Goal: Task Accomplishment & Management: Manage account settings

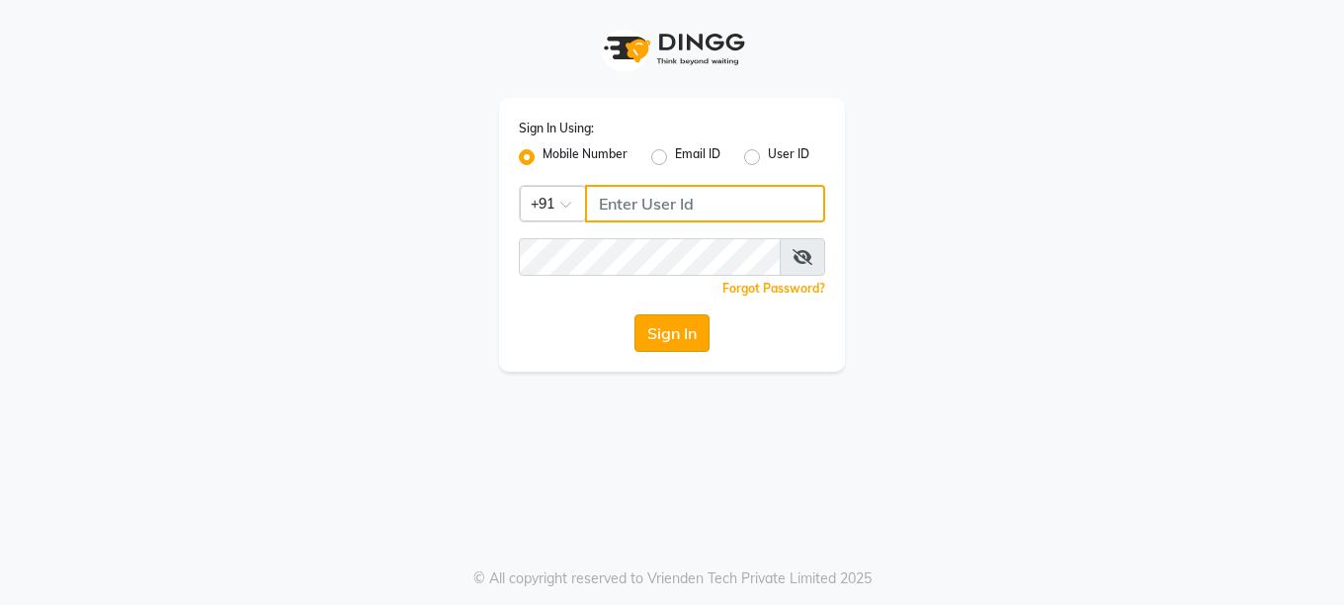
type input "9595211594"
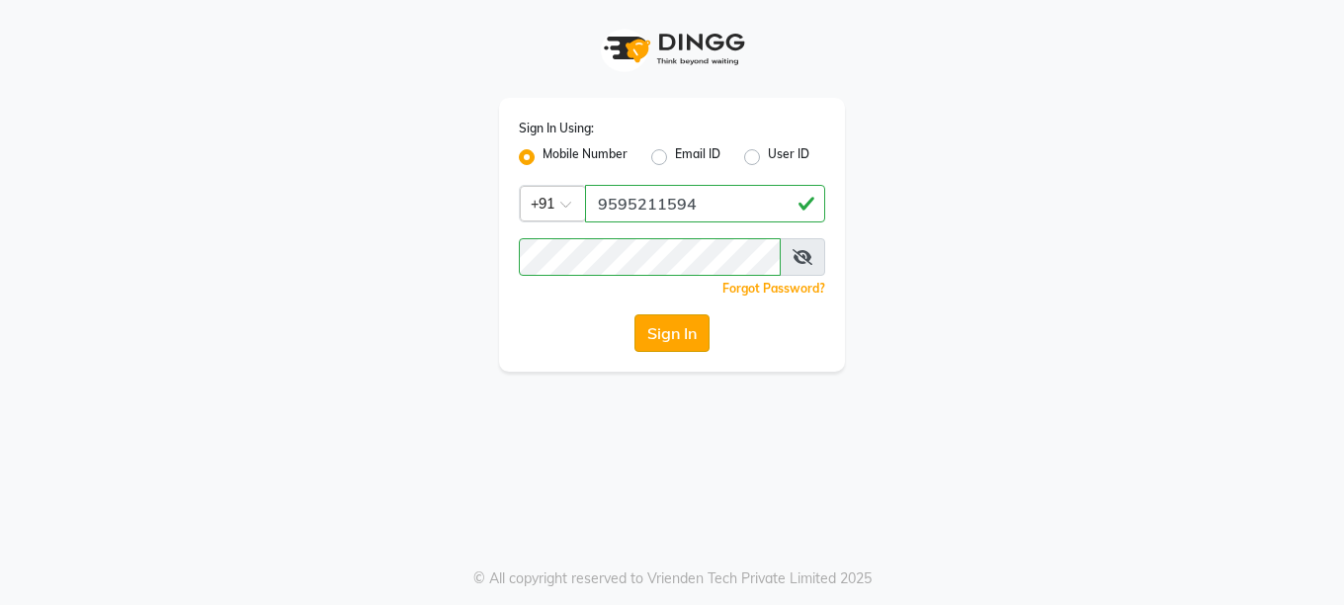
click at [666, 340] on button "Sign In" at bounding box center [672, 333] width 75 height 38
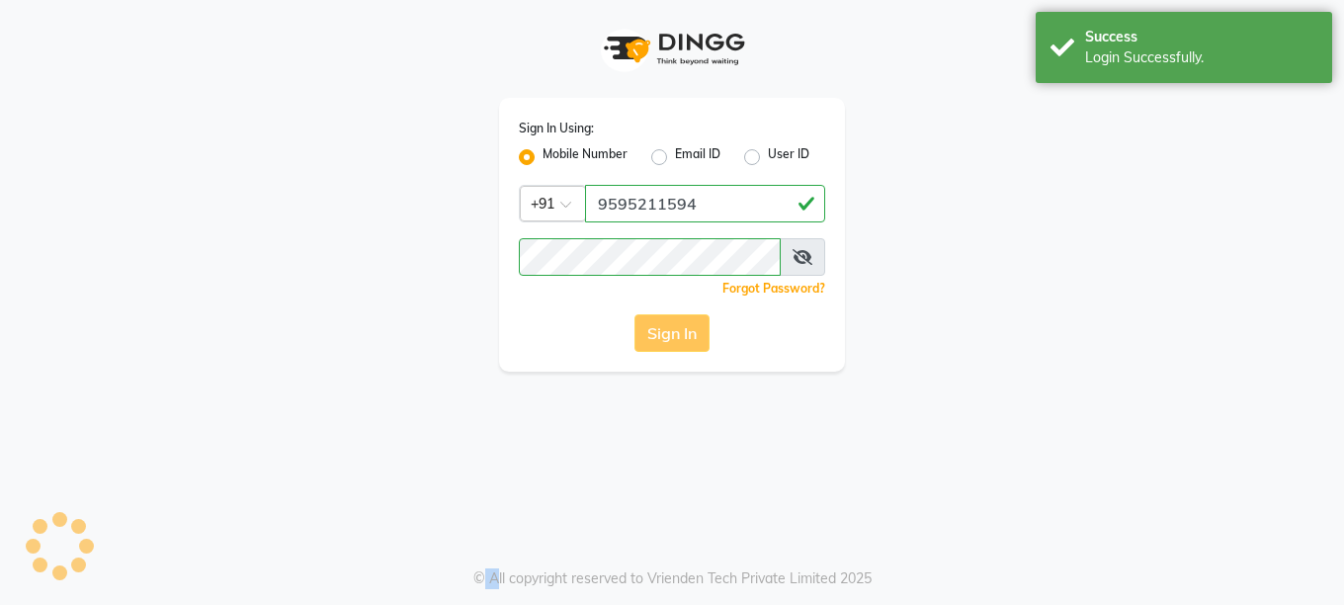
click at [666, 340] on div "Sign In" at bounding box center [672, 333] width 306 height 38
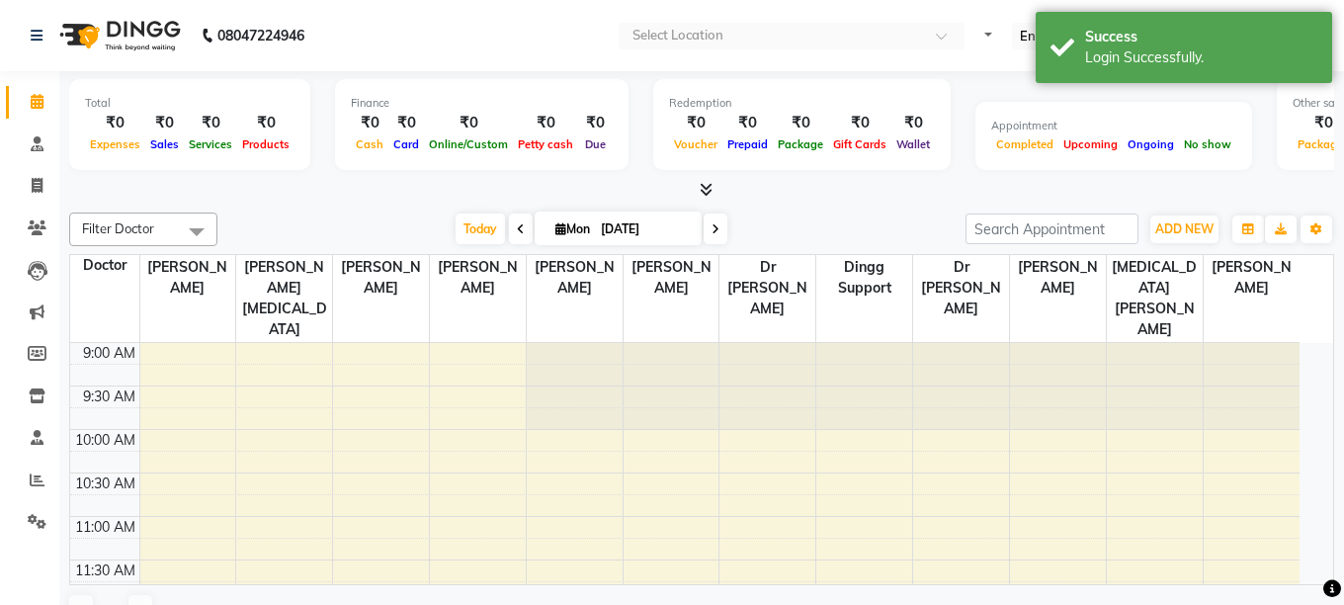
select select "en"
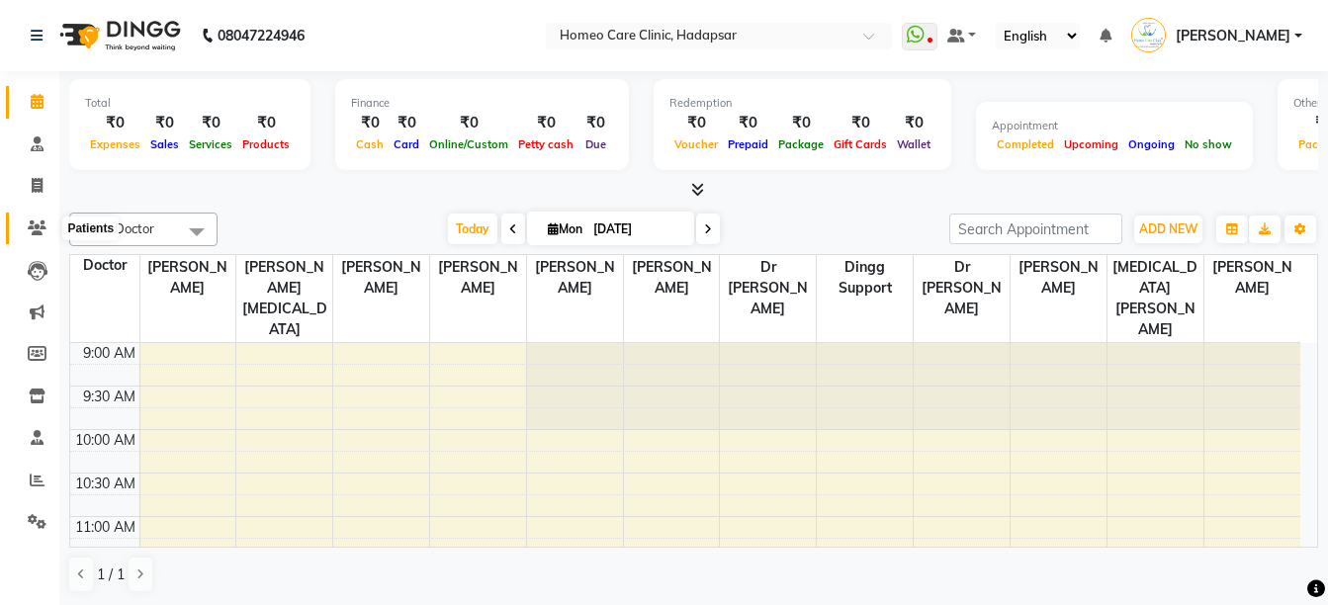
click at [32, 225] on icon at bounding box center [37, 227] width 19 height 15
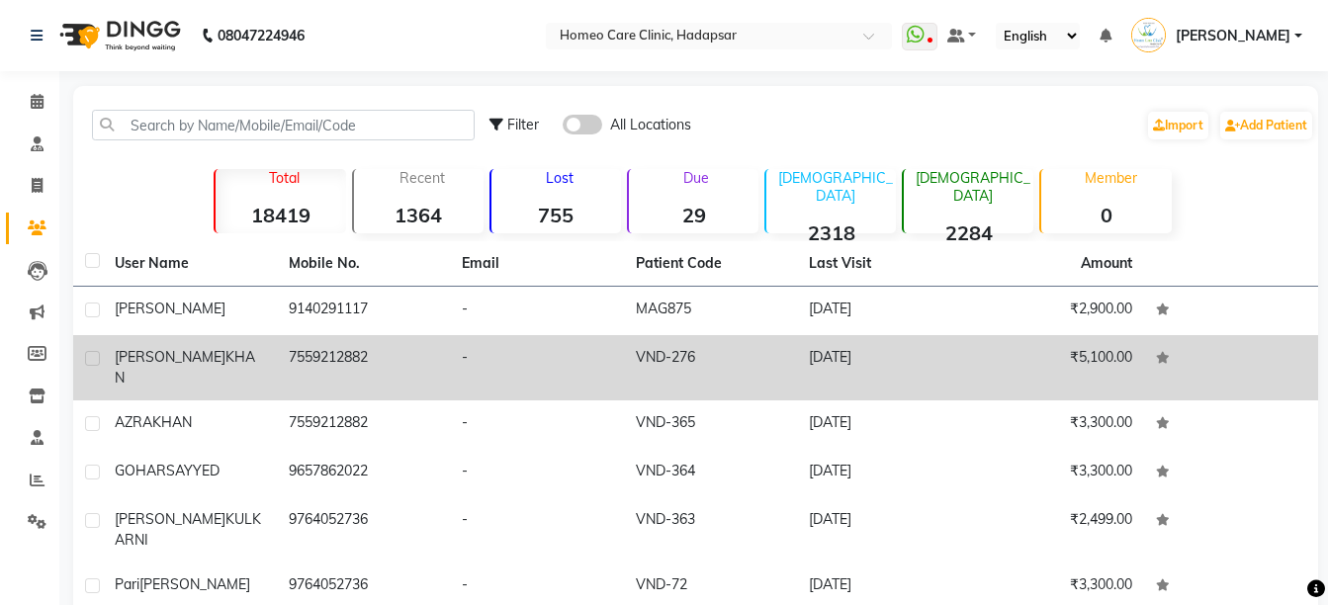
click at [216, 371] on td "[PERSON_NAME]" at bounding box center [190, 367] width 174 height 65
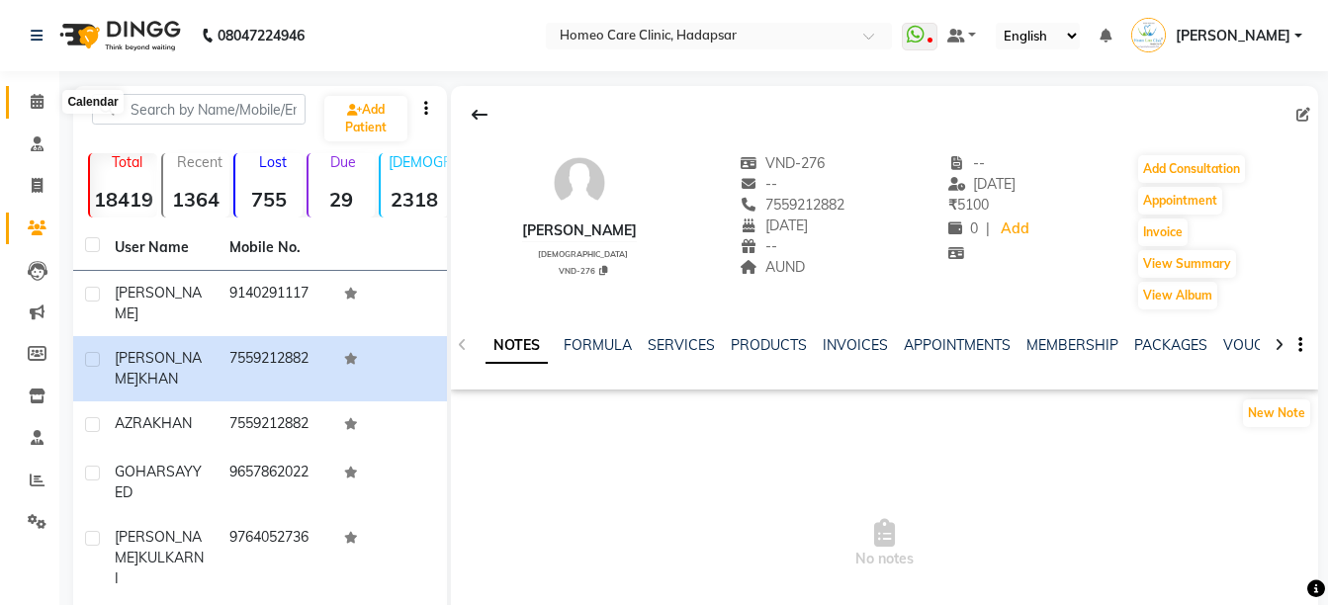
click at [36, 94] on icon at bounding box center [37, 101] width 13 height 15
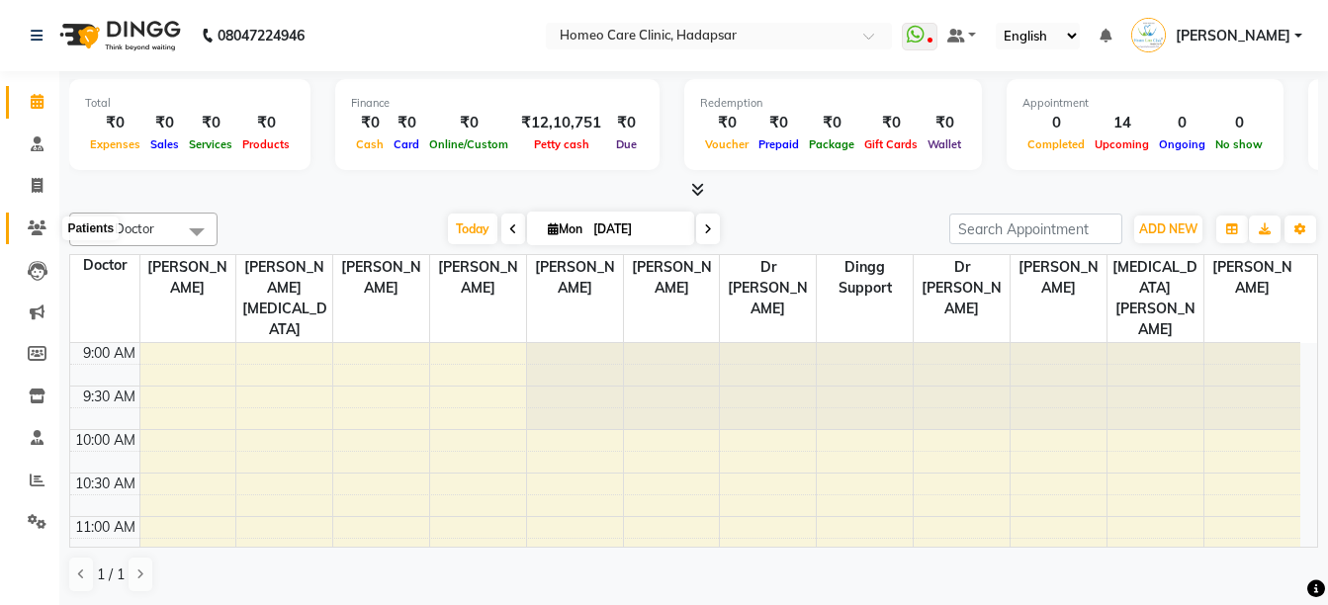
click at [41, 222] on icon at bounding box center [37, 227] width 19 height 15
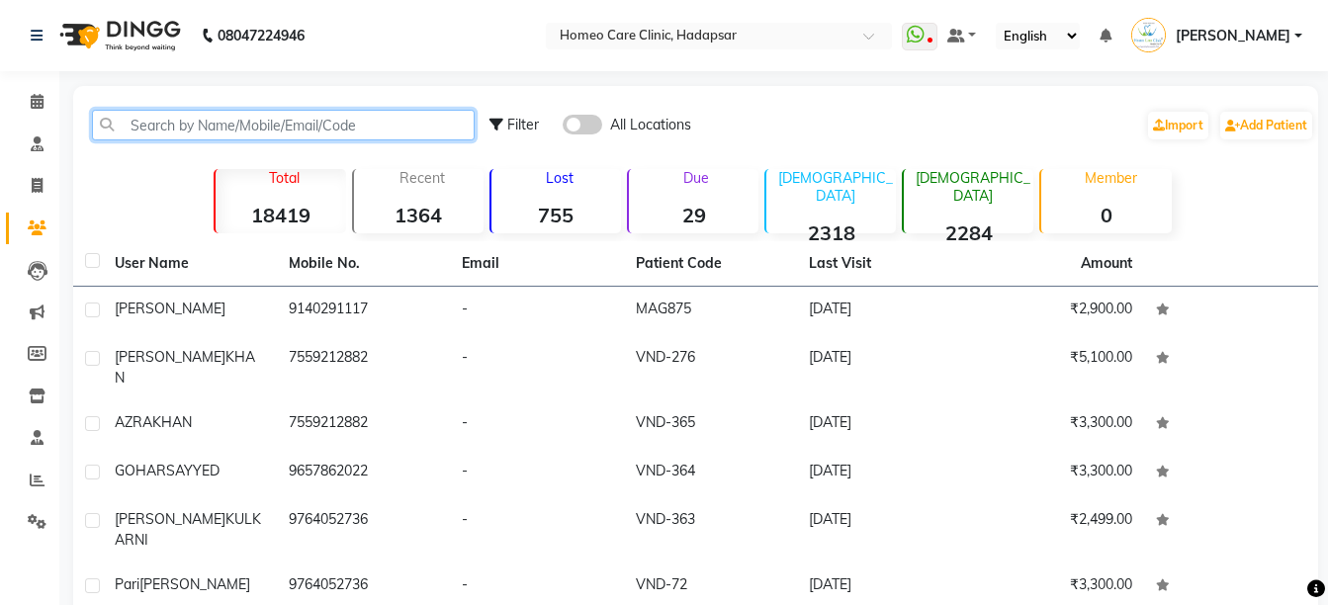
click at [344, 124] on input "text" at bounding box center [283, 125] width 383 height 31
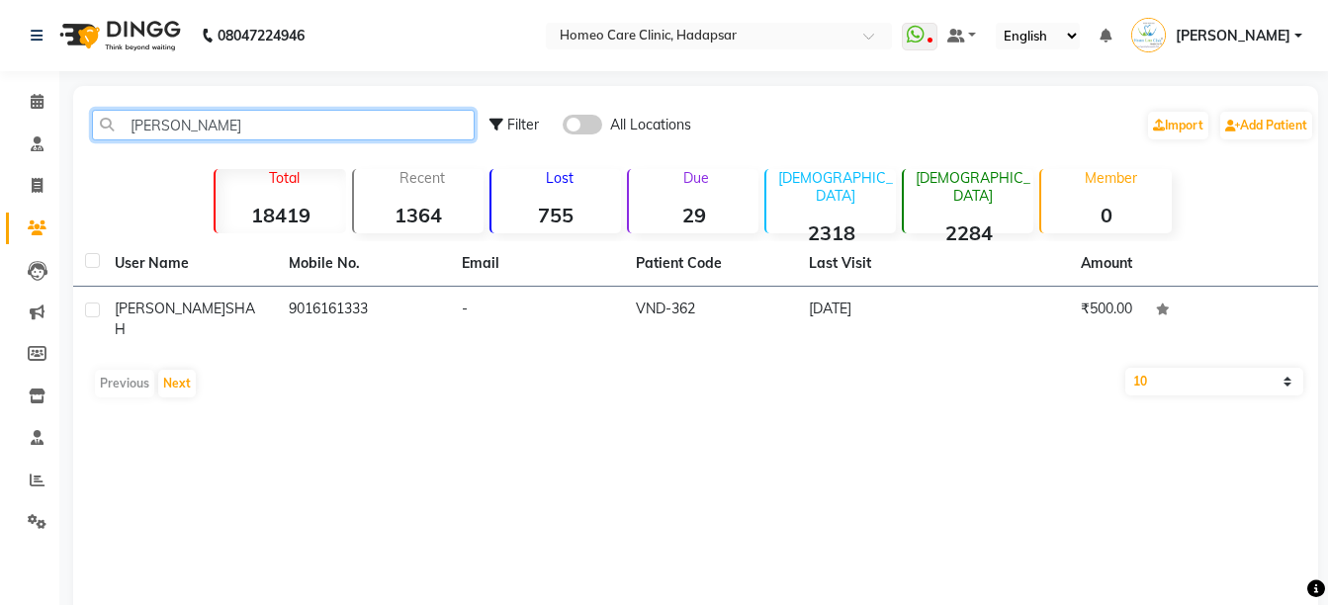
type input "[PERSON_NAME]"
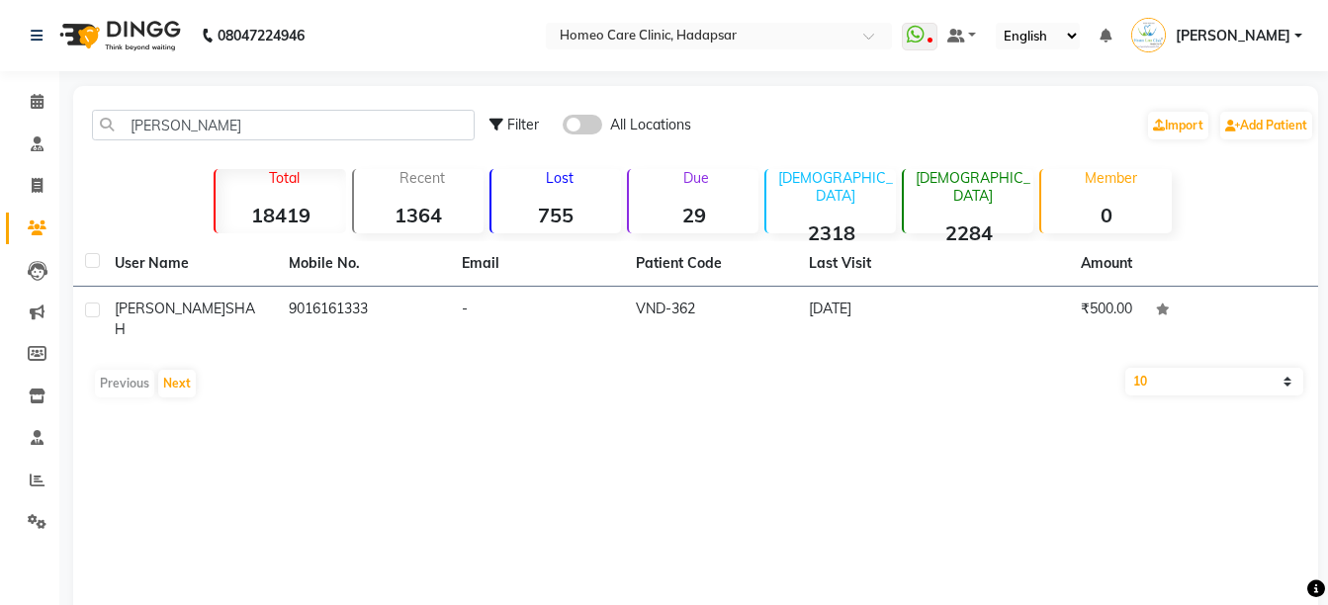
click at [349, 286] on th "Mobile No." at bounding box center [364, 263] width 174 height 45
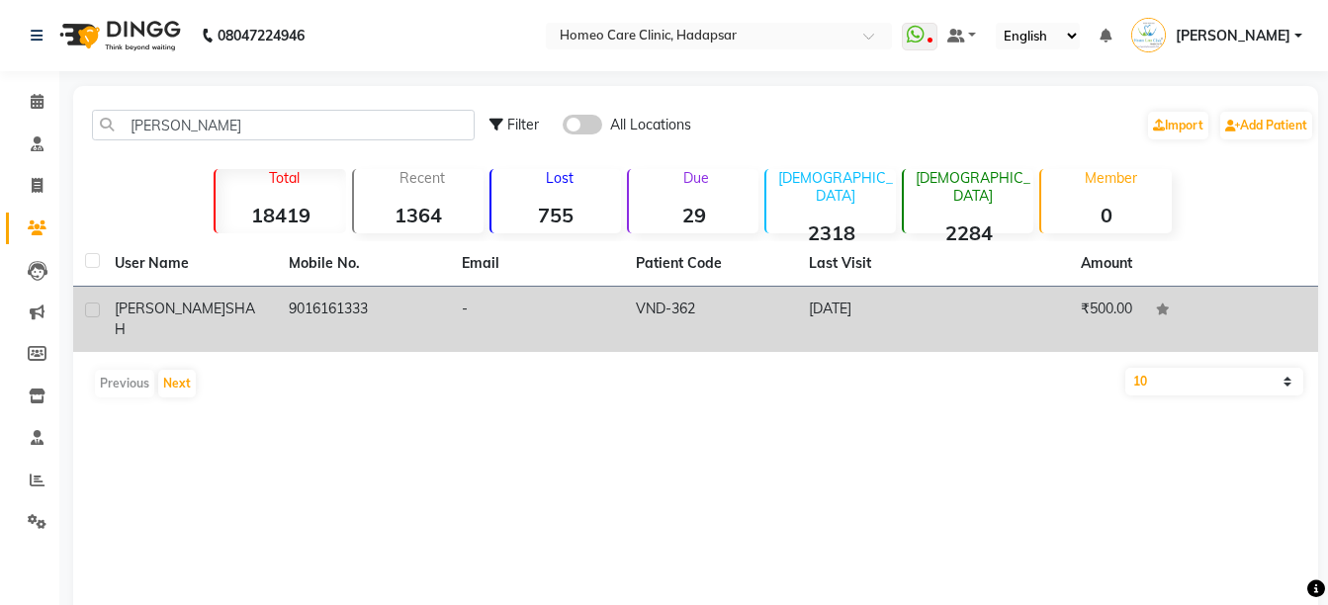
click at [353, 313] on td "9016161333" at bounding box center [364, 319] width 174 height 65
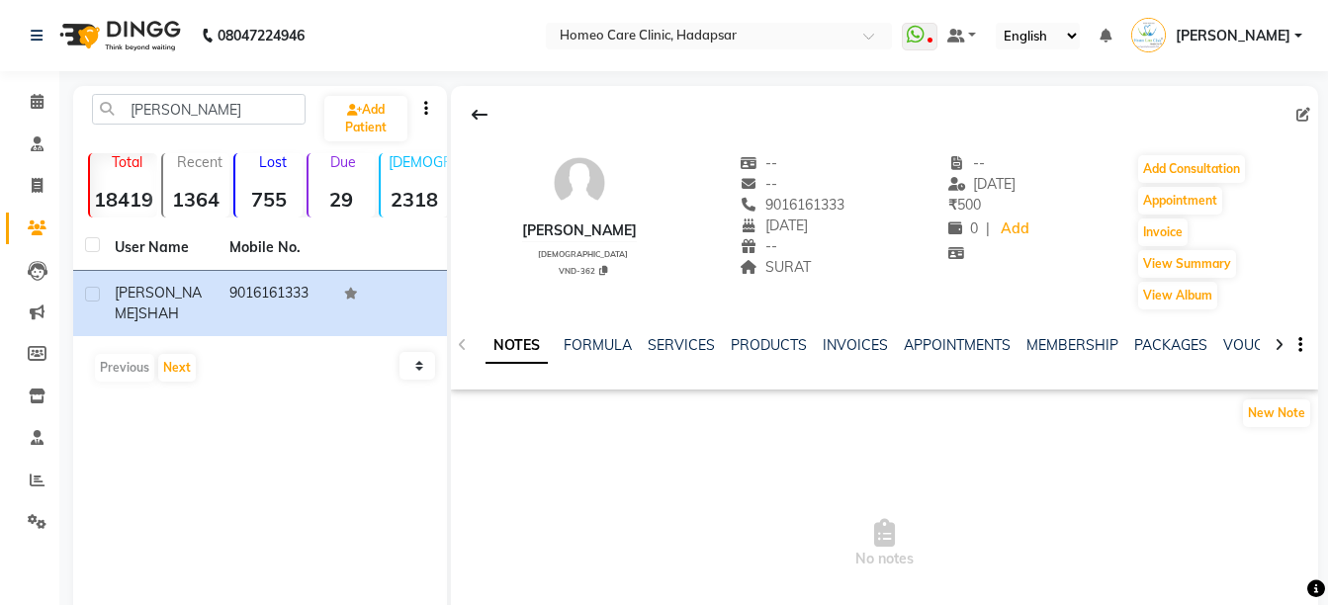
click at [1278, 347] on icon at bounding box center [1278, 345] width 9 height 14
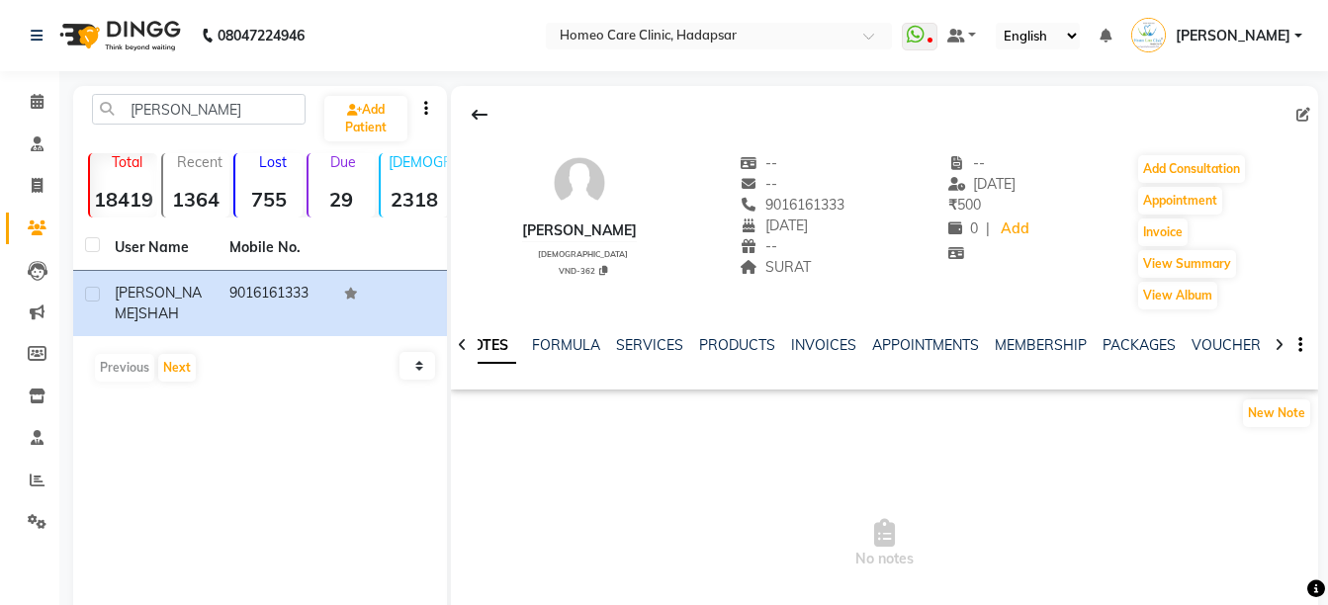
click at [1278, 347] on icon at bounding box center [1278, 345] width 9 height 14
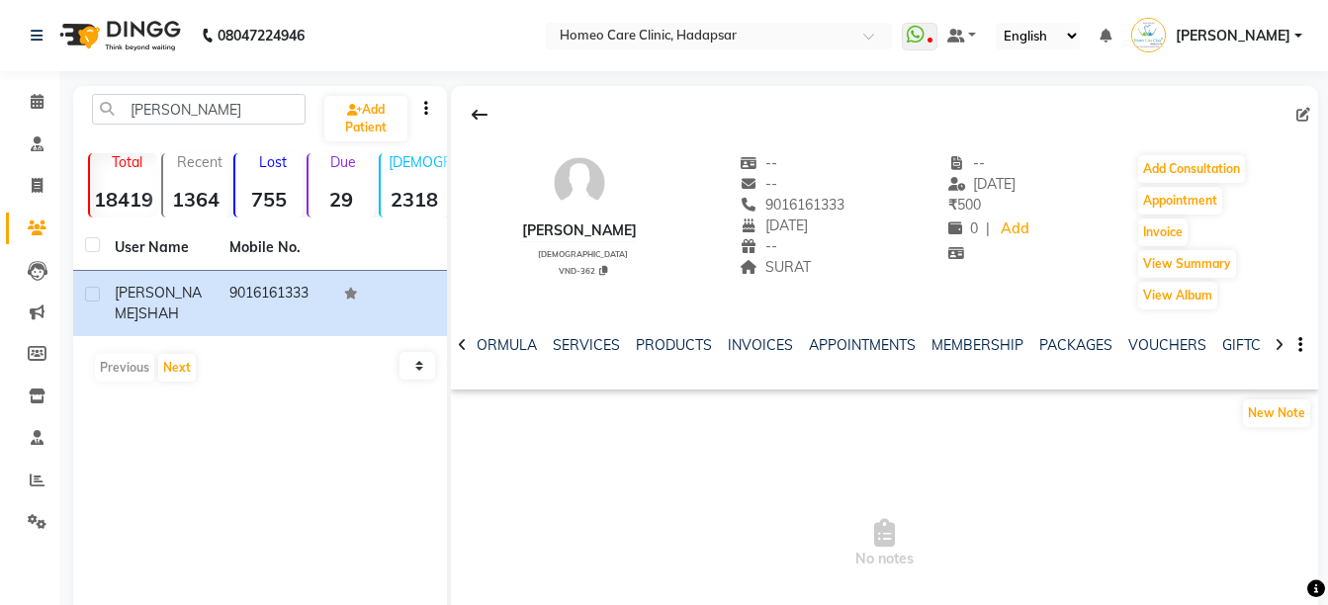
click at [1278, 347] on icon at bounding box center [1278, 345] width 9 height 14
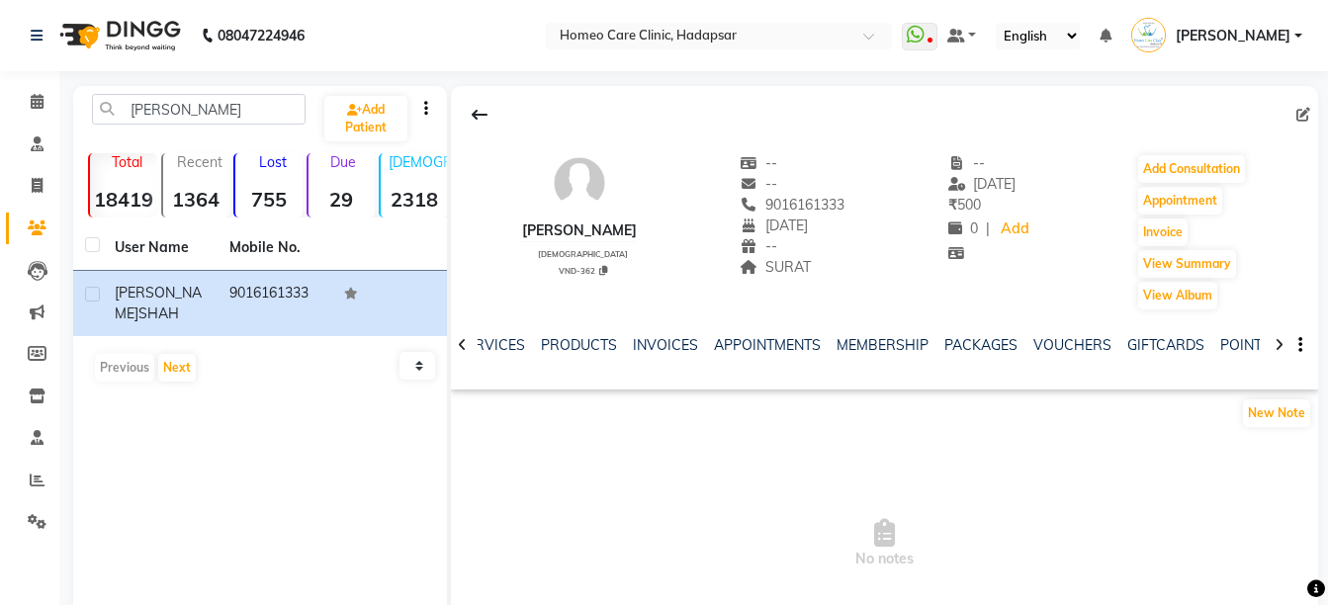
click at [1278, 347] on icon at bounding box center [1278, 345] width 9 height 14
click at [1278, 347] on div "NOTES FORMULA SERVICES PRODUCTS INVOICES APPOINTMENTS MEMBERSHIP PACKAGES VOUCH…" at bounding box center [884, 345] width 867 height 68
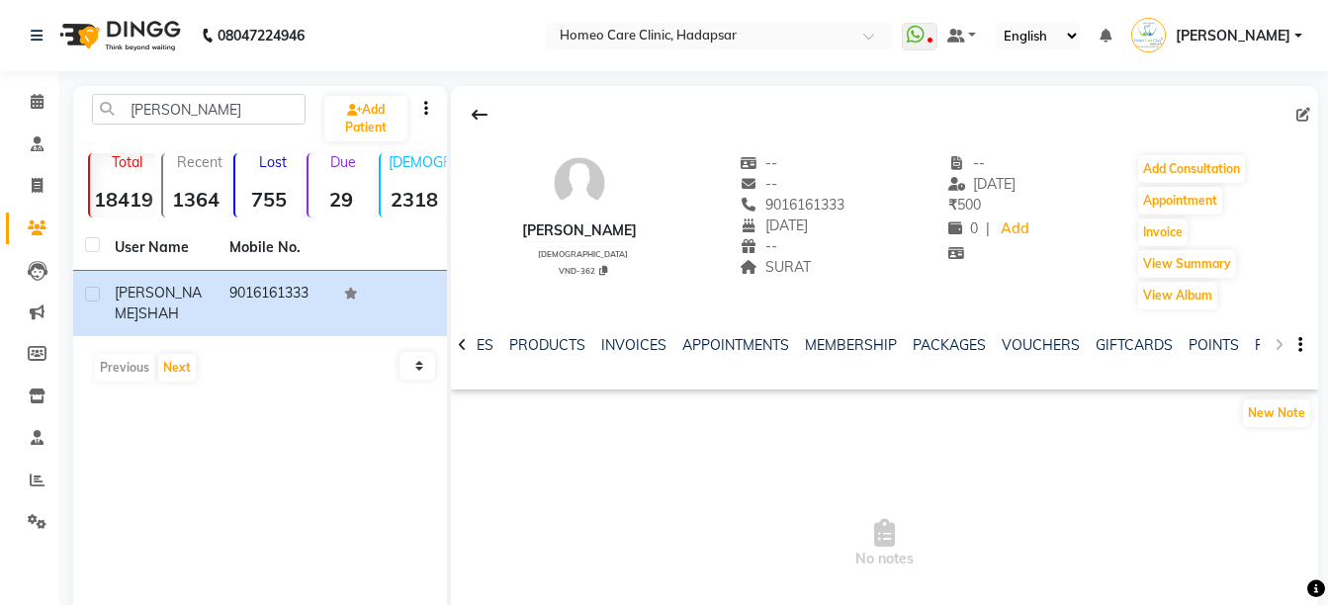
click at [1278, 347] on div "NOTES FORMULA SERVICES PRODUCTS INVOICES APPOINTMENTS MEMBERSHIP PACKAGES VOUCH…" at bounding box center [884, 345] width 867 height 68
click at [1258, 347] on link "FORMS" at bounding box center [1278, 345] width 49 height 18
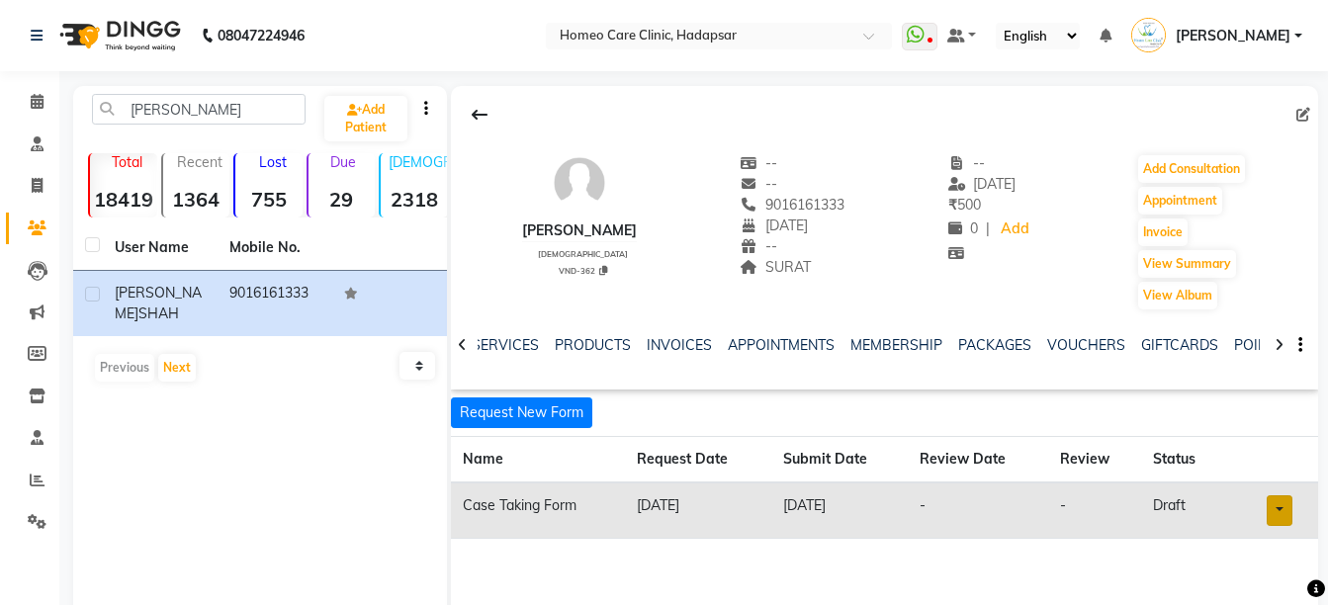
click at [1282, 506] on link at bounding box center [1279, 510] width 26 height 31
click at [1260, 473] on link "Open in staff mode" at bounding box center [1228, 471] width 187 height 32
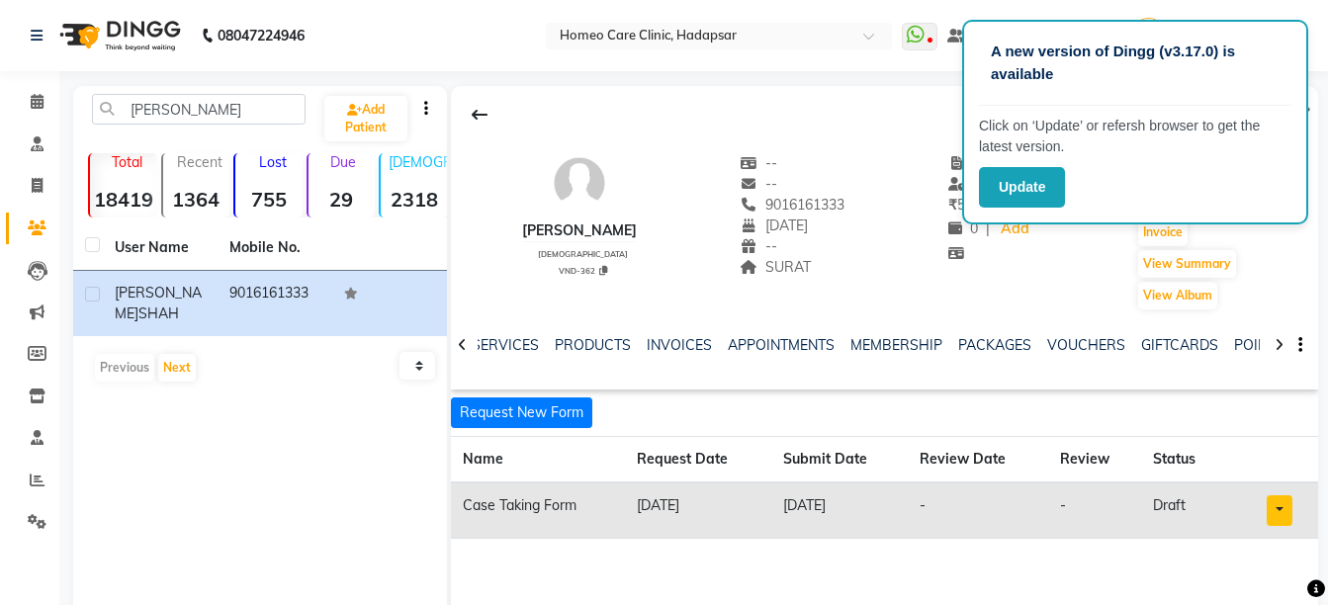
click at [1033, 211] on div "A new version of Dingg (v3.17.0) is available Click on ‘Update’ or refersh brow…" at bounding box center [1135, 122] width 346 height 205
click at [1039, 187] on button "Update" at bounding box center [1022, 187] width 86 height 41
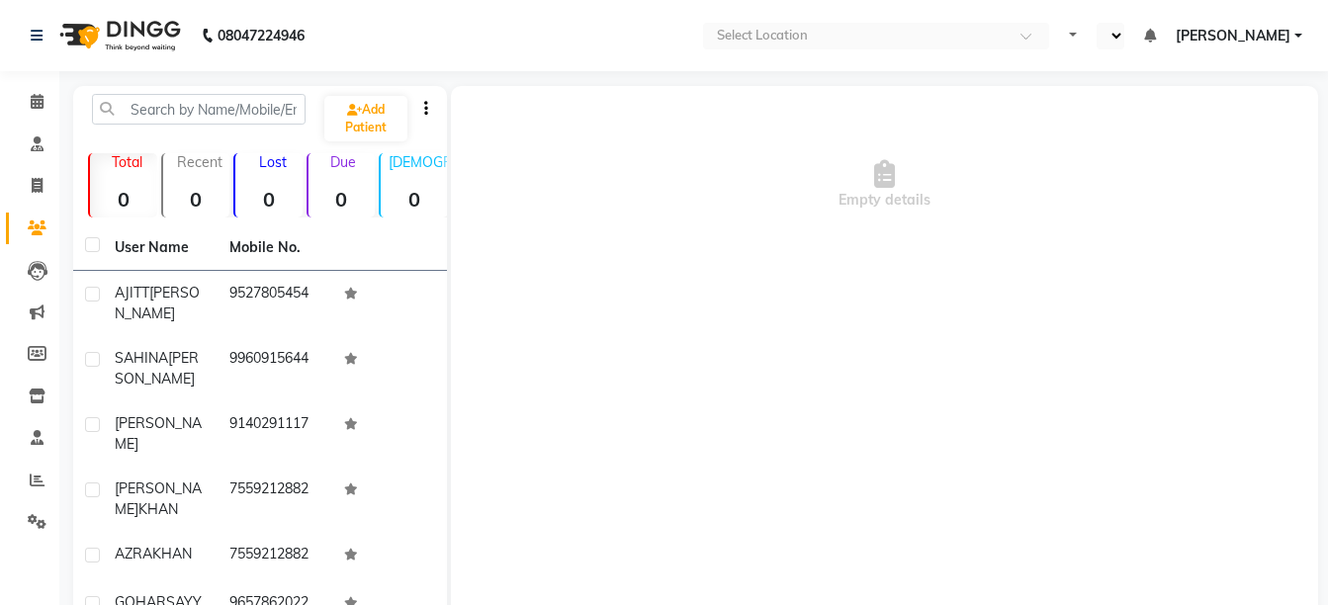
select select "en"
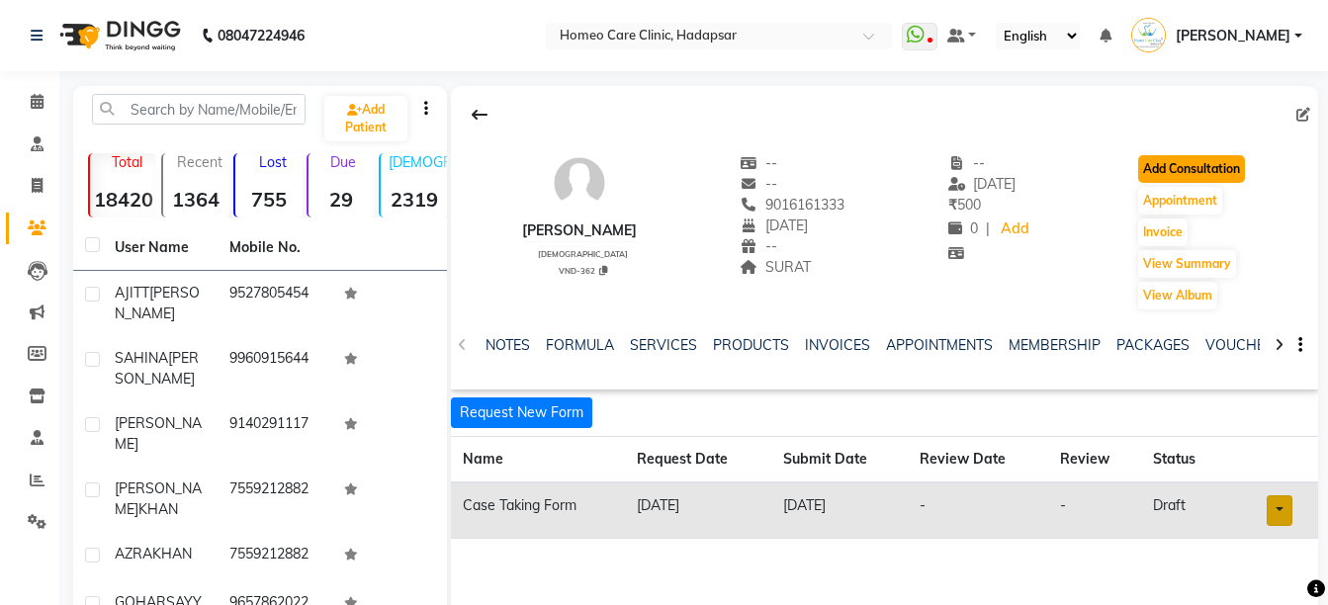
click at [1208, 169] on button "Add Consultation" at bounding box center [1191, 169] width 107 height 28
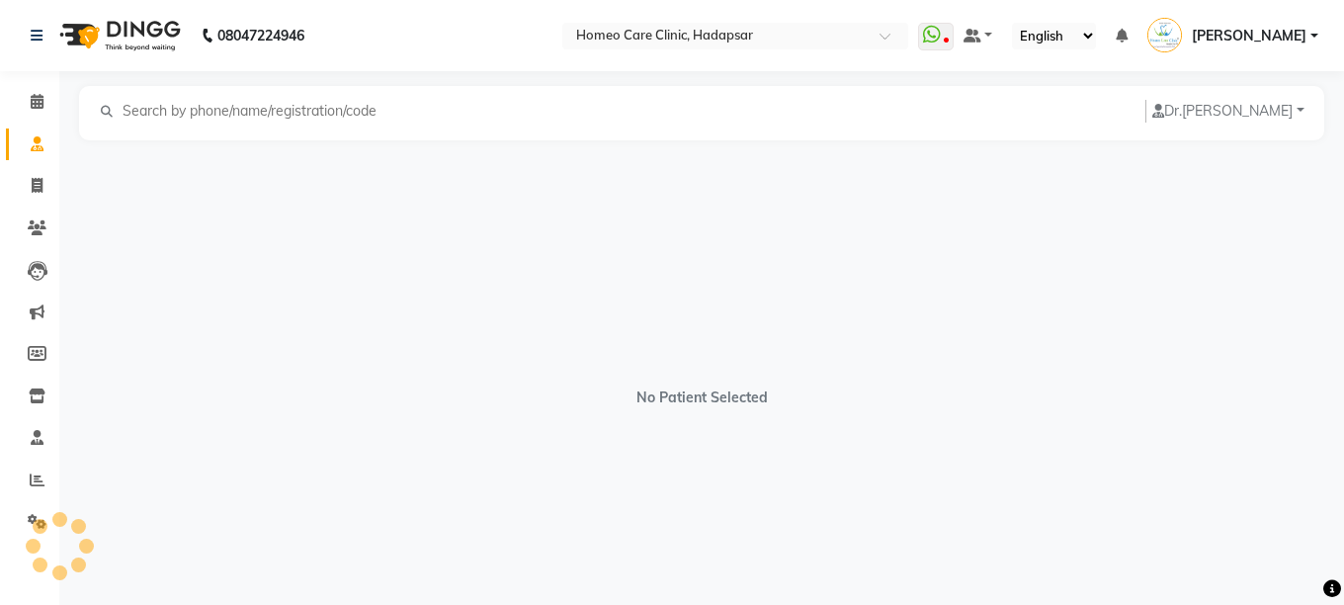
select select "[DEMOGRAPHIC_DATA]"
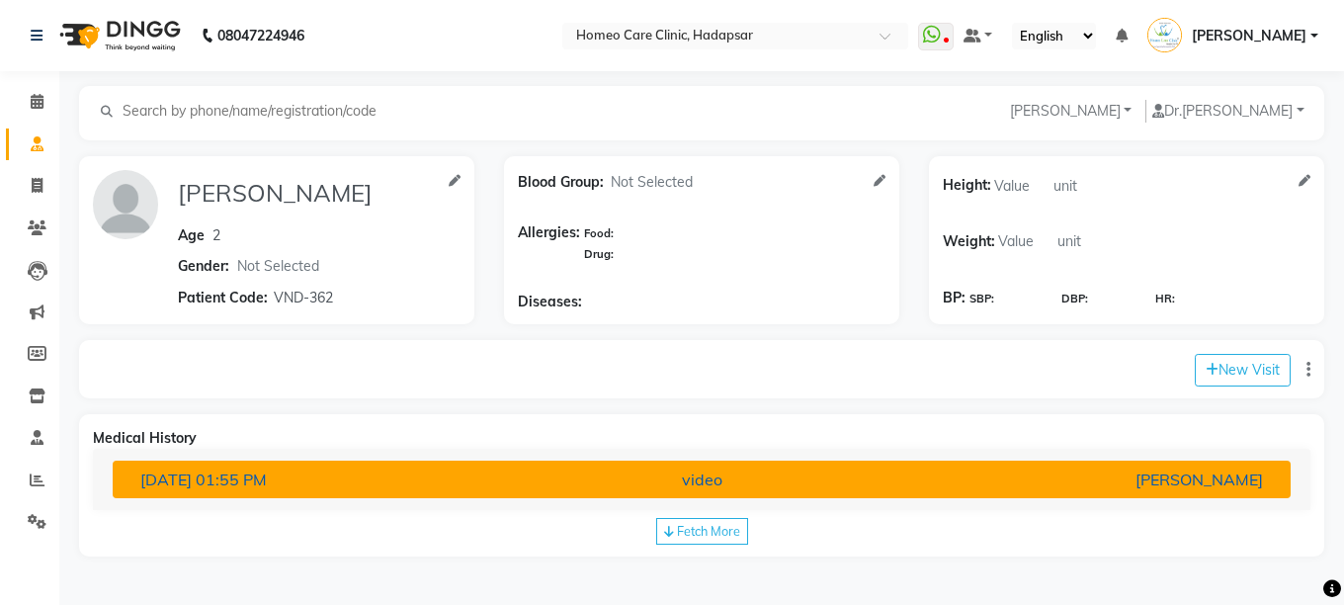
click at [1036, 474] on div "[PERSON_NAME]" at bounding box center [1086, 480] width 385 height 24
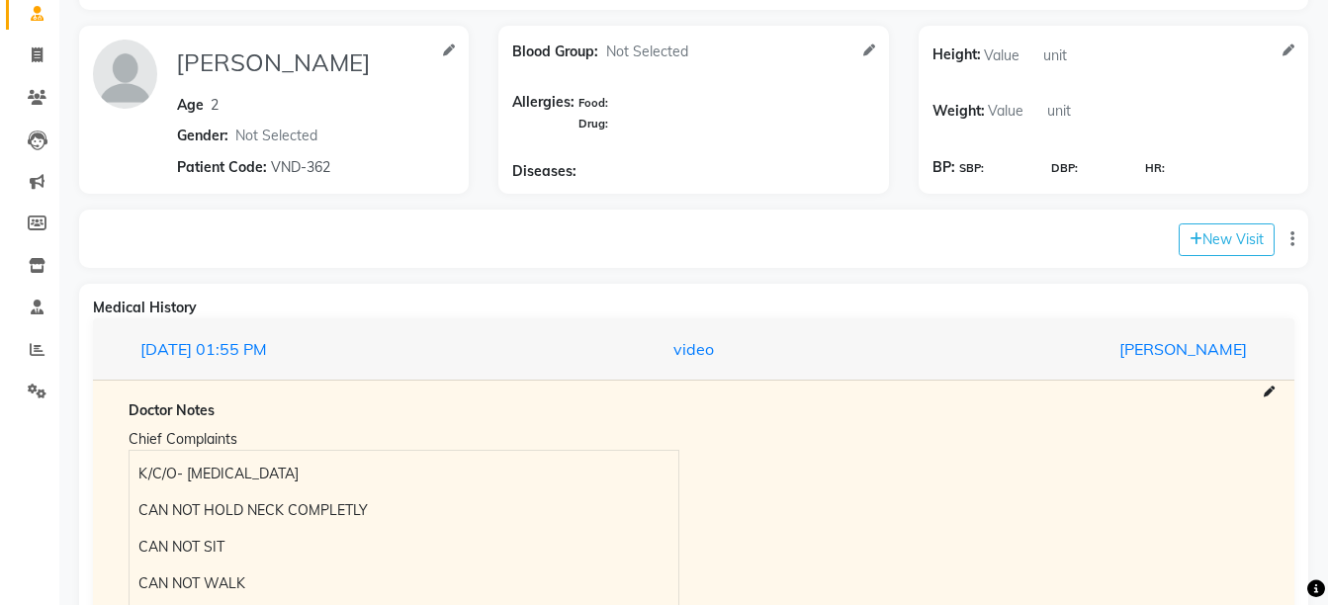
scroll to position [679, 0]
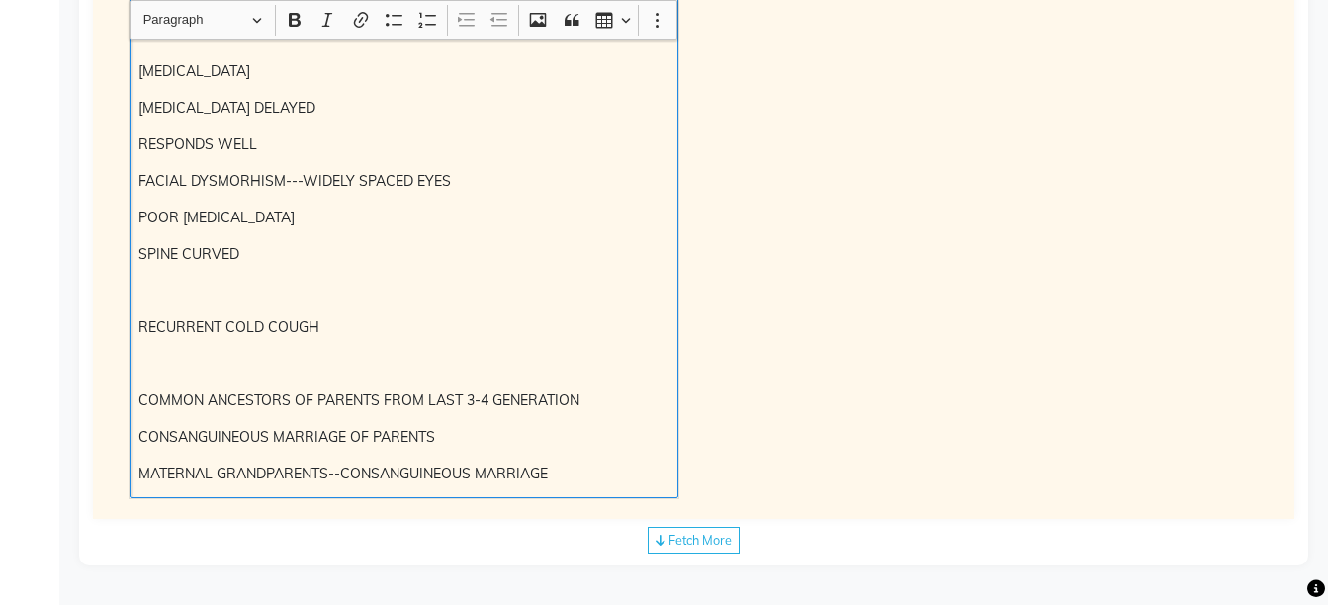
click at [658, 490] on div "K/C/O- COFFIN LOWRY SYNDROME CAN NOT HOLD NECK COMPLETLY CAN NOT SIT CAN NOT WA…" at bounding box center [403, 200] width 549 height 596
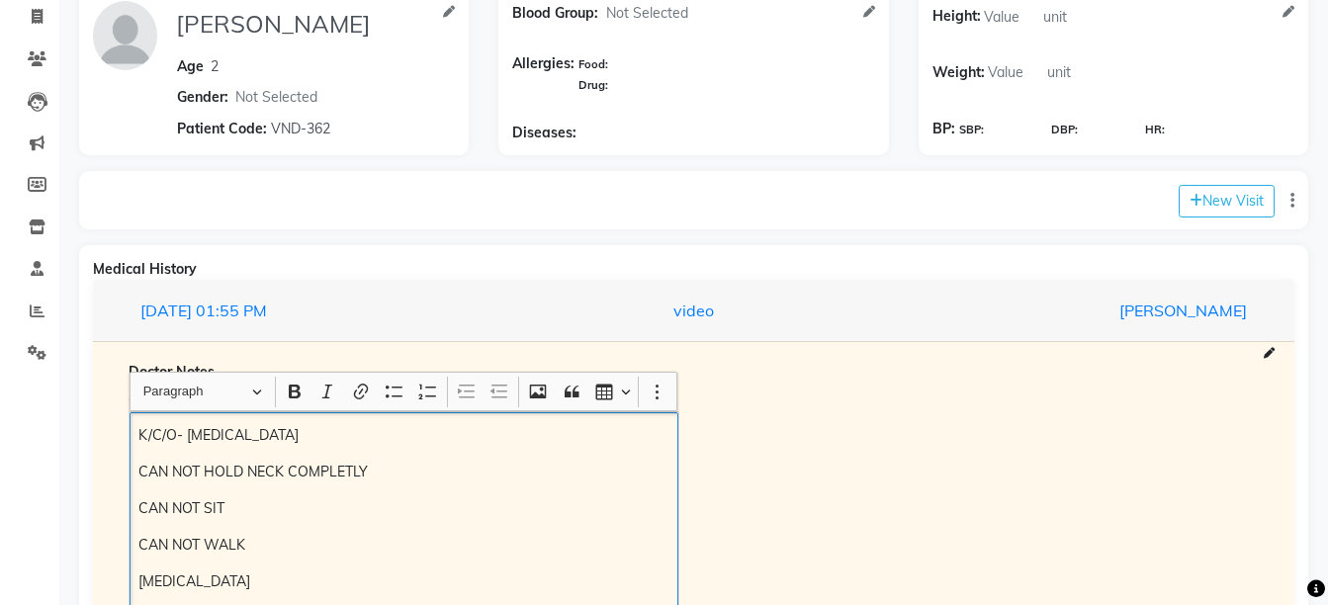
scroll to position [0, 0]
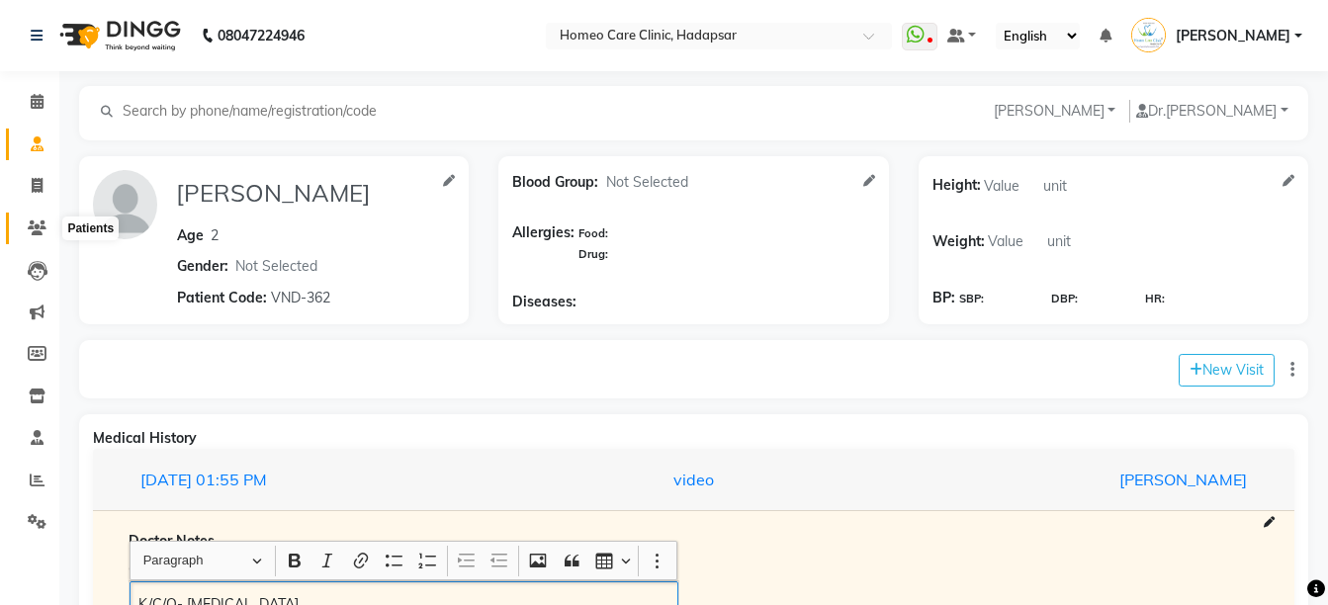
click at [41, 225] on icon at bounding box center [37, 227] width 19 height 15
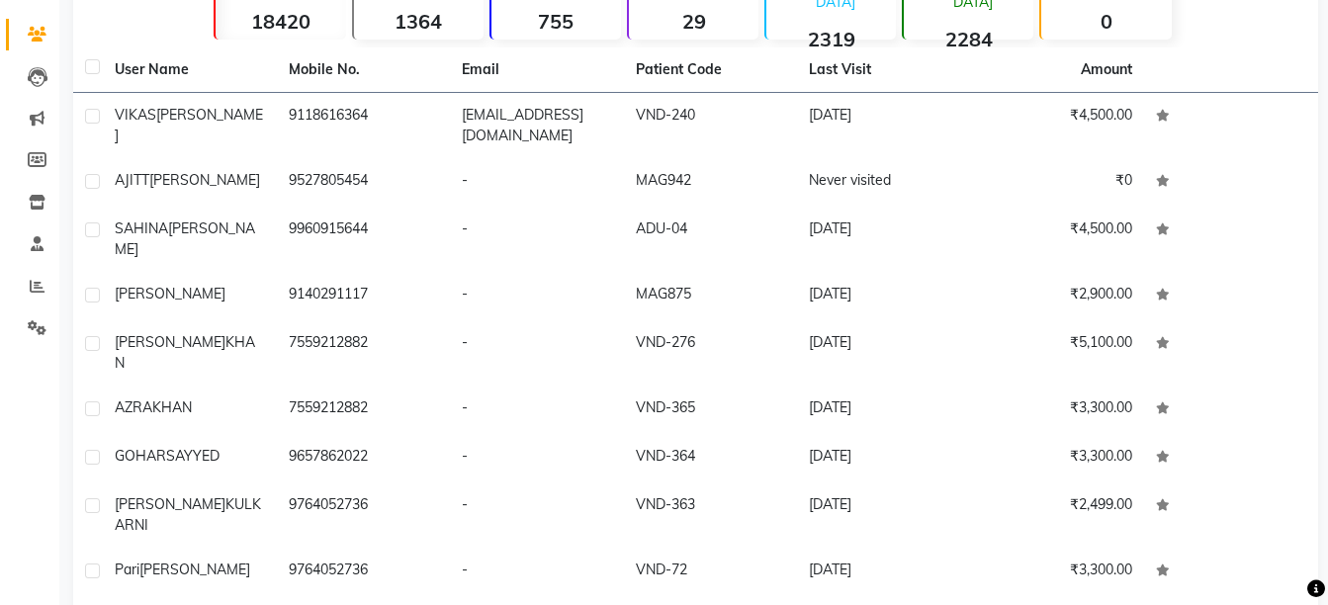
scroll to position [219, 0]
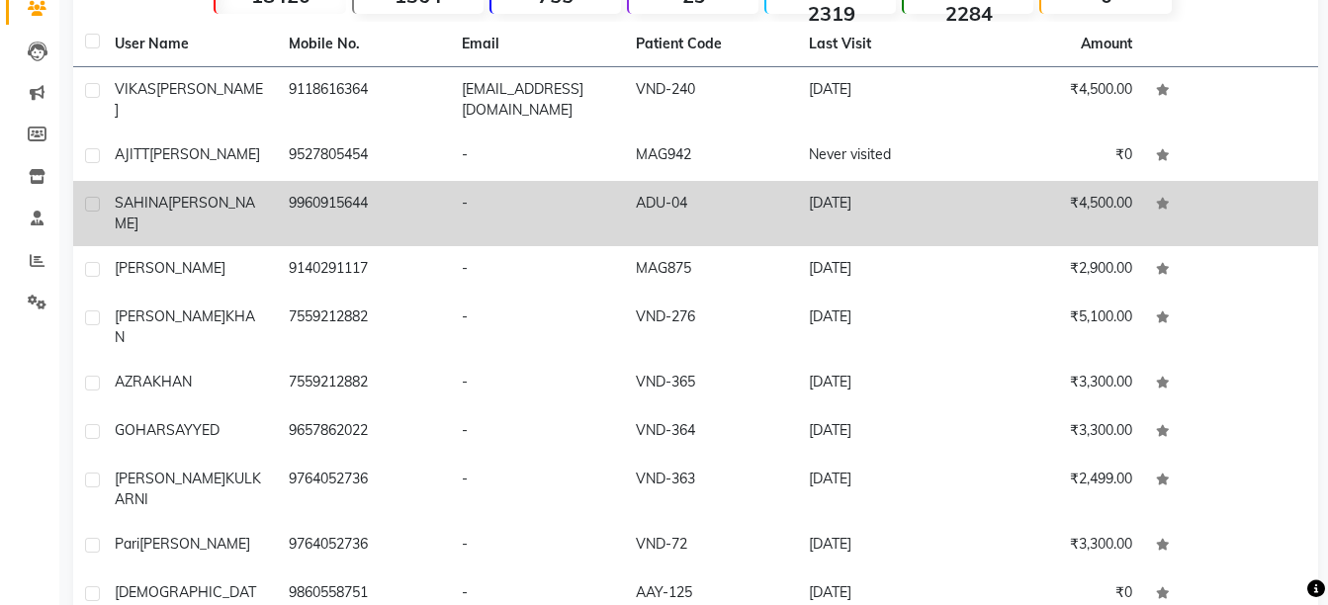
click at [1111, 210] on td "₹4,500.00" at bounding box center [1058, 213] width 174 height 65
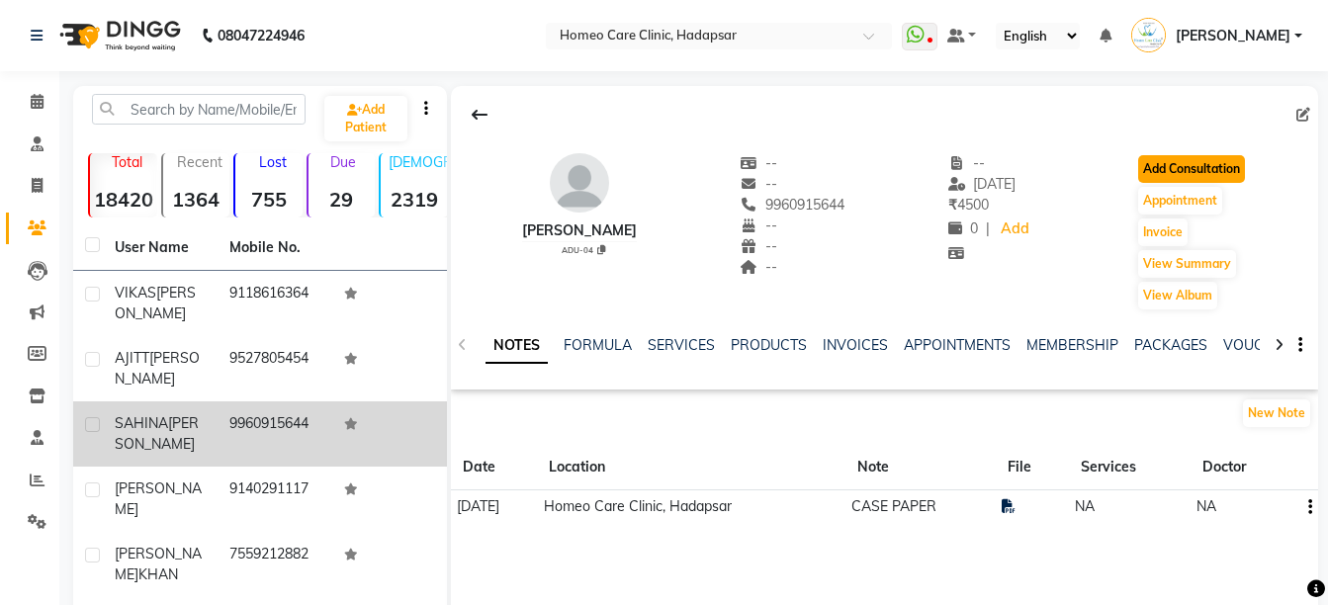
click at [1233, 163] on button "Add Consultation" at bounding box center [1191, 169] width 107 height 28
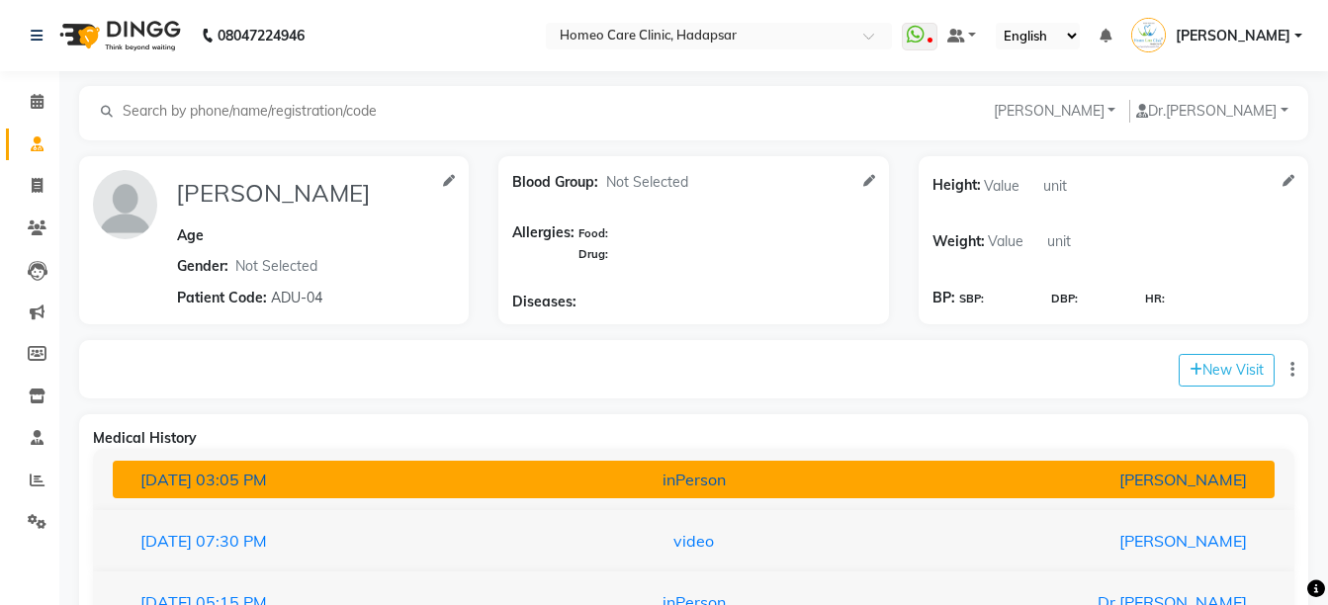
click at [877, 473] on div "inPerson" at bounding box center [693, 480] width 379 height 24
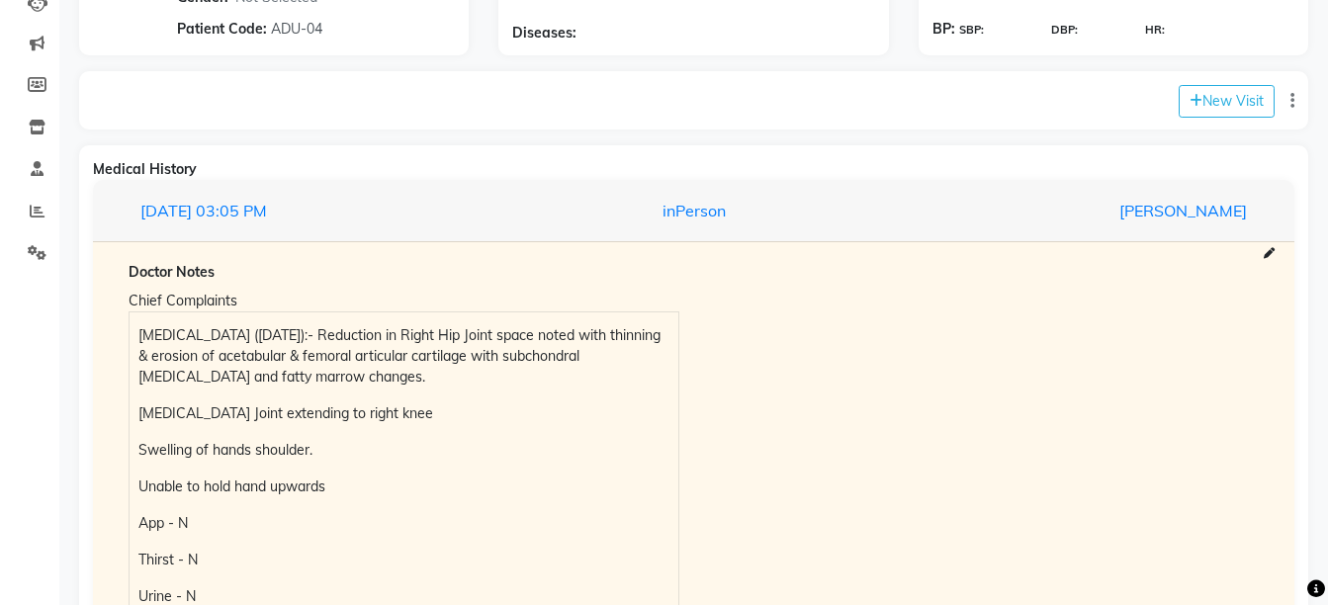
scroll to position [273, 0]
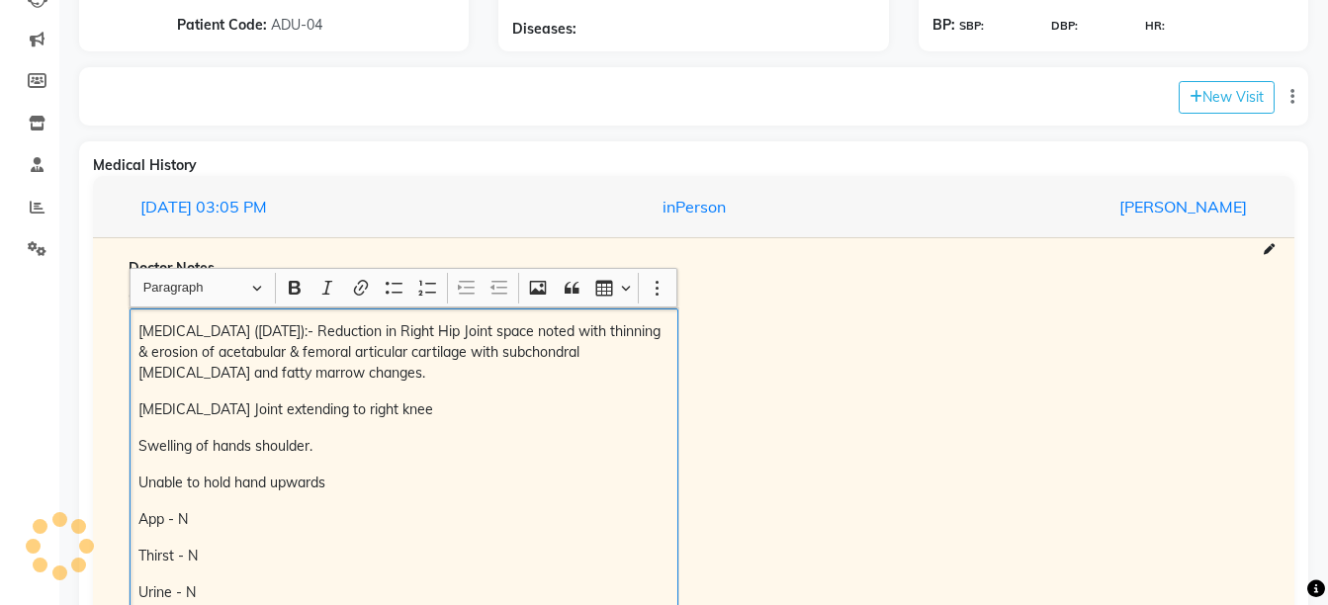
click at [136, 320] on div "MRI (18/06/2025):- Reduction in Right Hip Joint space noted with thinning & ero…" at bounding box center [403, 527] width 549 height 439
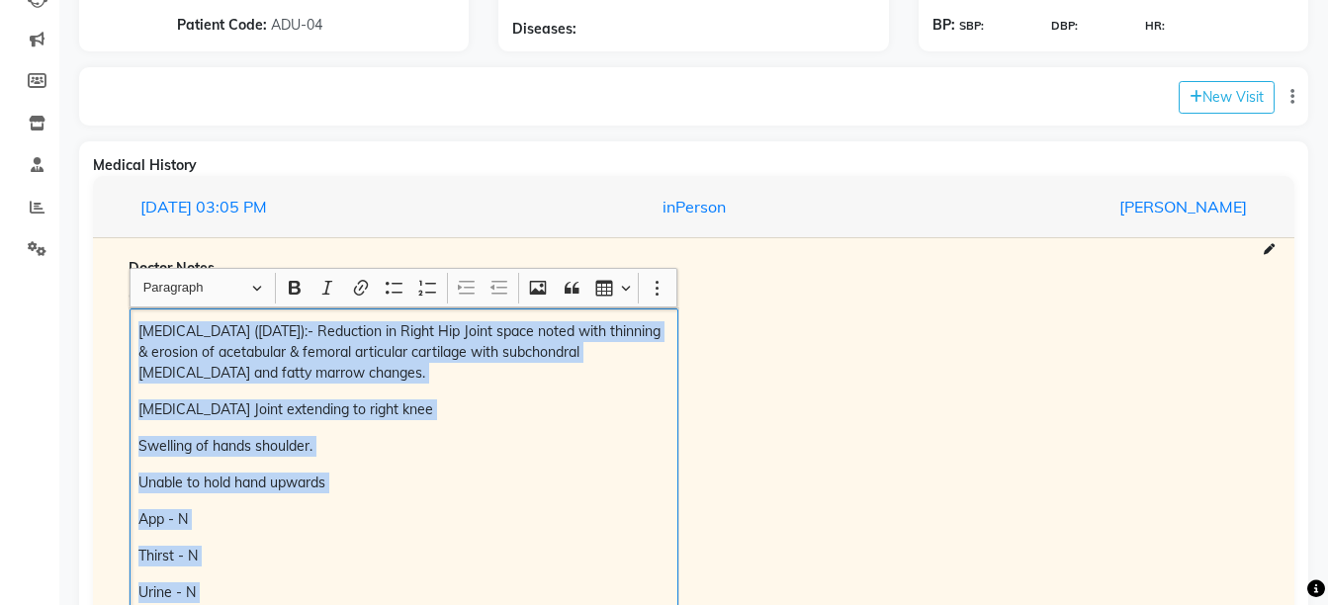
scroll to position [400, 0]
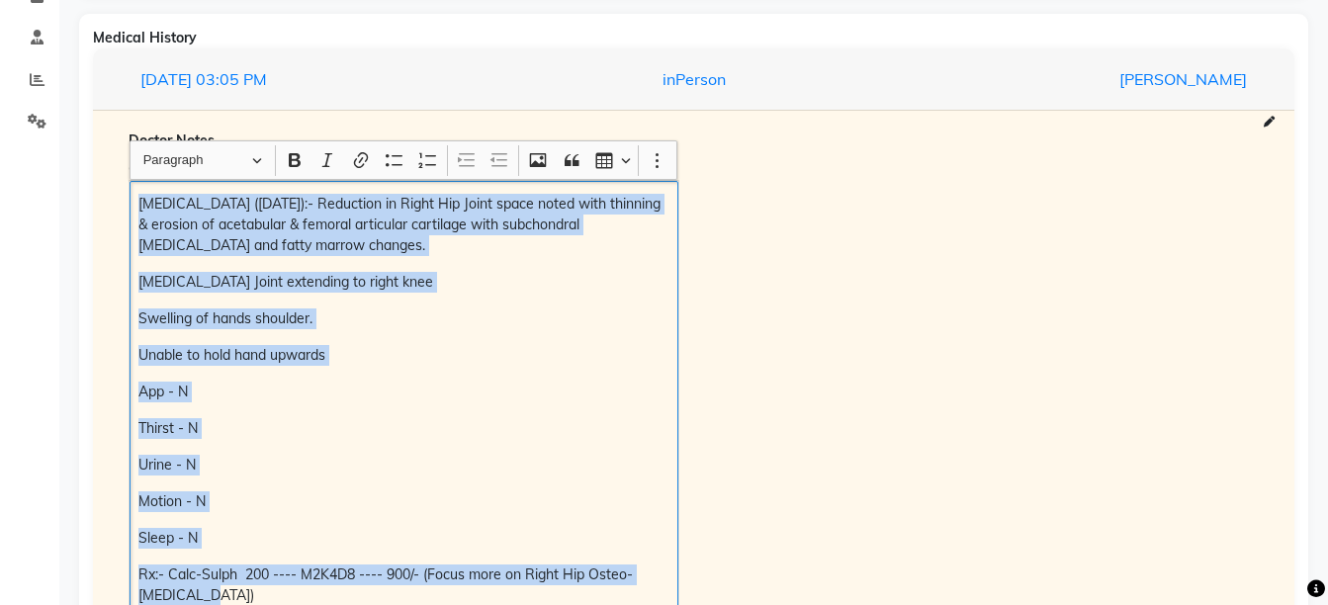
copy div "MRI (18/06/2025):- Reduction in Right Hip Joint space noted with thinning & ero…"
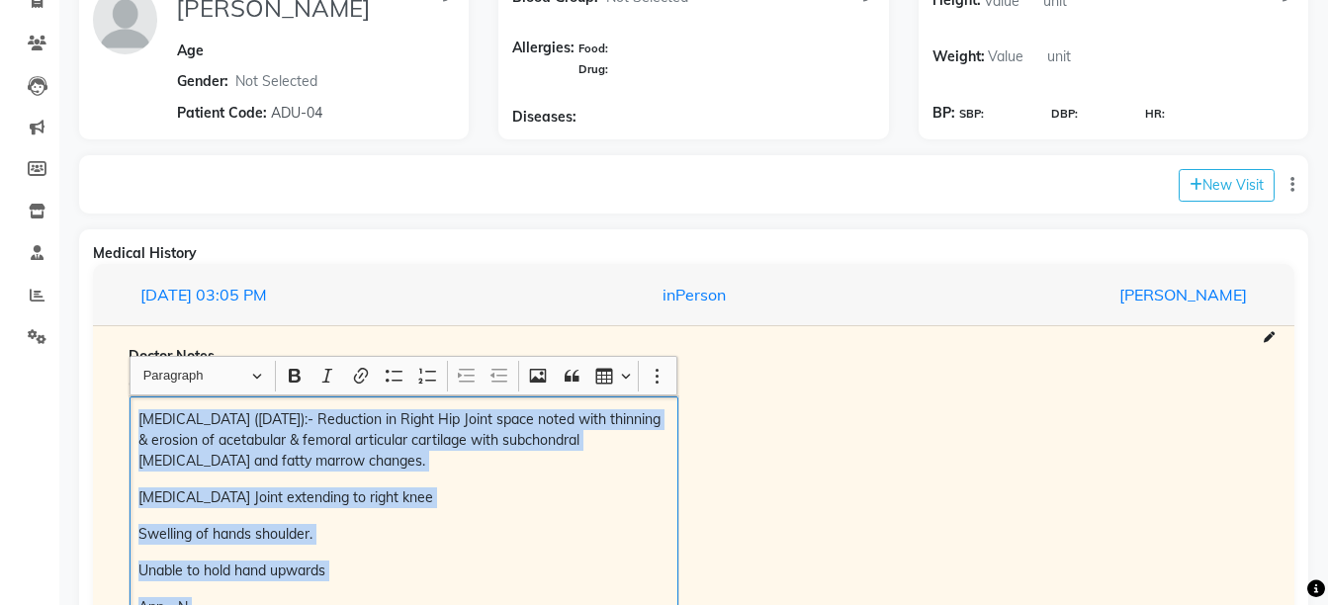
scroll to position [183, 0]
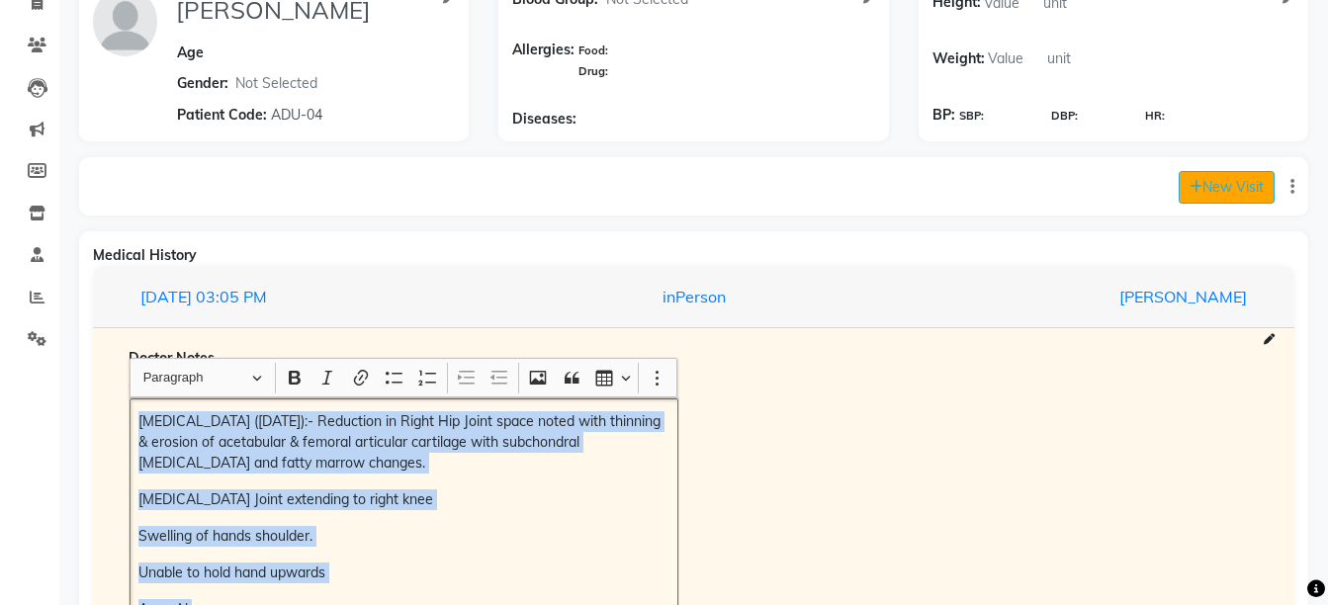
click at [1193, 190] on icon at bounding box center [1195, 187] width 13 height 14
select select "740"
select select "inPerson"
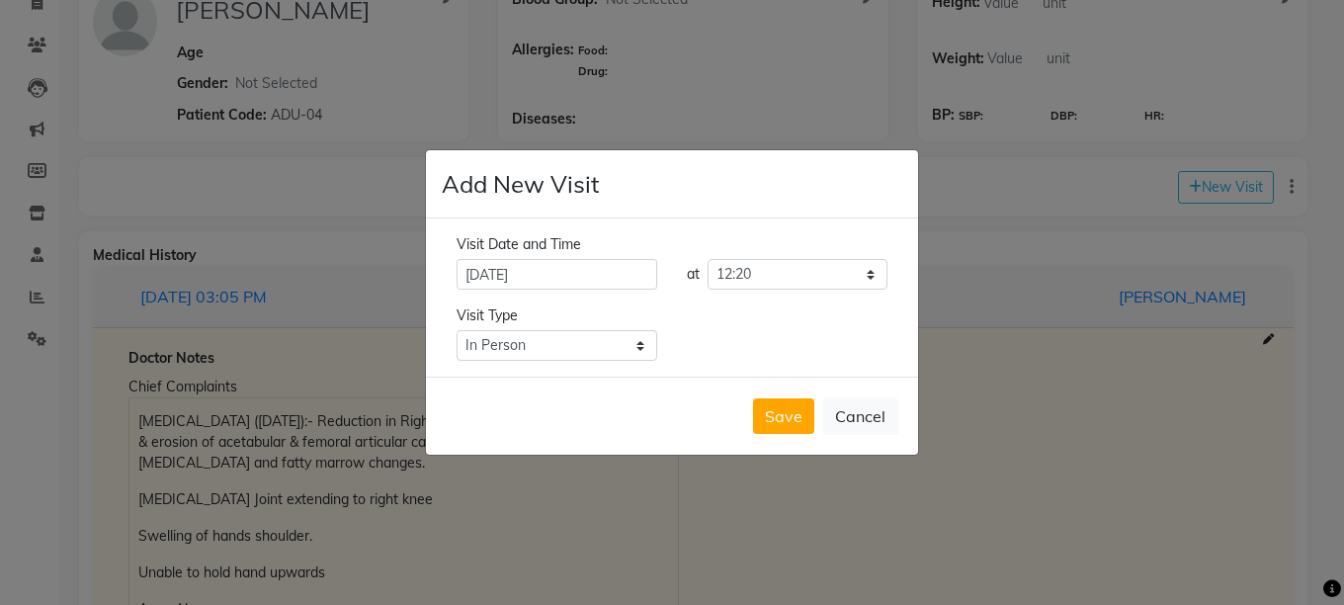
click at [1298, 420] on ngb-modal-window "Add New Visit Visit Date and Time 01-09-2025 at Select time 09:00 09:05 09:10 0…" at bounding box center [672, 302] width 1344 height 605
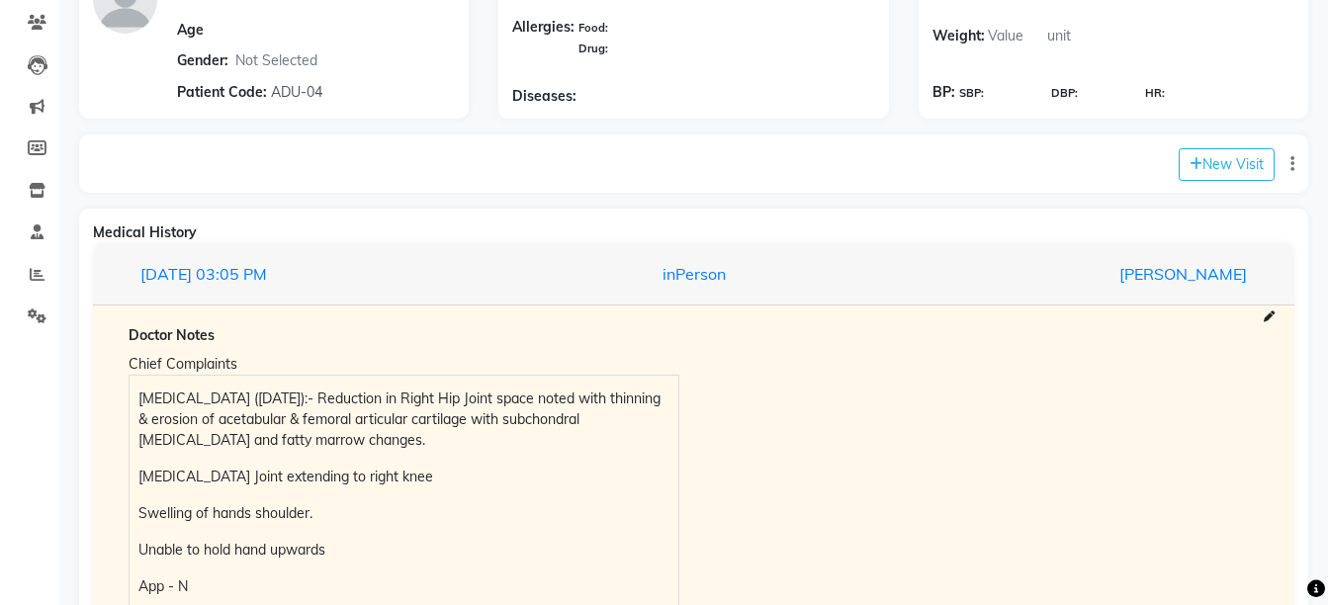
scroll to position [171, 0]
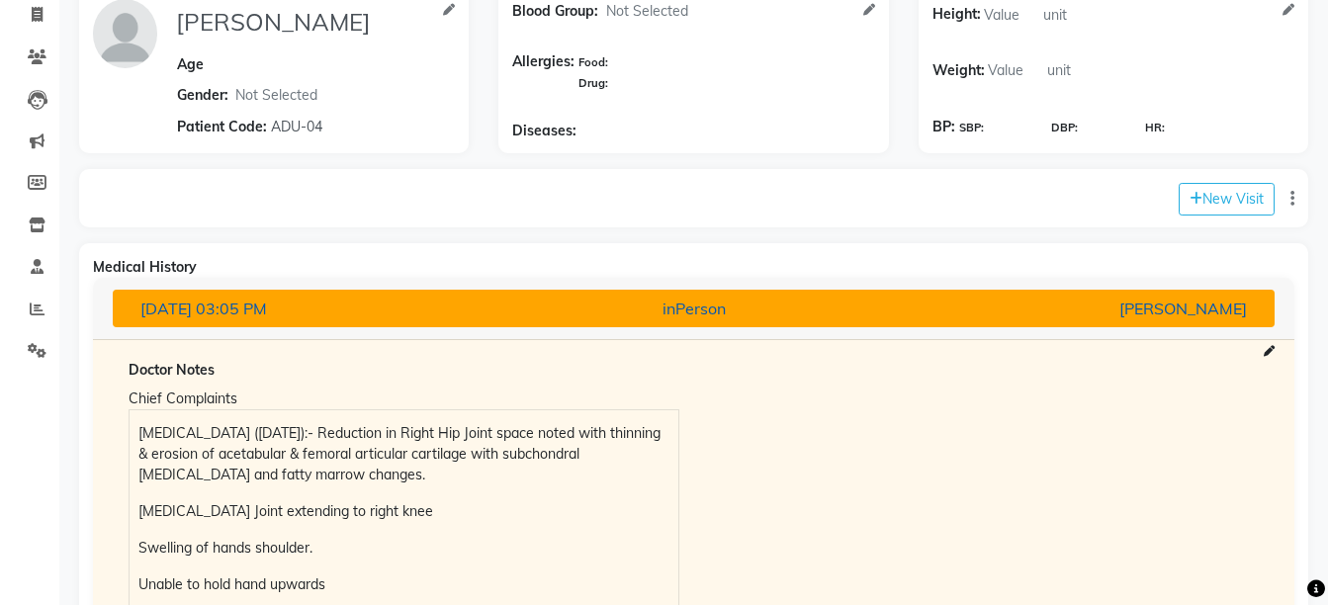
click at [1144, 320] on button "21-06-2025 03:05 PM inPerson Dr Vaseem Choudhary" at bounding box center [694, 309] width 1162 height 38
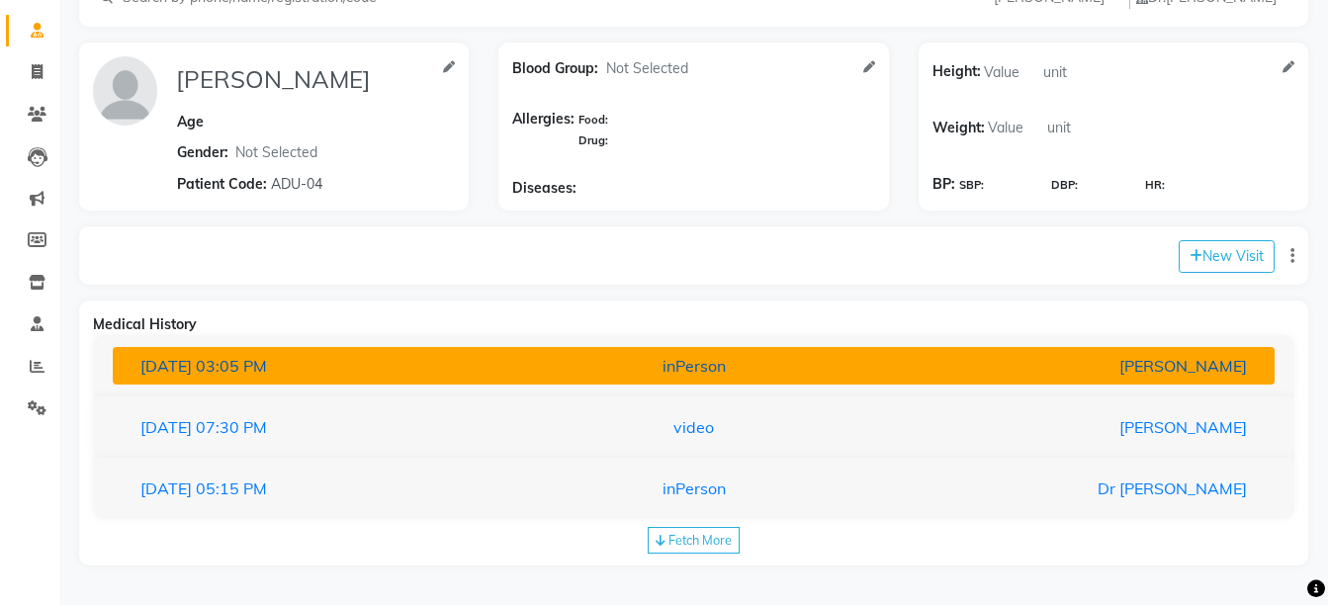
scroll to position [114, 0]
click at [954, 362] on div "[PERSON_NAME]" at bounding box center [1072, 366] width 379 height 24
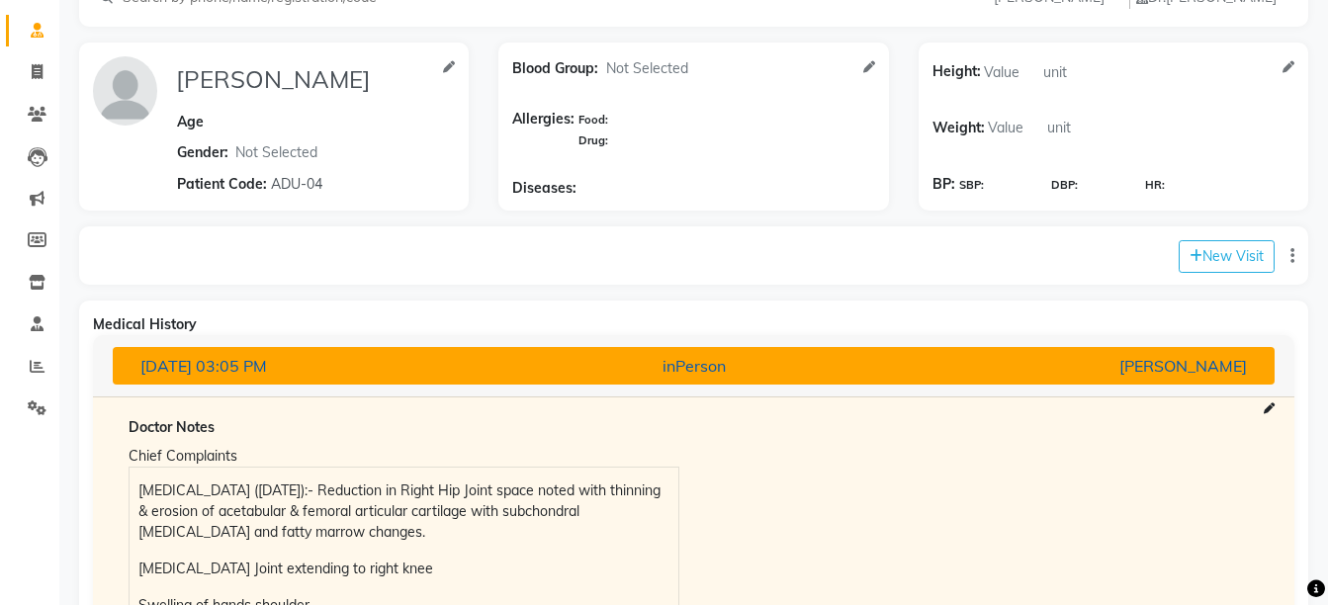
scroll to position [171, 0]
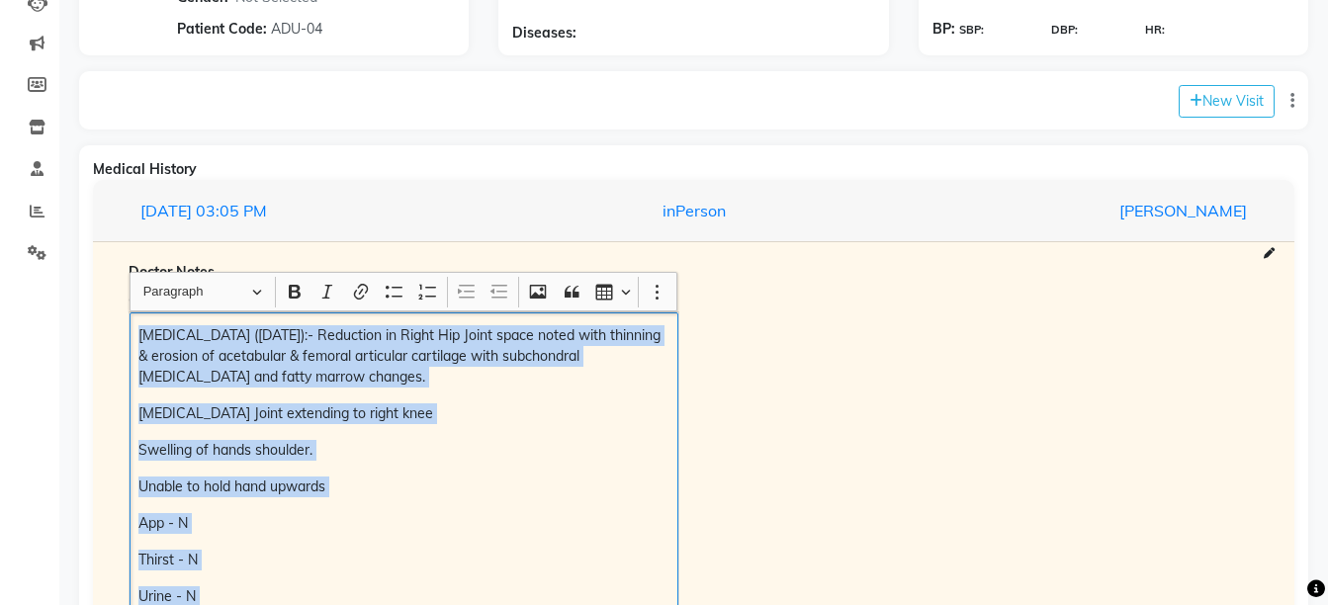
scroll to position [400, 0]
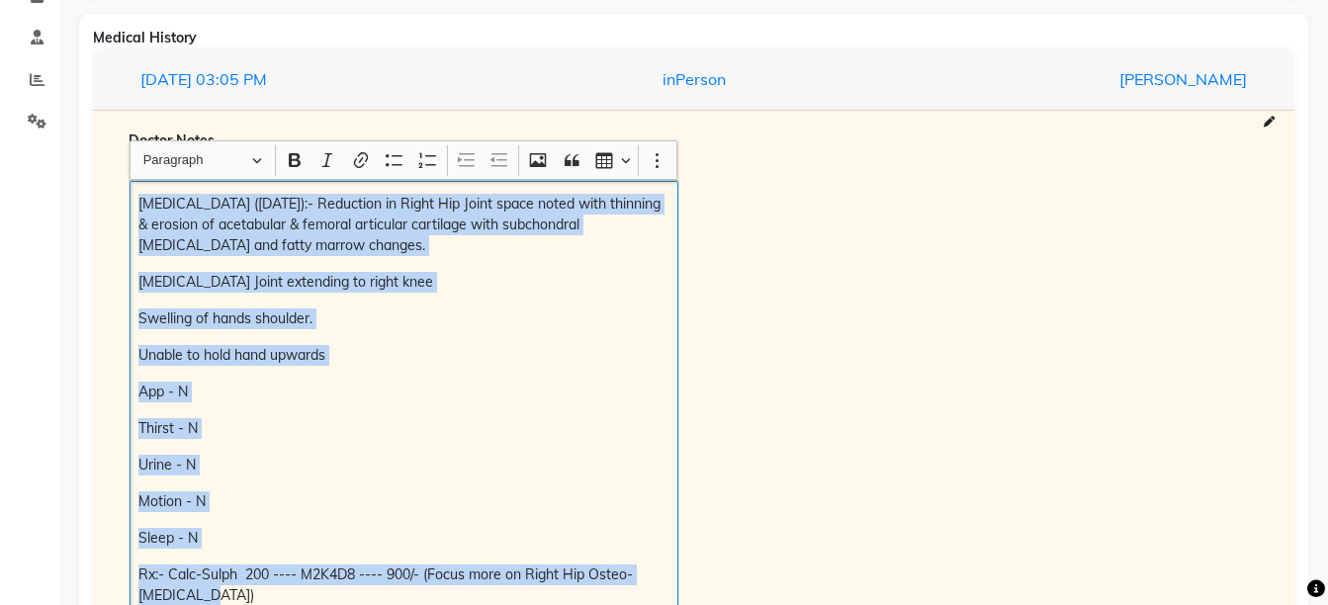
copy div "MRI (18/06/2025):- Reduction in Right Hip Joint space noted with thinning & ero…"
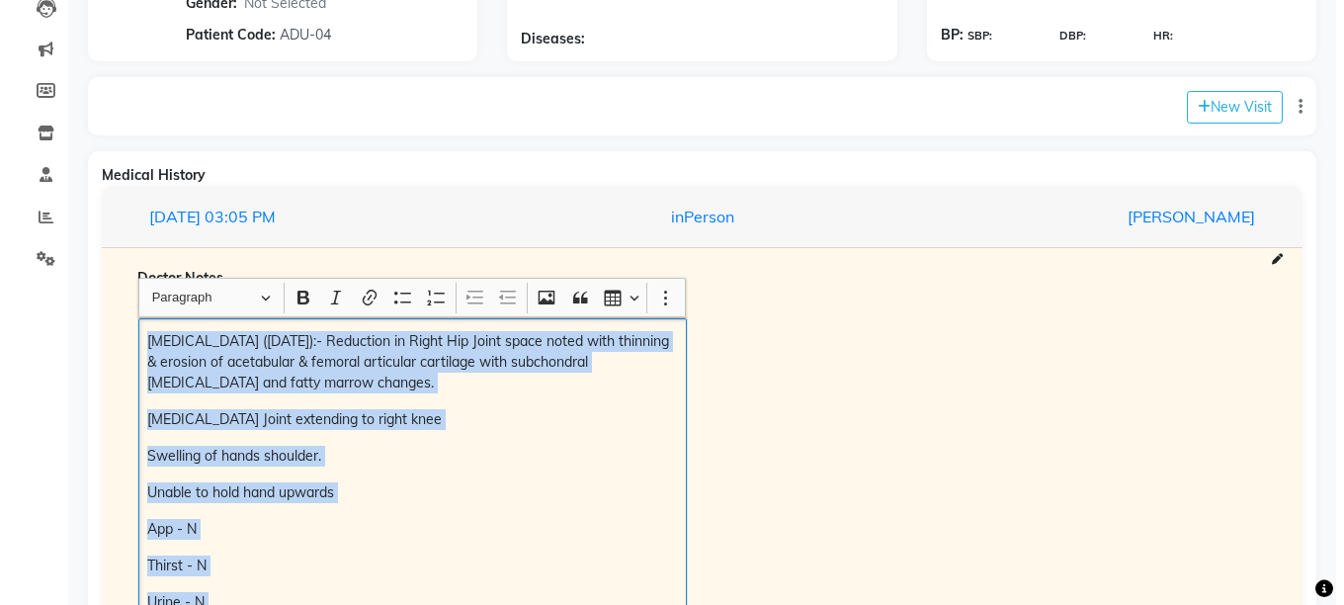
scroll to position [223, 0]
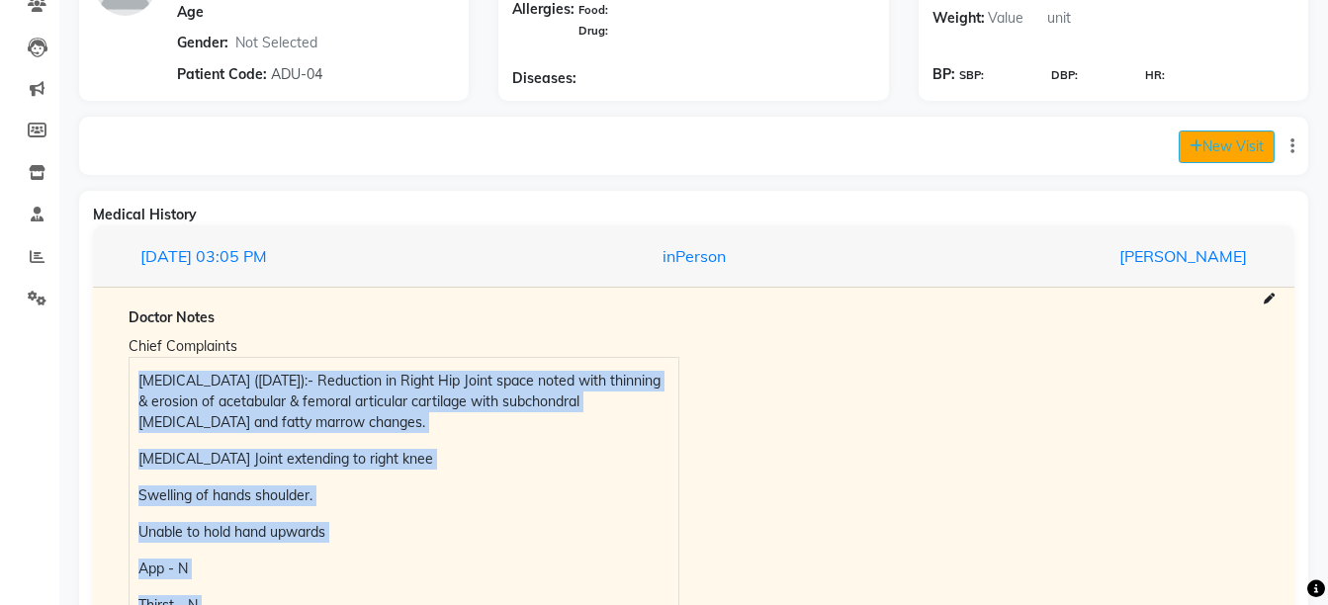
click at [1227, 150] on button "New Visit" at bounding box center [1226, 146] width 96 height 33
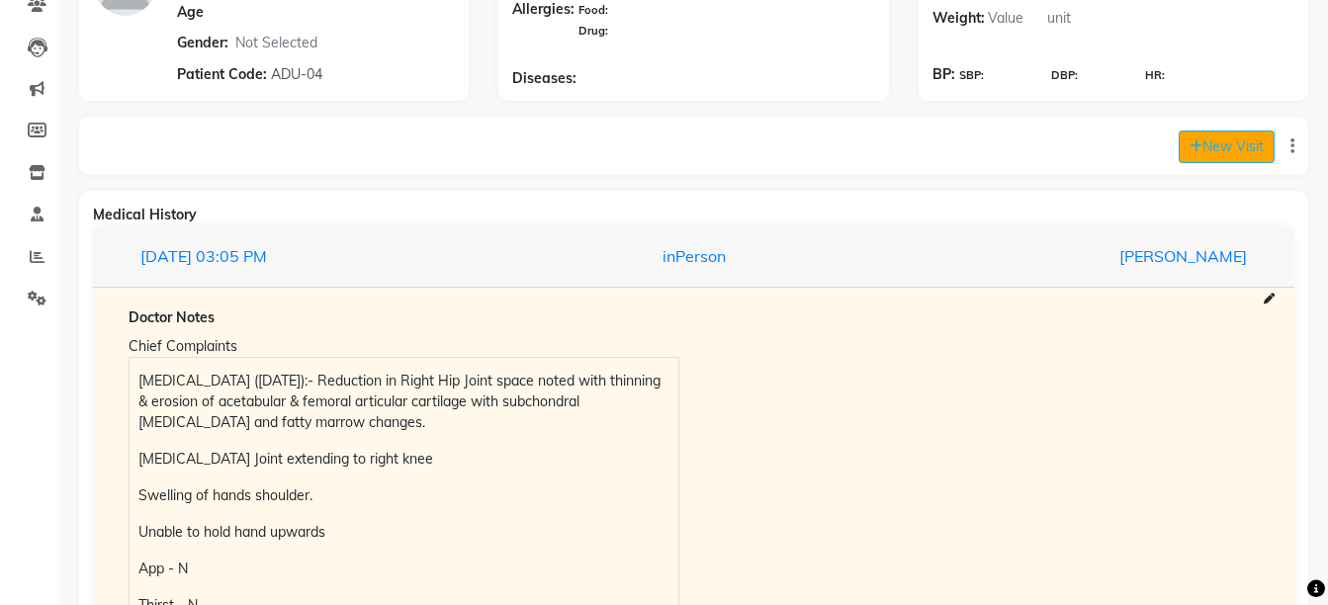
select select "740"
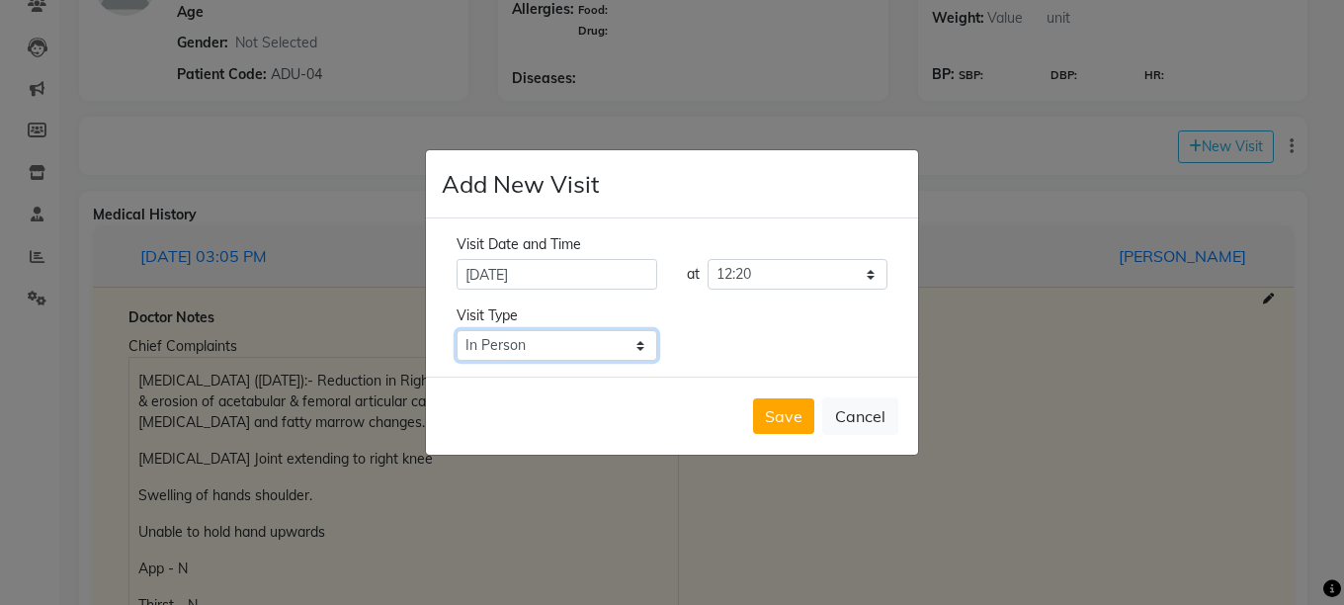
click at [606, 349] on select "Select Type In Person Video Phone Chat" at bounding box center [557, 345] width 201 height 31
select select "phone"
click at [457, 330] on select "Select Type In Person Video Phone Chat" at bounding box center [557, 345] width 201 height 31
click at [782, 408] on button "Save" at bounding box center [783, 416] width 61 height 36
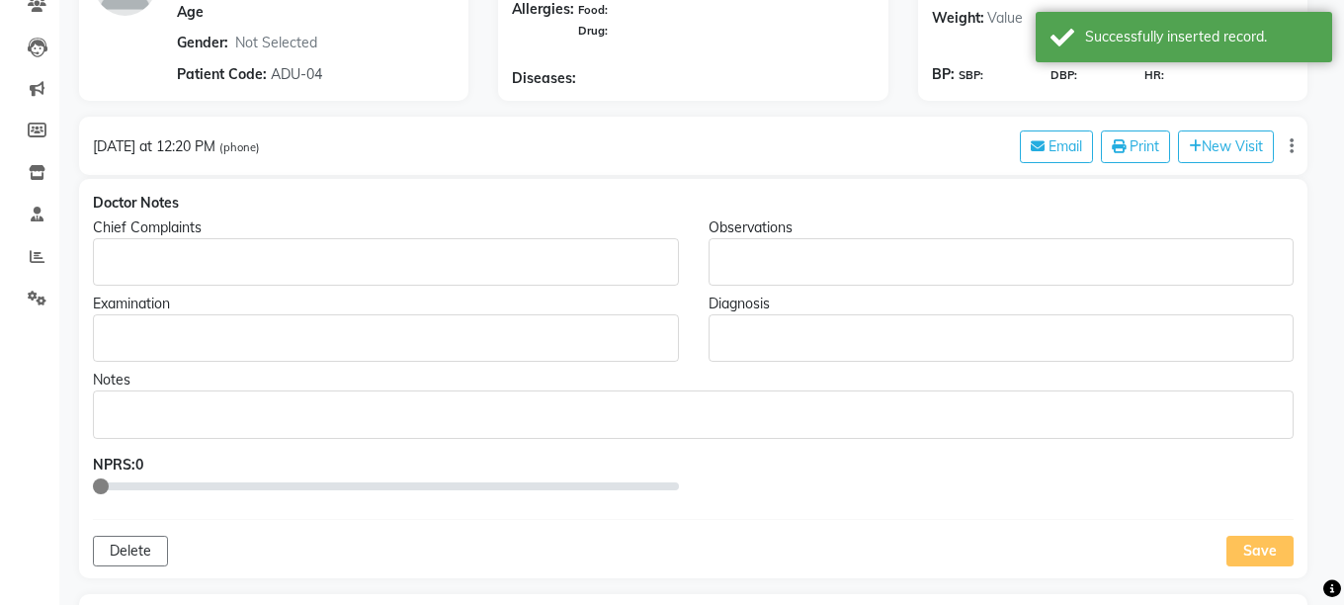
type input "SAHINA JAHAGIRDAR"
select select
type input "ADU-04"
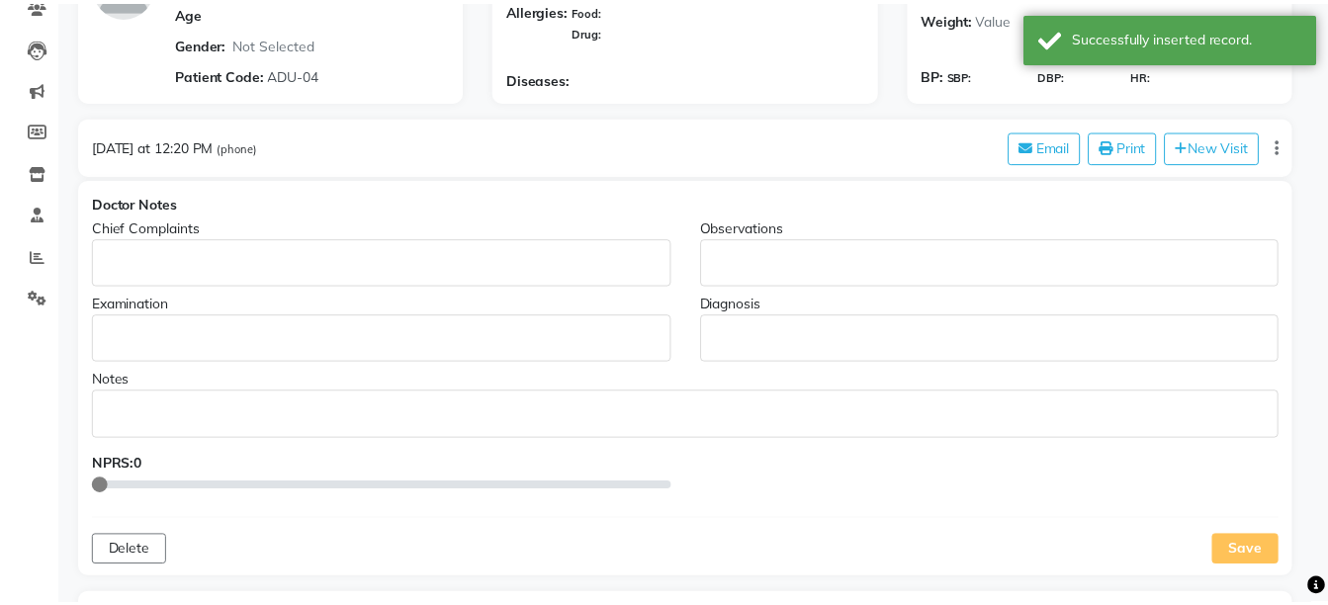
scroll to position [0, 0]
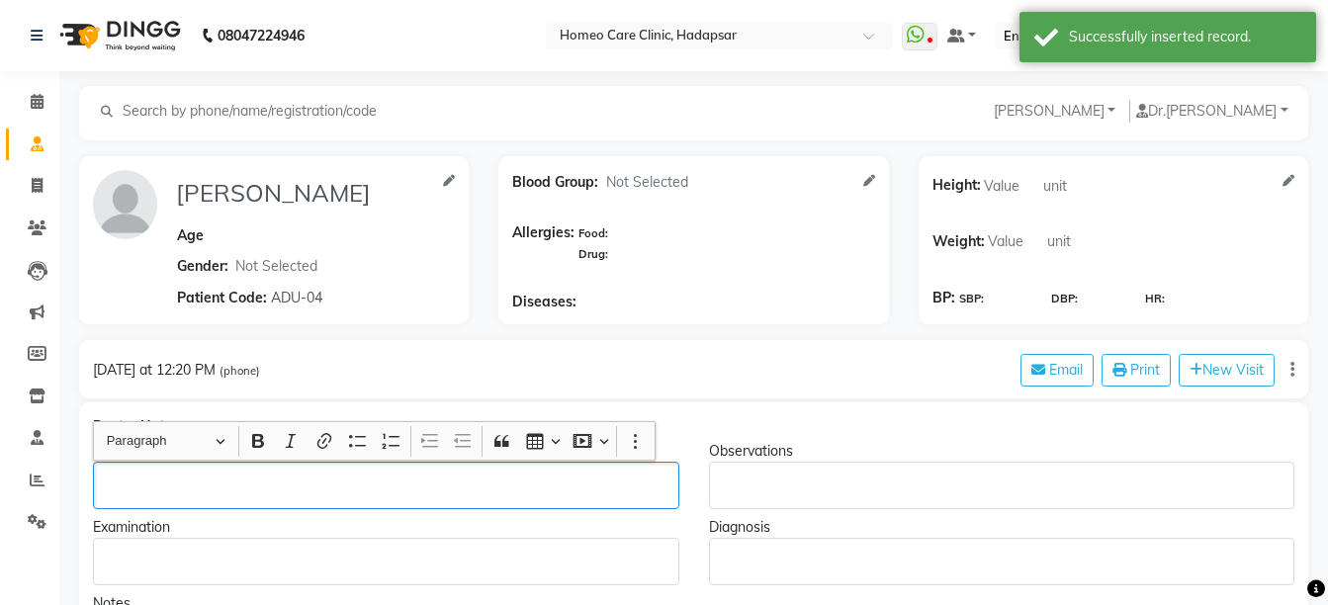
click at [151, 469] on div "Rich Text Editor, main" at bounding box center [386, 485] width 586 height 47
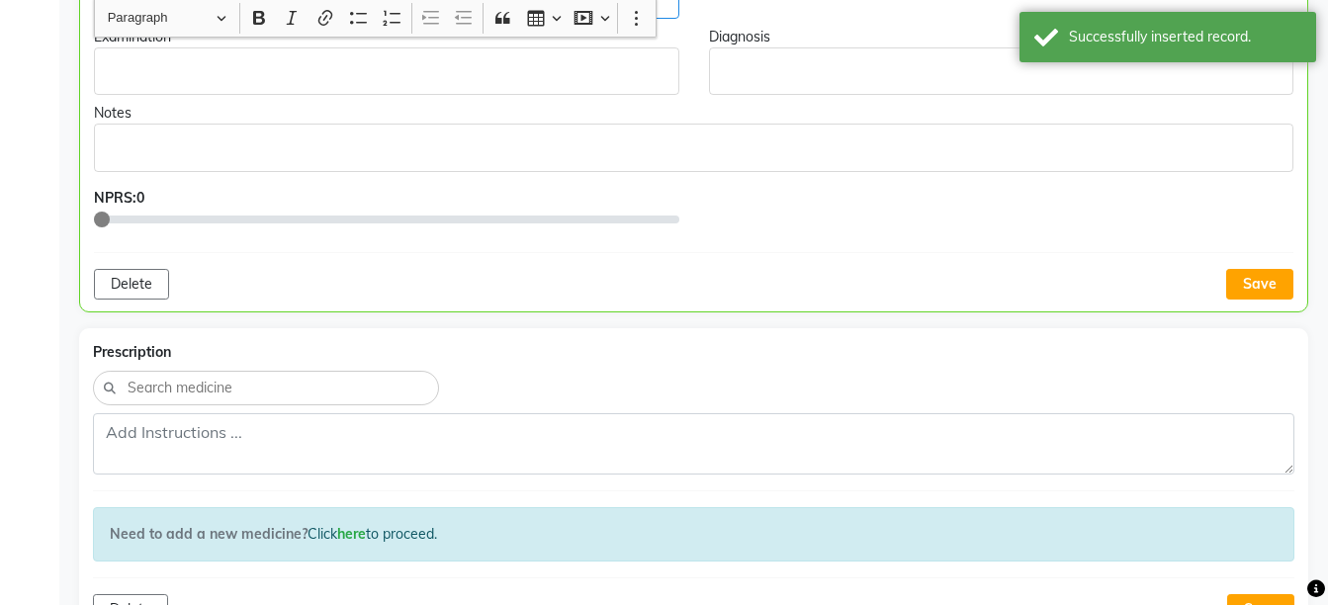
scroll to position [743, 0]
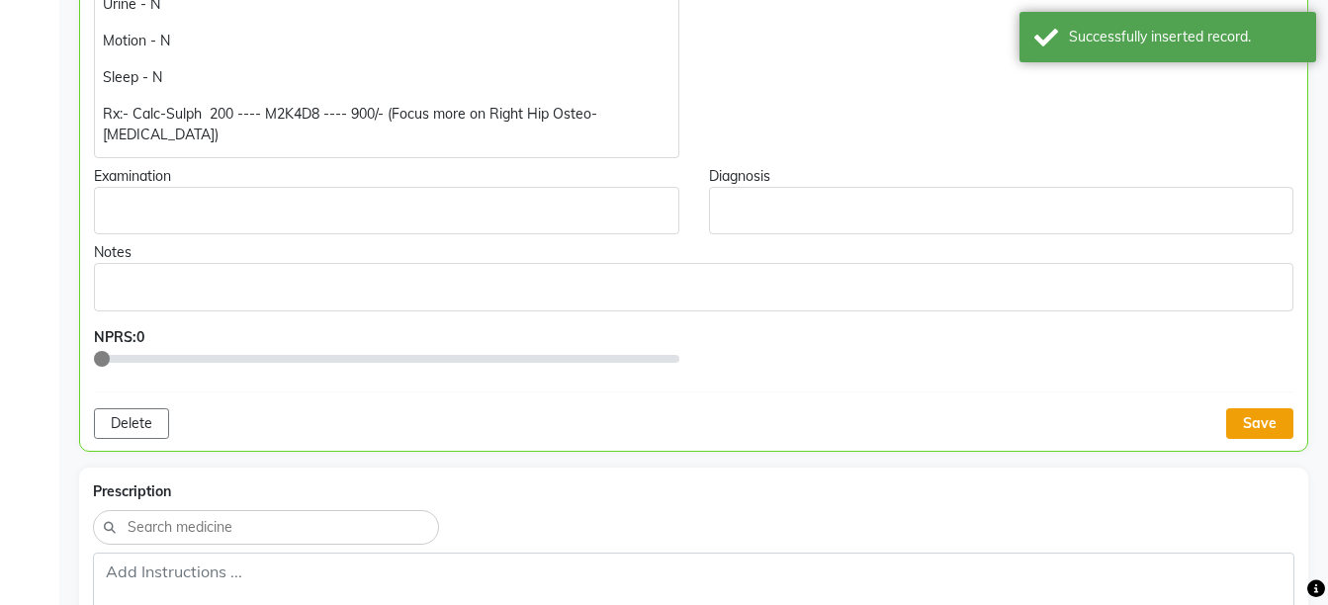
click at [1257, 408] on button "Save" at bounding box center [1259, 423] width 67 height 31
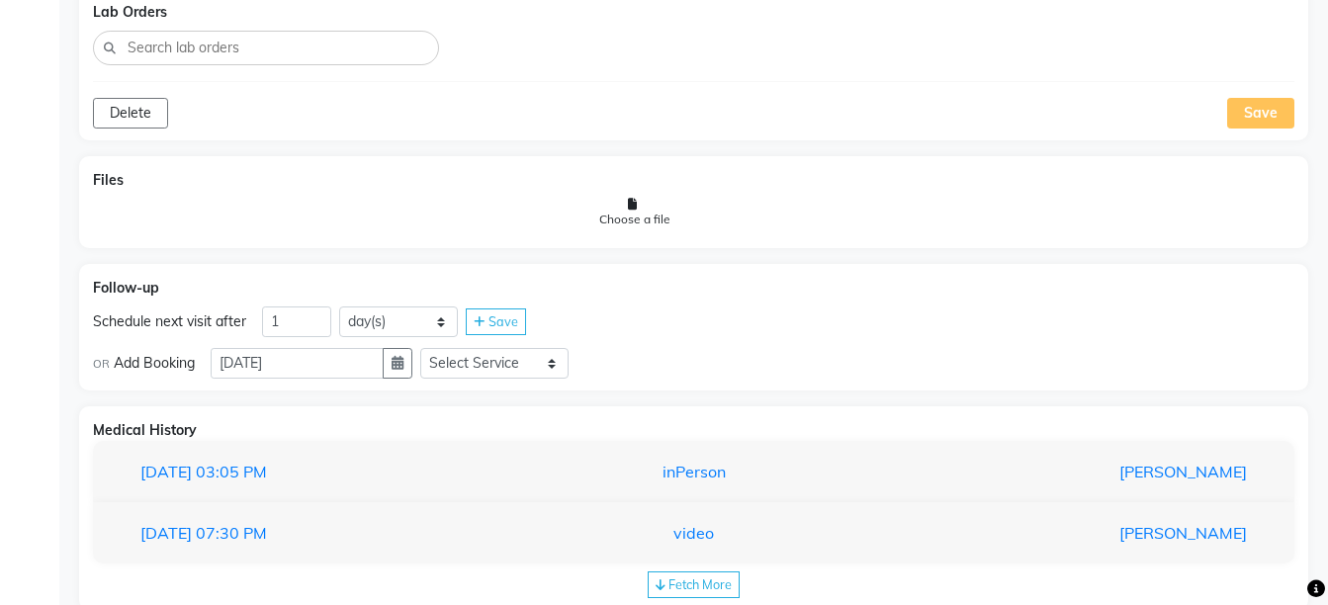
scroll to position [1569, 0]
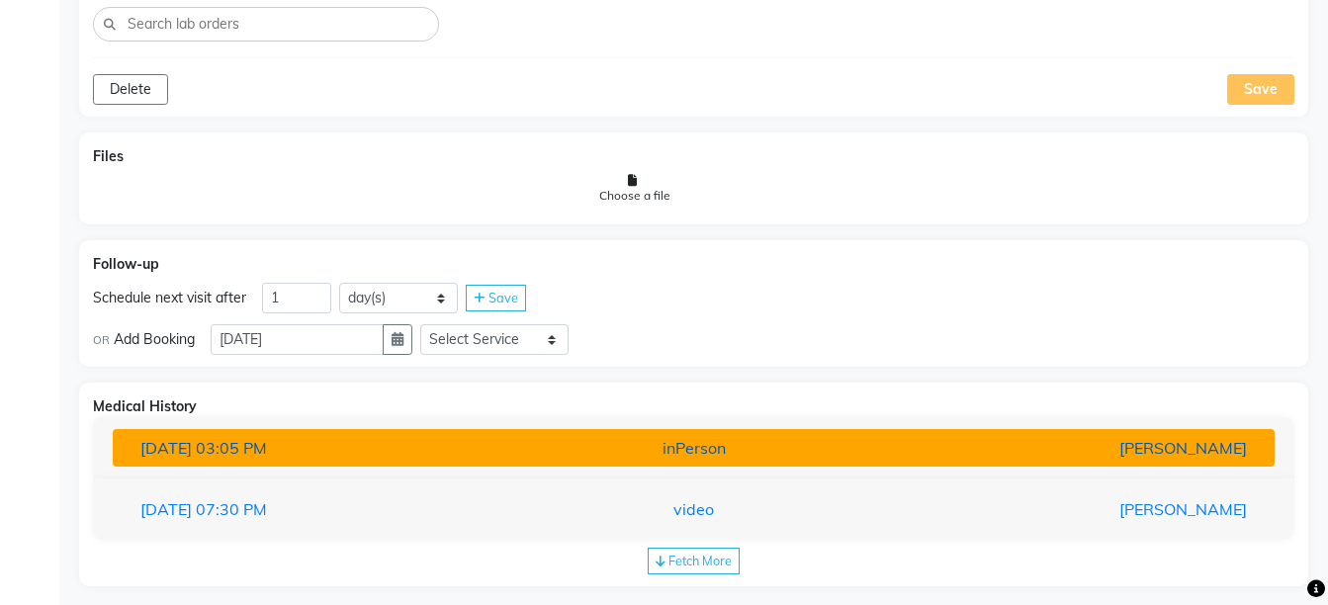
click at [1090, 437] on div "[PERSON_NAME]" at bounding box center [1072, 448] width 379 height 24
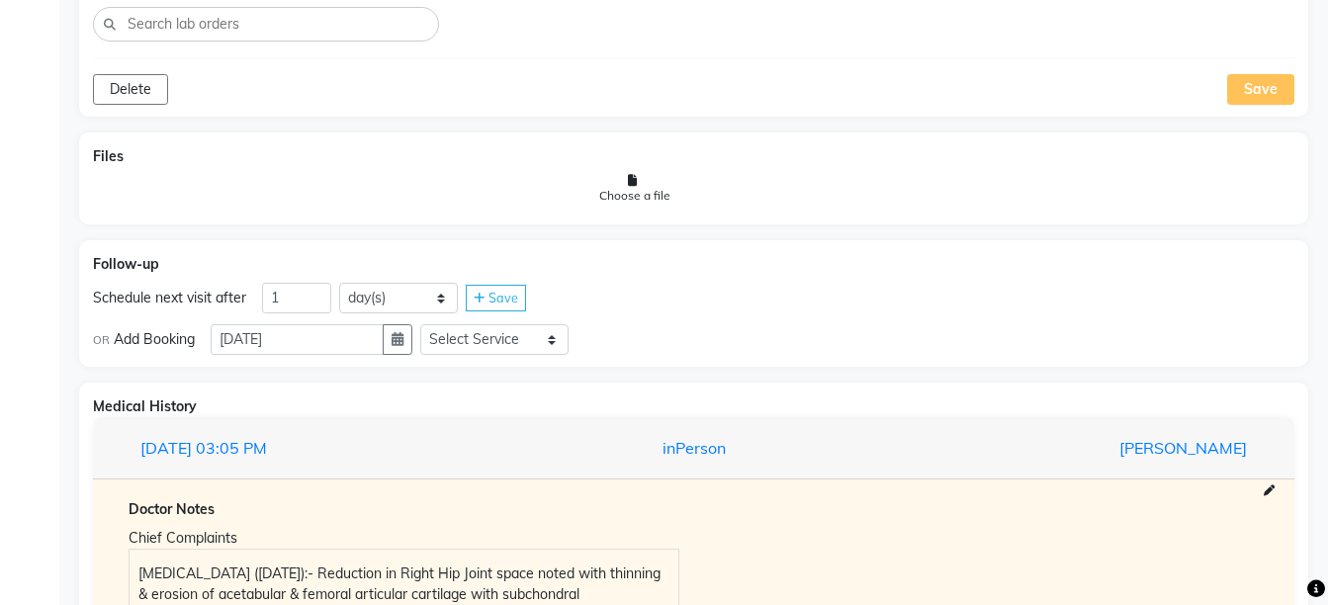
scroll to position [2178, 0]
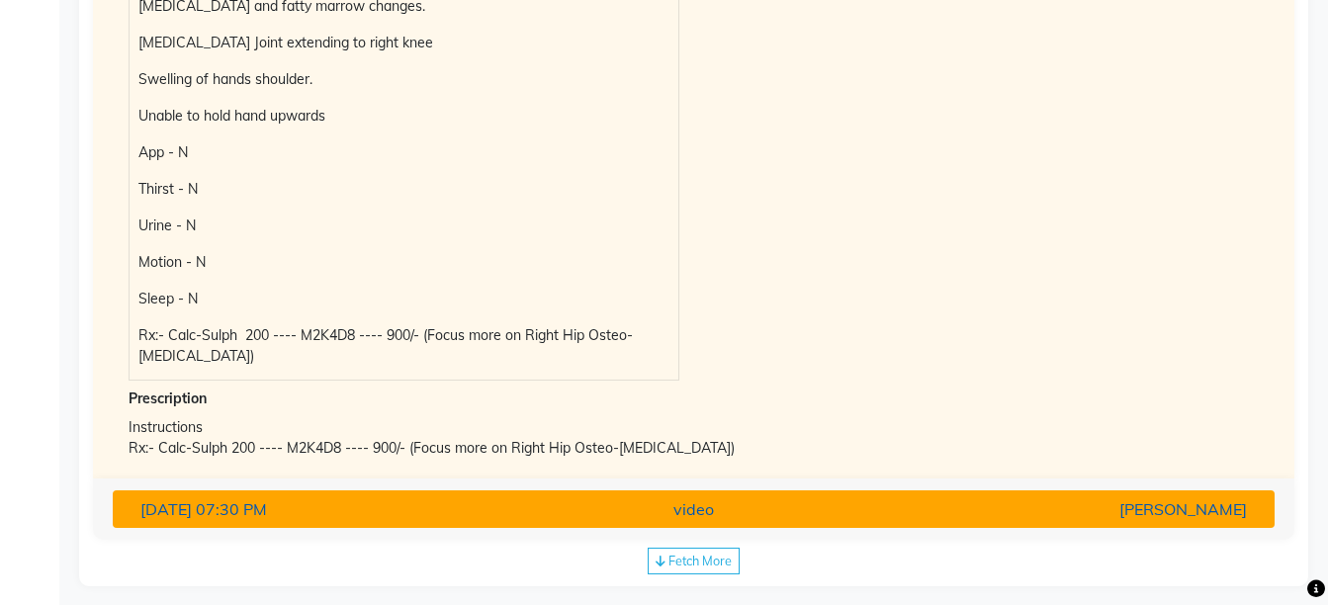
click at [1134, 497] on div "[PERSON_NAME]" at bounding box center [1072, 509] width 379 height 24
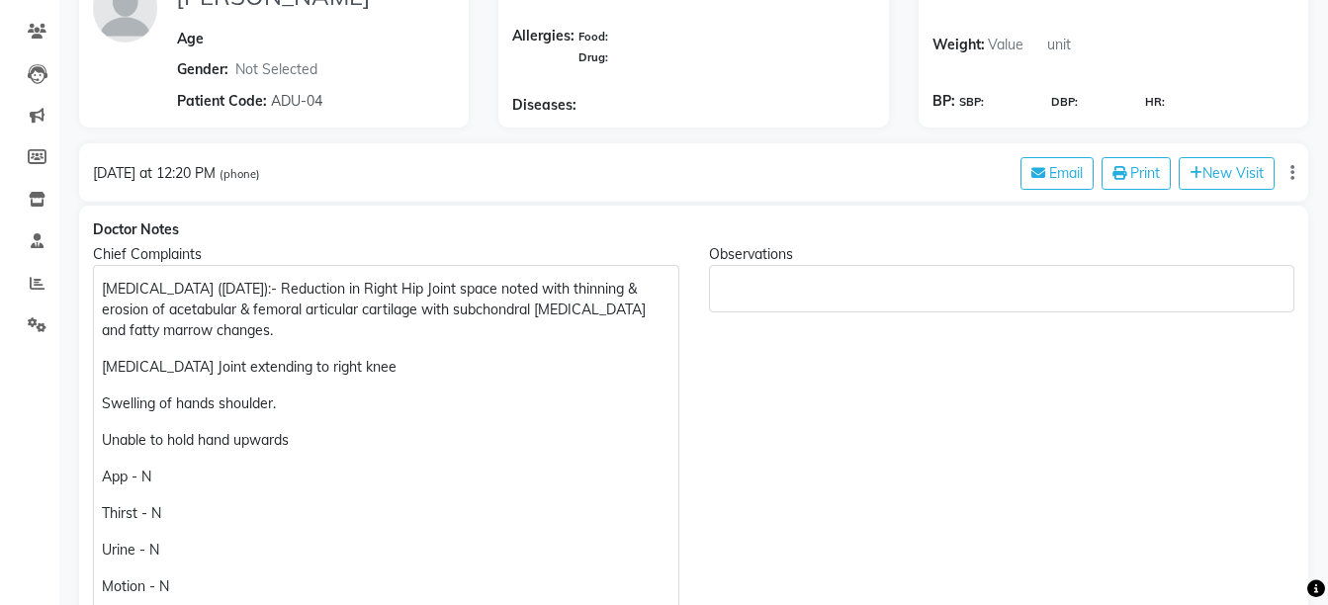
scroll to position [191, 0]
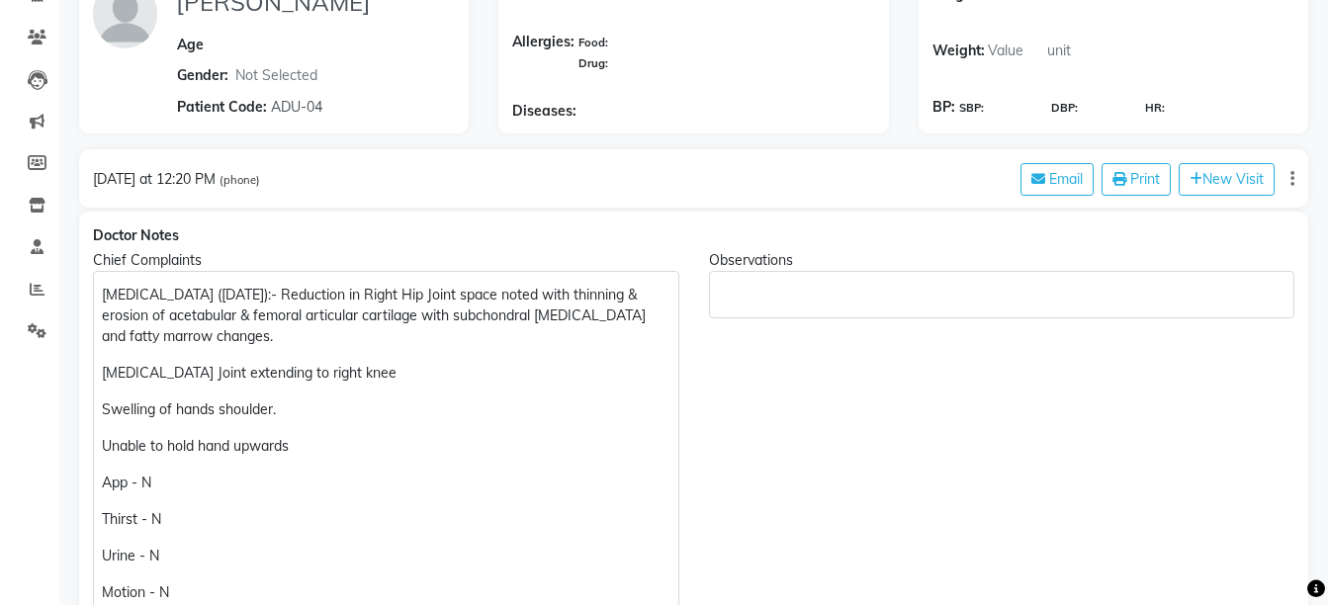
click at [315, 457] on div "MRI (18/06/2025):- Reduction in Right Hip Joint space noted with thinning & ero…" at bounding box center [386, 490] width 586 height 439
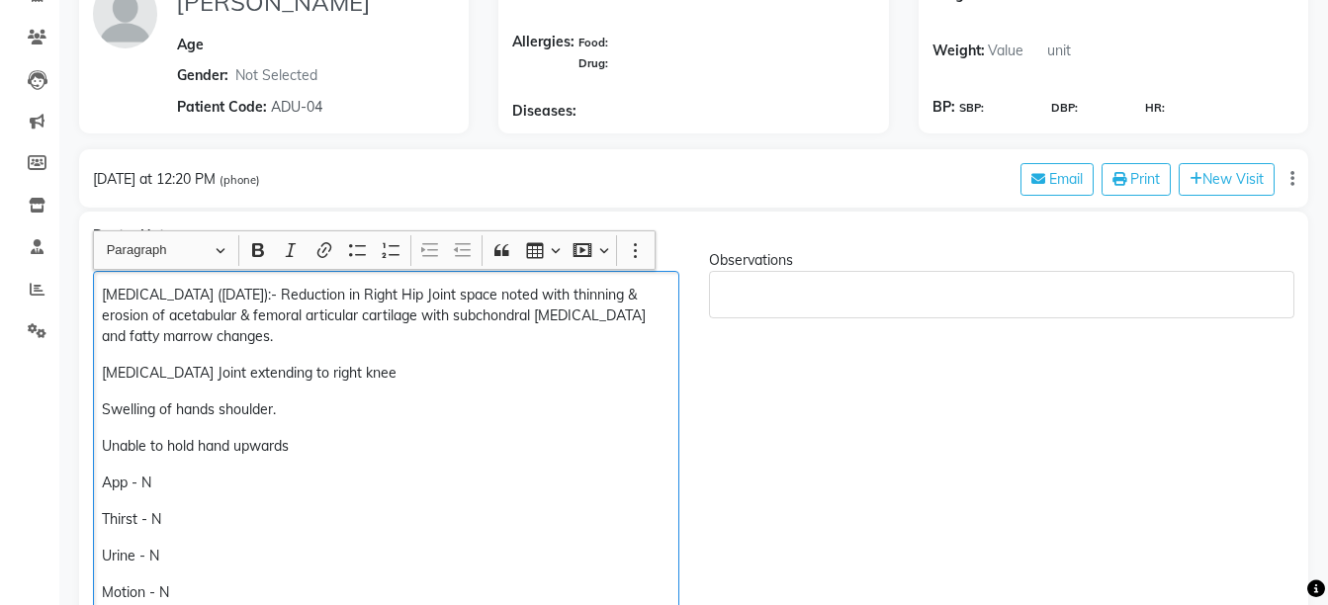
click at [307, 441] on p "Unable to hold hand upwards" at bounding box center [385, 446] width 567 height 21
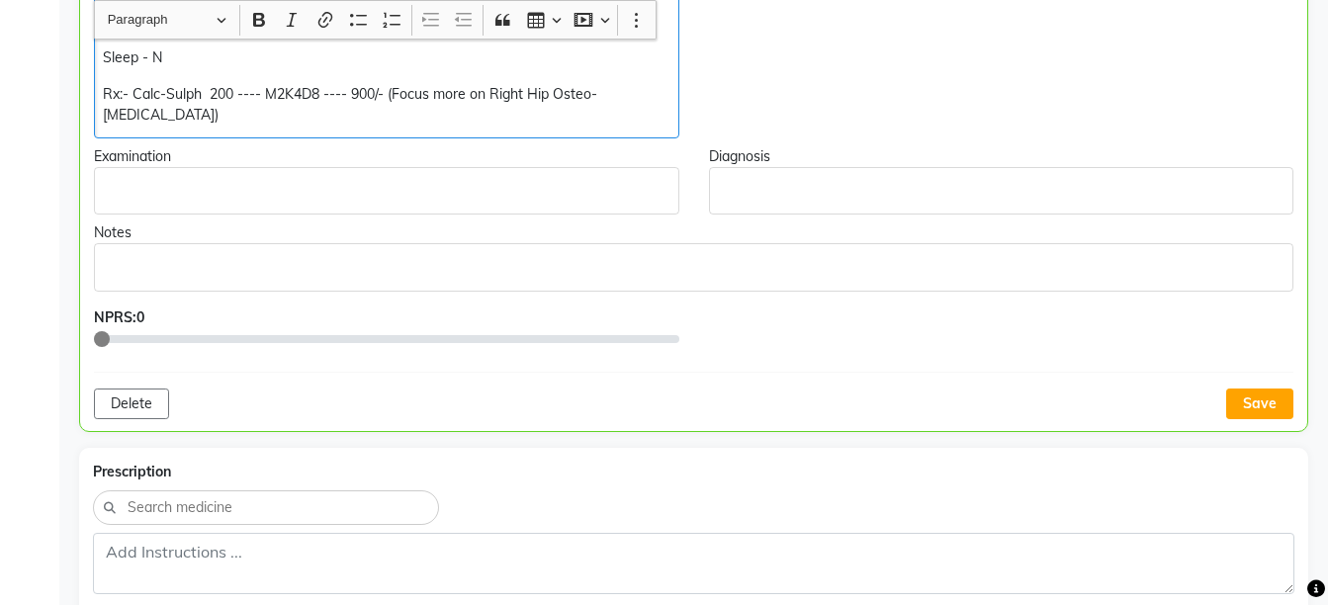
scroll to position [855, 0]
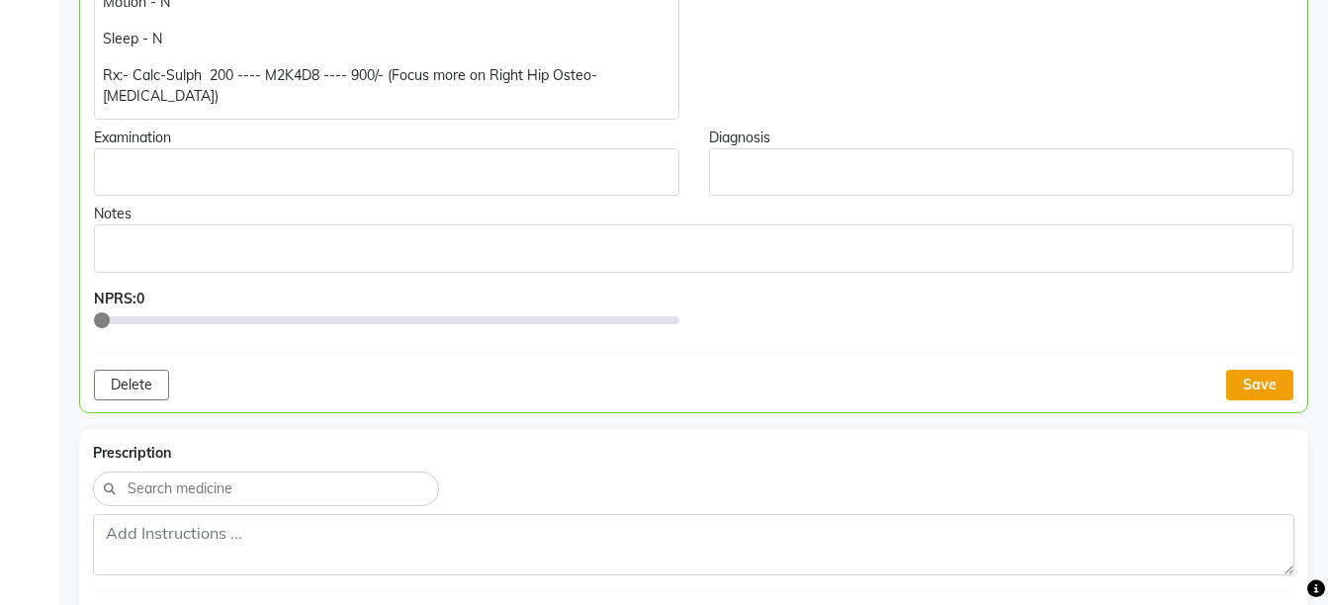
click at [1284, 370] on button "Save" at bounding box center [1259, 385] width 67 height 31
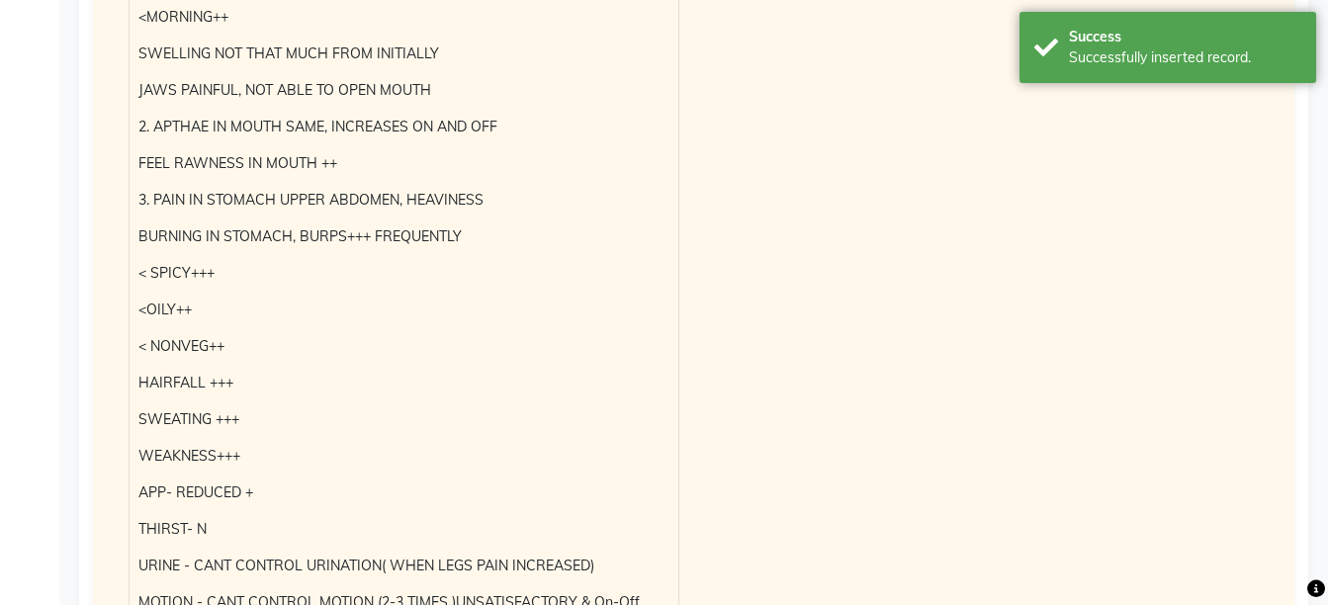
scroll to position [2640, 0]
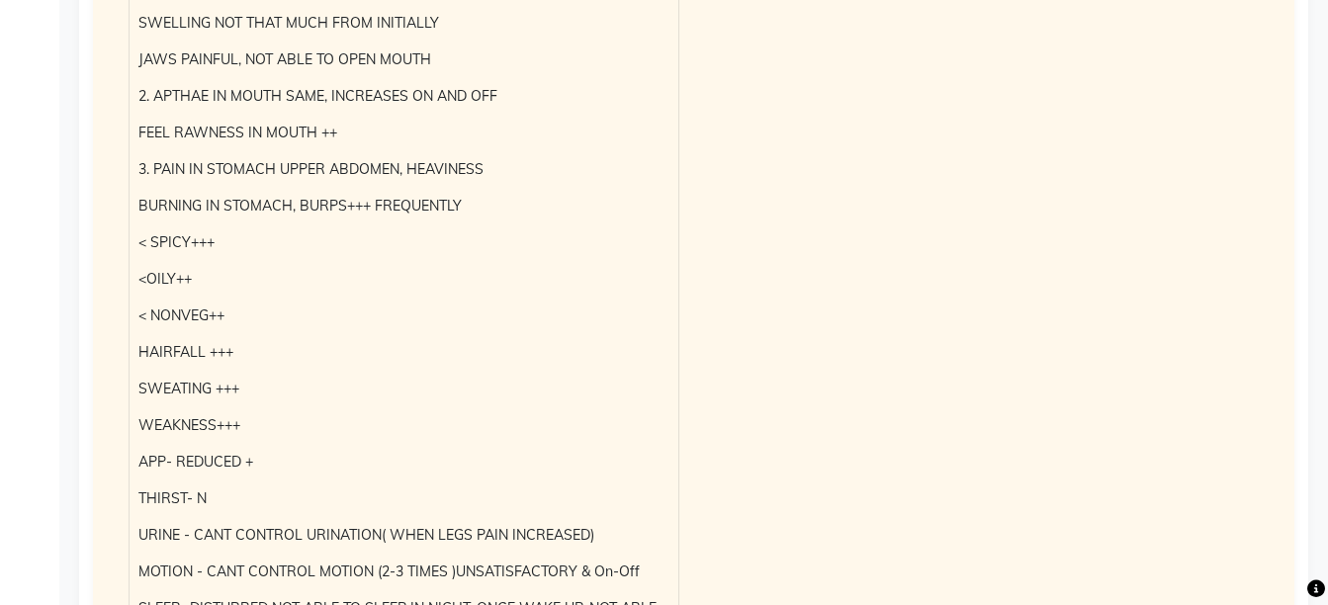
click at [144, 342] on p "HAIRFALL +++" at bounding box center [403, 352] width 530 height 21
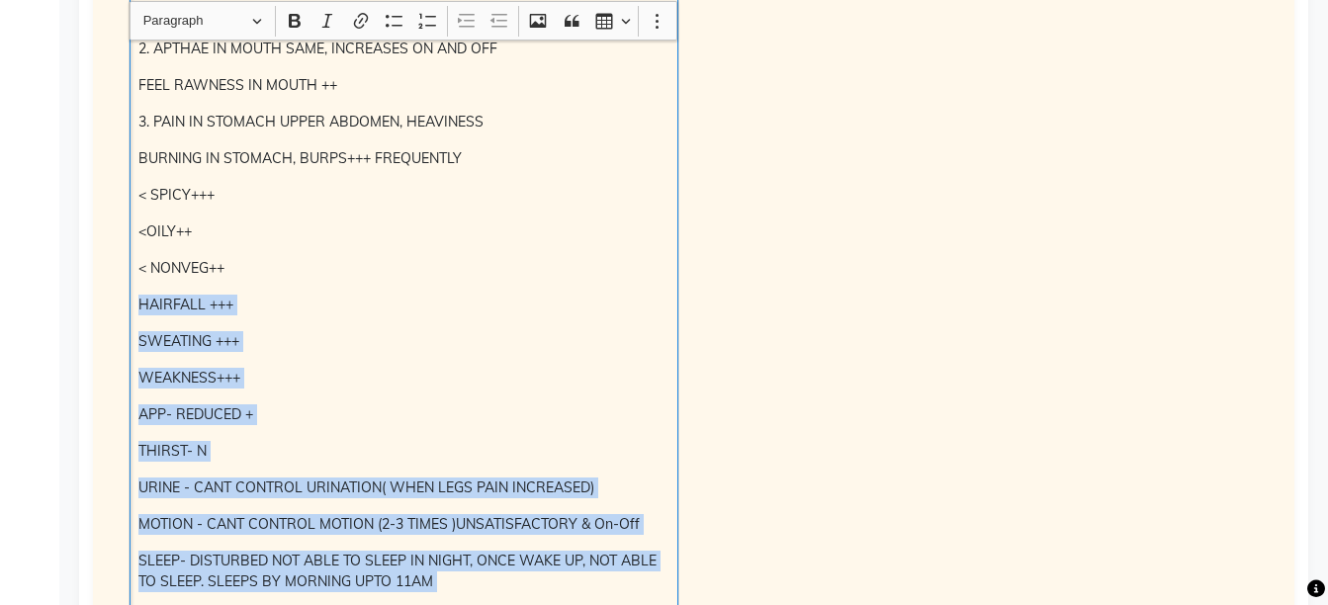
scroll to position [2689, 0]
copy div "HAIRFALL +++ SWEATING +++ WEAKNESS+++ APP- REDUCED + THIRST- N URINE - CANT CON…"
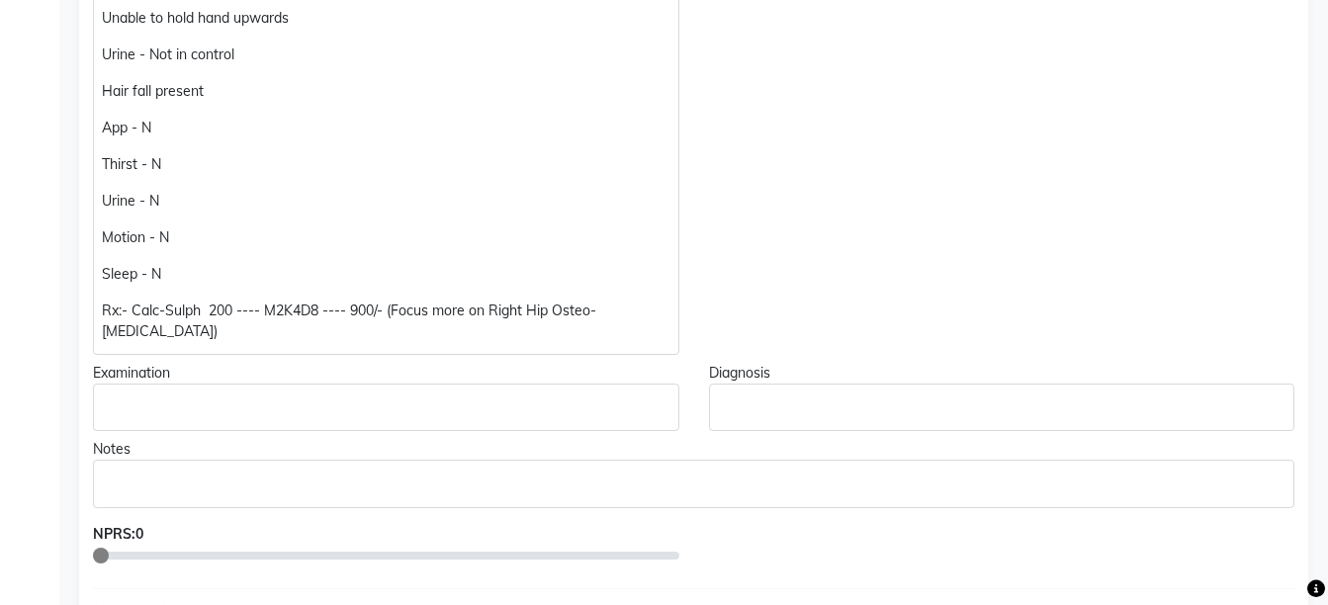
scroll to position [563, 0]
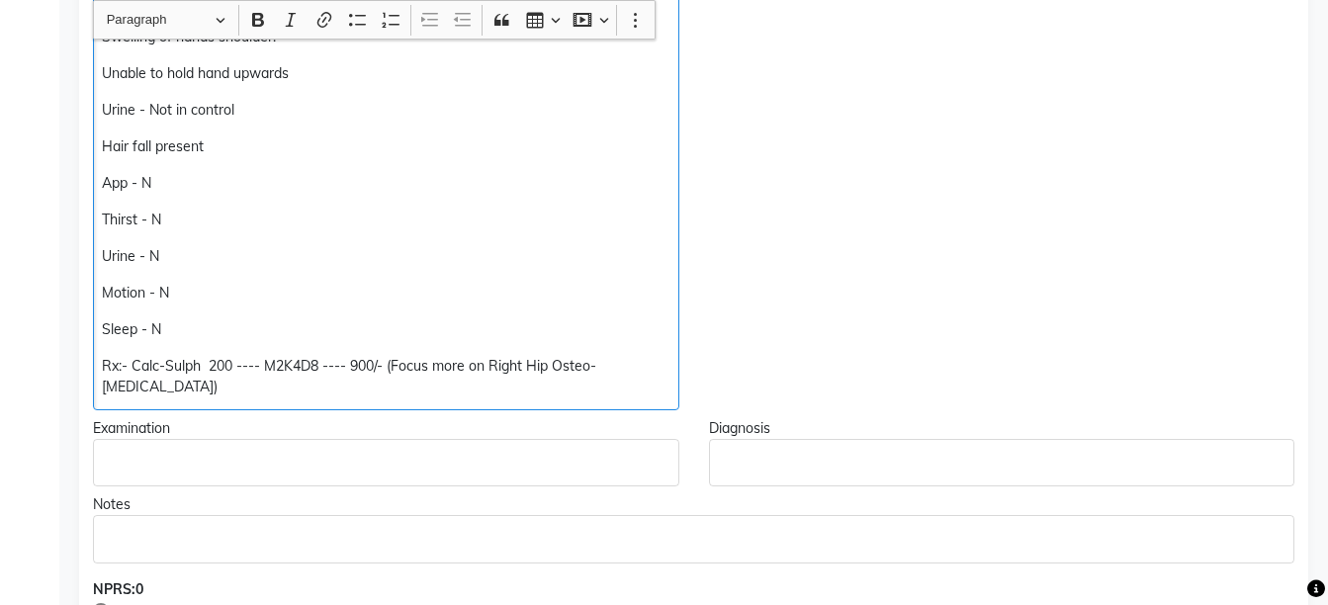
click at [340, 159] on div "MRI (18/06/2025):- Reduction in Right Hip Joint space noted with thinning & ero…" at bounding box center [386, 154] width 586 height 512
click at [325, 130] on div "MRI (18/06/2025):- Reduction in Right Hip Joint space noted with thinning & ero…" at bounding box center [386, 154] width 586 height 512
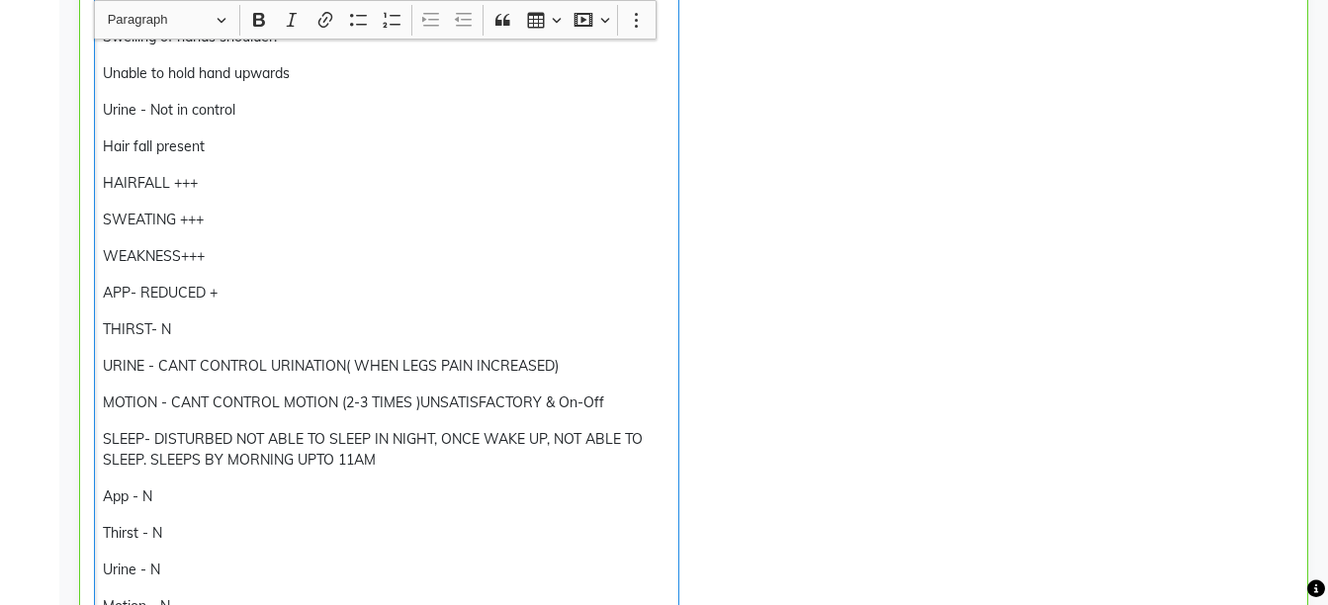
click at [417, 402] on p "MOTION - CANT CONTROL MOTION (2-3 TIMES )UNSATISFACTORY & On-Off" at bounding box center [386, 402] width 566 height 21
click at [538, 403] on p "MOTION - GAP OF 1-2 DAYS, UNSATISFACTORY & On-Off" at bounding box center [386, 402] width 566 height 21
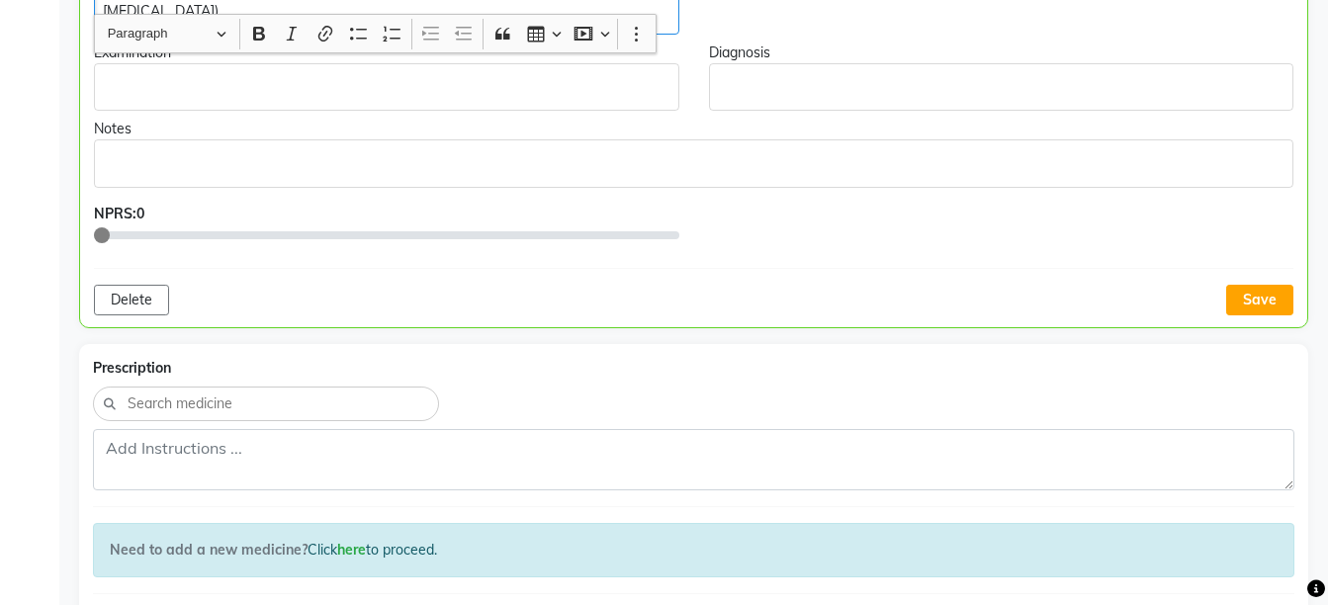
scroll to position [1287, 0]
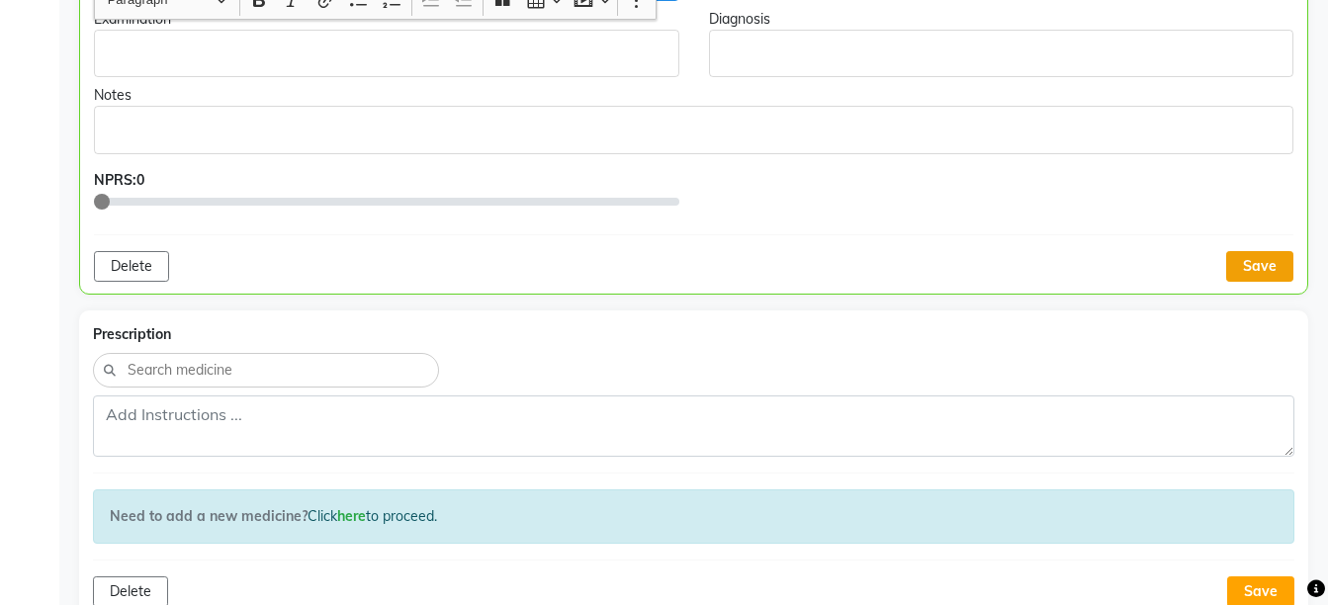
click at [1270, 252] on button "Save" at bounding box center [1259, 266] width 67 height 31
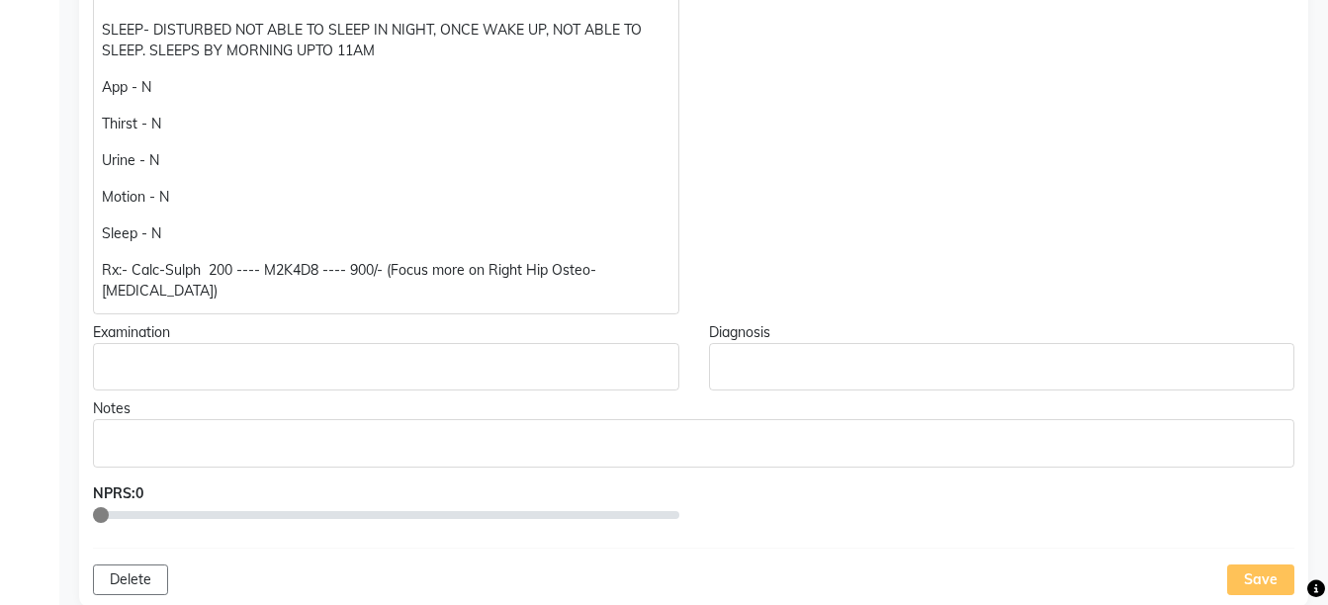
scroll to position [1053, 0]
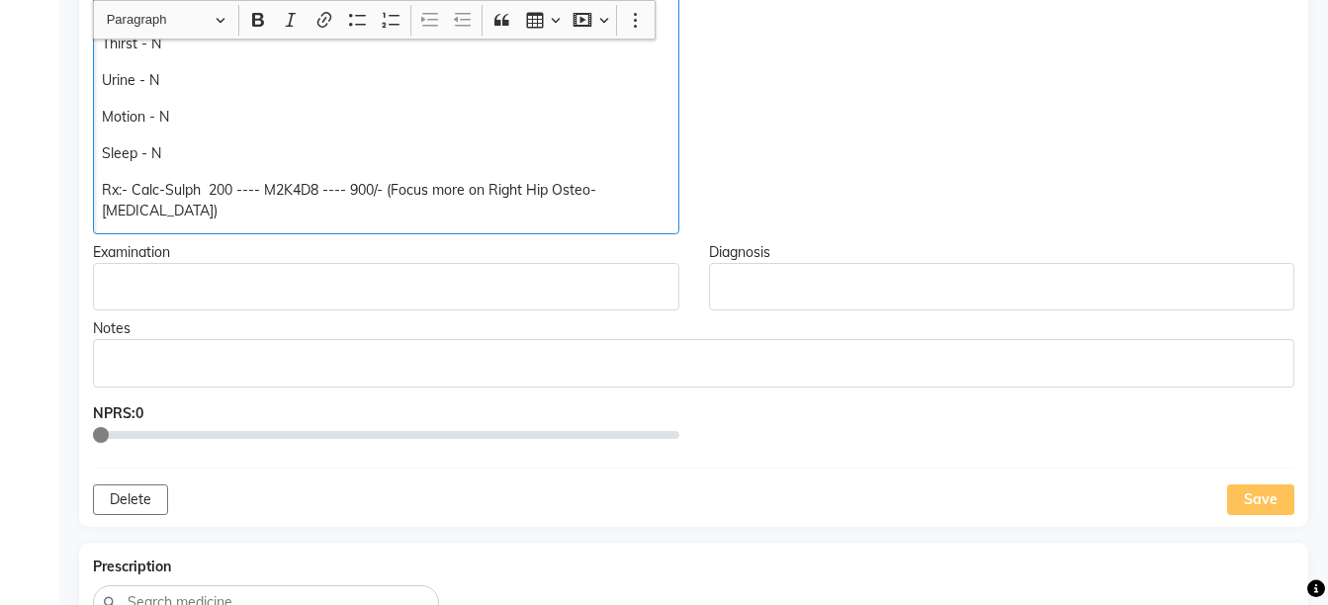
click at [364, 191] on p "Rx:- Calc-Sulph 200 ---- M2K4D8 ---- 900/- (Focus more on Right Hip Osteo-Arthr…" at bounding box center [385, 201] width 567 height 42
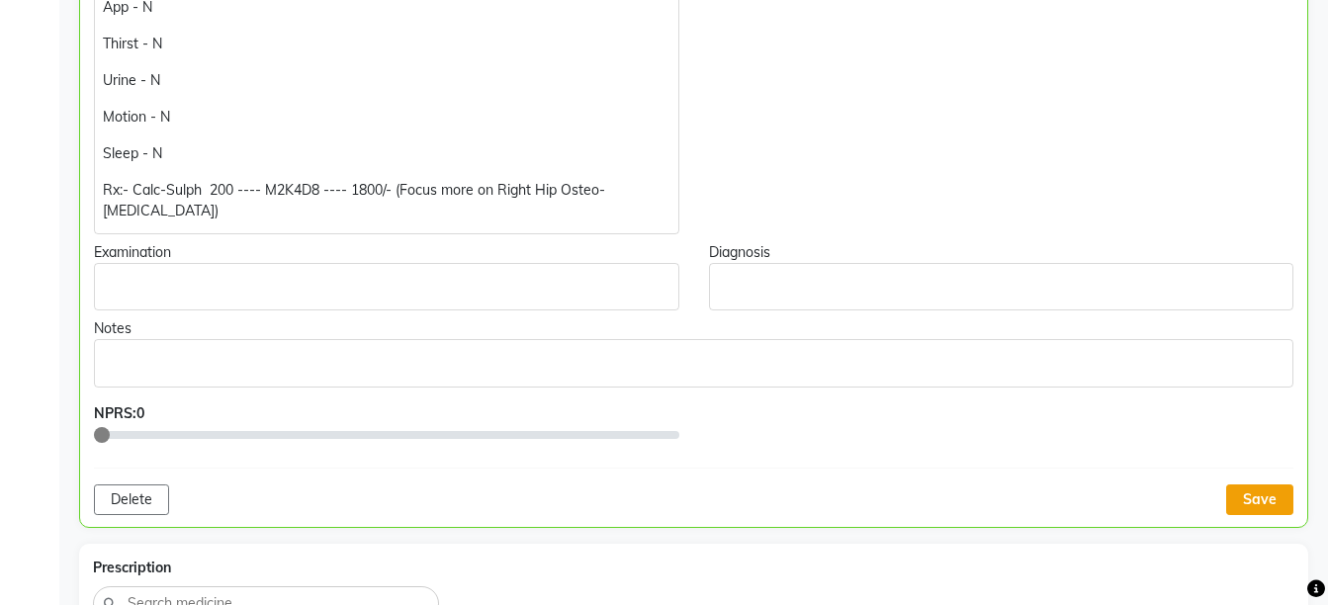
click at [1232, 484] on button "Save" at bounding box center [1259, 499] width 67 height 31
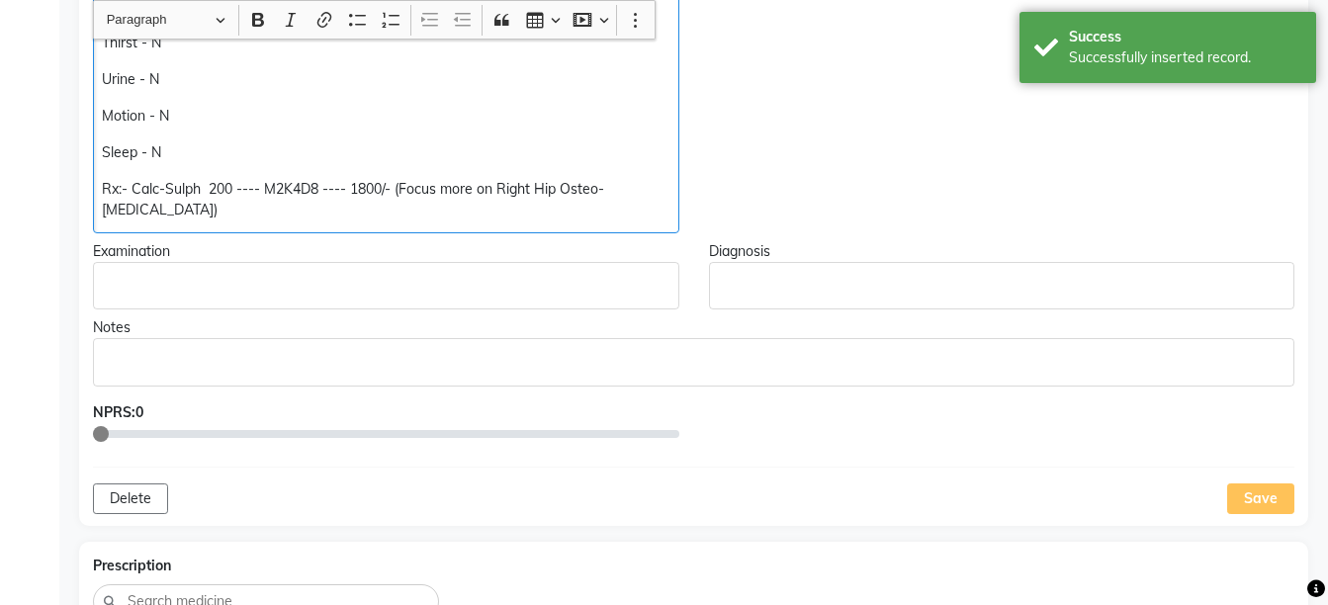
click at [663, 195] on p "Rx:- Calc-Sulph 200 ---- M2K4D8 ---- 1800/- (Focus more on Right Hip Osteo-Arth…" at bounding box center [385, 200] width 567 height 42
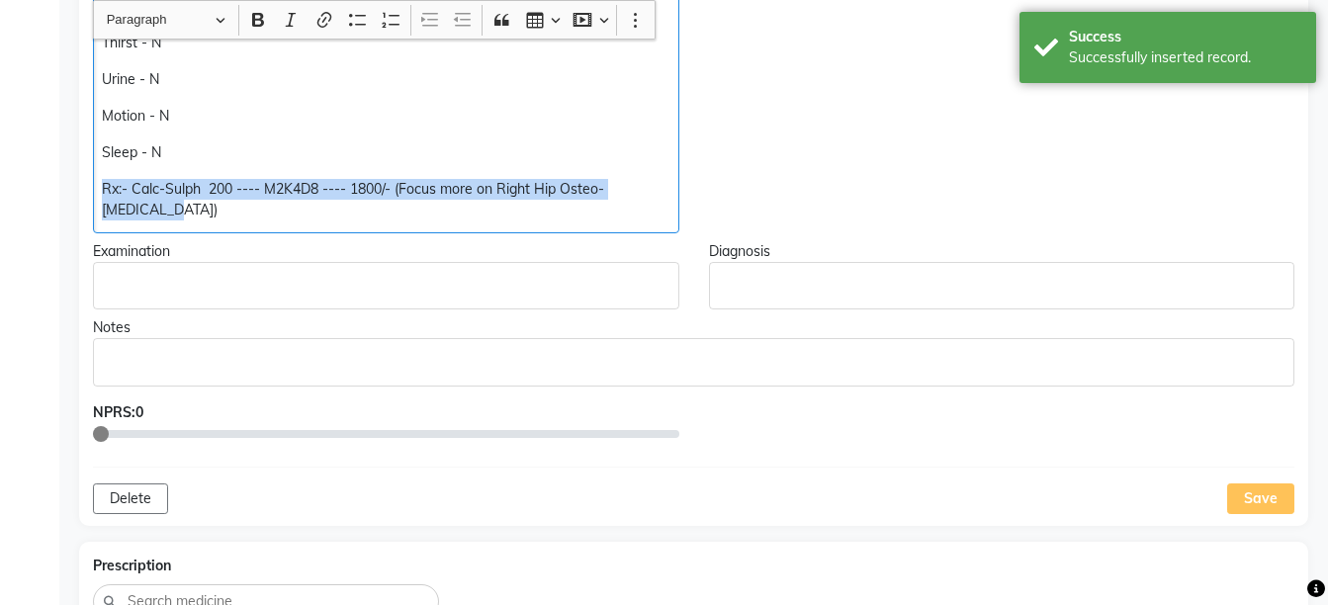
copy div "Rx:- Calc-Sulph 200 ---- M2K4D8 ---- 1800/- (Focus more on Right Hip Osteo-Arth…"
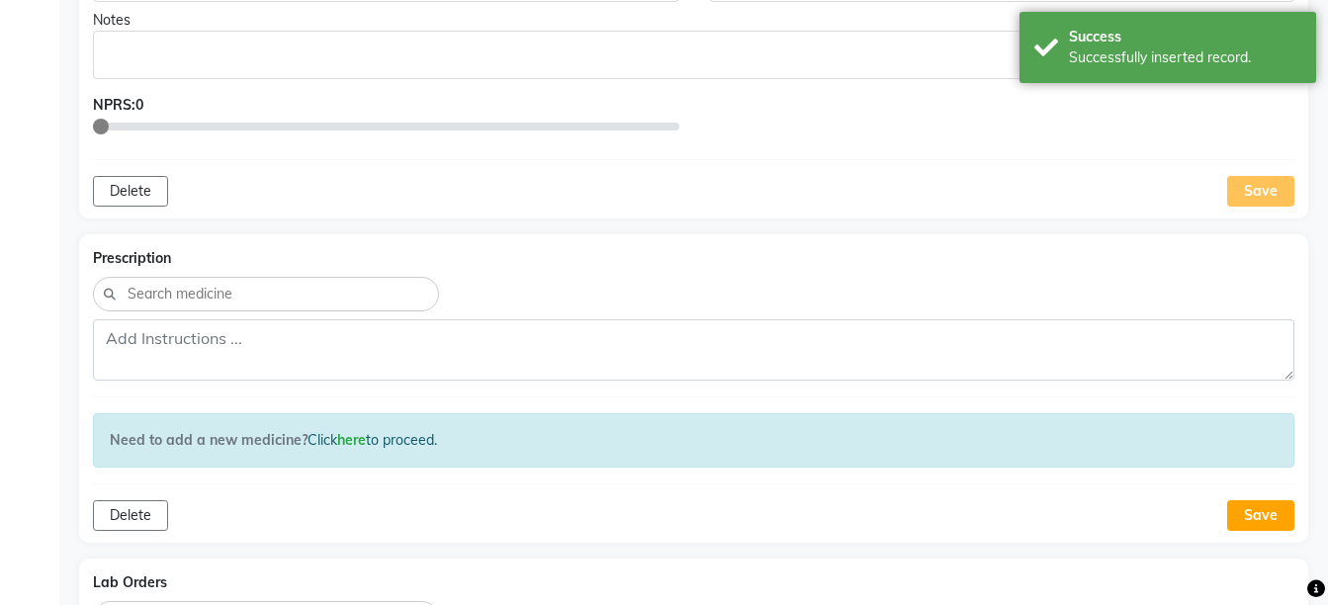
scroll to position [1354, 0]
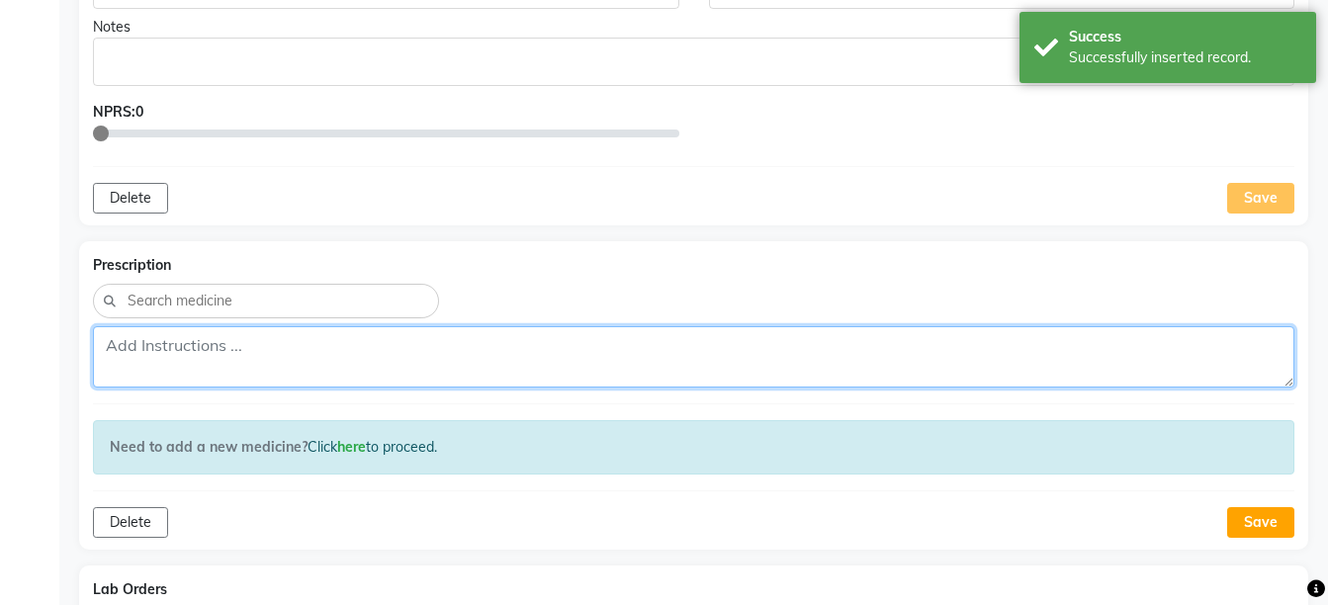
click at [878, 326] on textarea at bounding box center [693, 356] width 1201 height 61
paste textarea "Rx:- Calc-Sulph 200 ---- M2K4D8 ---- 1800/- (Focus more on Right Hip Osteo-Arth…"
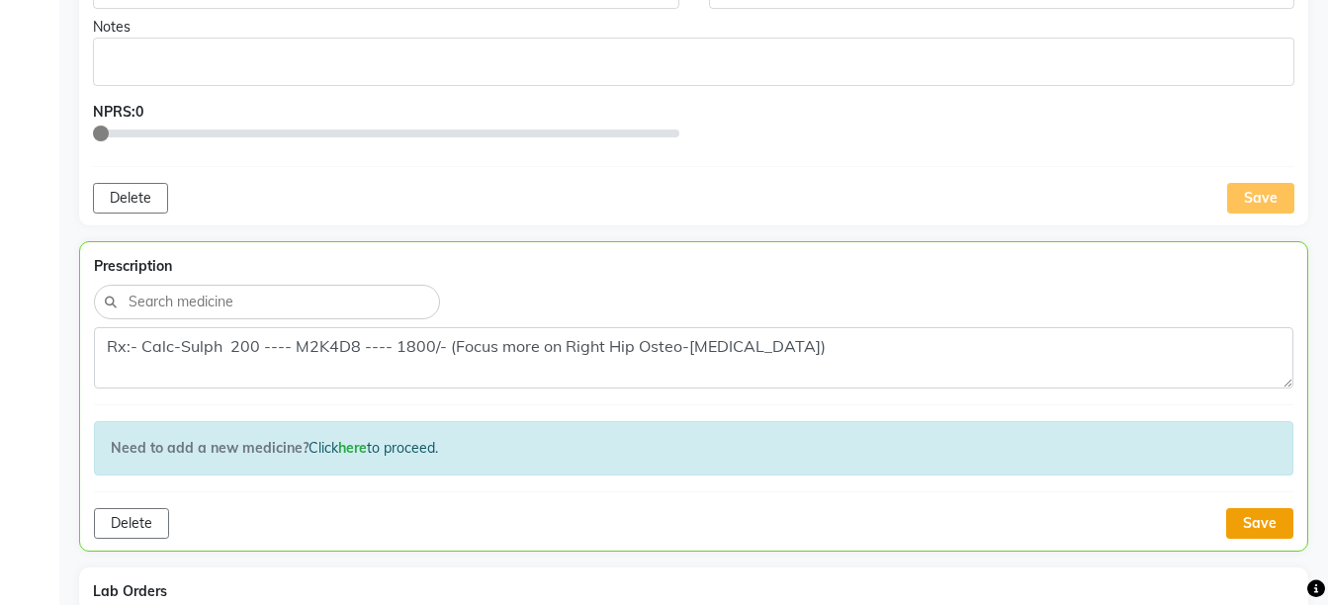
click at [1273, 508] on button "Save" at bounding box center [1259, 523] width 67 height 31
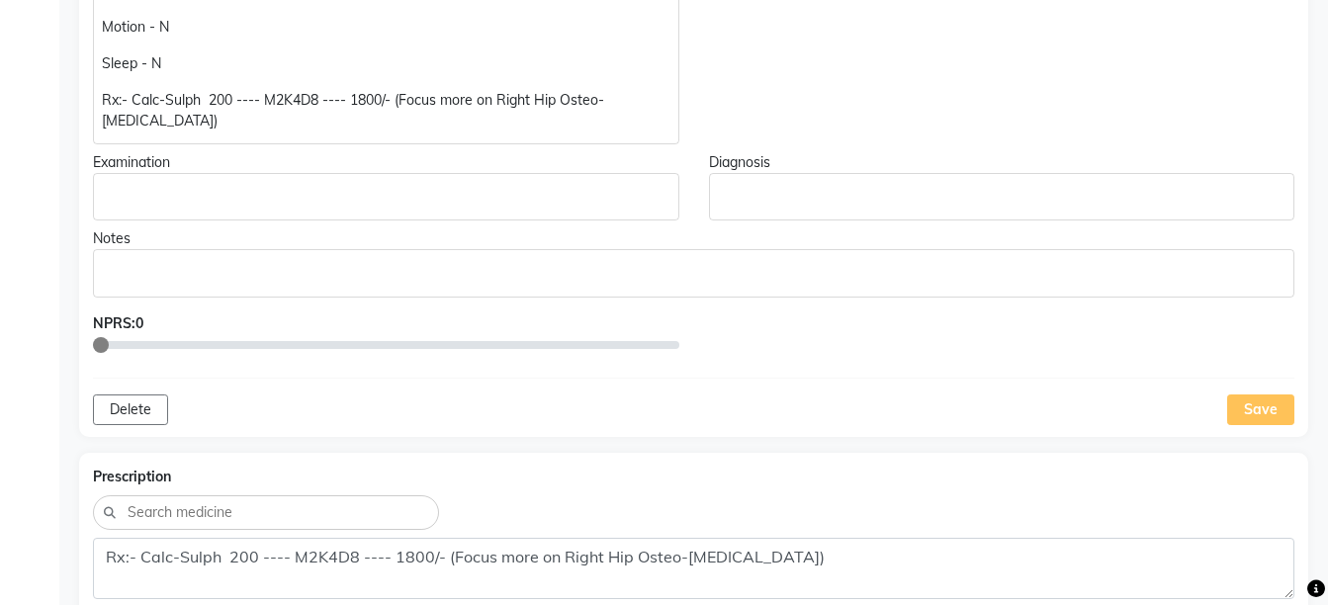
scroll to position [1129, 0]
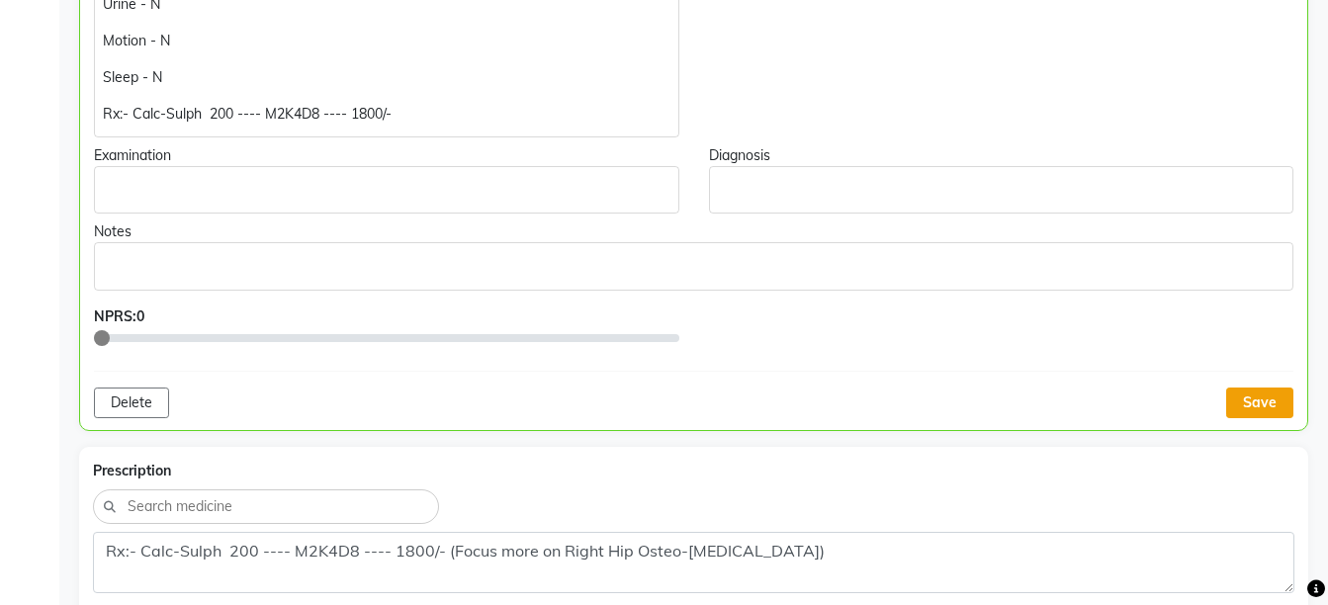
click at [1254, 395] on button "Save" at bounding box center [1259, 403] width 67 height 31
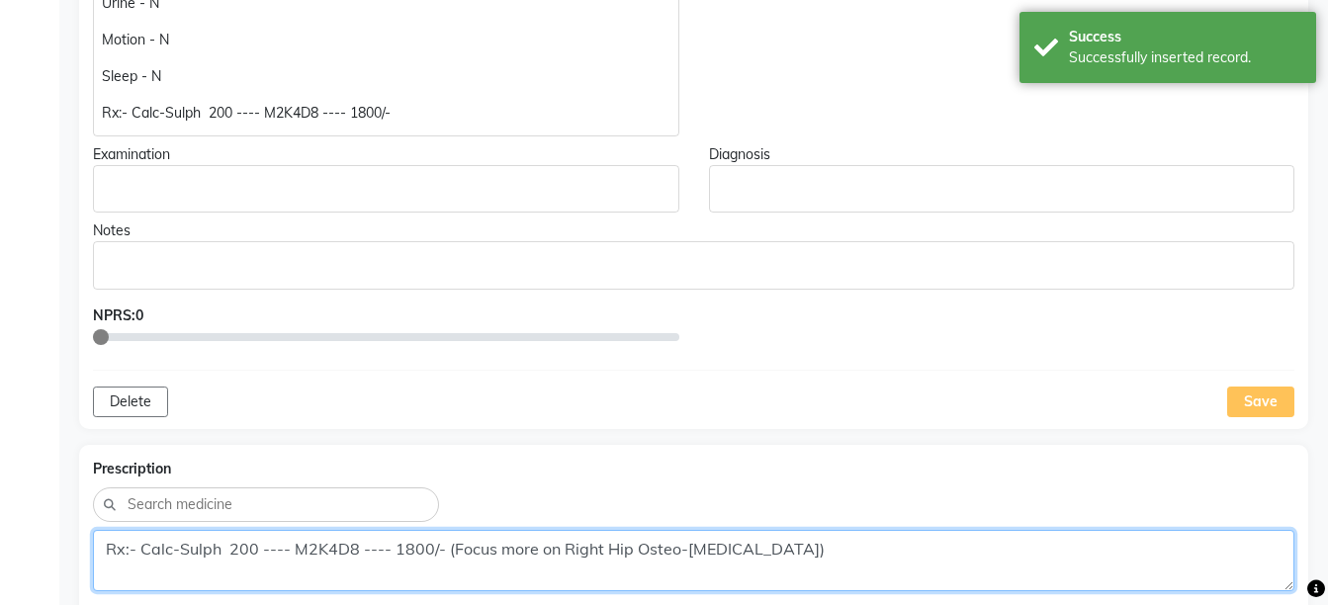
click at [853, 561] on textarea "Rx:- Calc-Sulph 200 ---- M2K4D8 ---- 1800/- (Focus more on Right Hip Osteo-Arth…" at bounding box center [693, 560] width 1201 height 61
paste textarea
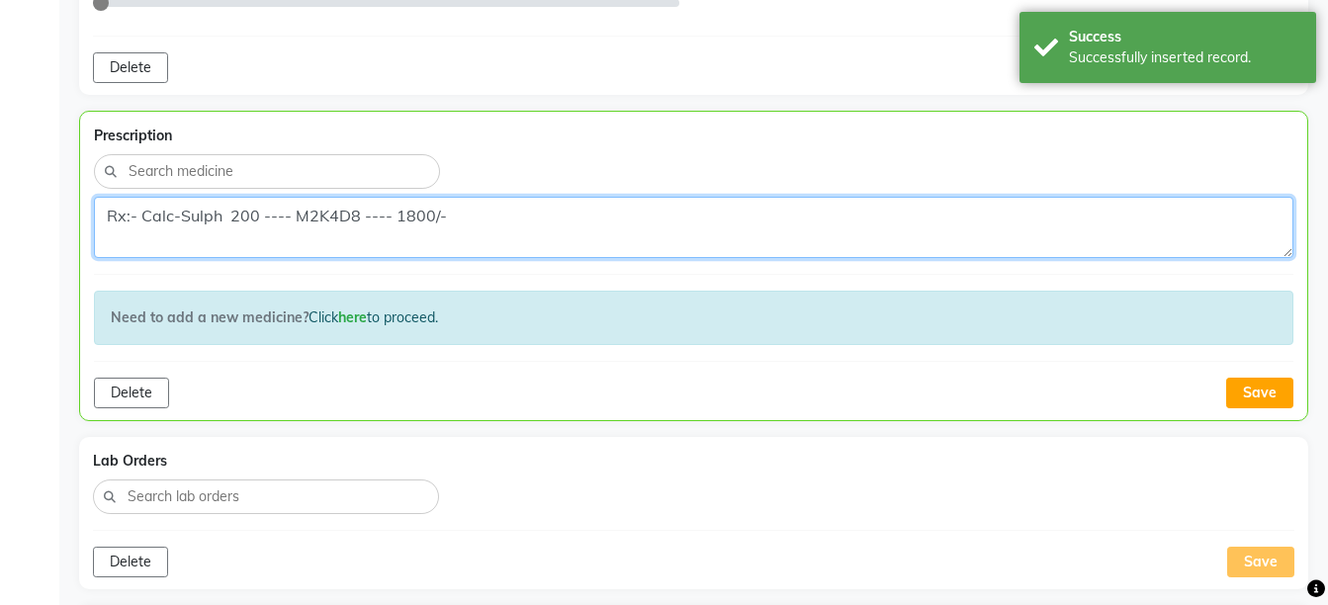
scroll to position [1565, 0]
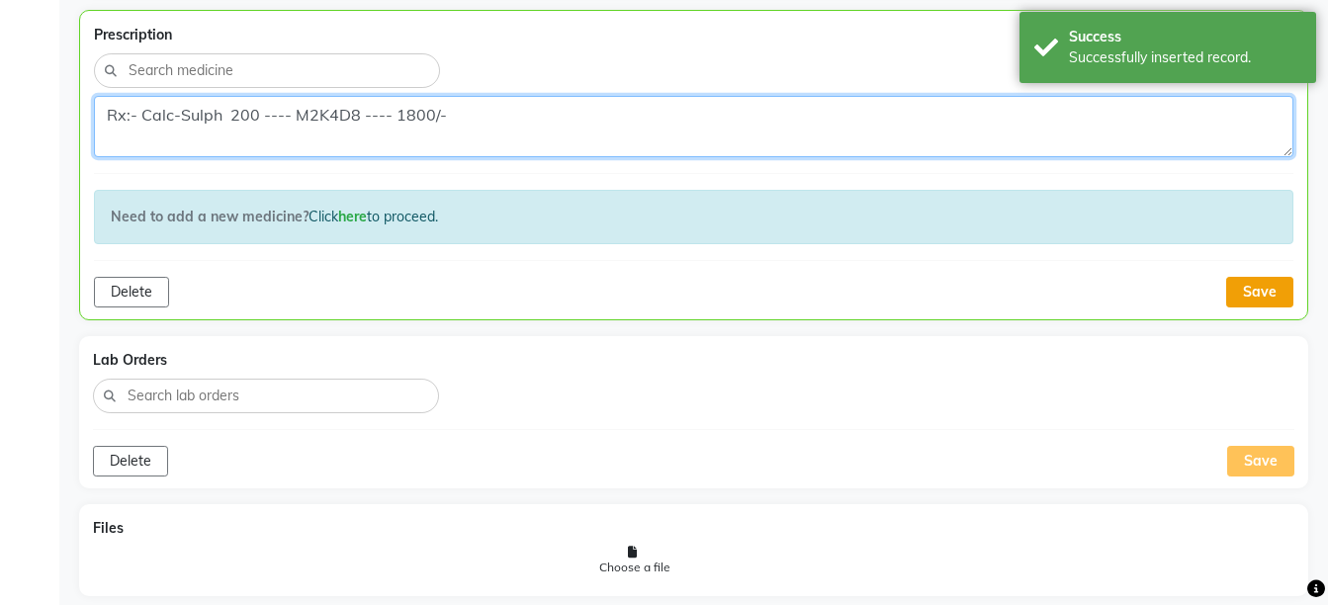
type textarea "Rx:- Calc-Sulph 200 ---- M2K4D8 ---- 1800/-"
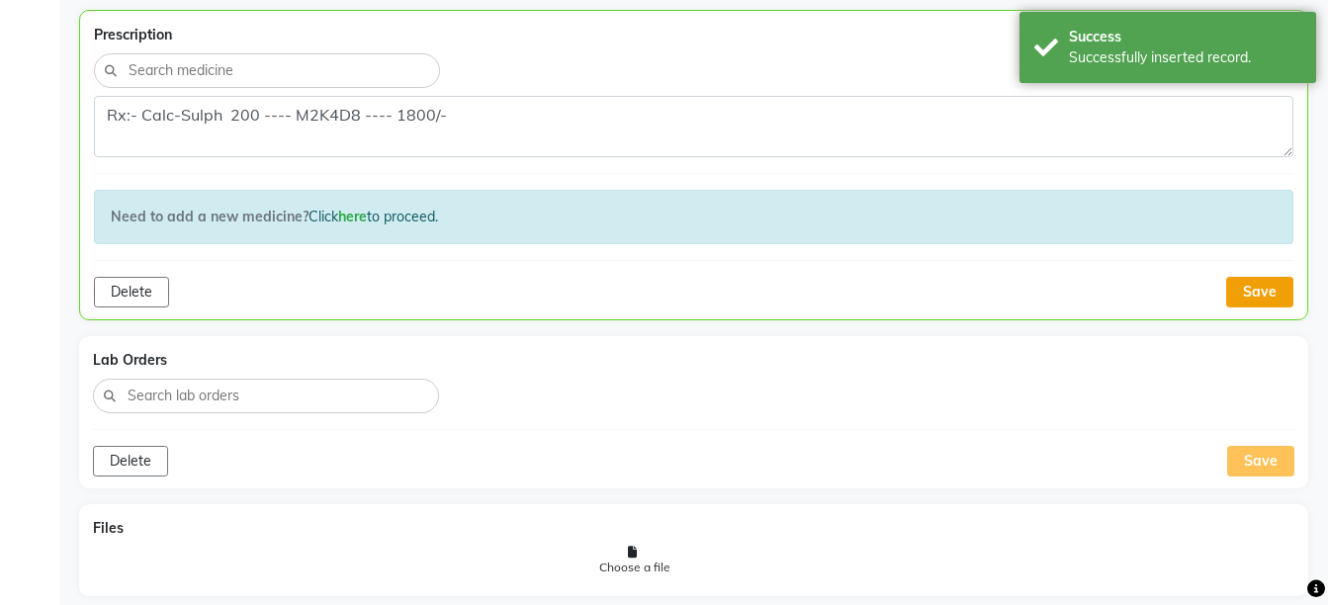
click at [1252, 277] on button "Save" at bounding box center [1259, 292] width 67 height 31
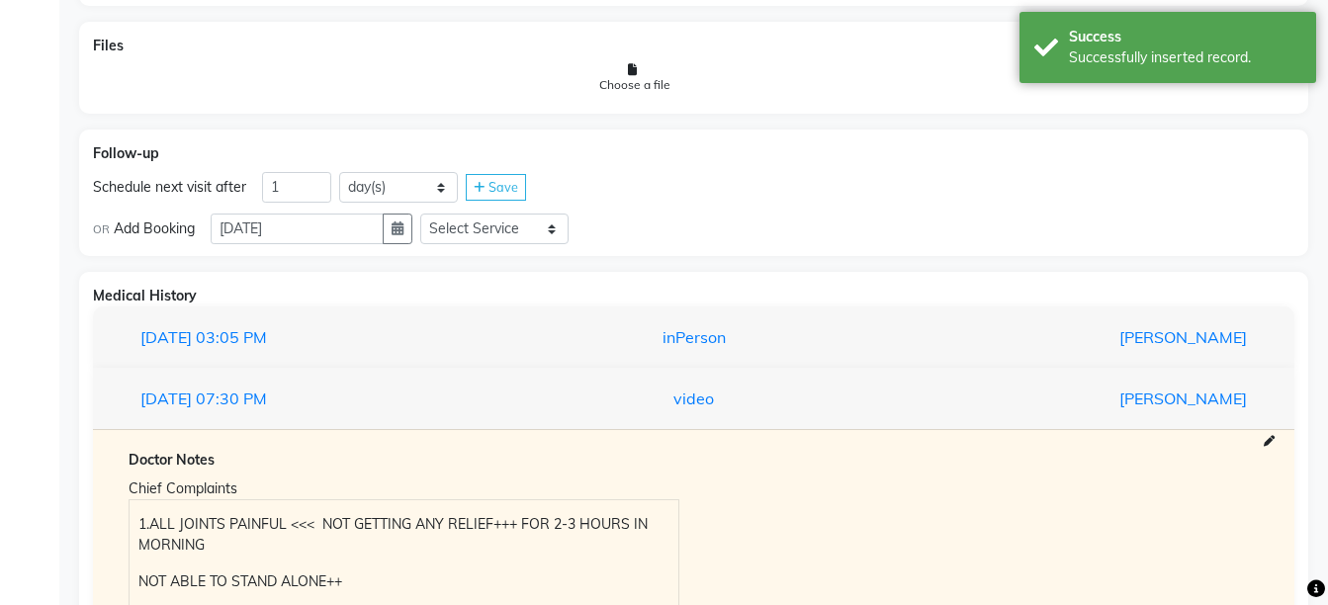
scroll to position [2092, 0]
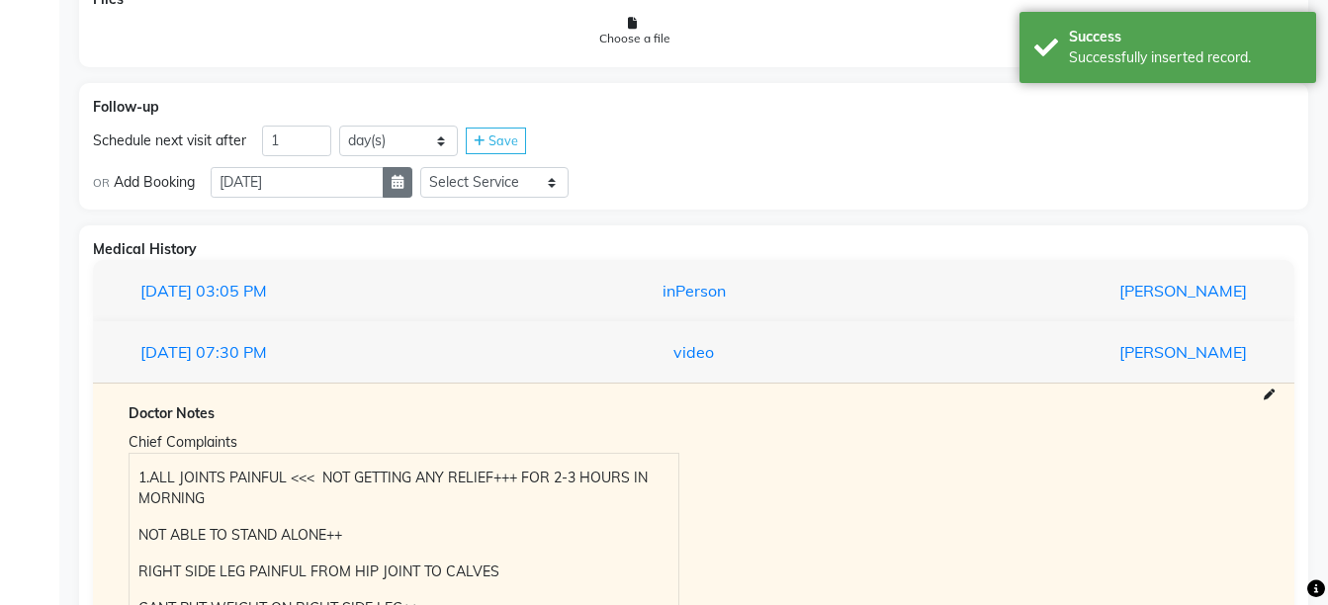
click at [403, 185] on icon "button" at bounding box center [397, 182] width 12 height 14
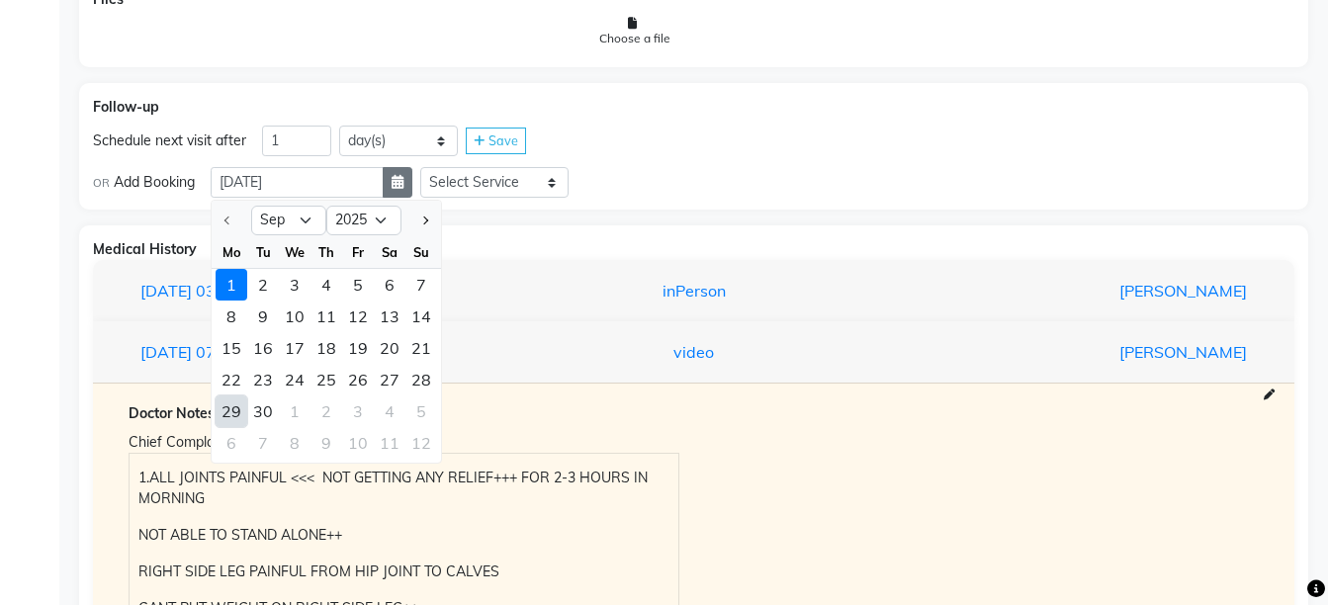
select select "10"
click at [298, 314] on div "8" at bounding box center [295, 317] width 32 height 32
type input "08-10-2025"
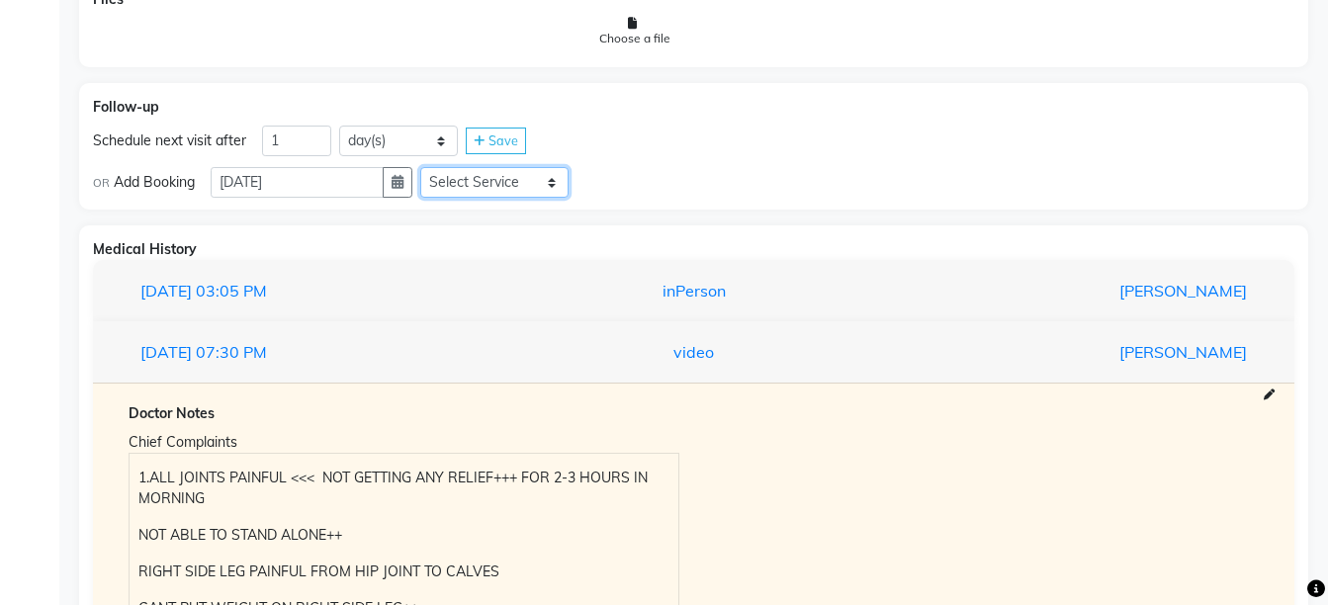
click at [470, 178] on select "Select Service Medicine Medicine 1 Hydra Facial Medi Facial Vampire Facial With…" at bounding box center [494, 182] width 148 height 31
select select "972997"
click at [436, 167] on select "Select Service Medicine Medicine 1 Hydra Facial Medi Facial Vampire Facial With…" at bounding box center [494, 182] width 148 height 31
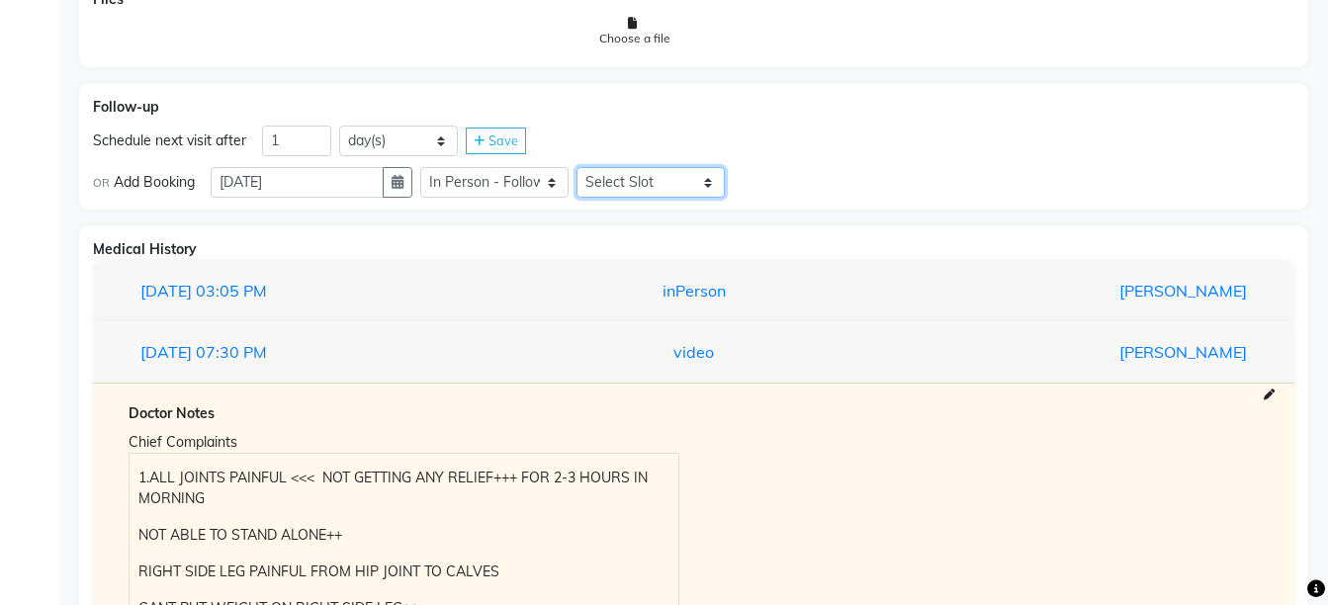
click at [630, 187] on select "Select Slot 10:15 10:30 10:45 11:00 11:15 11:30 11:45 12:00 12:15 12:30 12:45 1…" at bounding box center [650, 182] width 148 height 31
select select "720"
click at [592, 167] on select "Select Slot 10:15 10:30 10:45 11:00 11:15 11:30 11:45 12:00 12:15 12:30 12:45 1…" at bounding box center [650, 182] width 148 height 31
click at [772, 181] on span "Save" at bounding box center [770, 182] width 30 height 16
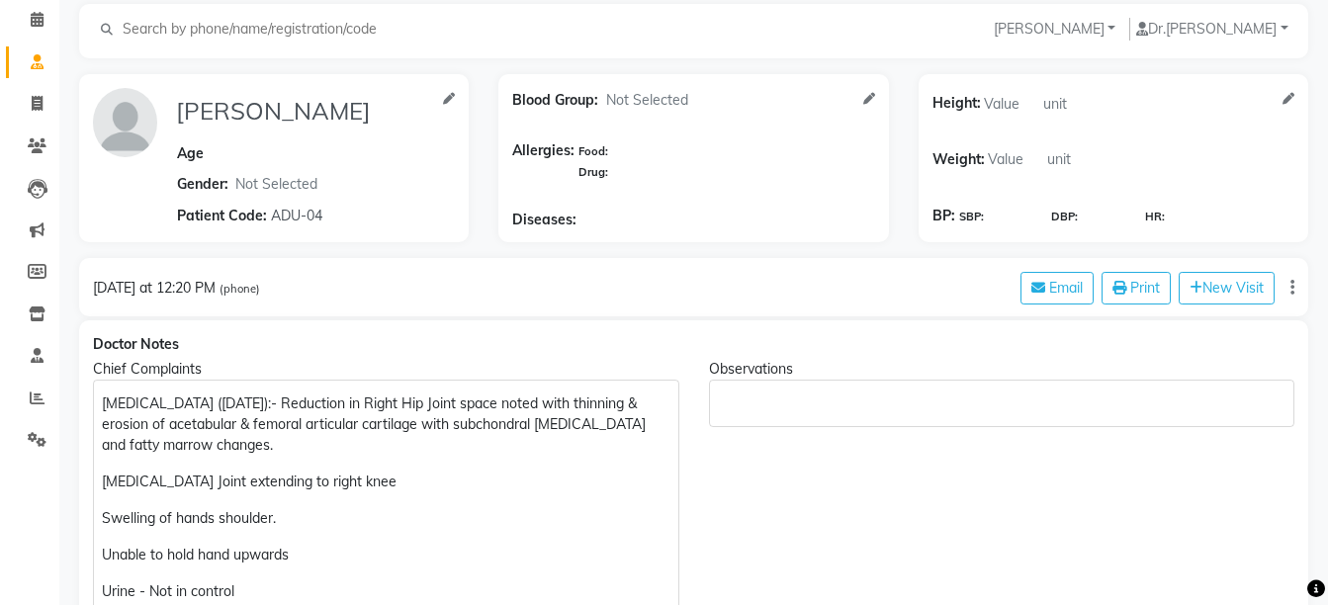
scroll to position [0, 0]
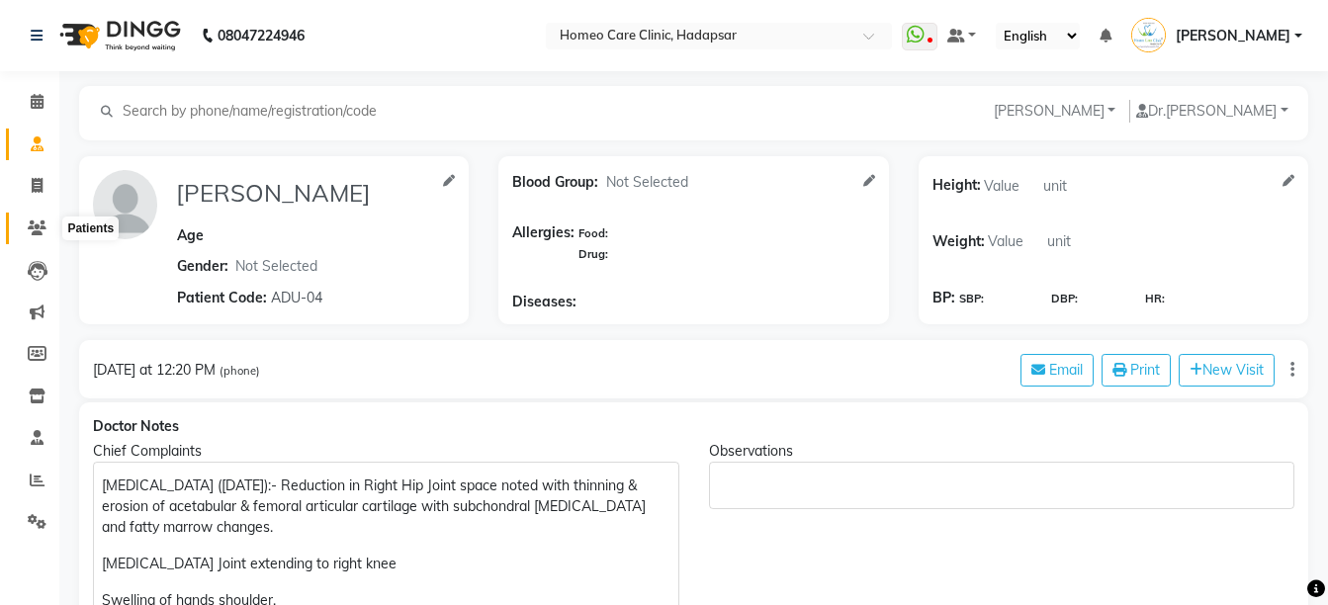
click at [24, 224] on span at bounding box center [37, 228] width 35 height 23
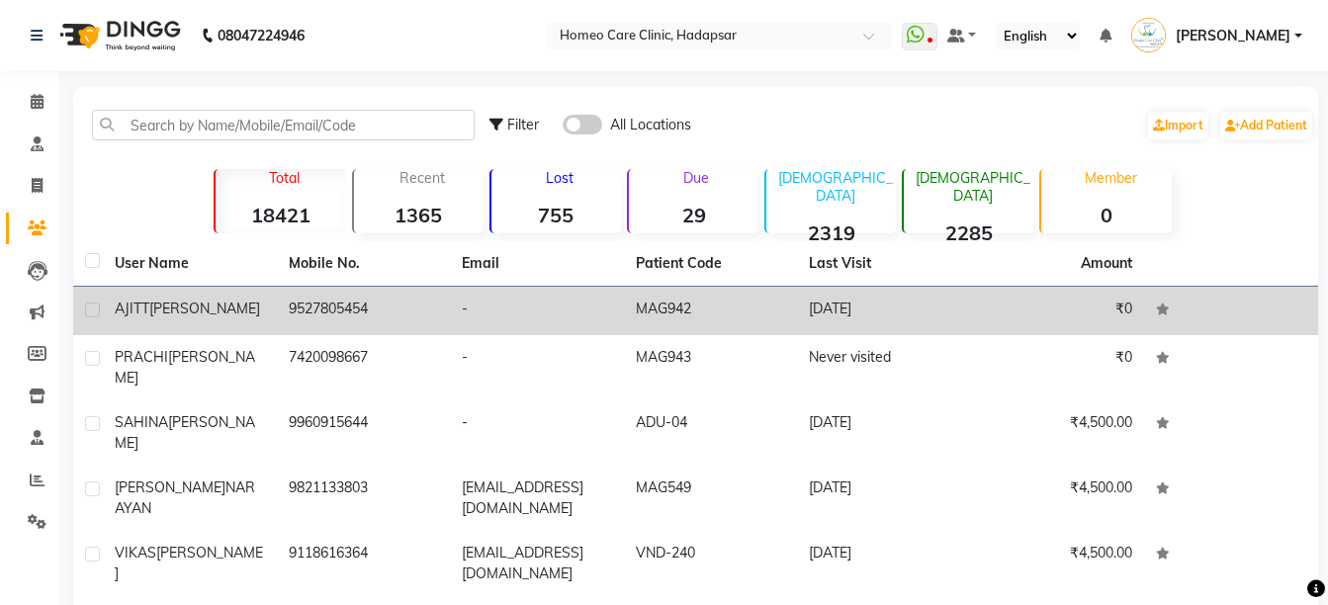
click at [188, 330] on td "AJITT HAILE" at bounding box center [190, 311] width 174 height 48
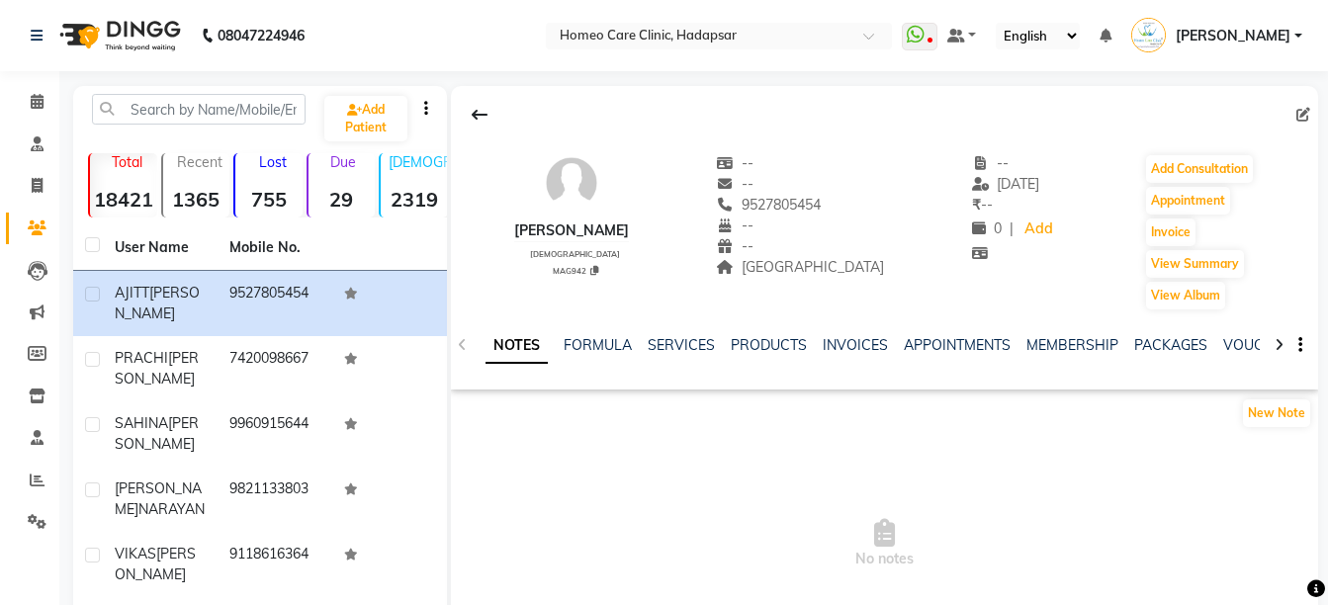
click at [1276, 342] on icon at bounding box center [1278, 345] width 9 height 14
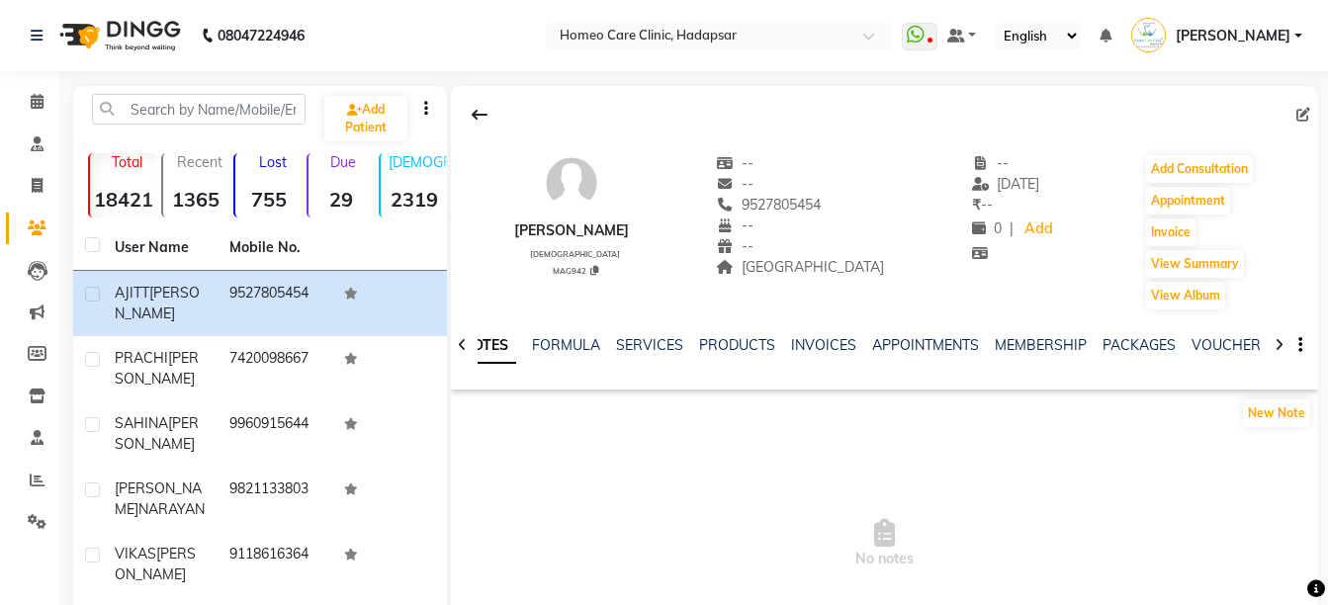
click at [1276, 342] on icon at bounding box center [1278, 345] width 9 height 14
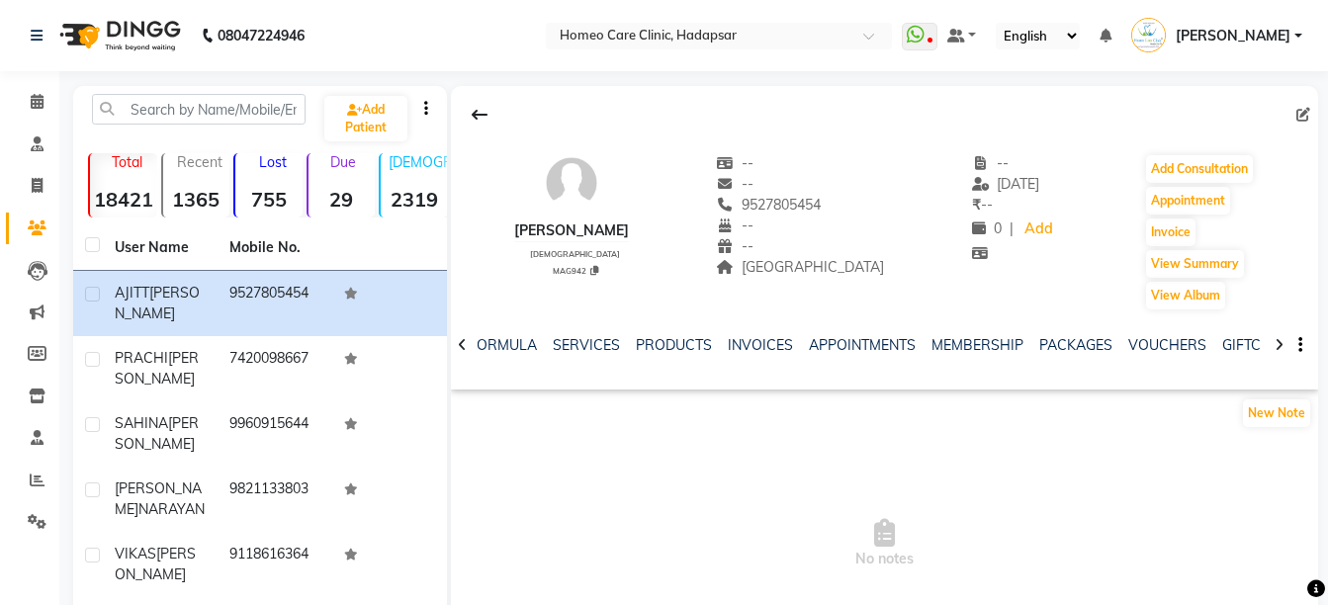
click at [1276, 342] on icon at bounding box center [1278, 345] width 9 height 14
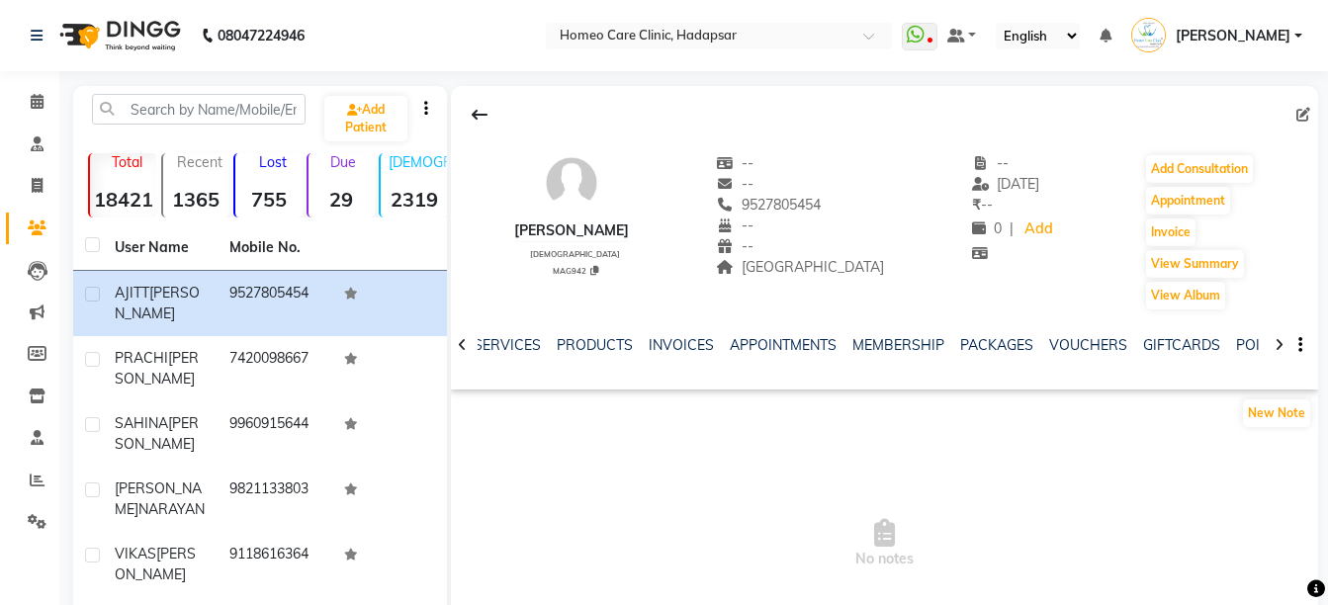
click at [1276, 342] on icon at bounding box center [1278, 345] width 9 height 14
click at [1272, 341] on div at bounding box center [1278, 343] width 23 height 39
click at [1272, 341] on div "NOTES FORMULA SERVICES PRODUCTS INVOICES APPOINTMENTS MEMBERSHIP PACKAGES VOUCH…" at bounding box center [884, 345] width 867 height 68
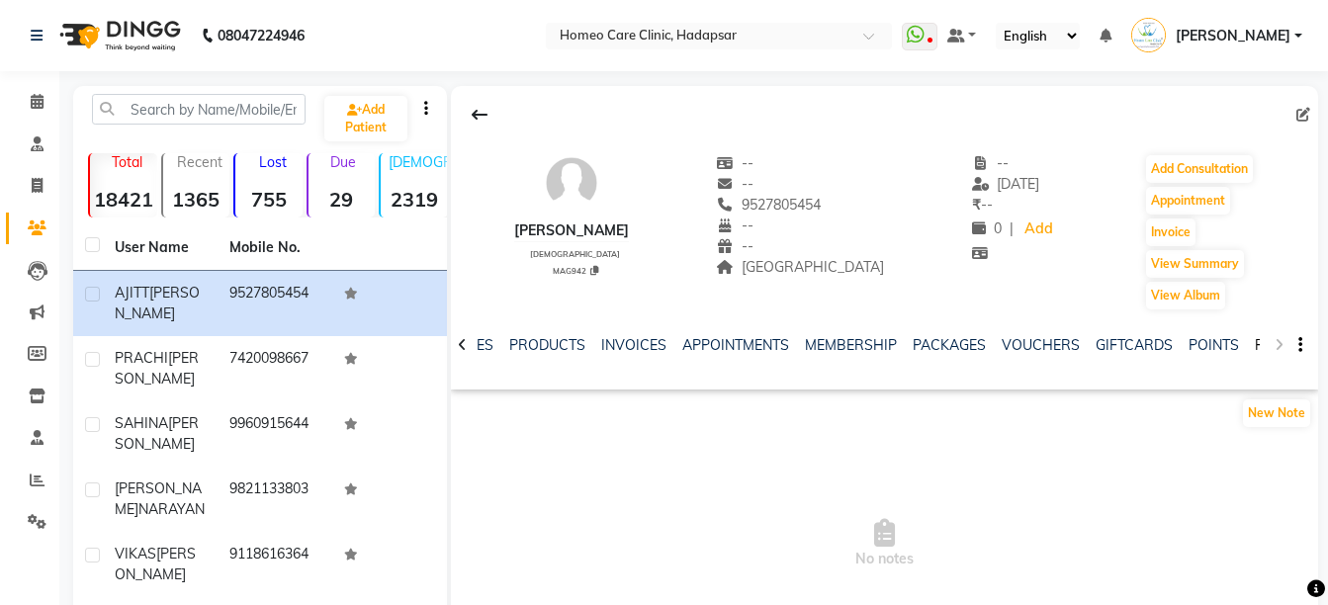
click at [1258, 338] on link "FORMS" at bounding box center [1278, 345] width 49 height 18
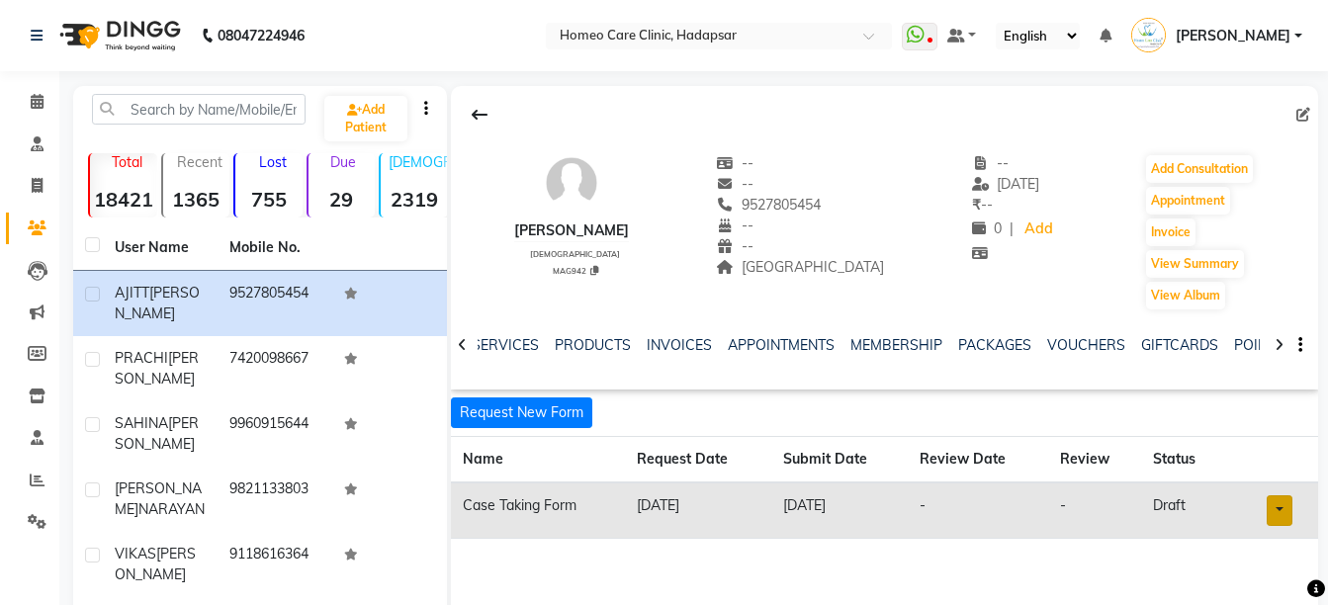
click at [1276, 504] on link at bounding box center [1279, 510] width 26 height 31
click at [1267, 466] on link "Open in staff mode" at bounding box center [1228, 471] width 187 height 32
click at [1177, 171] on button "Add Consultation" at bounding box center [1199, 169] width 107 height 28
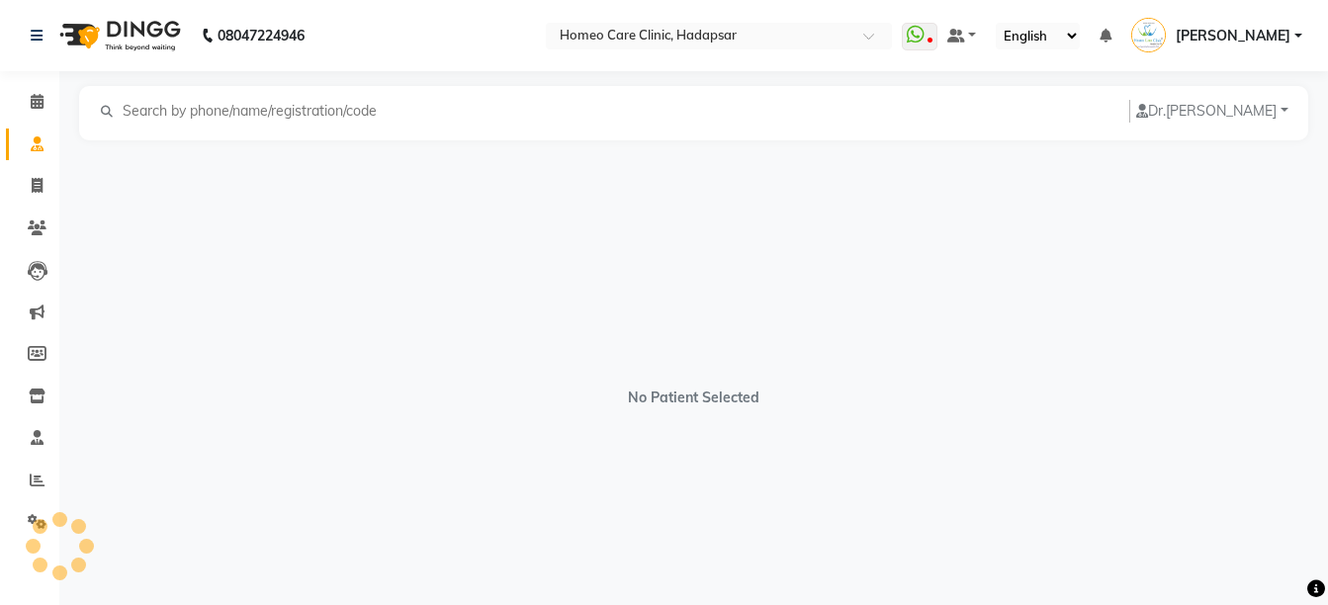
select select "[DEMOGRAPHIC_DATA]"
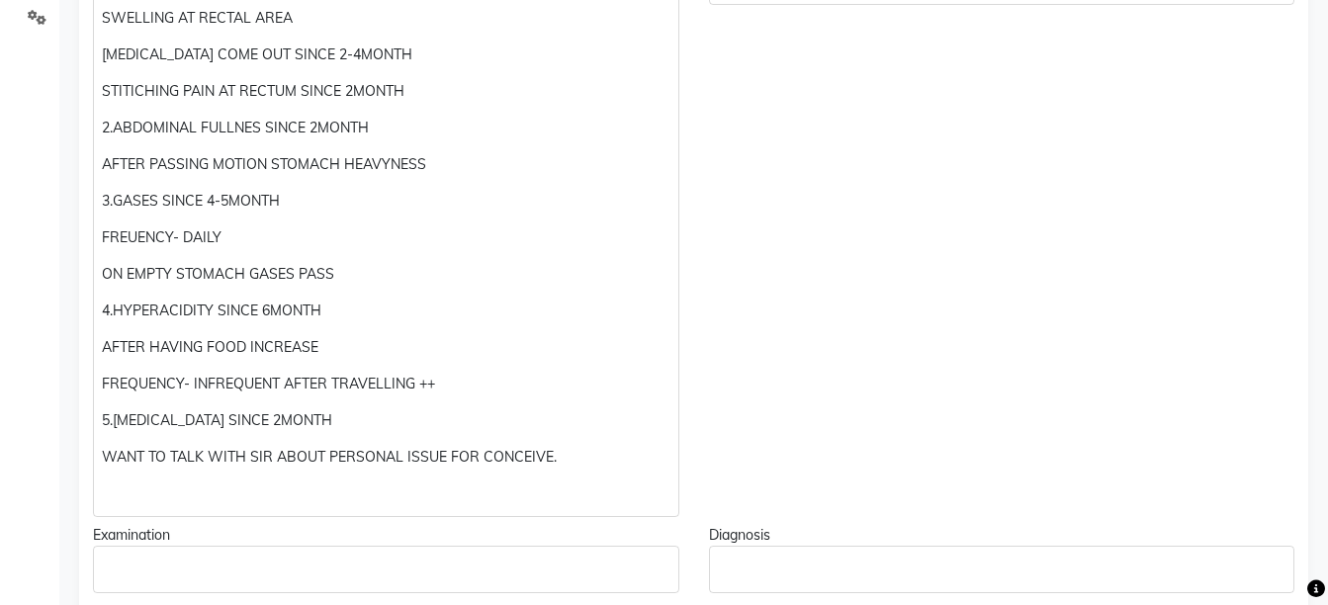
scroll to position [559, 0]
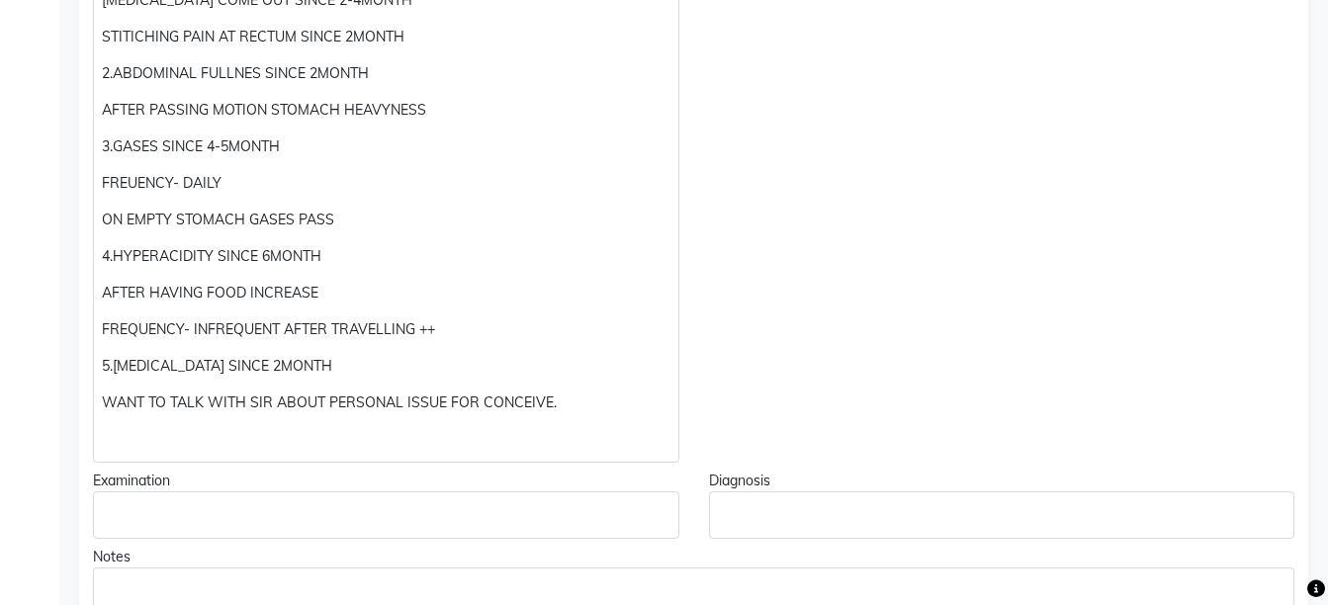
click at [384, 380] on div "C/O-1.PILES SINCE 1 YR BUT NOW INCREASE SINCE 2MONTH SWELLING AT RECTAL AREA SK…" at bounding box center [386, 183] width 586 height 560
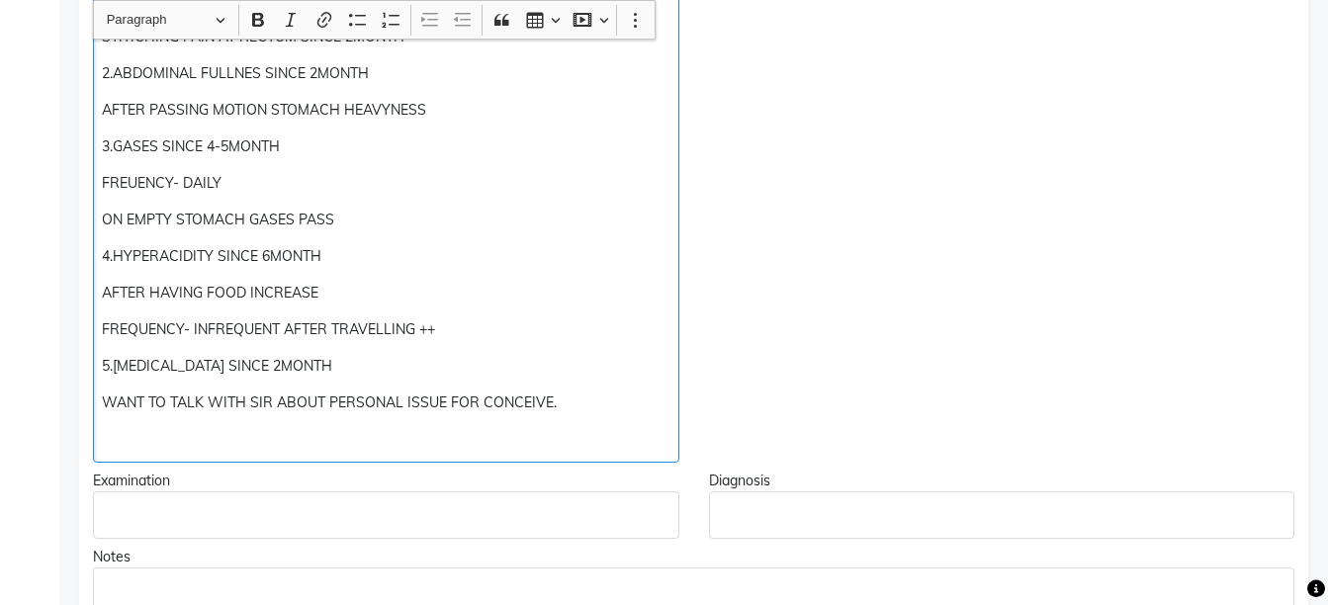
click at [386, 369] on p "5.EARLY EJACULATION SINCE 2MONTH" at bounding box center [385, 366] width 567 height 21
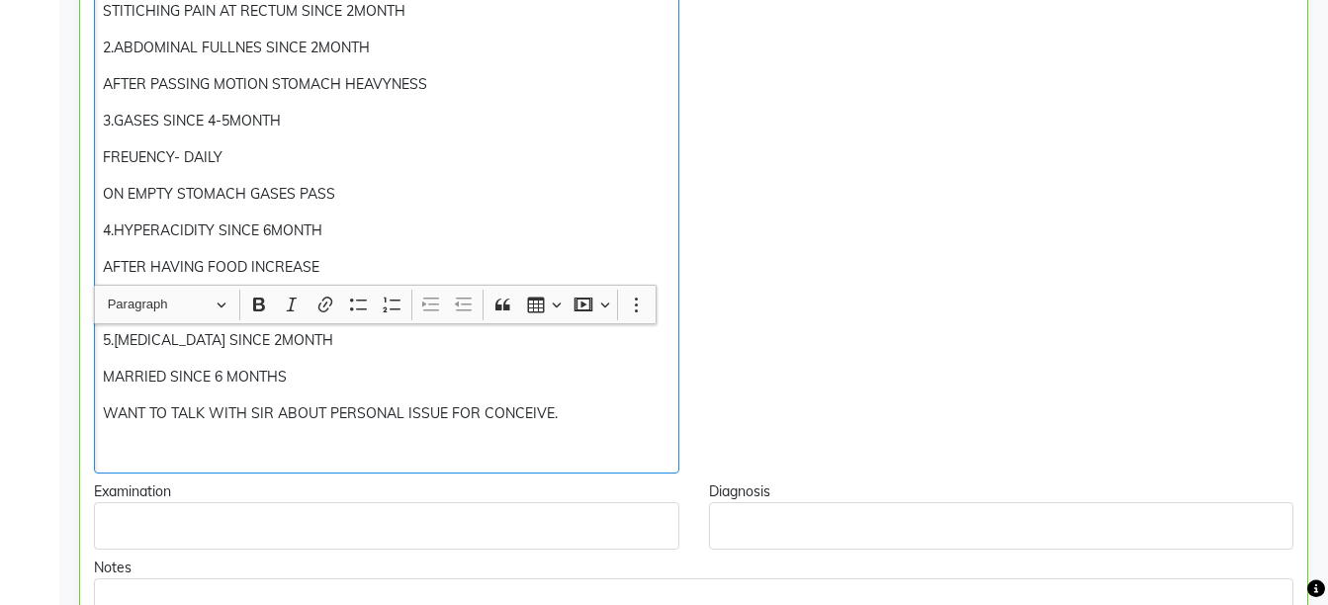
scroll to position [889, 0]
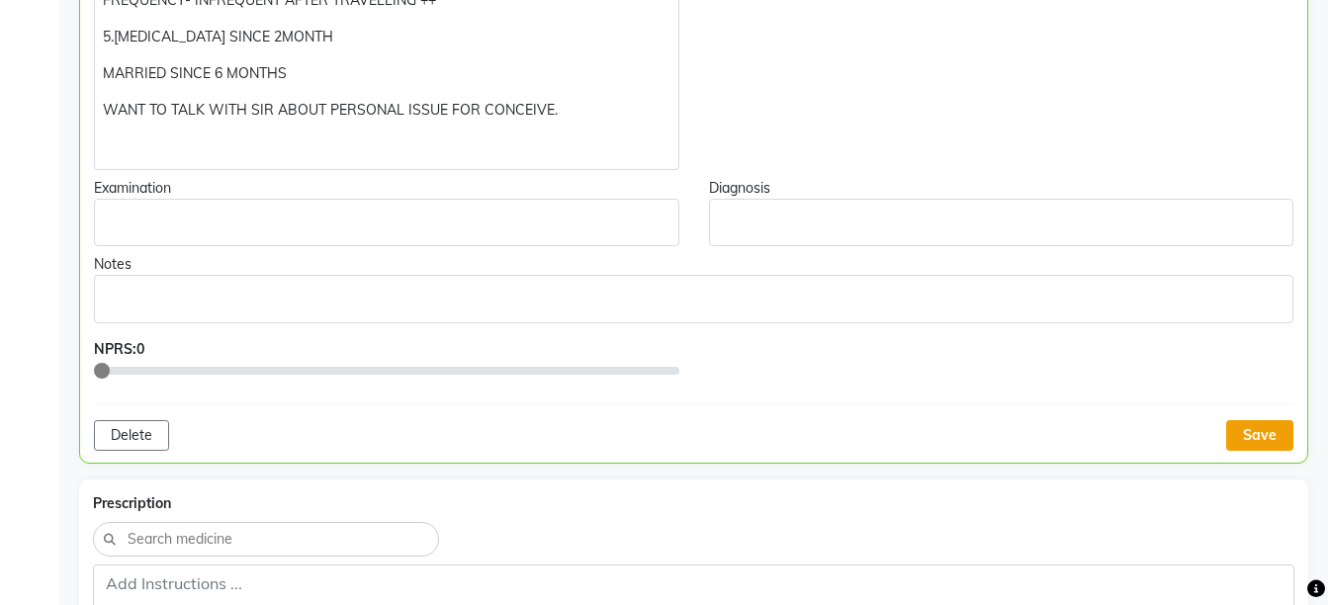
click at [1264, 436] on button "Save" at bounding box center [1259, 435] width 67 height 31
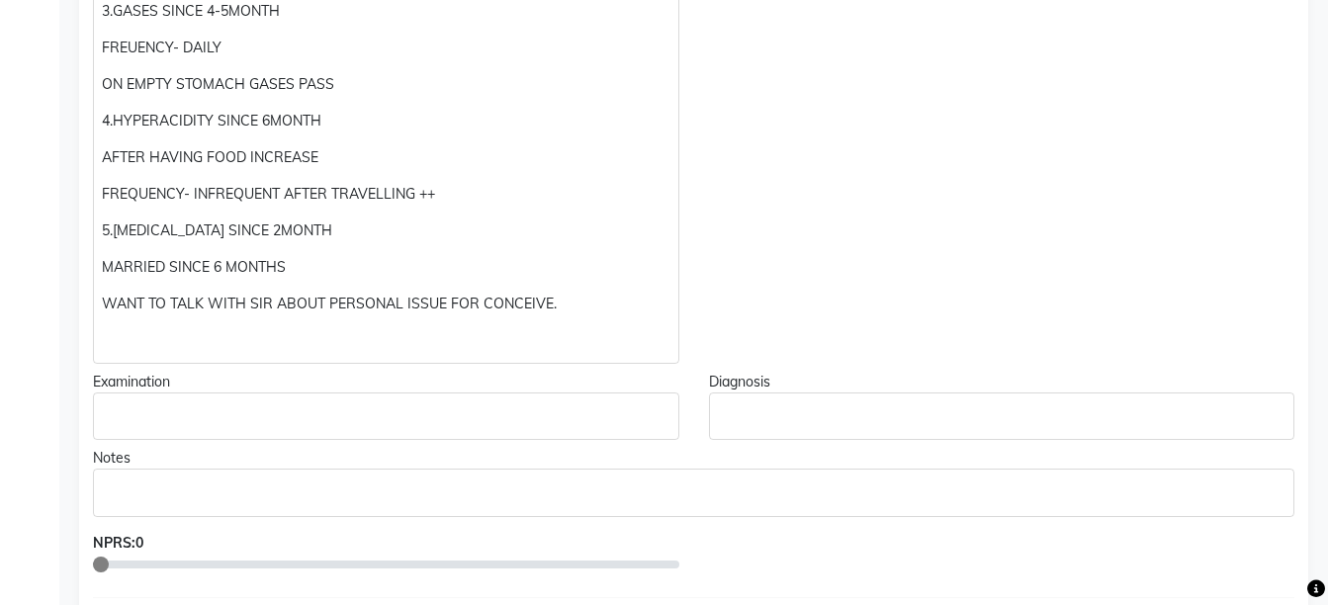
scroll to position [736, 0]
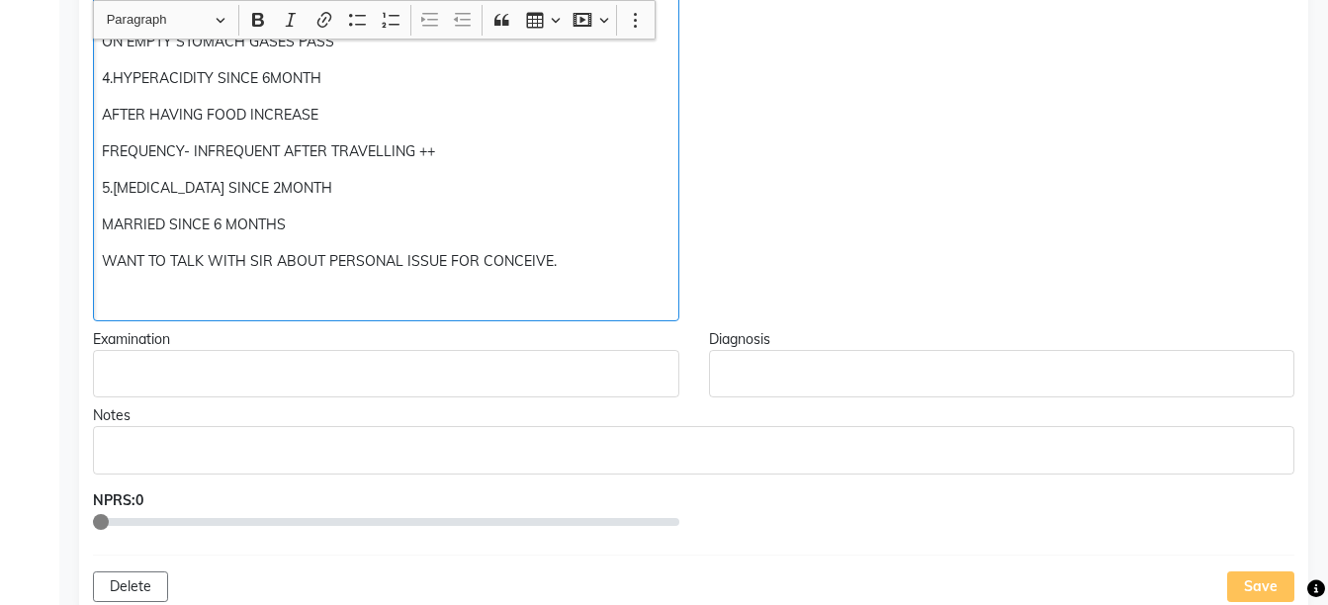
click at [174, 300] on p "Rich Text Editor, main" at bounding box center [385, 298] width 567 height 21
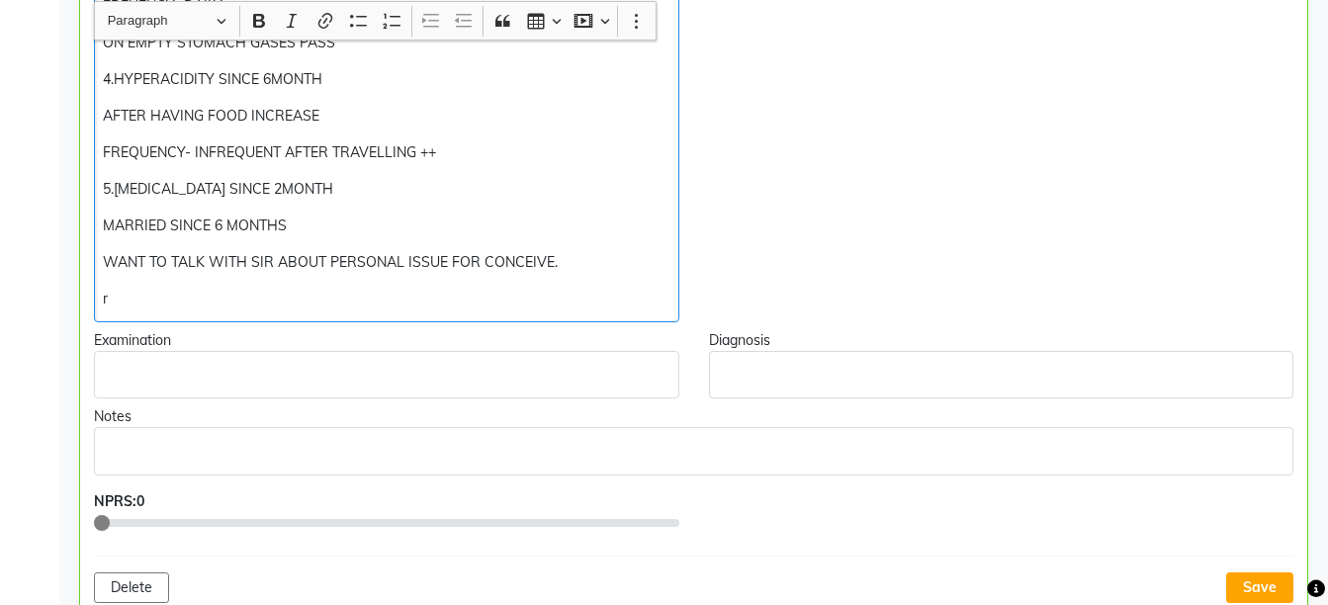
scroll to position [737, 0]
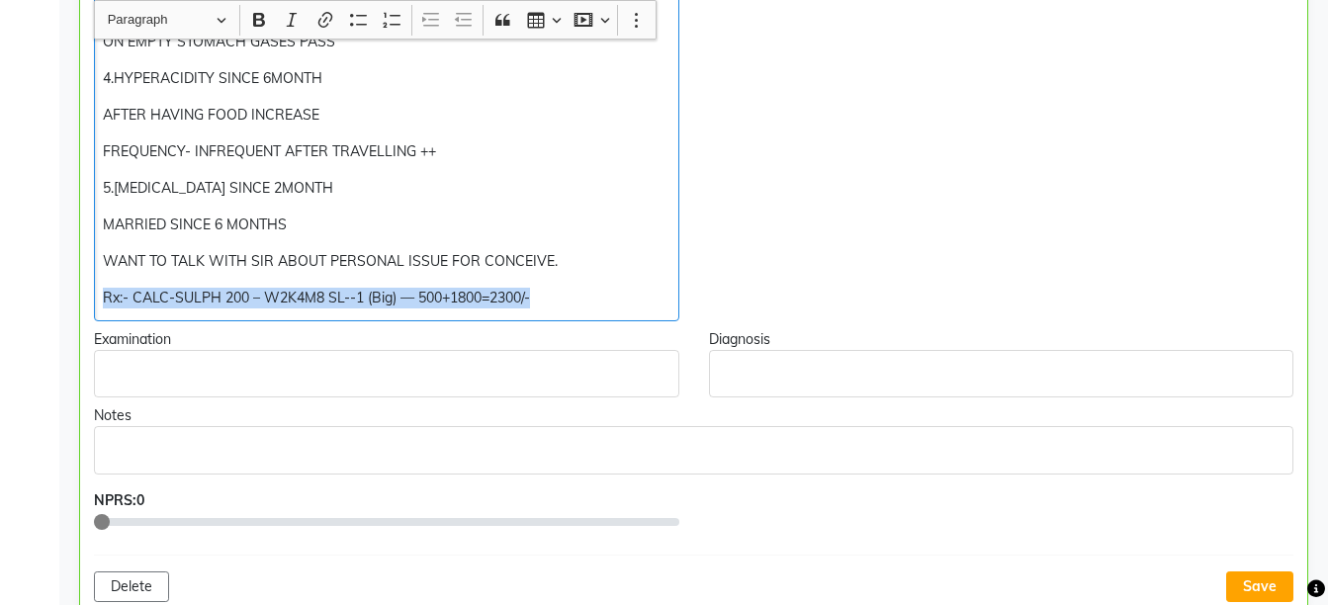
copy div "Rx:- CALC-SULPH 200 – W2K4M8 SL--1 (Big) — 500+1800=2300/-"
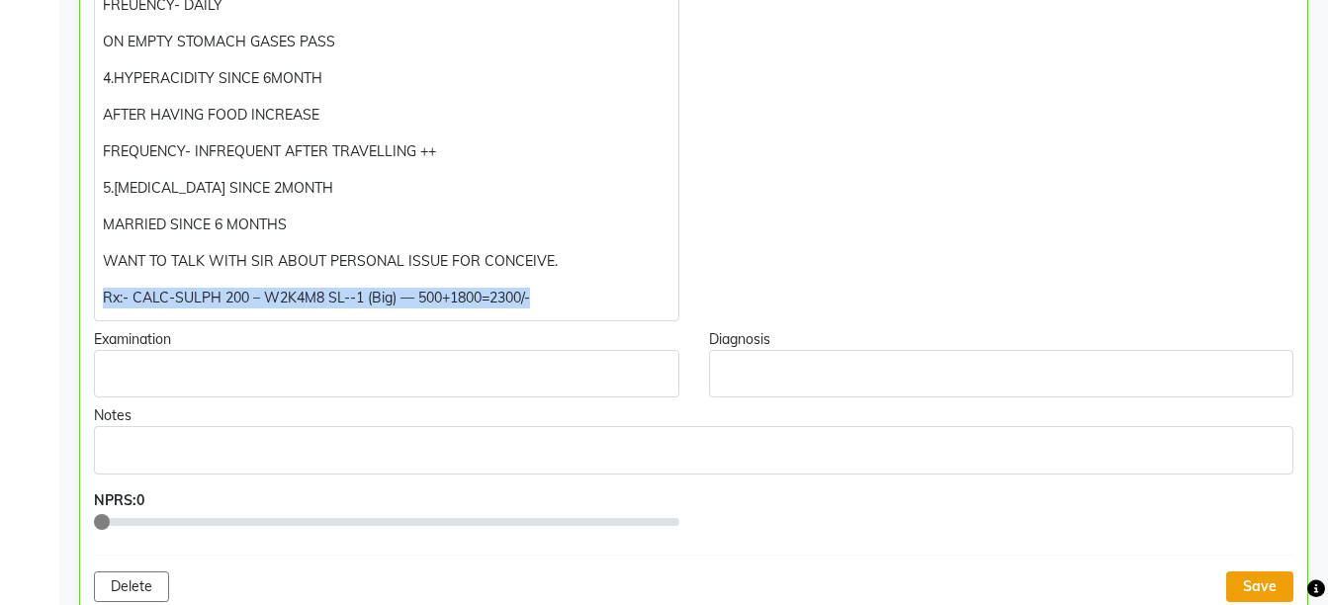
click at [1263, 589] on button "Save" at bounding box center [1259, 586] width 67 height 31
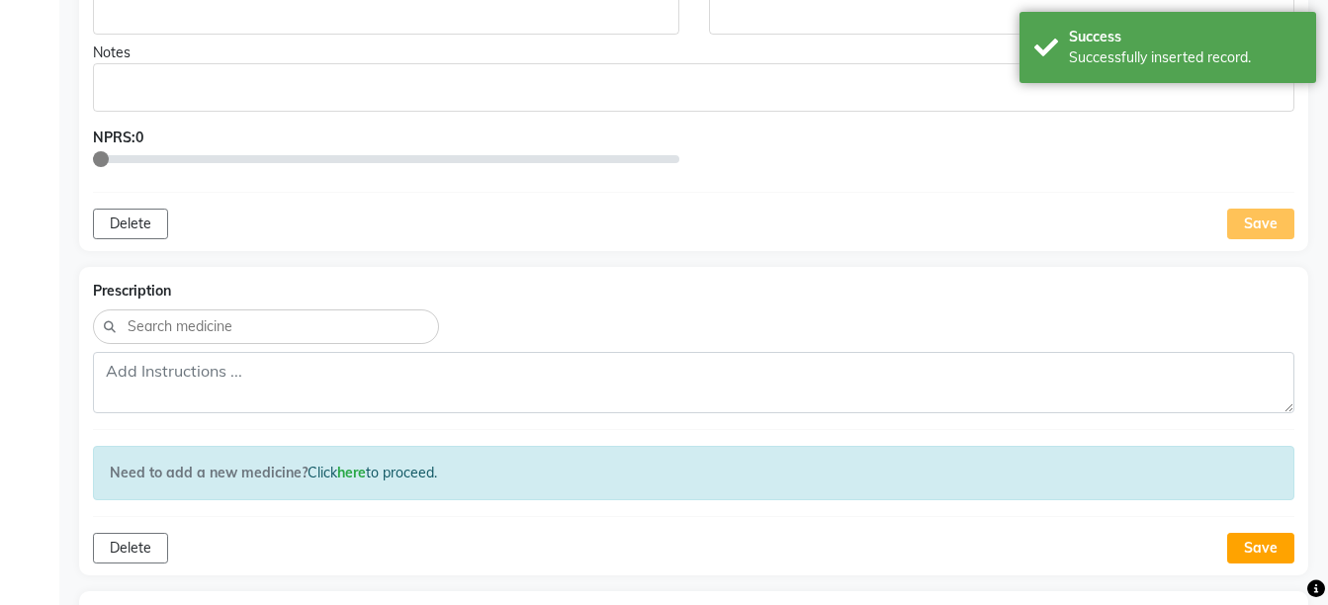
scroll to position [1110, 0]
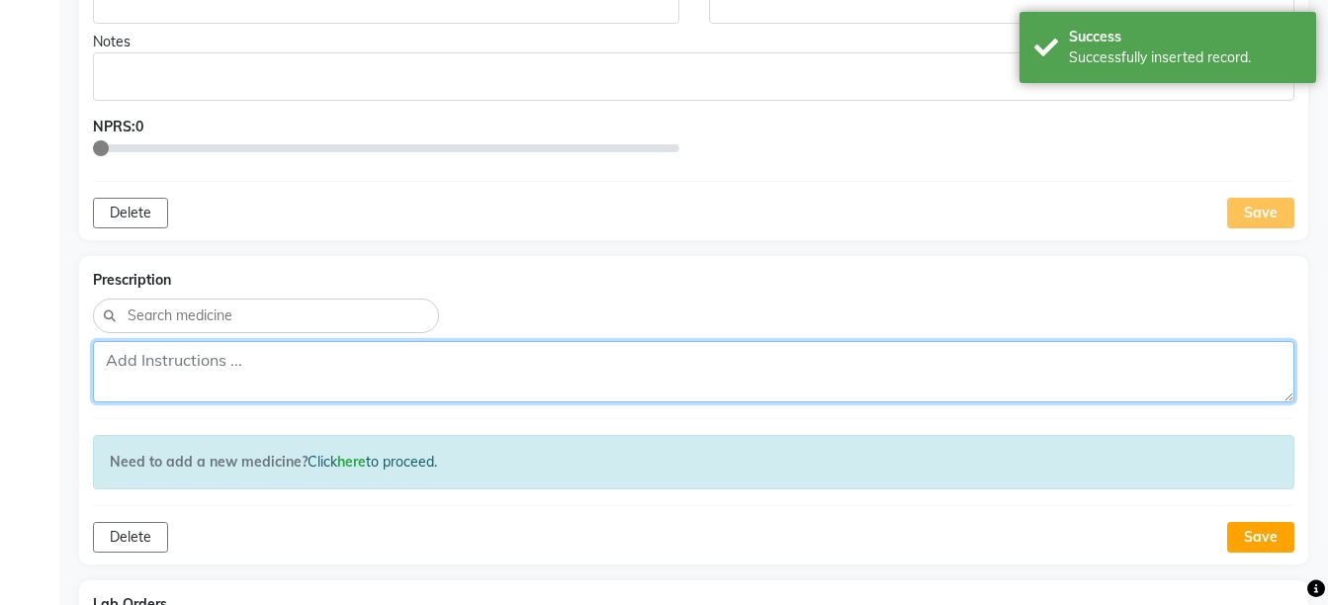
click at [912, 366] on textarea at bounding box center [693, 371] width 1201 height 61
paste textarea "Rx:- CALC-SULPH 200 – W2K4M8 SL--1 (Big) — 500+1800=2300/-"
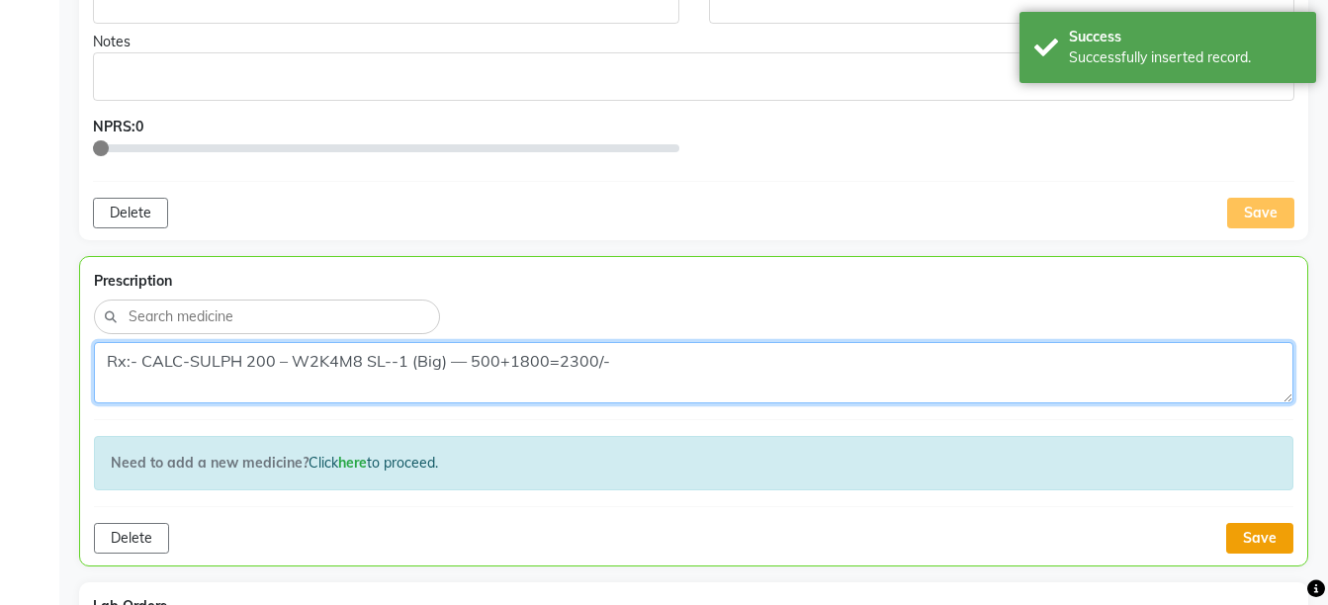
type textarea "Rx:- CALC-SULPH 200 – W2K4M8 SL--1 (Big) — 500+1800=2300/-"
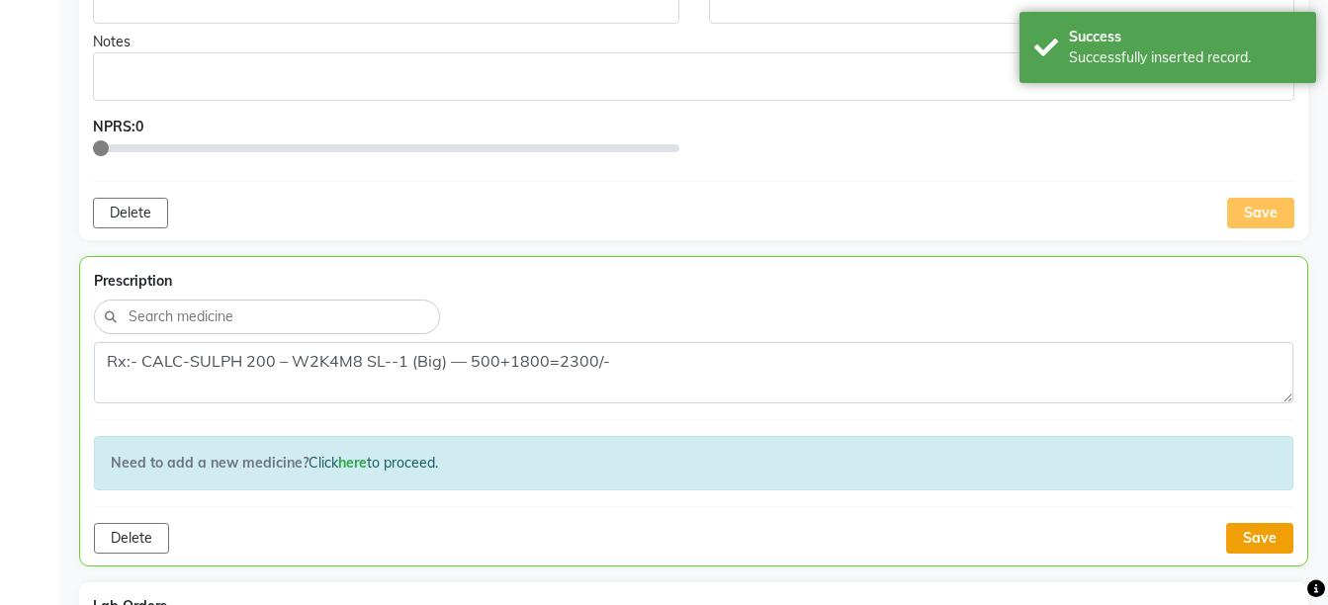
click at [1256, 538] on button "Save" at bounding box center [1259, 538] width 67 height 31
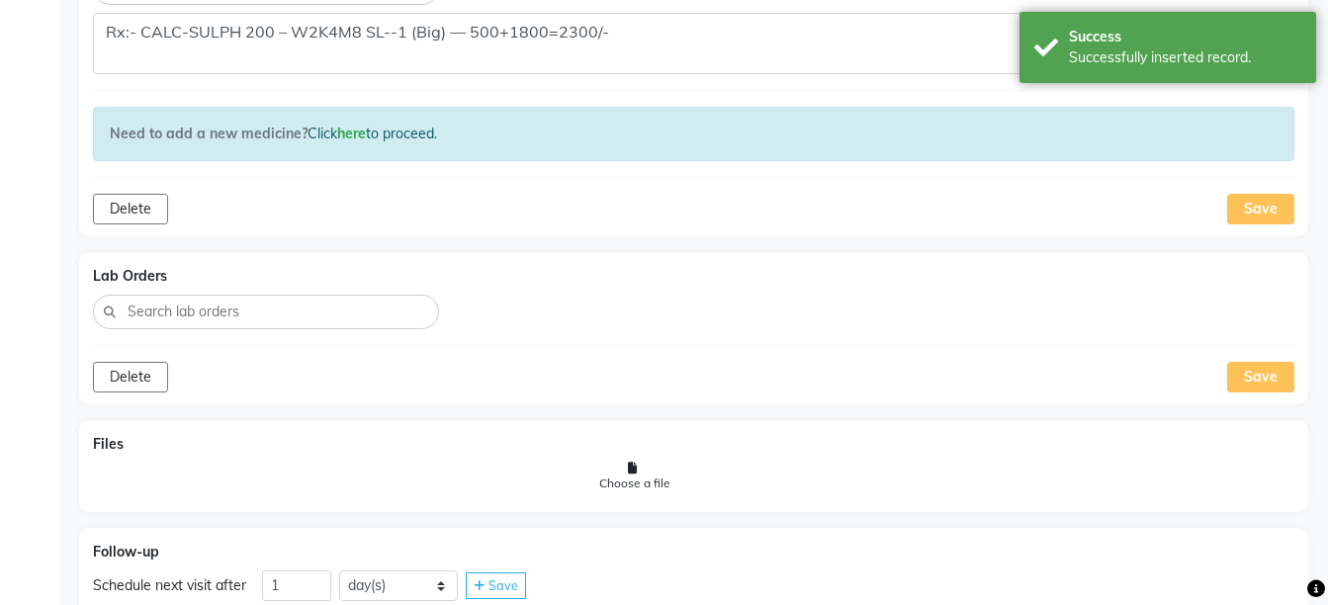
scroll to position [1527, 0]
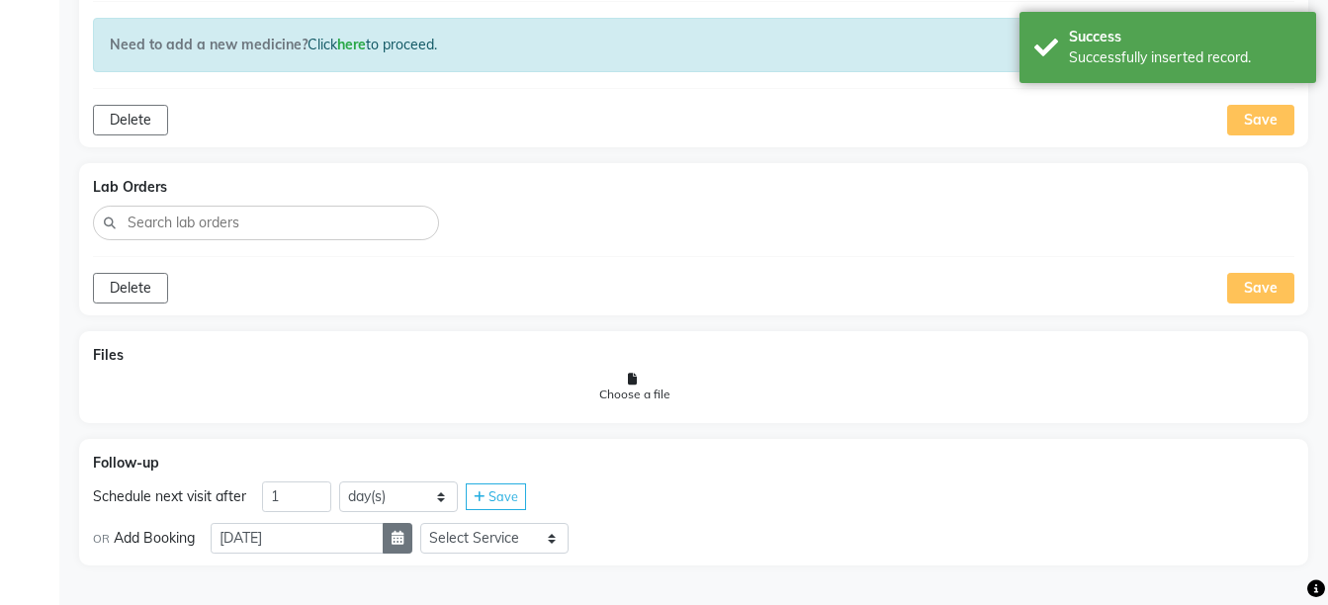
click at [403, 534] on icon "button" at bounding box center [397, 538] width 12 height 14
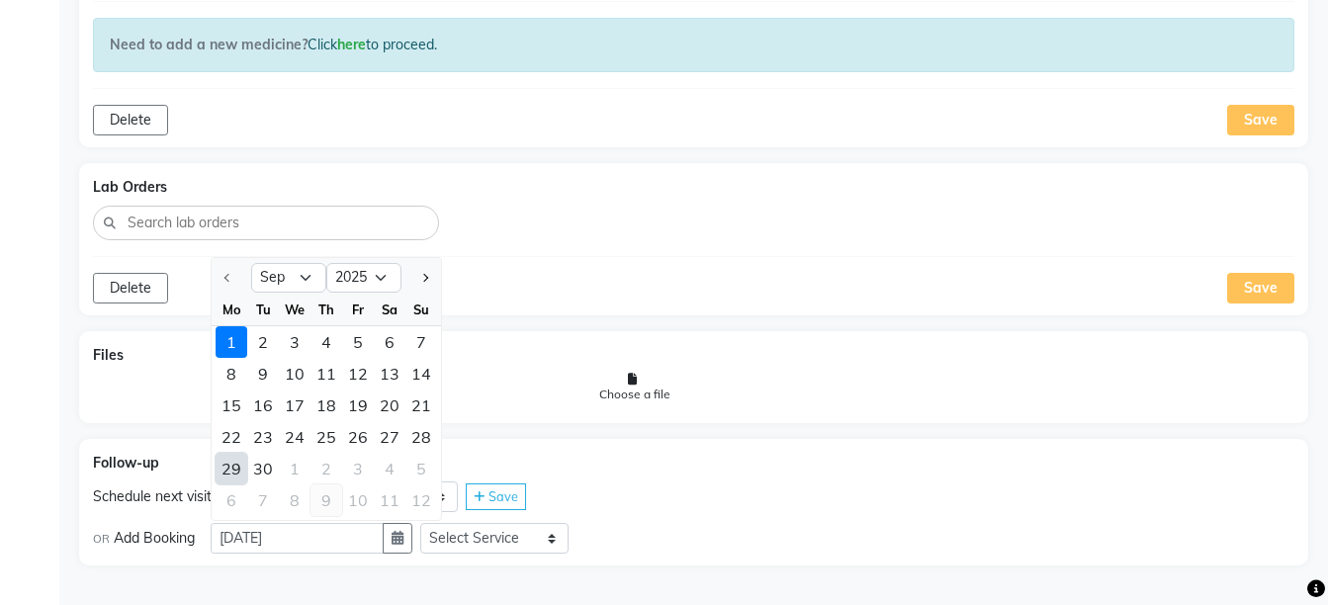
click at [325, 502] on div "9" at bounding box center [326, 500] width 32 height 32
type input "09-10-2025"
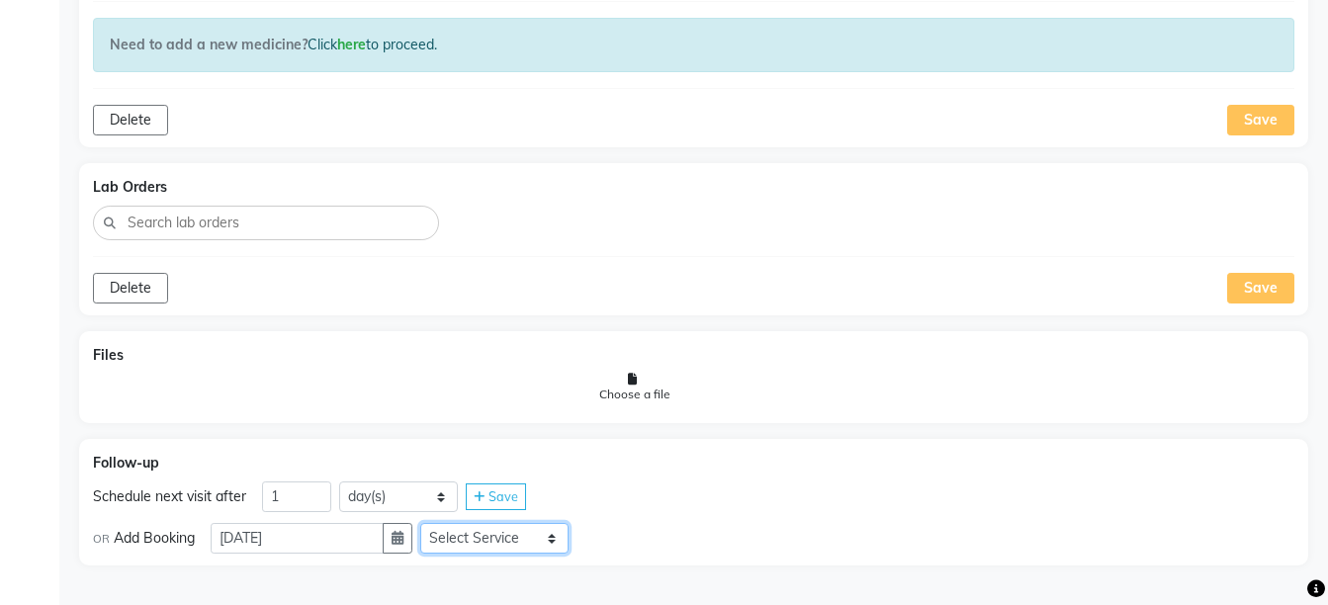
click at [492, 539] on select "Select Service Medicine Medicine 1 Hydra Facial Medi Facial Vampire Facial With…" at bounding box center [494, 538] width 148 height 31
select select "972997"
click at [436, 523] on select "Select Service Medicine Medicine 1 Hydra Facial Medi Facial Vampire Facial With…" at bounding box center [494, 538] width 148 height 31
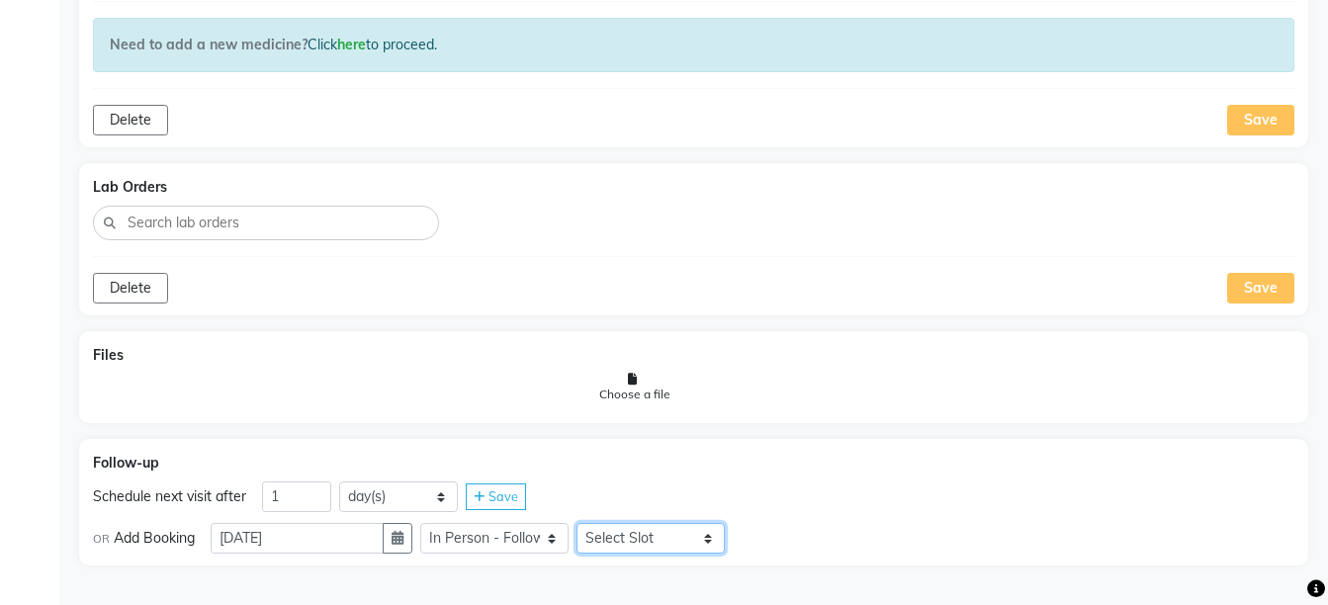
click at [662, 534] on select "Select Slot 10:15 10:30 10:45 11:00 11:15 11:30 11:45 12:00 12:15 12:30 12:45 1…" at bounding box center [650, 538] width 148 height 31
select select "750"
click at [592, 523] on select "Select Slot 10:15 10:30 10:45 11:00 11:15 11:30 11:45 12:00 12:15 12:30 12:45 1…" at bounding box center [650, 538] width 148 height 31
click at [754, 535] on div "Save" at bounding box center [762, 538] width 60 height 27
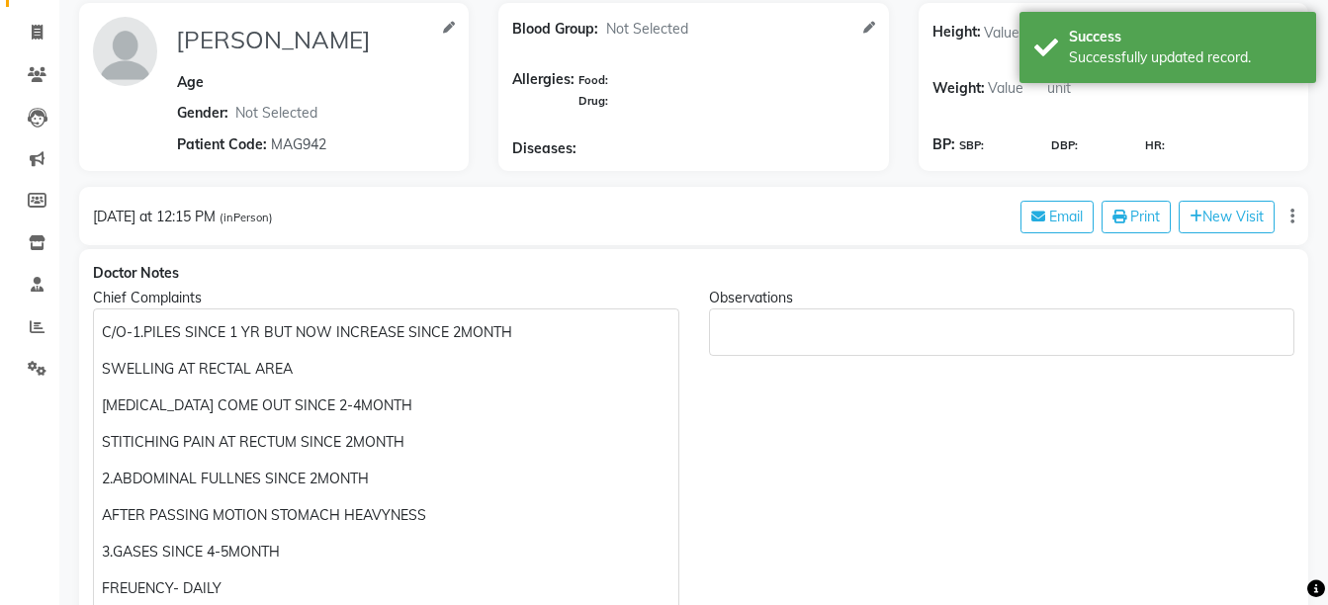
scroll to position [0, 0]
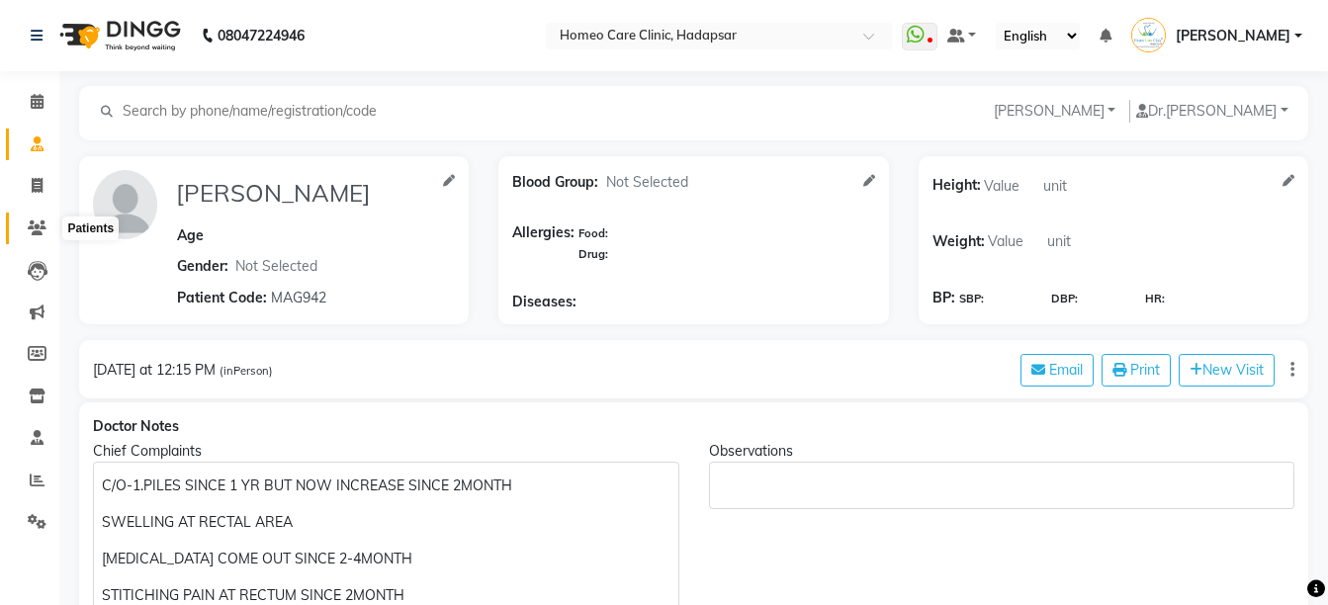
click at [26, 236] on span at bounding box center [37, 228] width 35 height 23
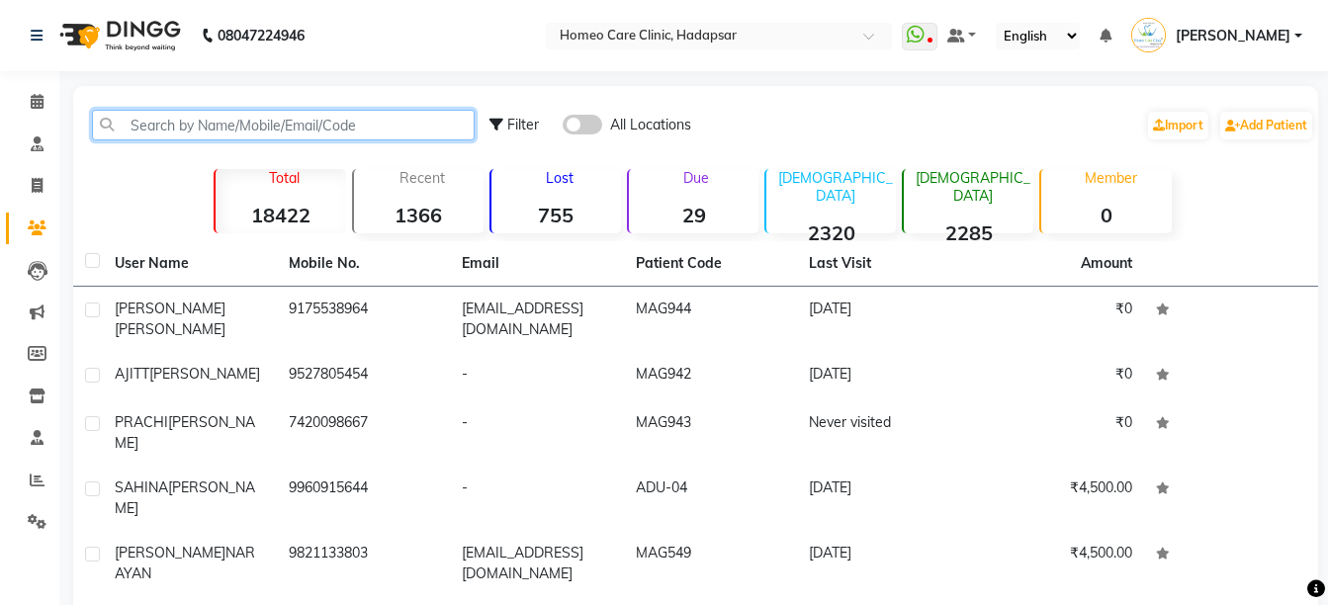
click at [165, 123] on input "text" at bounding box center [283, 125] width 383 height 31
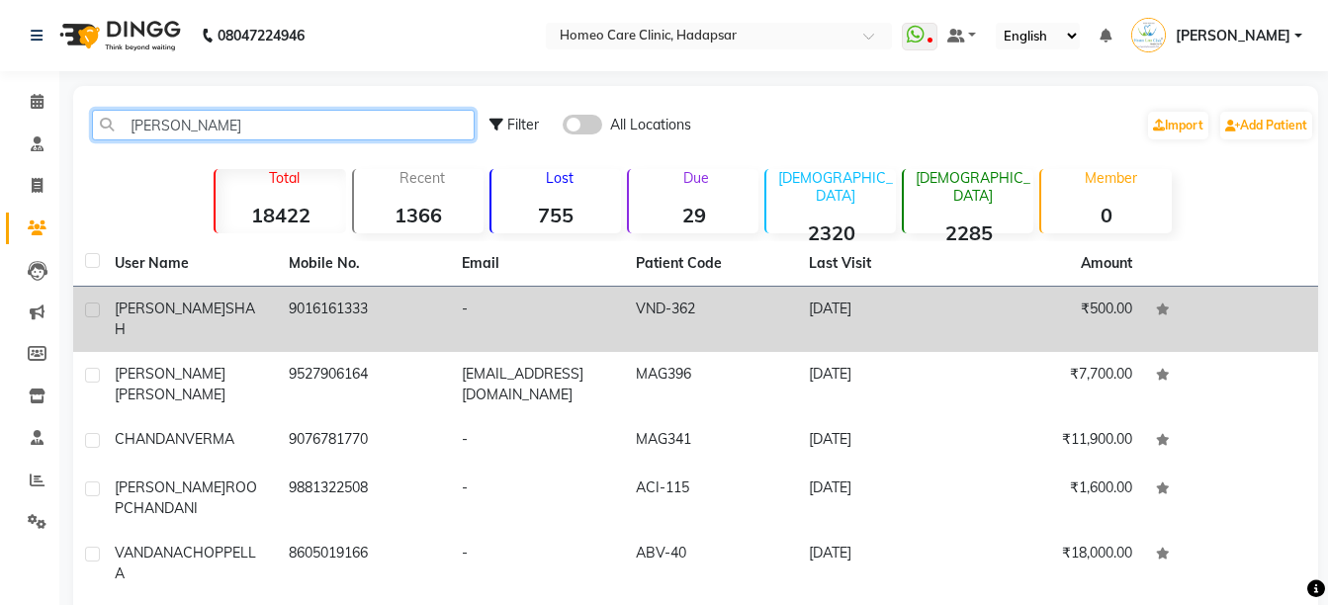
type input "[PERSON_NAME]"
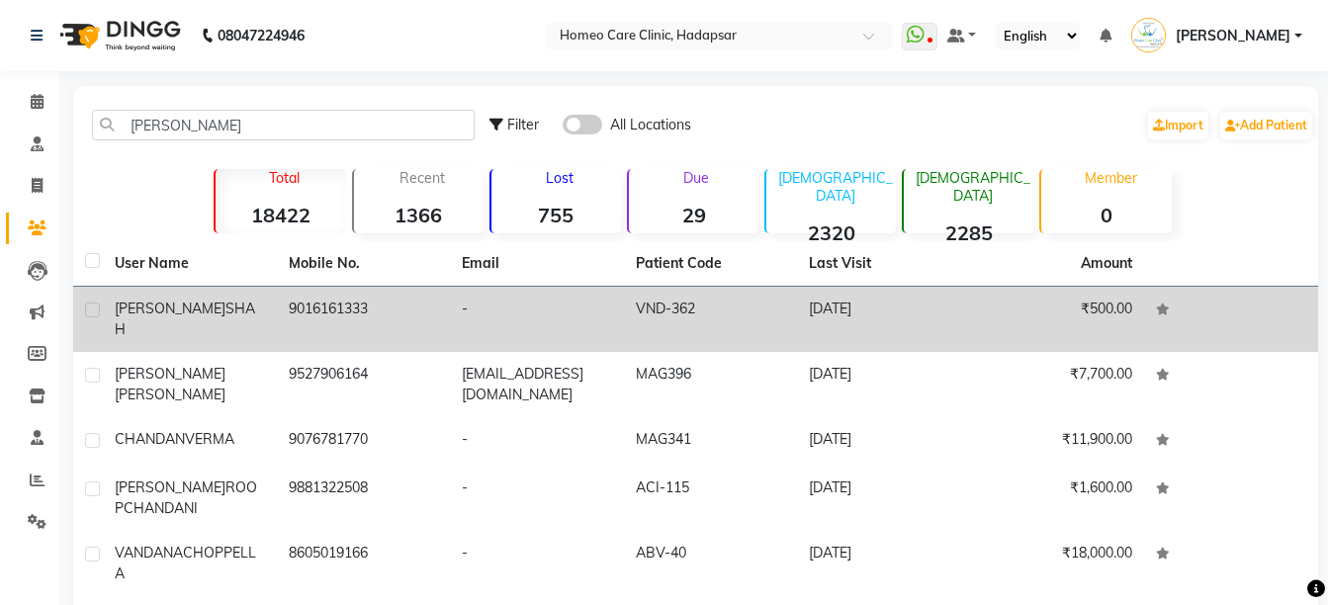
click at [212, 300] on div "DANIAL SHAH" at bounding box center [190, 320] width 150 height 42
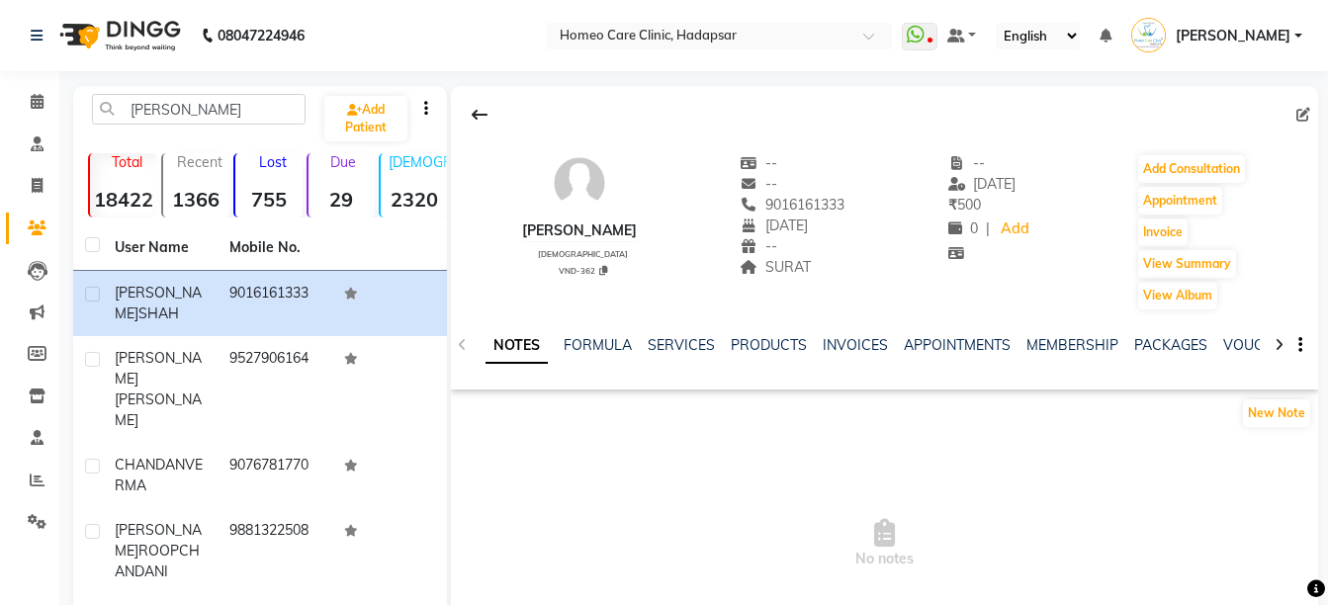
click at [1279, 341] on icon at bounding box center [1278, 345] width 9 height 14
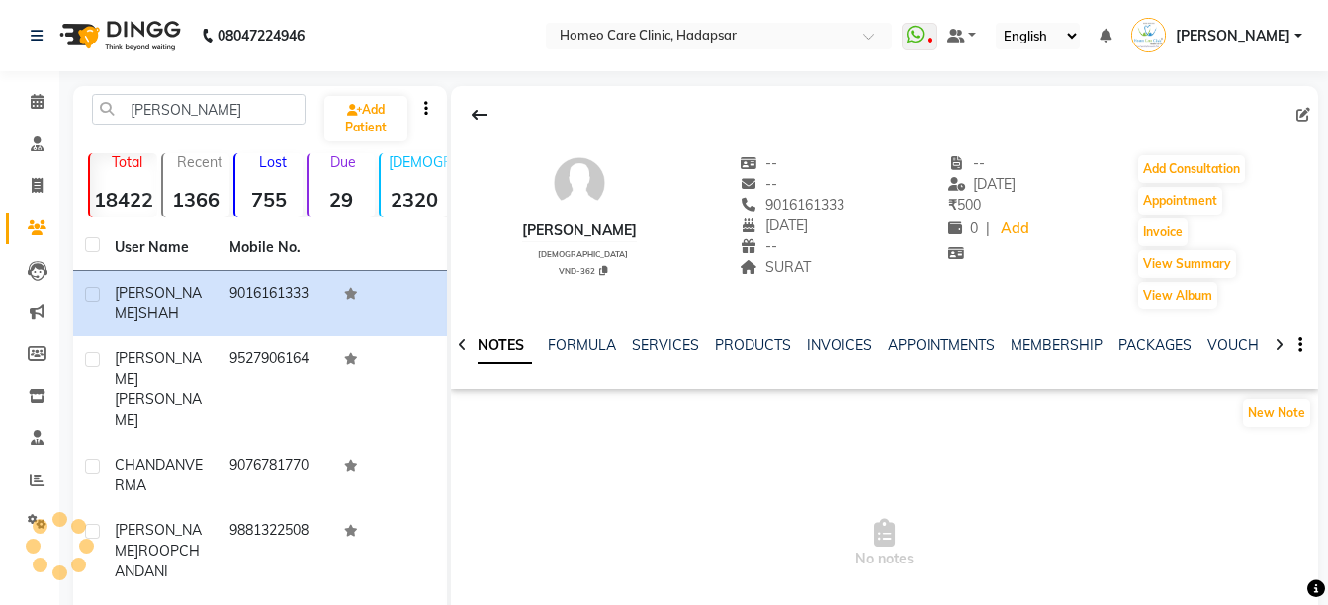
click at [1279, 341] on icon at bounding box center [1278, 345] width 9 height 14
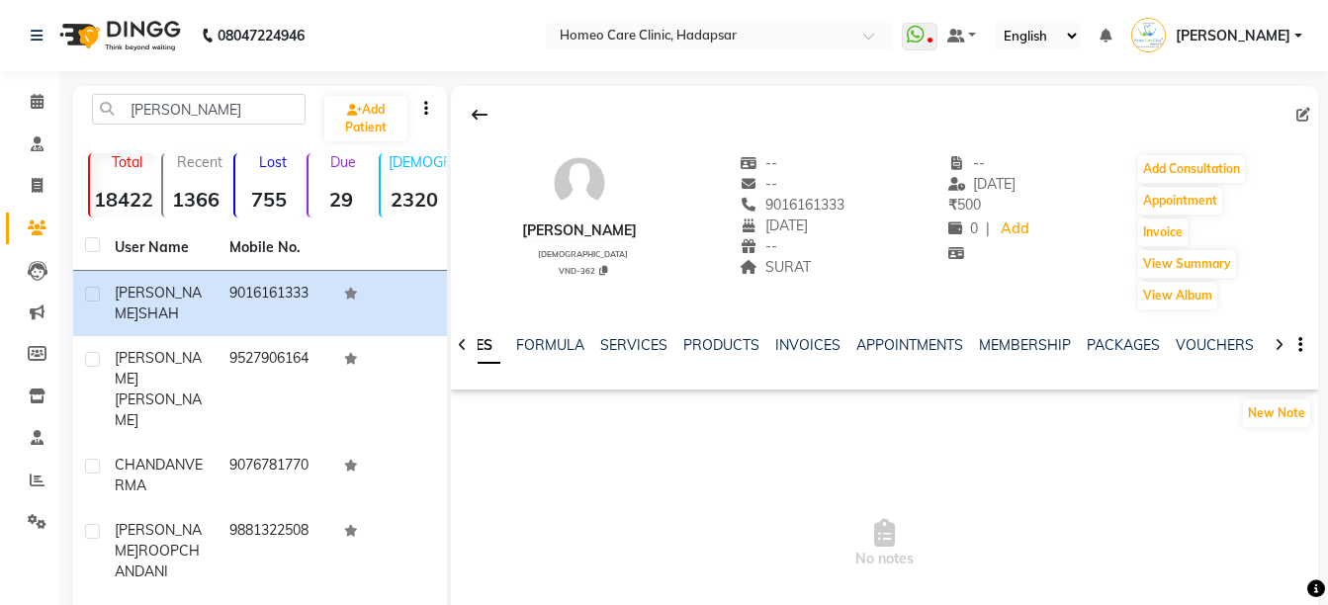
click at [1279, 341] on icon at bounding box center [1278, 345] width 9 height 14
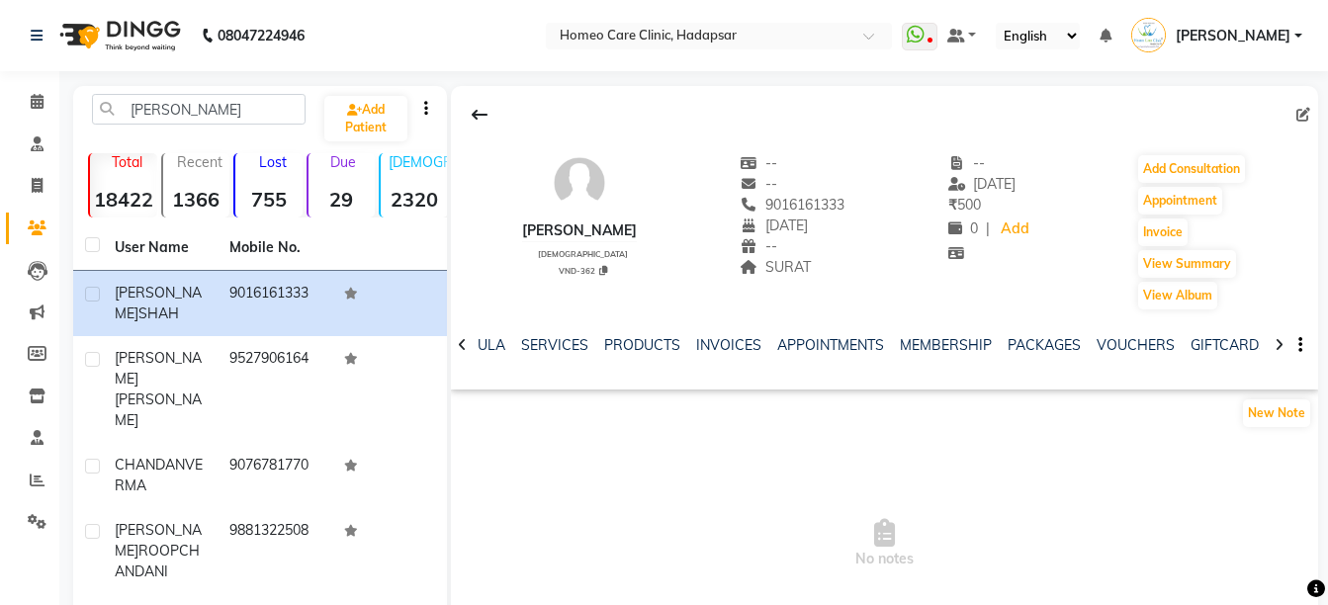
click at [1279, 341] on icon at bounding box center [1278, 345] width 9 height 14
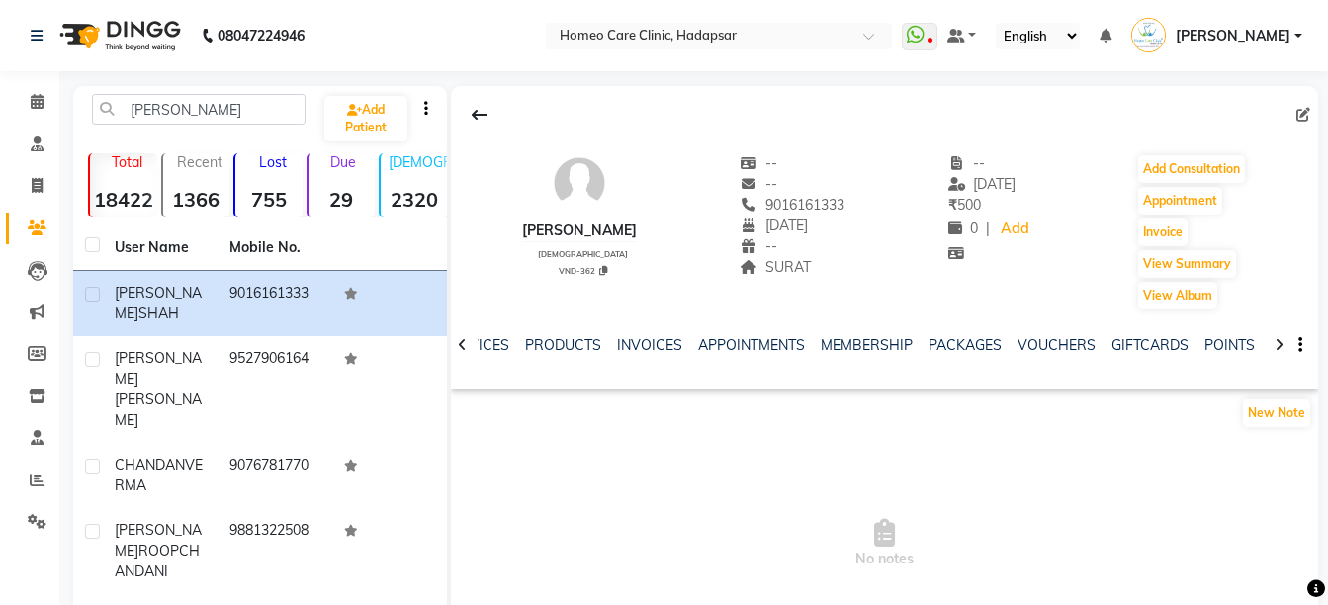
click at [1279, 341] on icon at bounding box center [1278, 345] width 9 height 14
click at [1279, 341] on div "NOTES FORMULA SERVICES PRODUCTS INVOICES APPOINTMENTS MEMBERSHIP PACKAGES VOUCH…" at bounding box center [884, 345] width 867 height 68
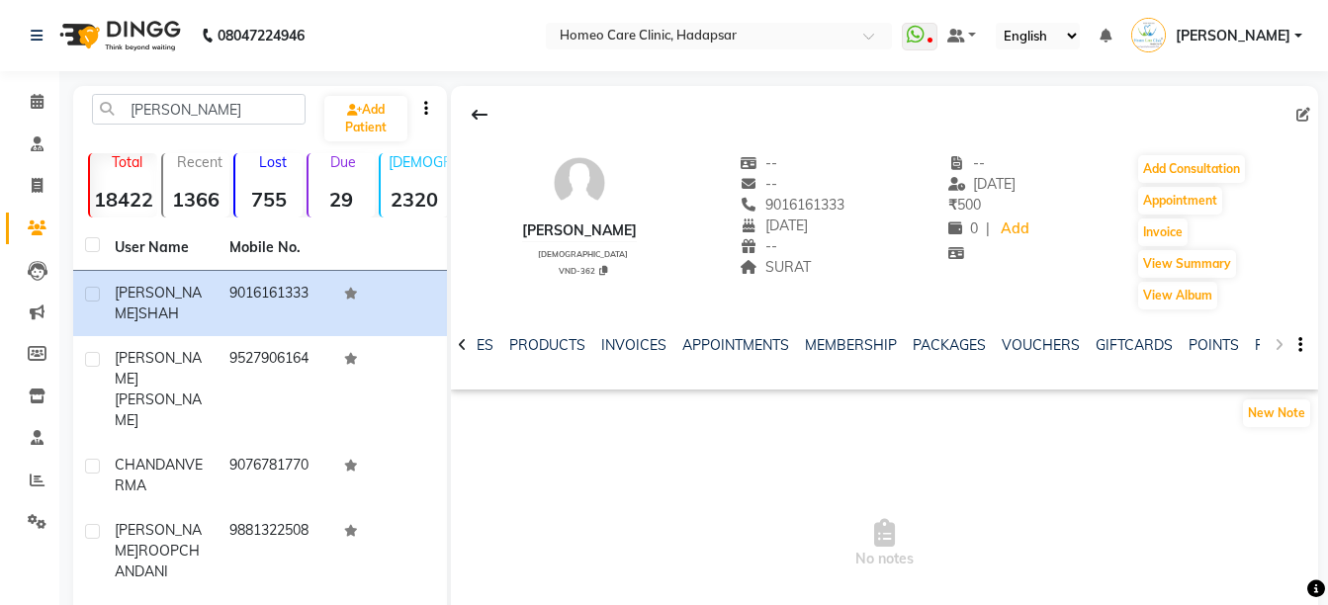
click at [1279, 341] on div "NOTES FORMULA SERVICES PRODUCTS INVOICES APPOINTMENTS MEMBERSHIP PACKAGES VOUCH…" at bounding box center [884, 345] width 867 height 68
drag, startPoint x: 1279, startPoint y: 341, endPoint x: 1257, endPoint y: 348, distance: 22.8
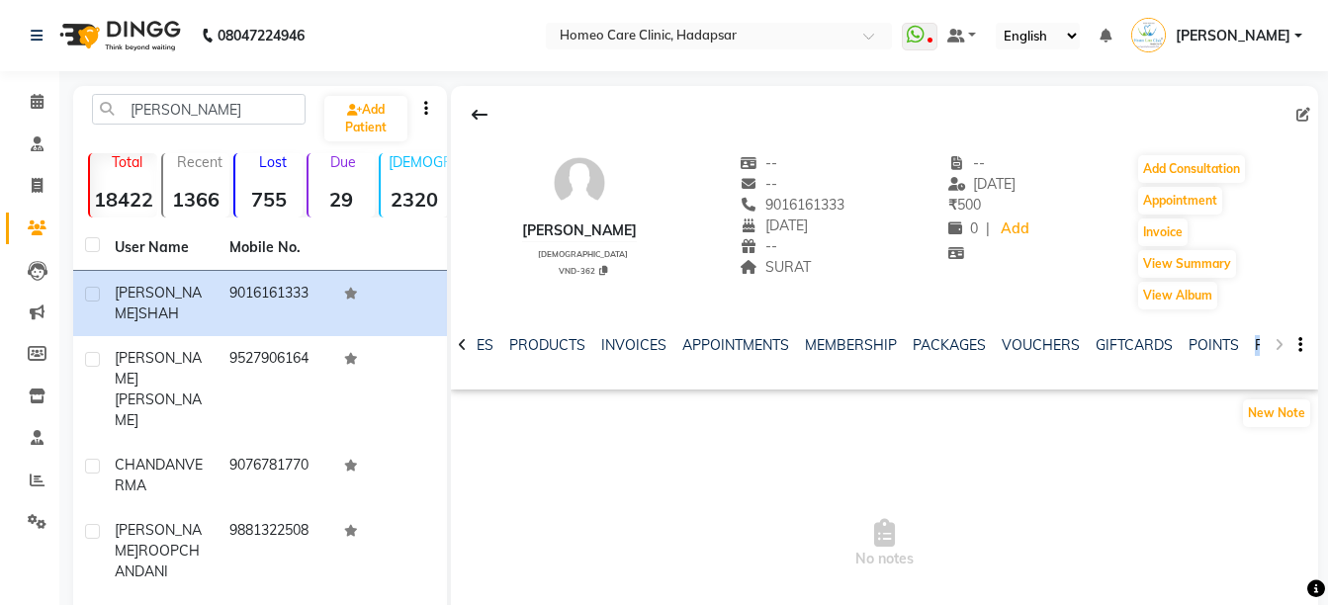
click at [1257, 348] on div "NOTES FORMULA SERVICES PRODUCTS INVOICES APPOINTMENTS MEMBERSHIP PACKAGES VOUCH…" at bounding box center [884, 345] width 867 height 68
click at [1257, 348] on link "FORMS" at bounding box center [1278, 345] width 49 height 18
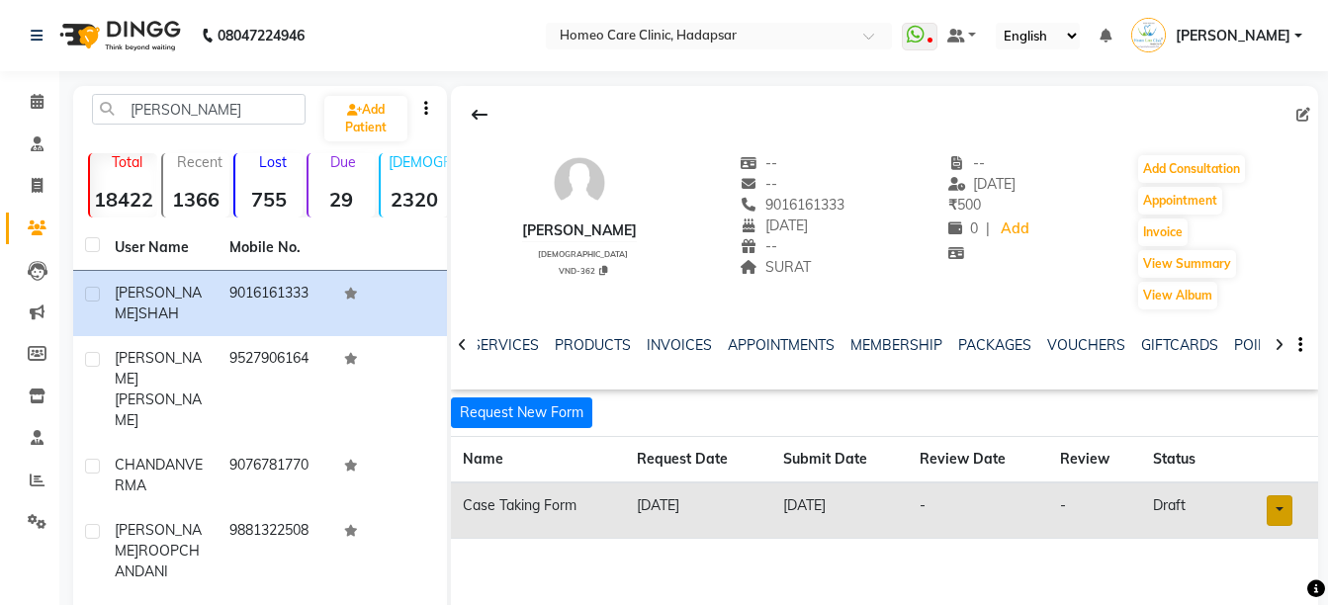
click at [1286, 518] on link at bounding box center [1279, 510] width 26 height 31
click at [1268, 474] on link "Open in staff mode" at bounding box center [1228, 471] width 187 height 32
click at [1193, 177] on button "Add Consultation" at bounding box center [1191, 169] width 107 height 28
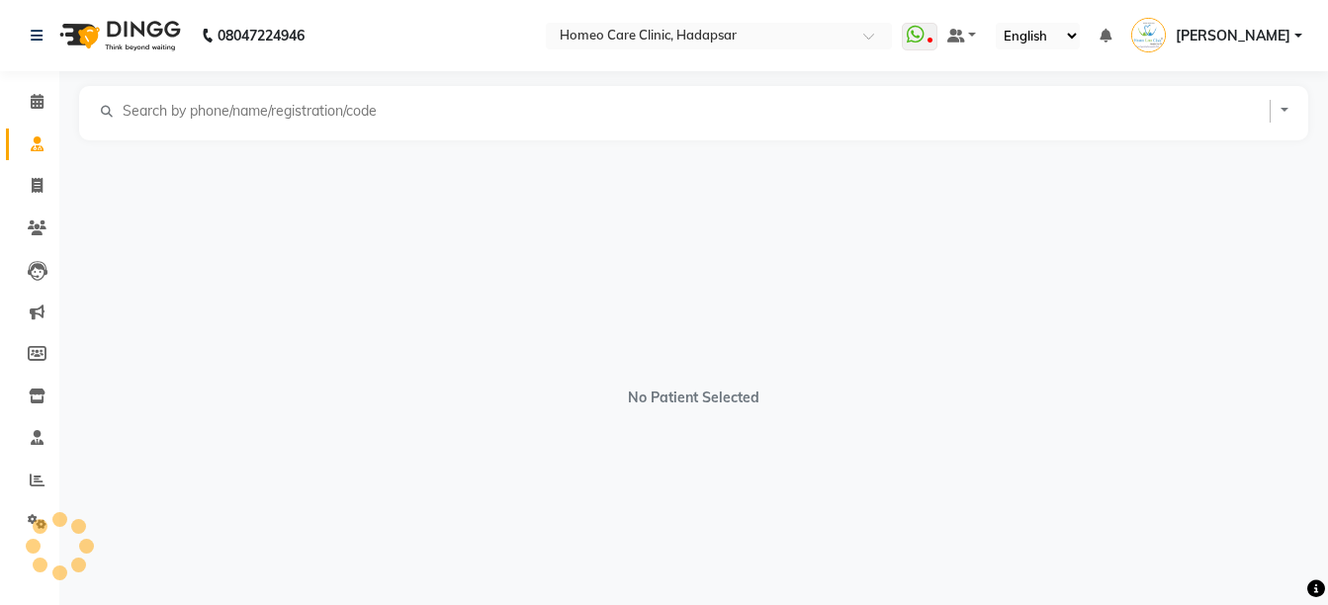
select select "[DEMOGRAPHIC_DATA]"
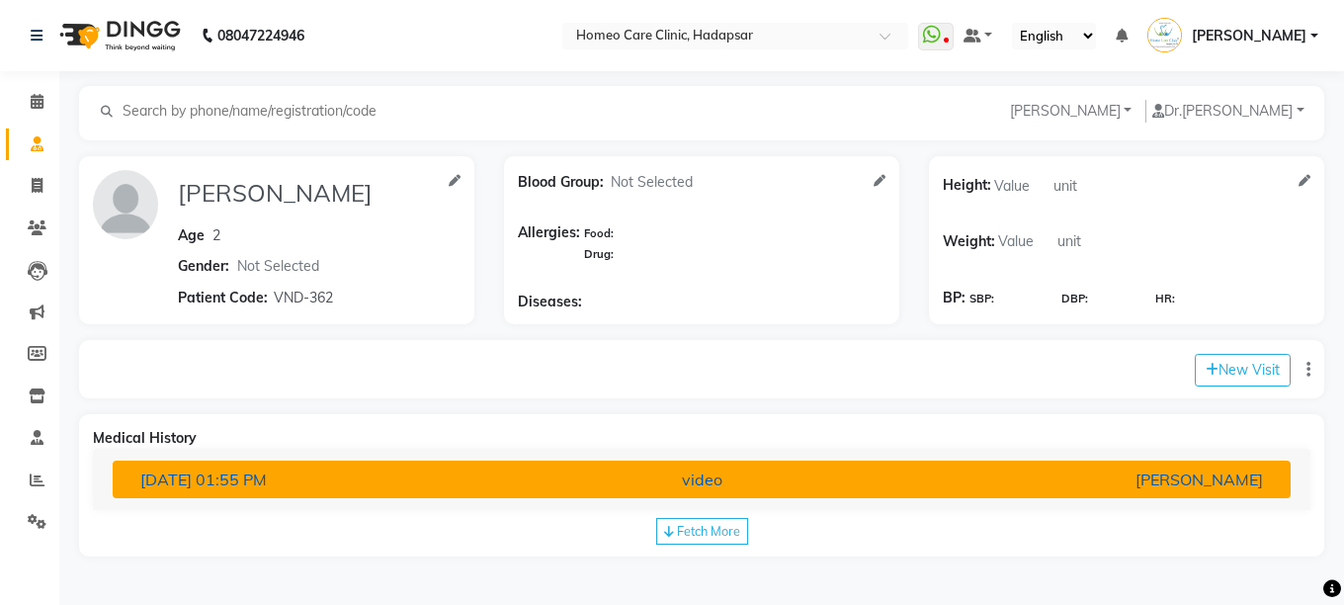
click at [789, 490] on div "video" at bounding box center [702, 480] width 385 height 24
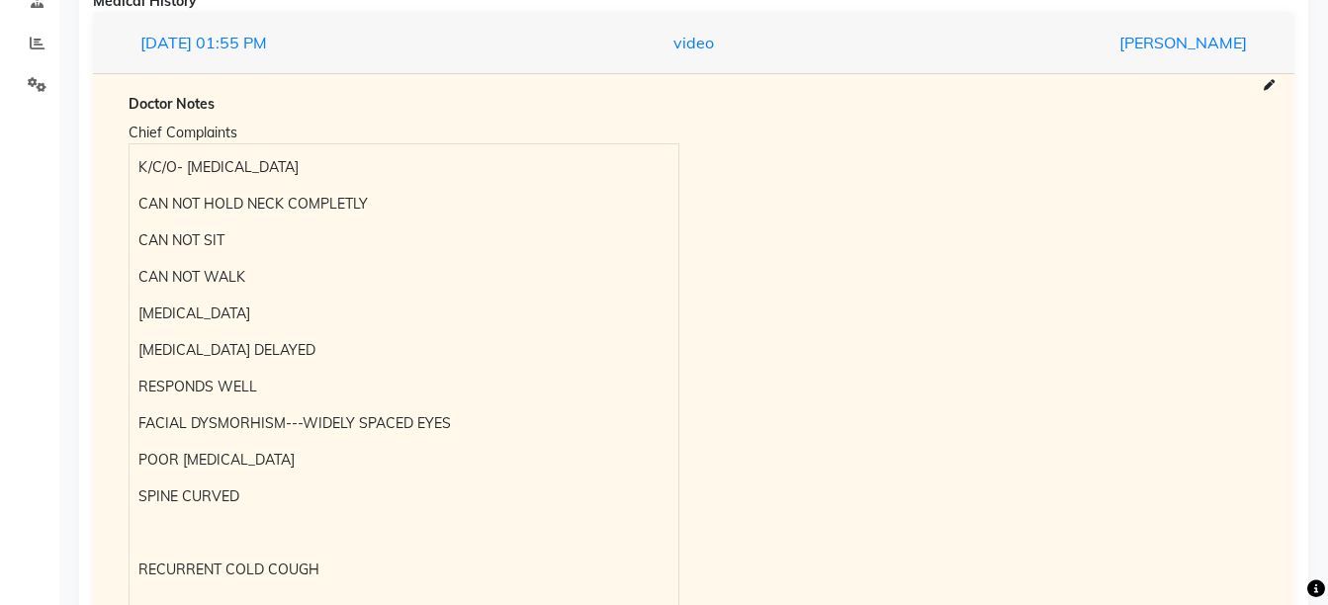
scroll to position [440, 0]
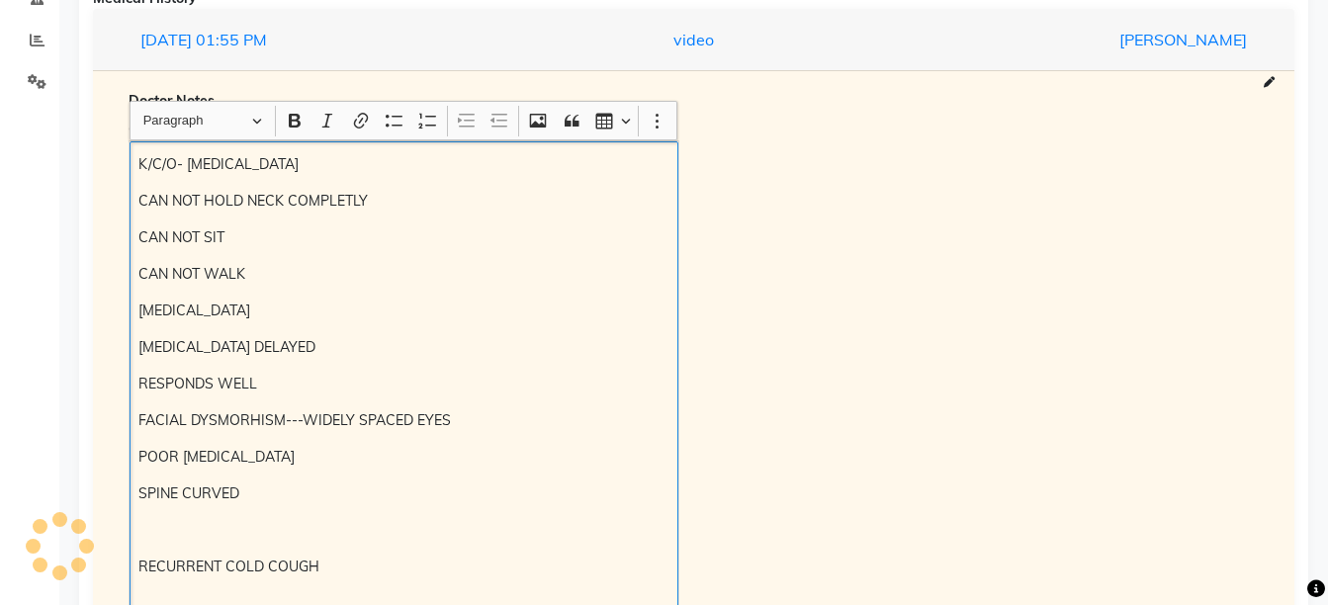
click at [343, 476] on div "K/C/O- COFFIN LOWRY SYNDROME CAN NOT HOLD NECK COMPLETLY CAN NOT SIT CAN NOT WA…" at bounding box center [403, 439] width 549 height 596
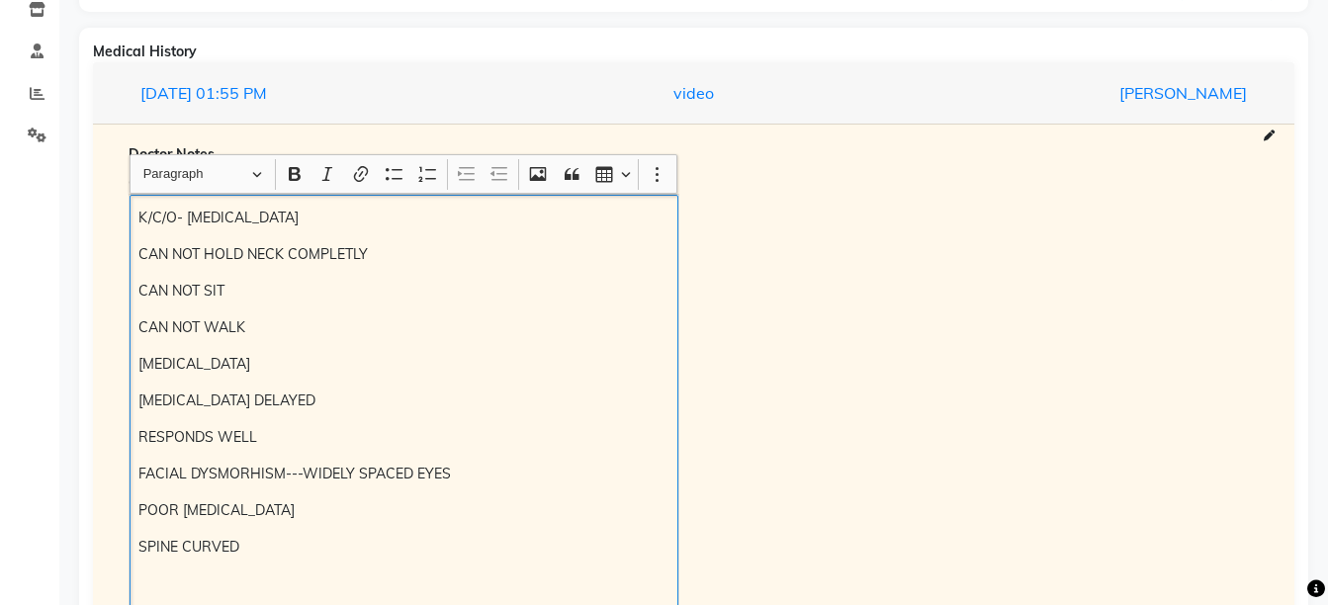
scroll to position [282, 0]
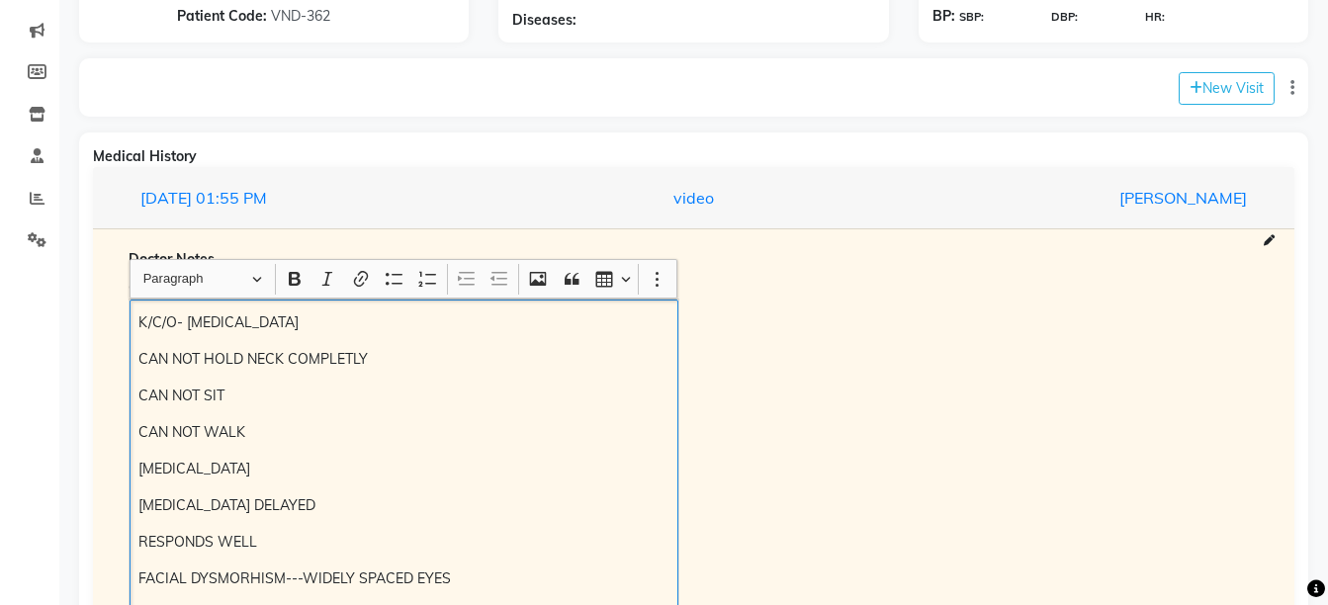
click at [1269, 233] on span at bounding box center [1268, 240] width 11 height 17
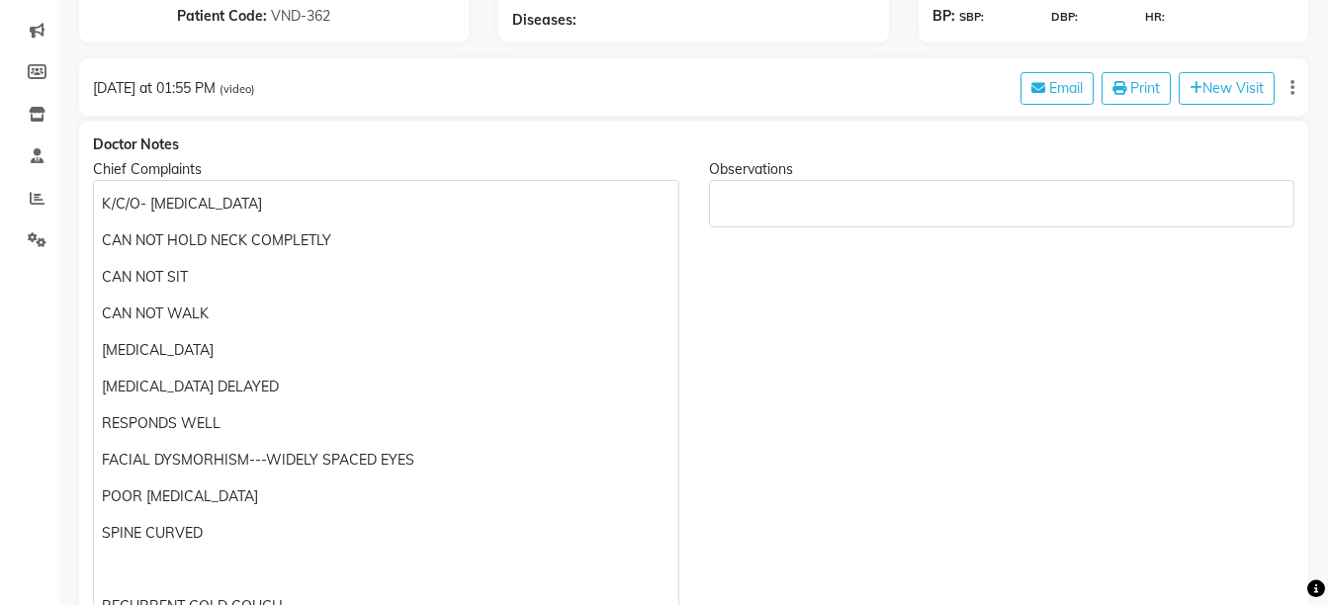
scroll to position [375, 0]
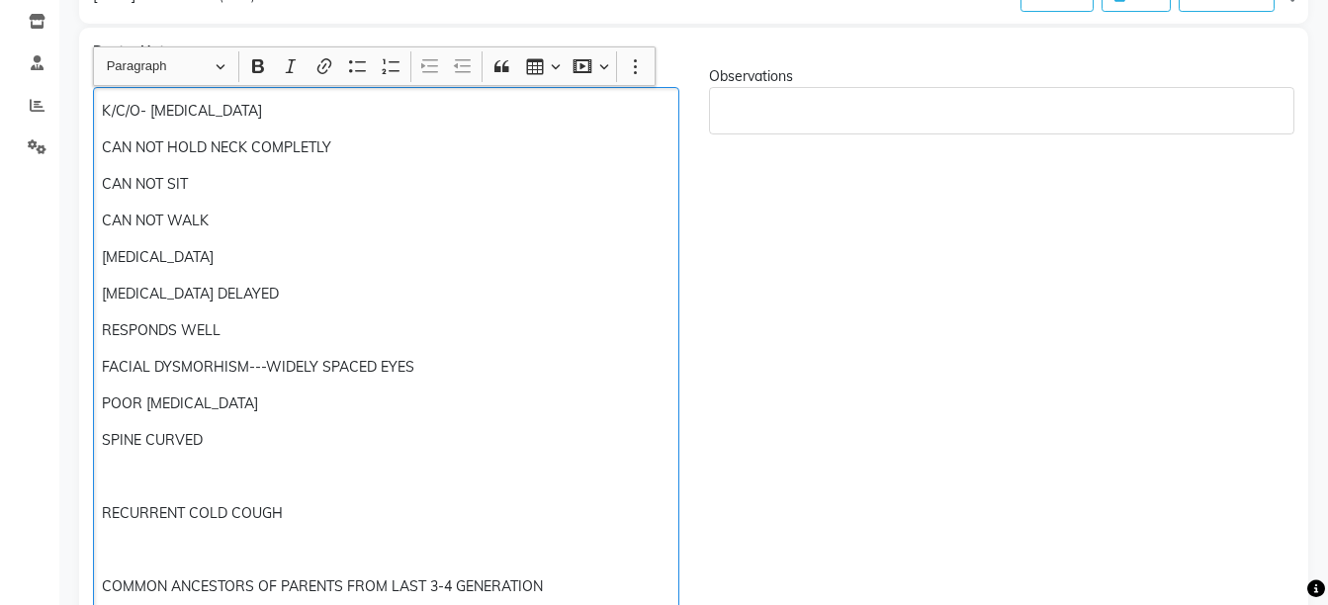
click at [210, 542] on p "Rich Text Editor, main" at bounding box center [385, 550] width 567 height 21
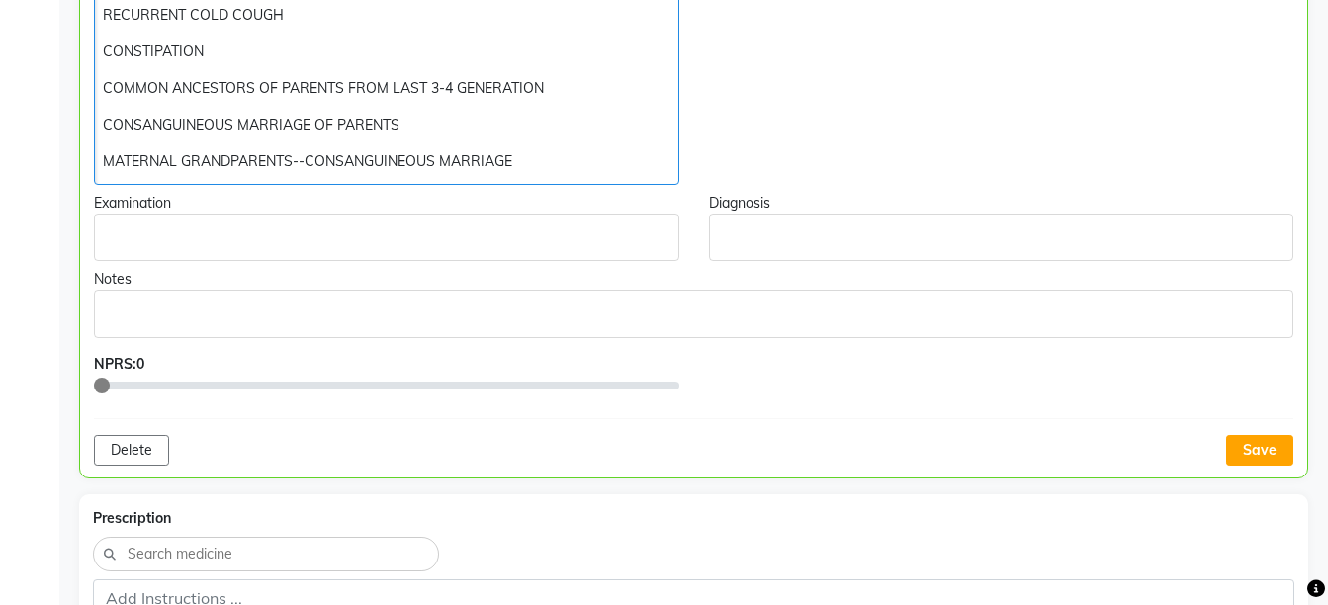
scroll to position [907, 0]
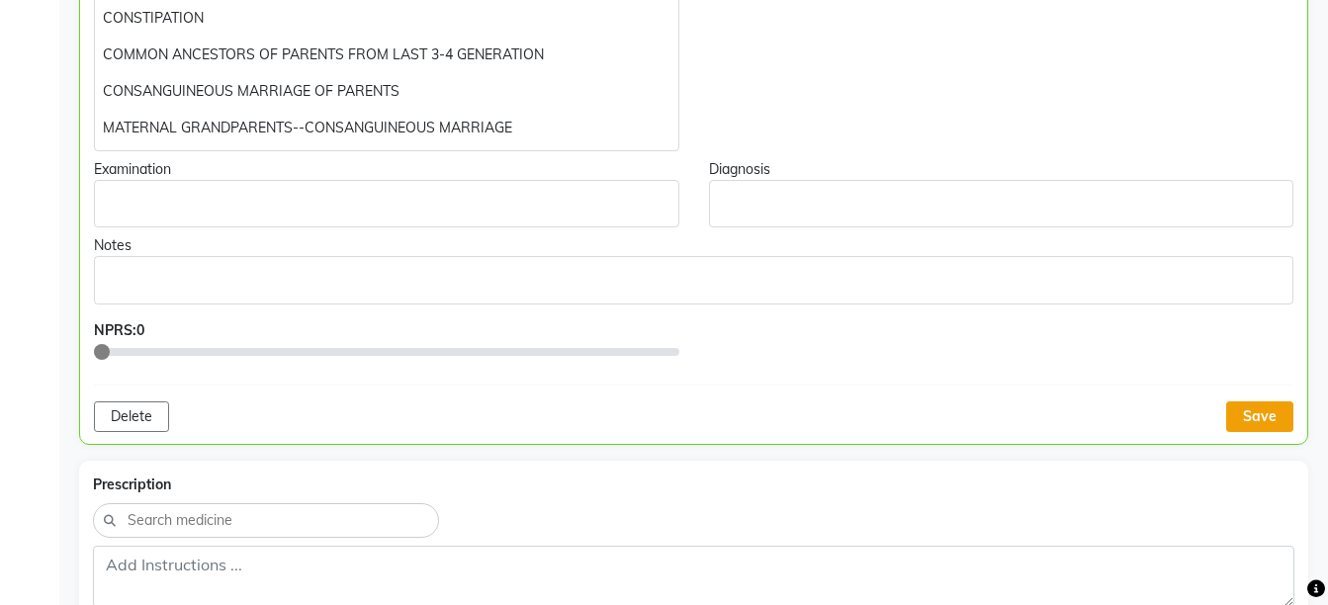
click at [1264, 422] on button "Save" at bounding box center [1259, 416] width 67 height 31
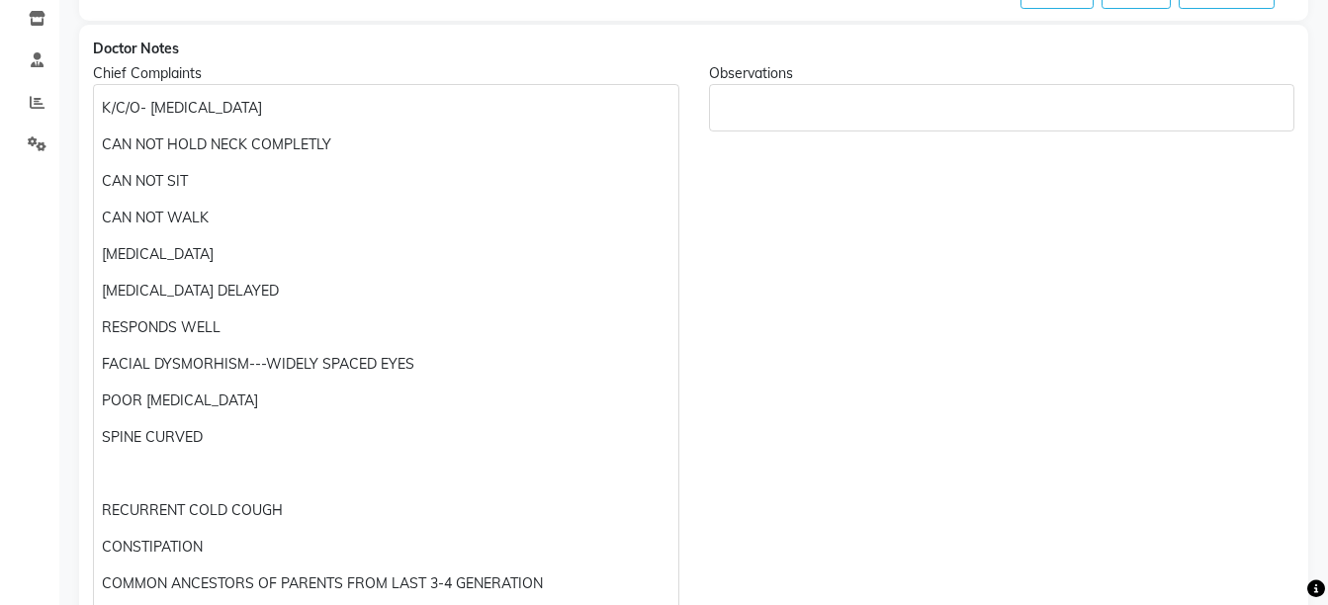
scroll to position [11, 0]
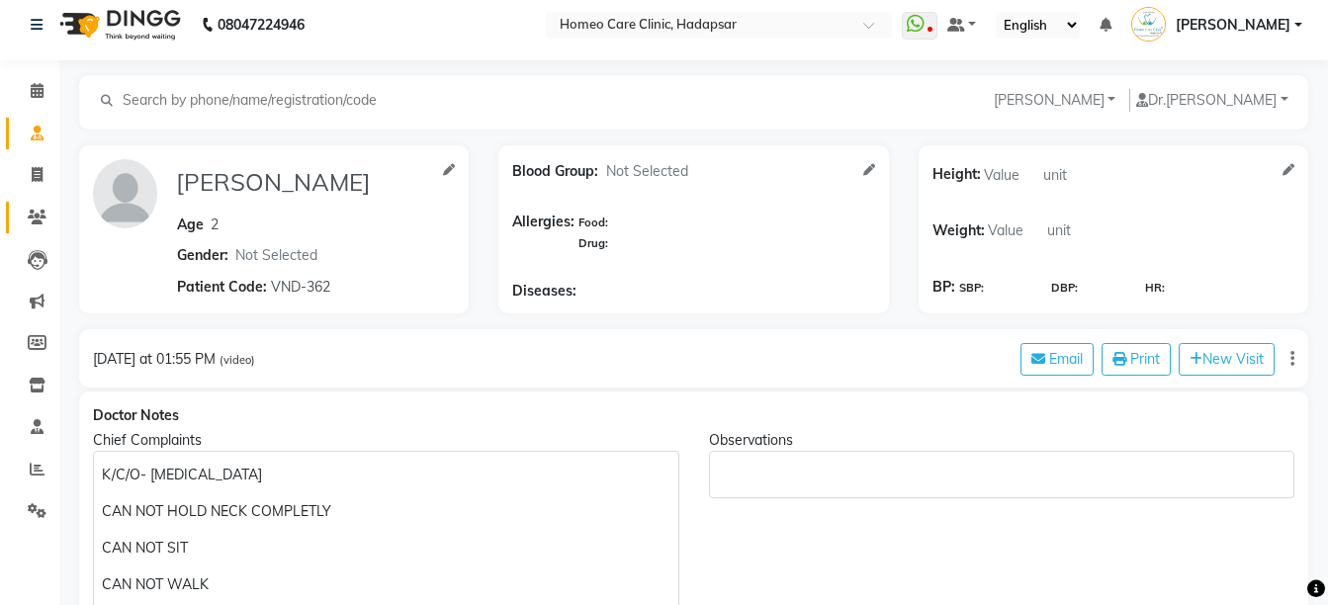
click at [16, 213] on link "Patients" at bounding box center [29, 218] width 47 height 33
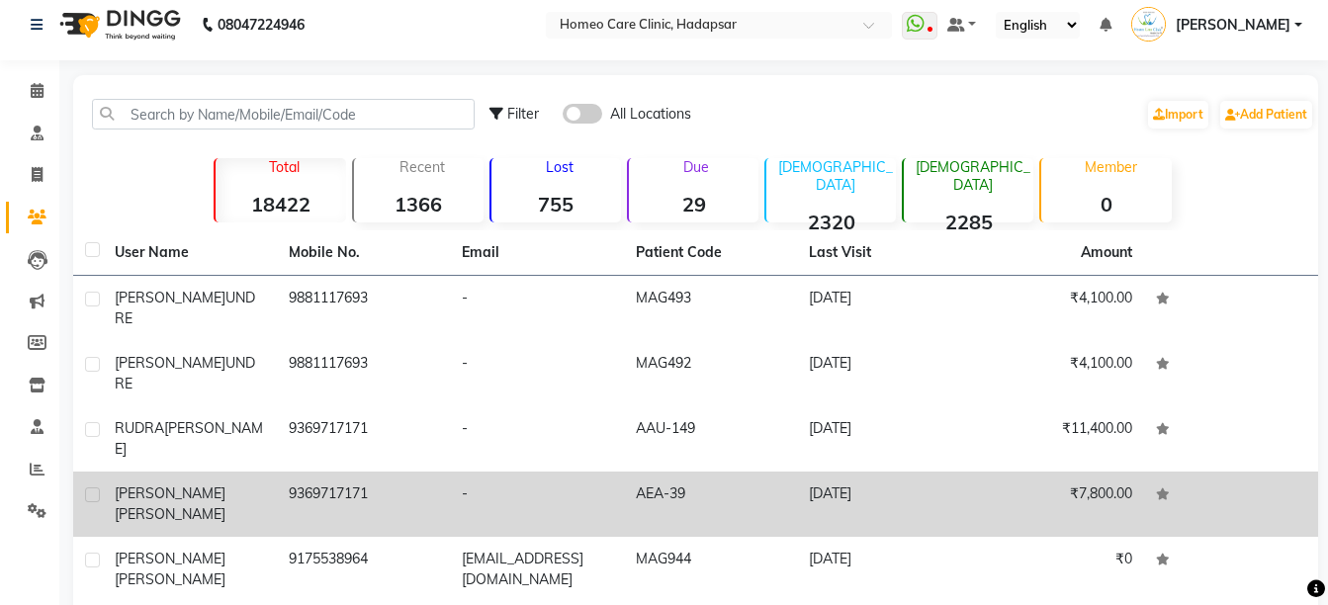
click at [241, 472] on td "SAIRAJ SHEDGE" at bounding box center [190, 504] width 174 height 65
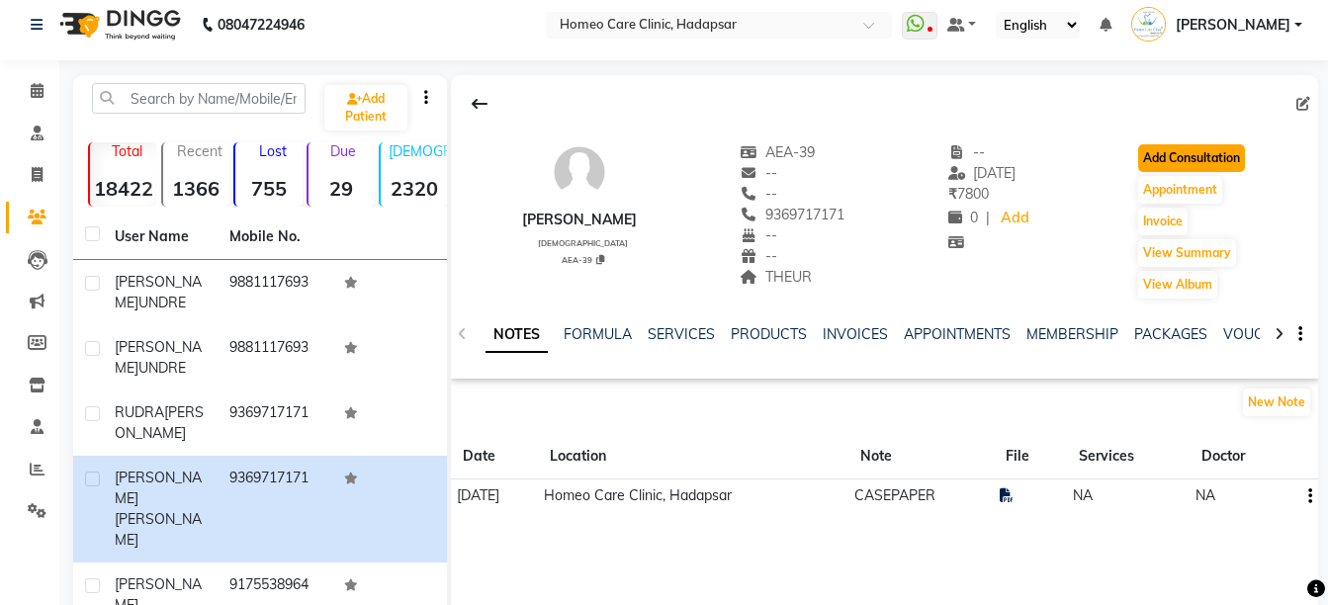
click at [1201, 165] on button "Add Consultation" at bounding box center [1191, 158] width 107 height 28
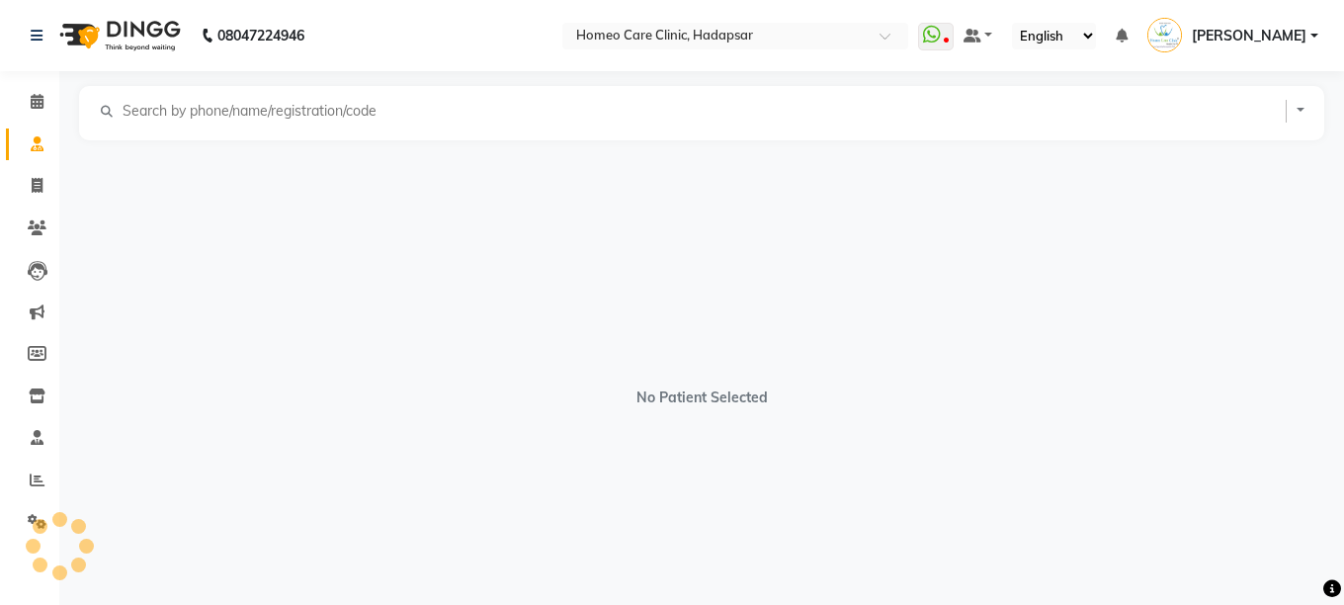
select select "[DEMOGRAPHIC_DATA]"
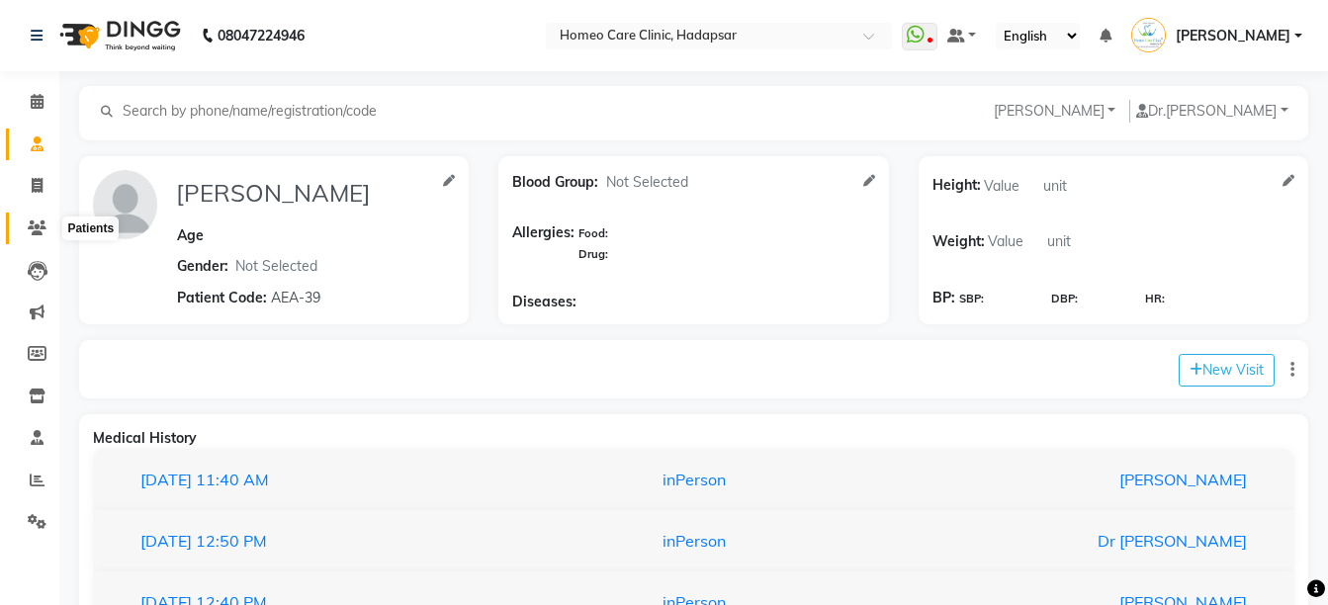
click at [27, 226] on span at bounding box center [37, 228] width 35 height 23
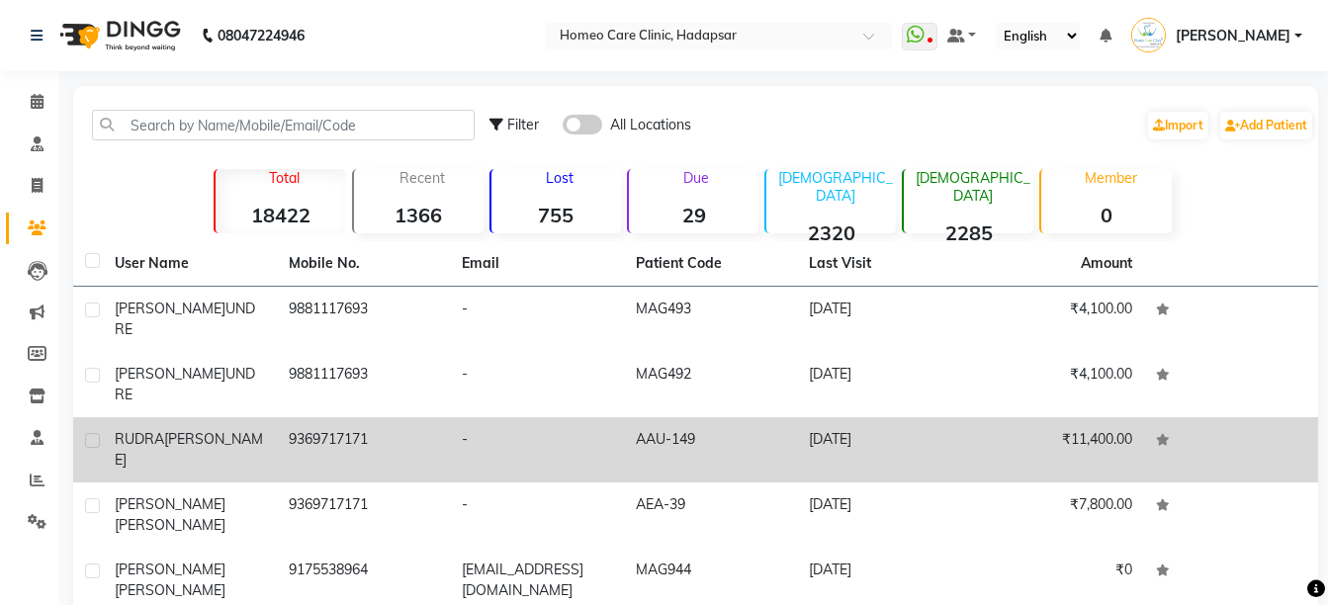
click at [212, 417] on td "RUDRA SHEDGE" at bounding box center [190, 449] width 174 height 65
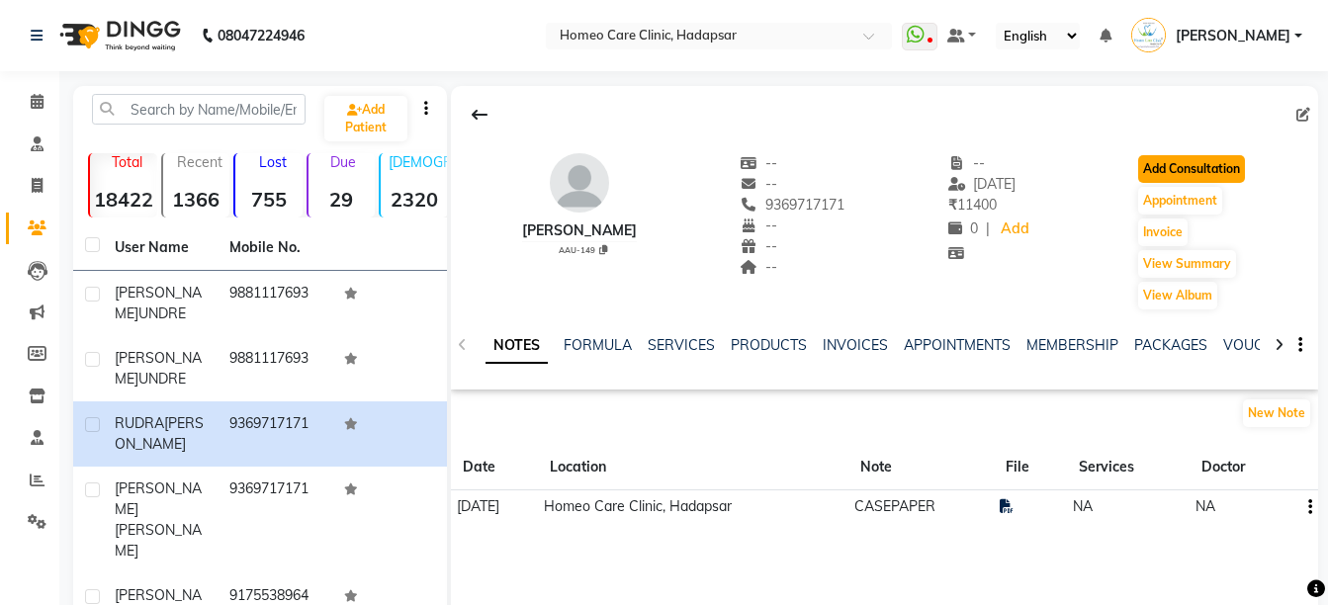
click at [1184, 181] on button "Add Consultation" at bounding box center [1191, 169] width 107 height 28
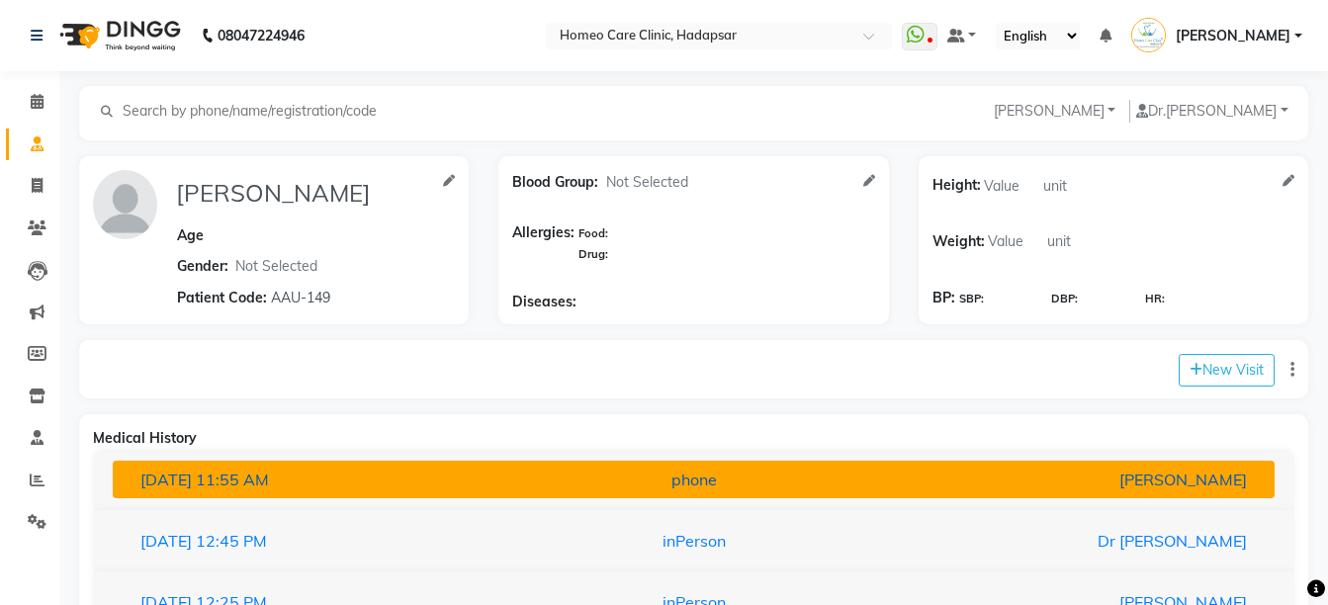
click at [878, 484] on div "phone" at bounding box center [693, 480] width 379 height 24
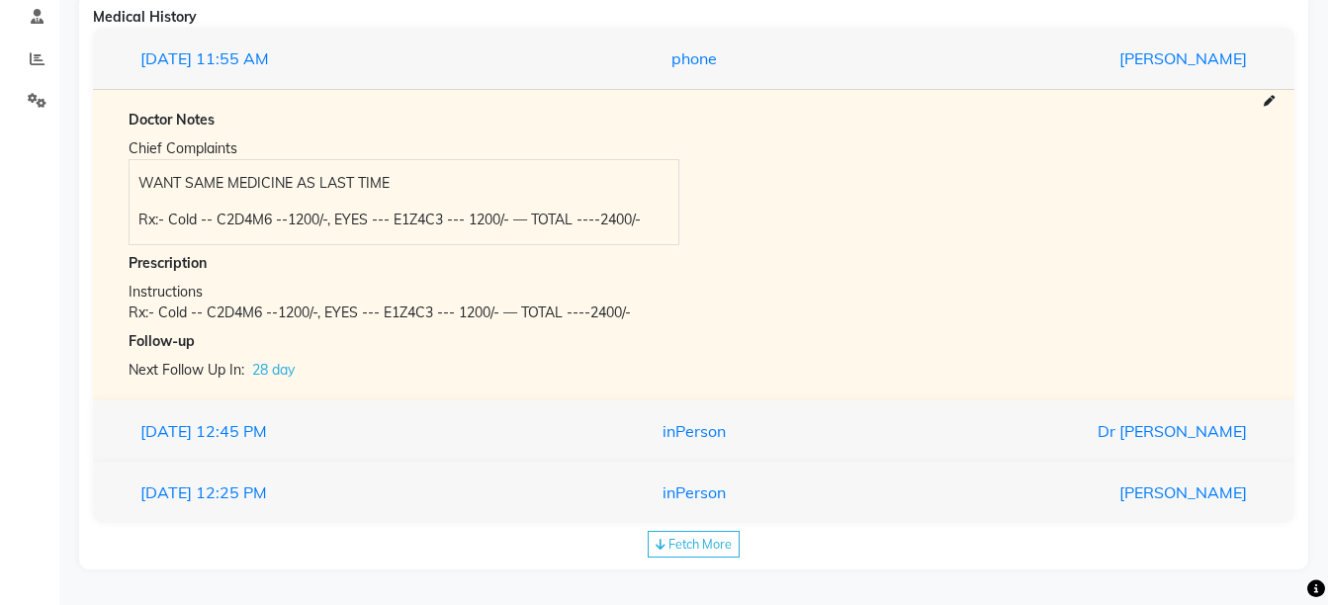
scroll to position [425, 0]
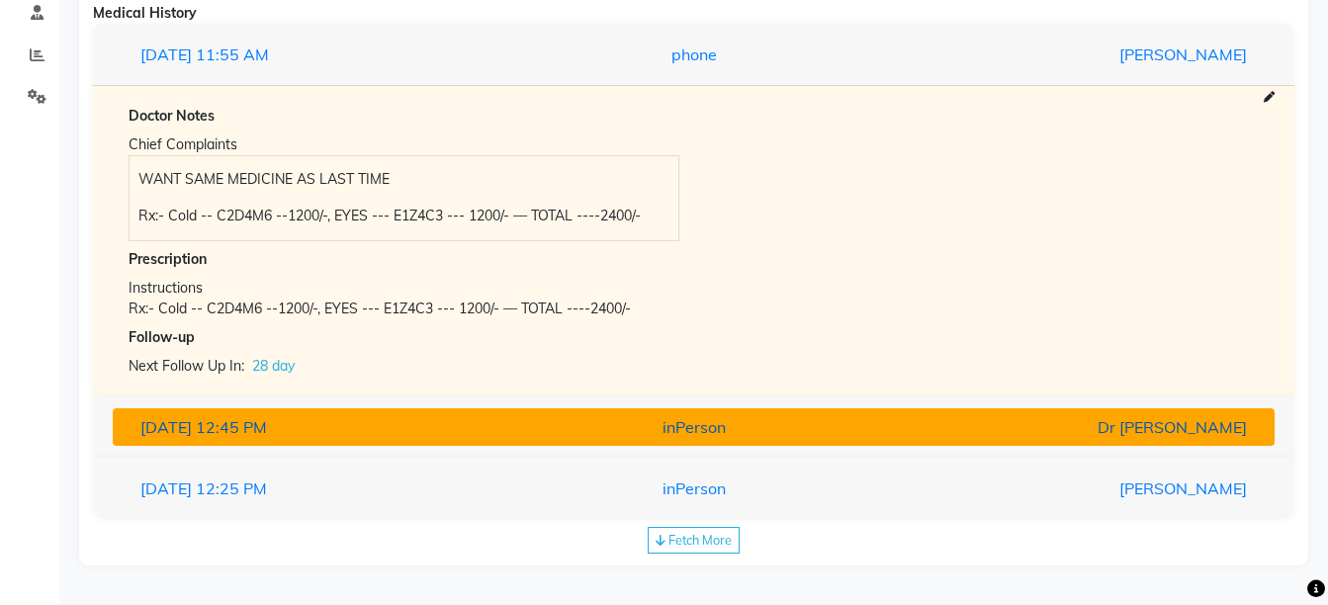
click at [1012, 424] on div "Dr [PERSON_NAME]" at bounding box center [1072, 427] width 379 height 24
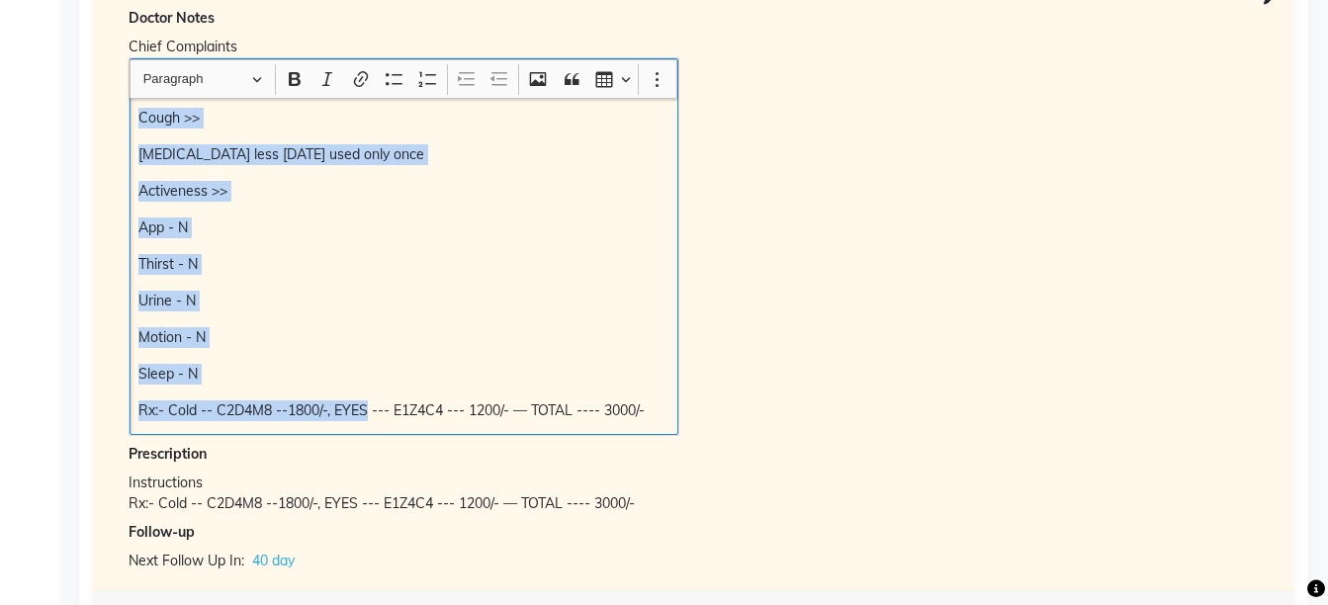
scroll to position [669, 0]
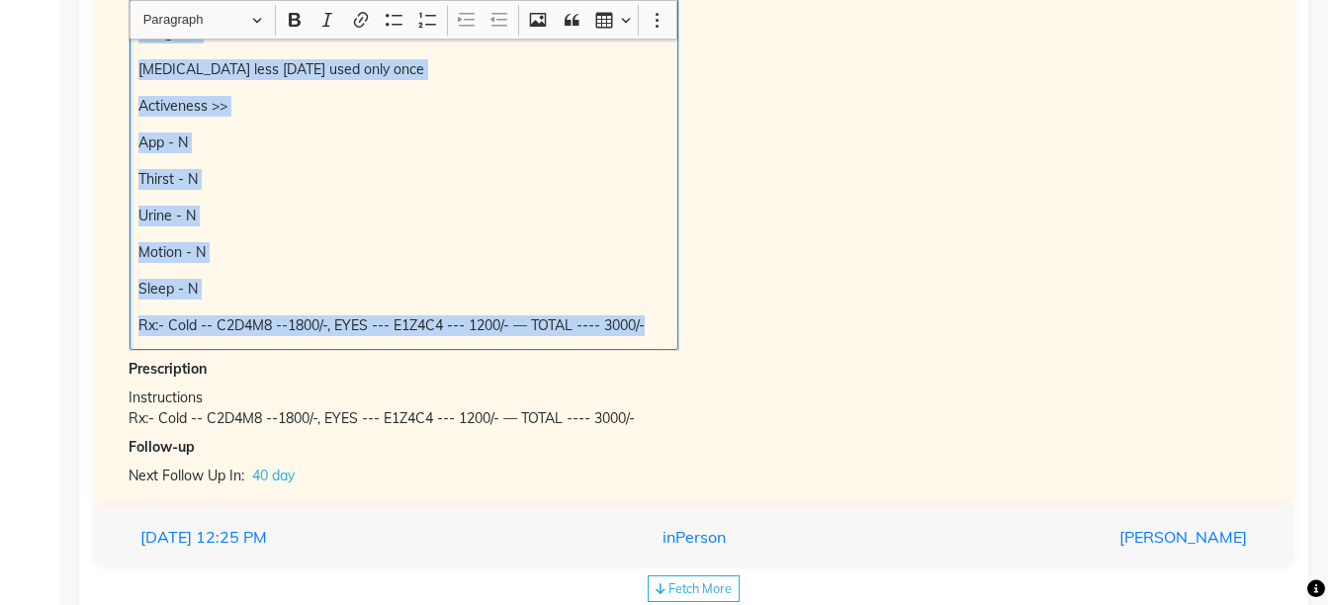
drag, startPoint x: 135, startPoint y: 238, endPoint x: 654, endPoint y: 348, distance: 530.4
click at [654, 348] on div "Cold>> since 4 days Cough >> Inhaler less in 2 months used only once Activeness…" at bounding box center [403, 161] width 549 height 377
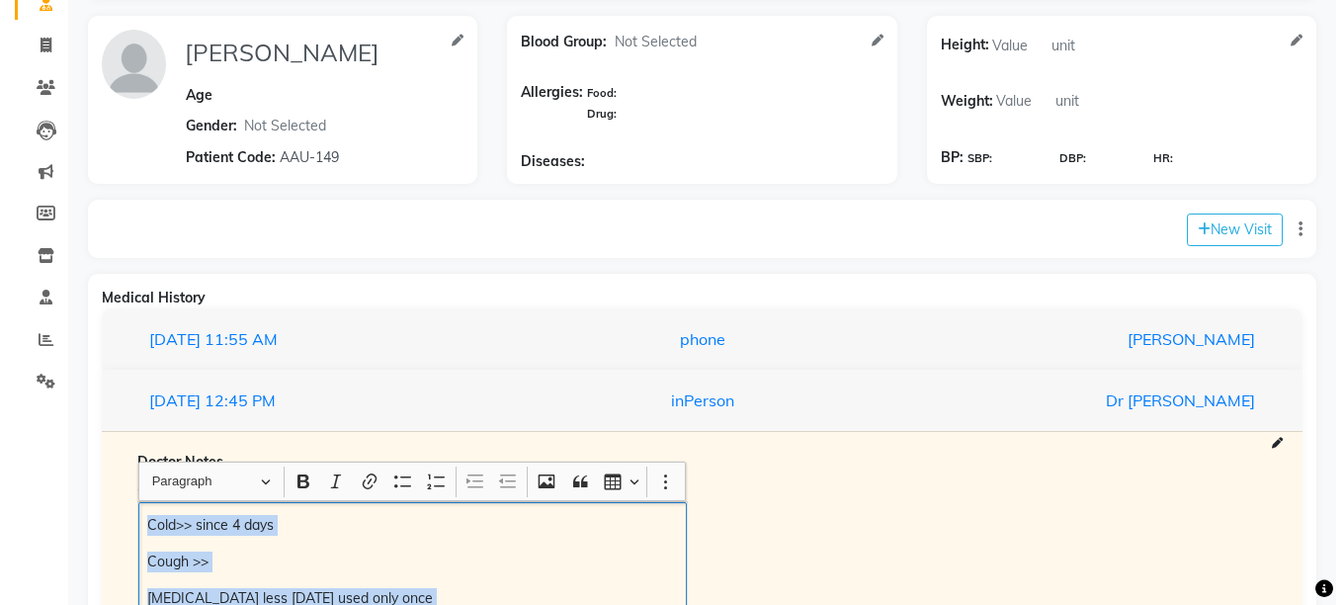
scroll to position [133, 0]
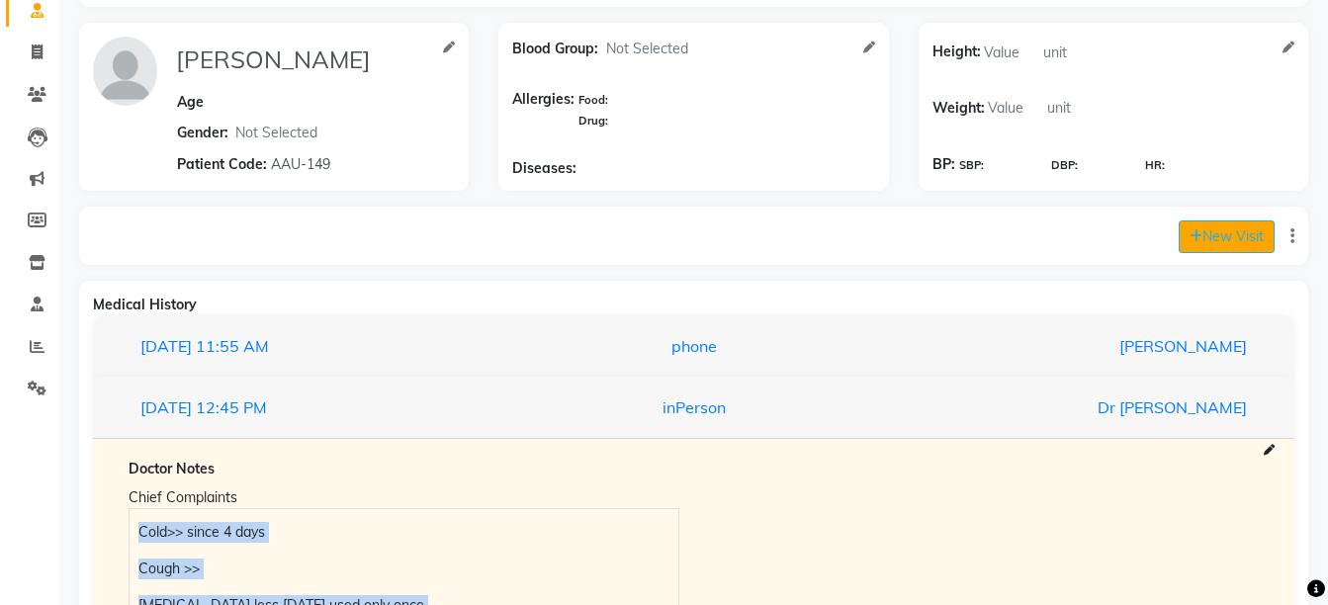
click at [1196, 224] on button "New Visit" at bounding box center [1226, 236] width 96 height 33
select select "810"
select select "inPerson"
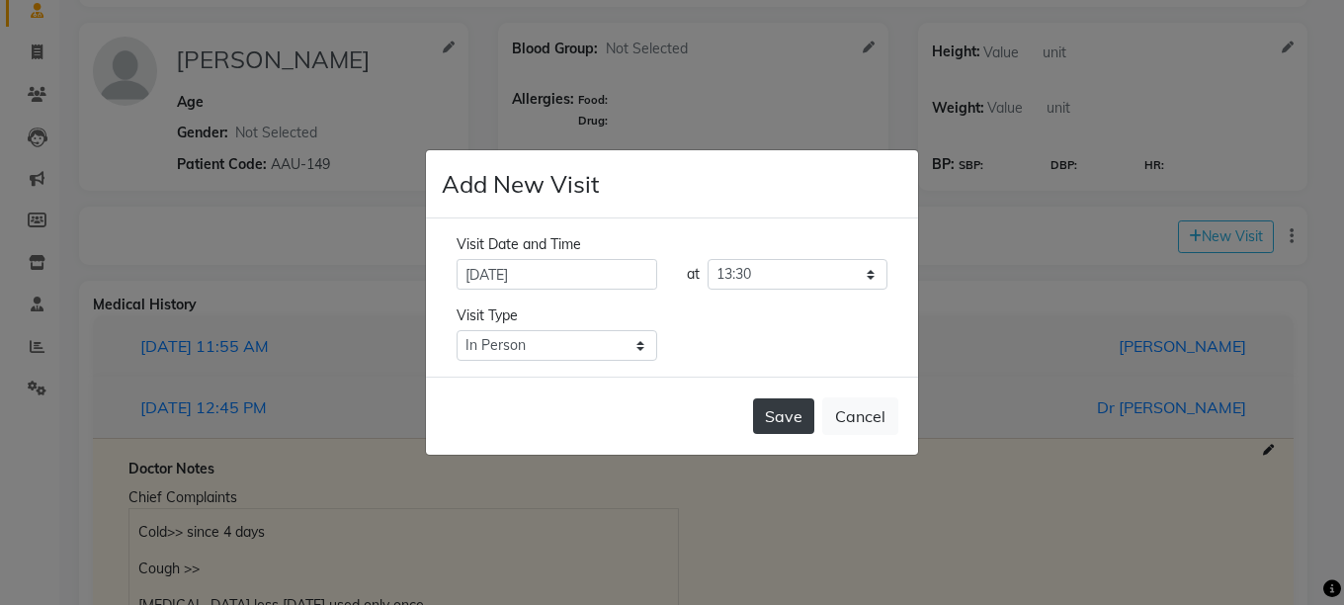
click at [797, 423] on button "Save" at bounding box center [783, 416] width 61 height 36
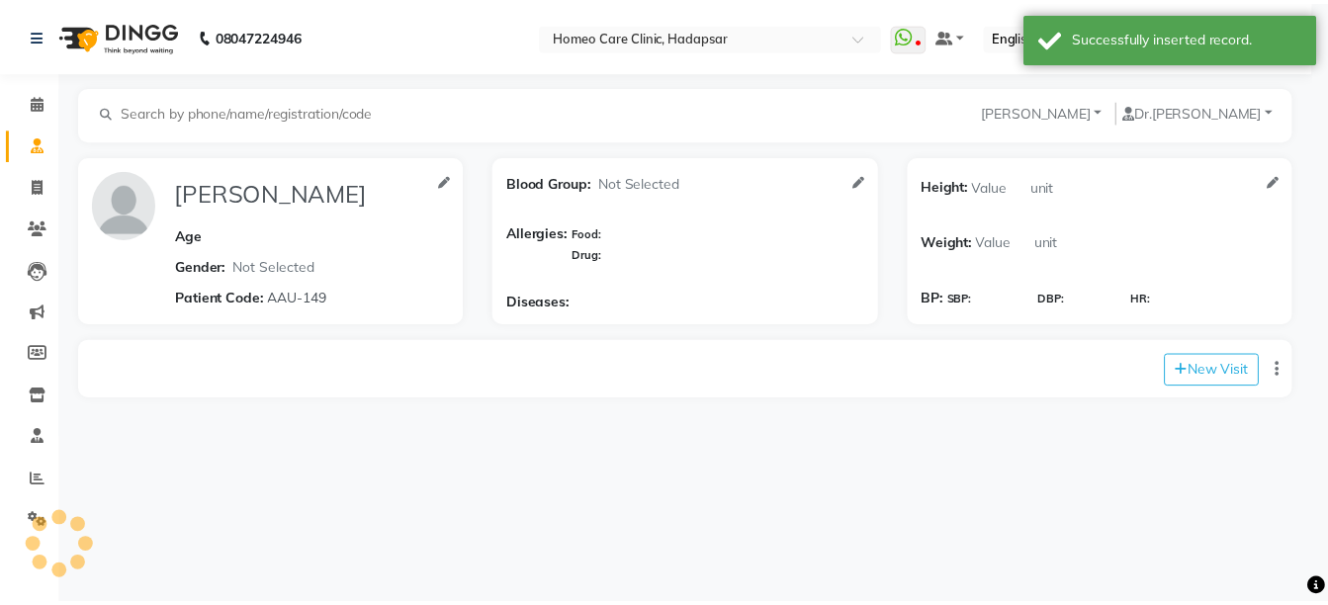
scroll to position [0, 0]
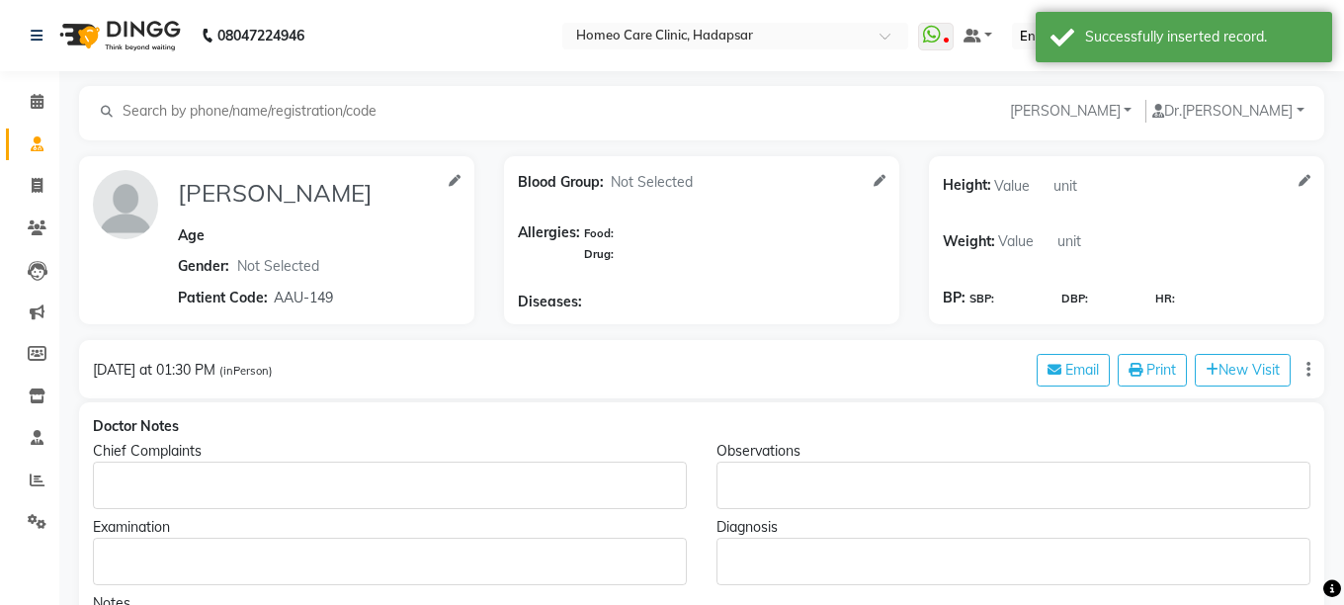
type input "RUDRA SHEDGE"
select select
type input "AAU-149"
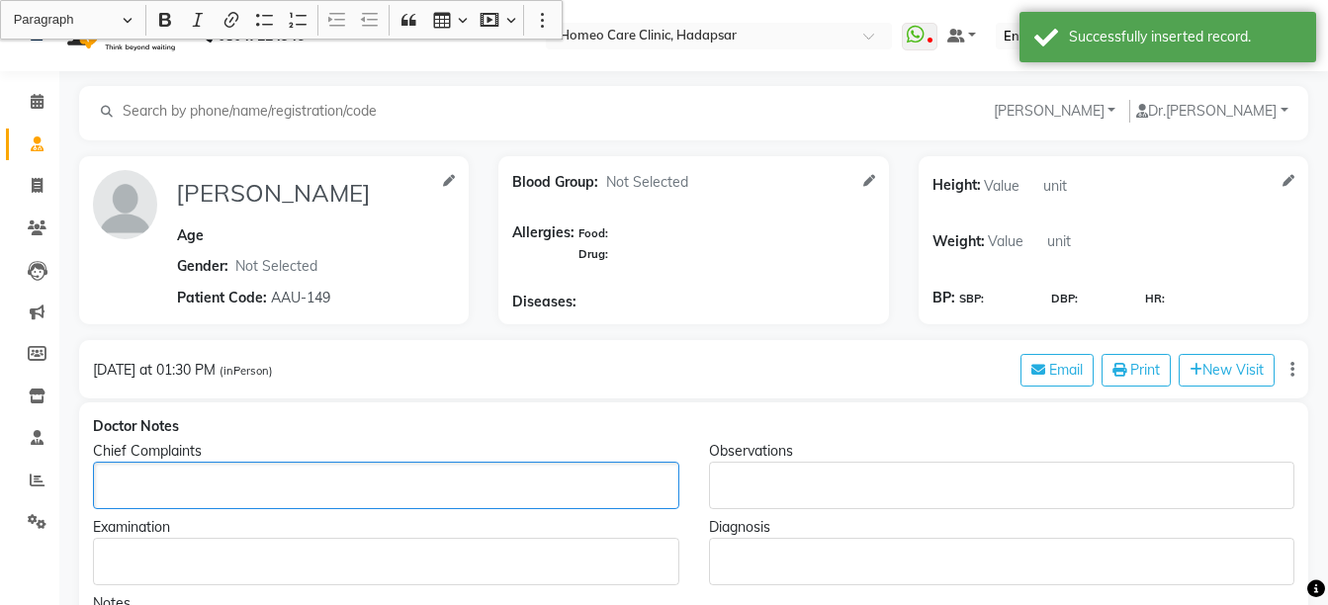
click at [117, 464] on div "Rich Text Editor, main" at bounding box center [386, 485] width 586 height 47
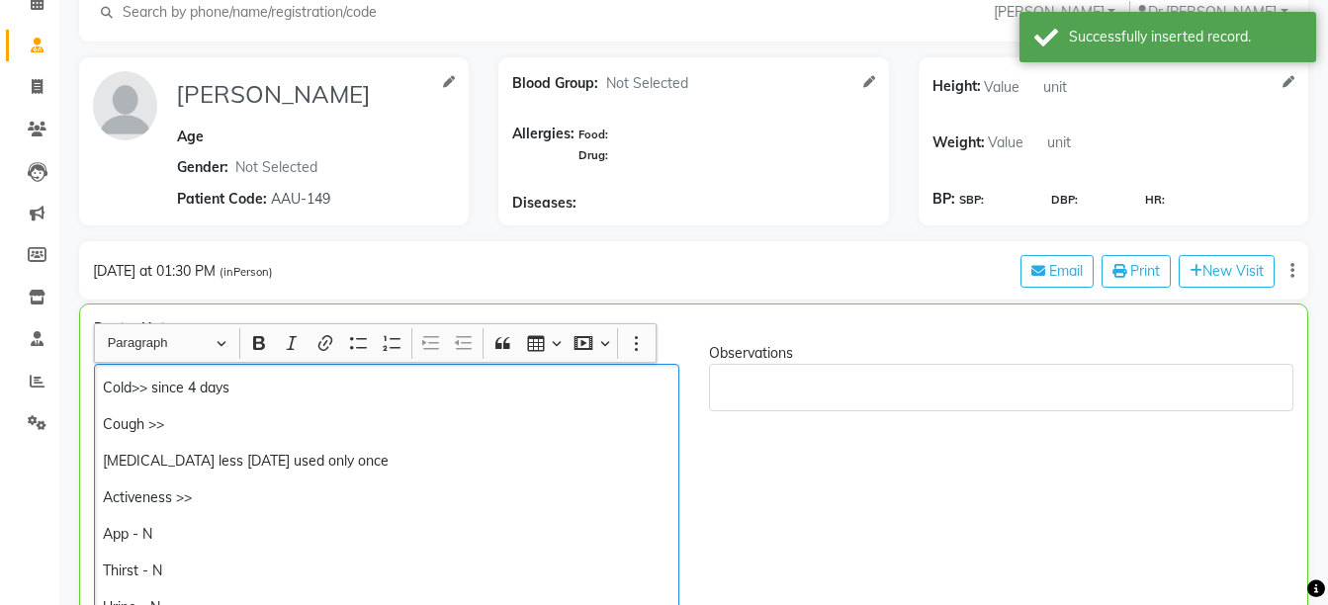
scroll to position [239, 0]
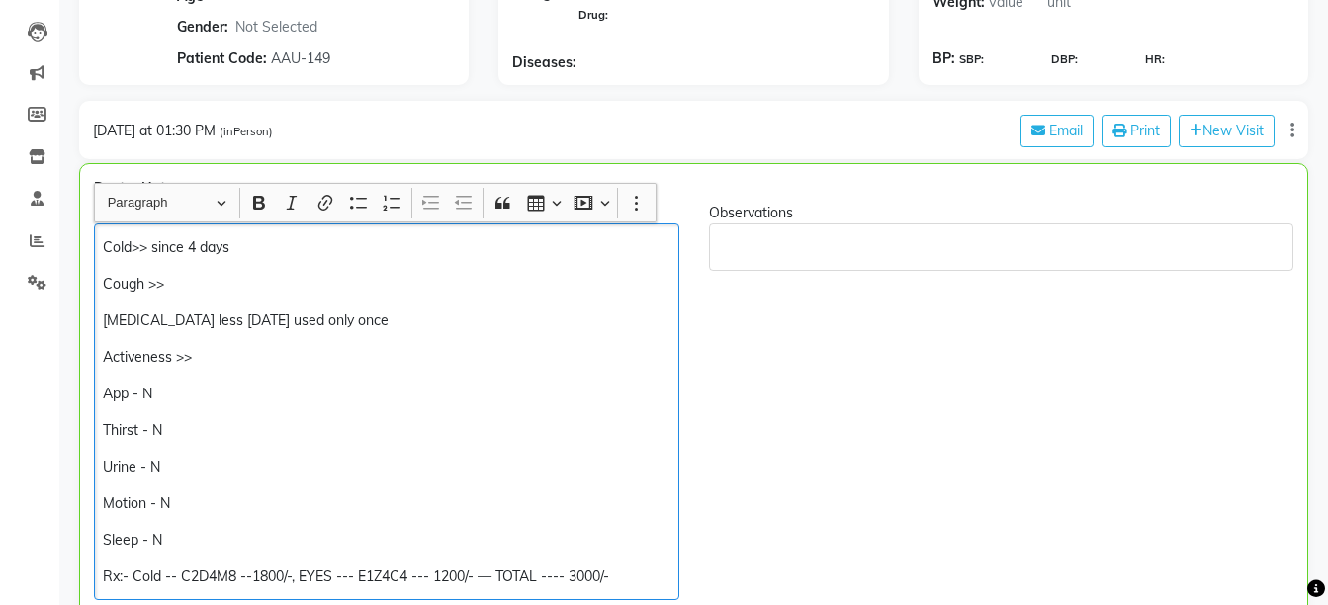
click at [190, 243] on p "Cold>> since 4 days" at bounding box center [386, 247] width 566 height 21
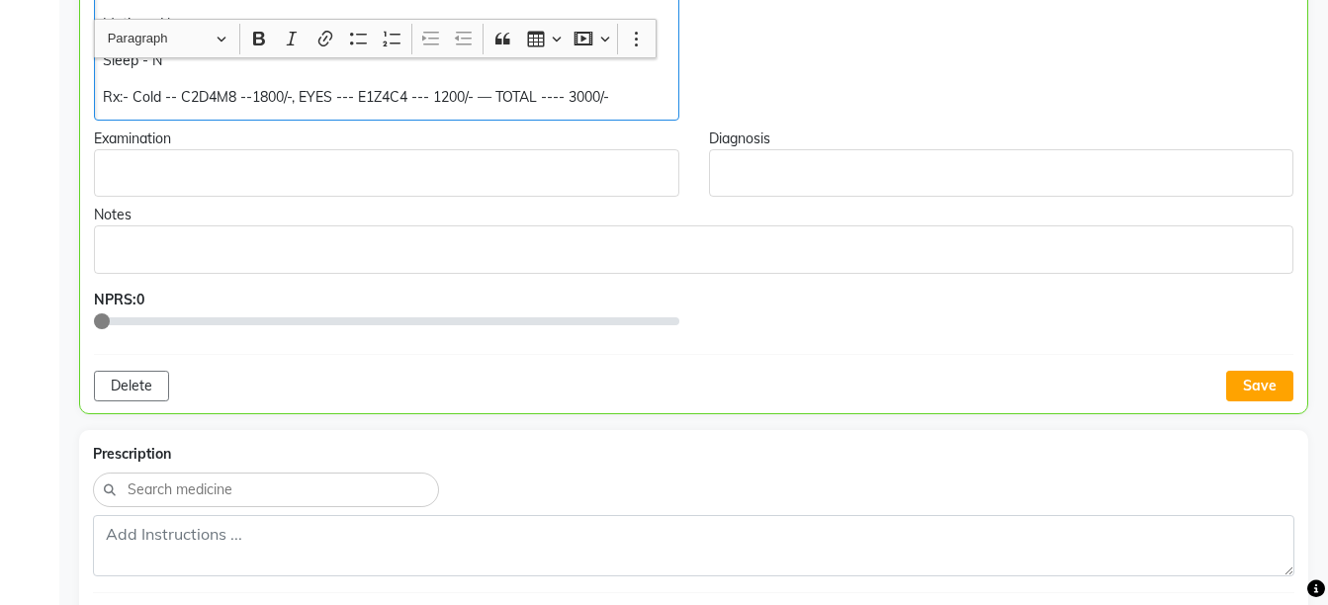
scroll to position [737, 0]
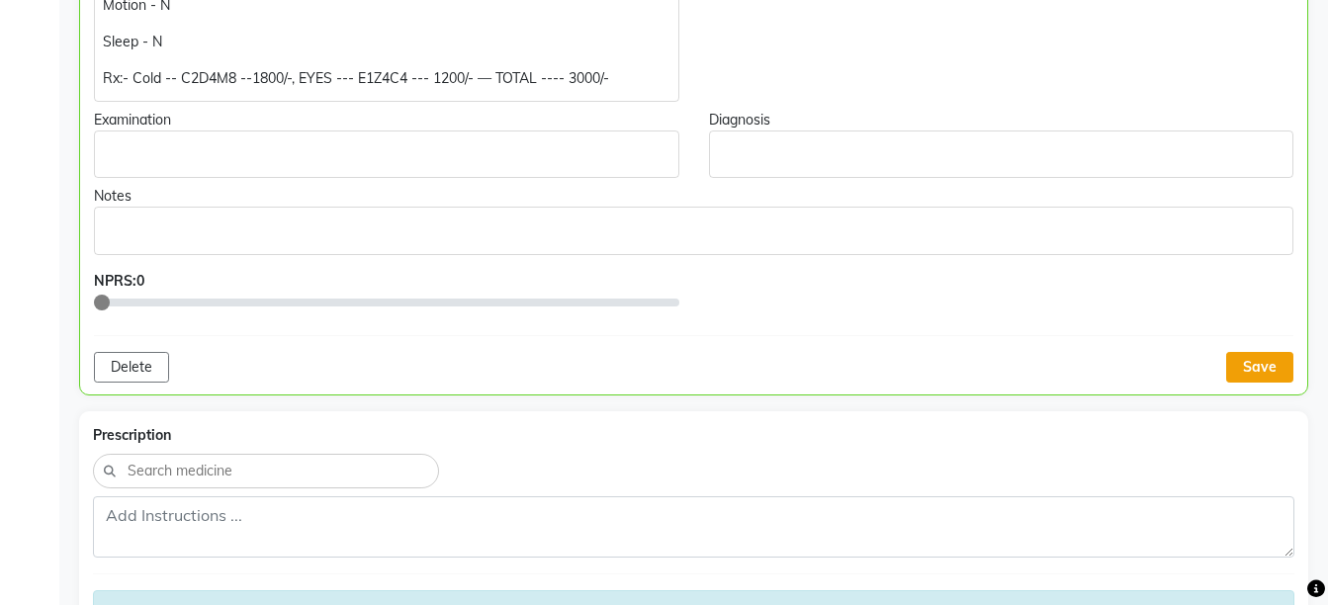
click at [1259, 369] on button "Save" at bounding box center [1259, 367] width 67 height 31
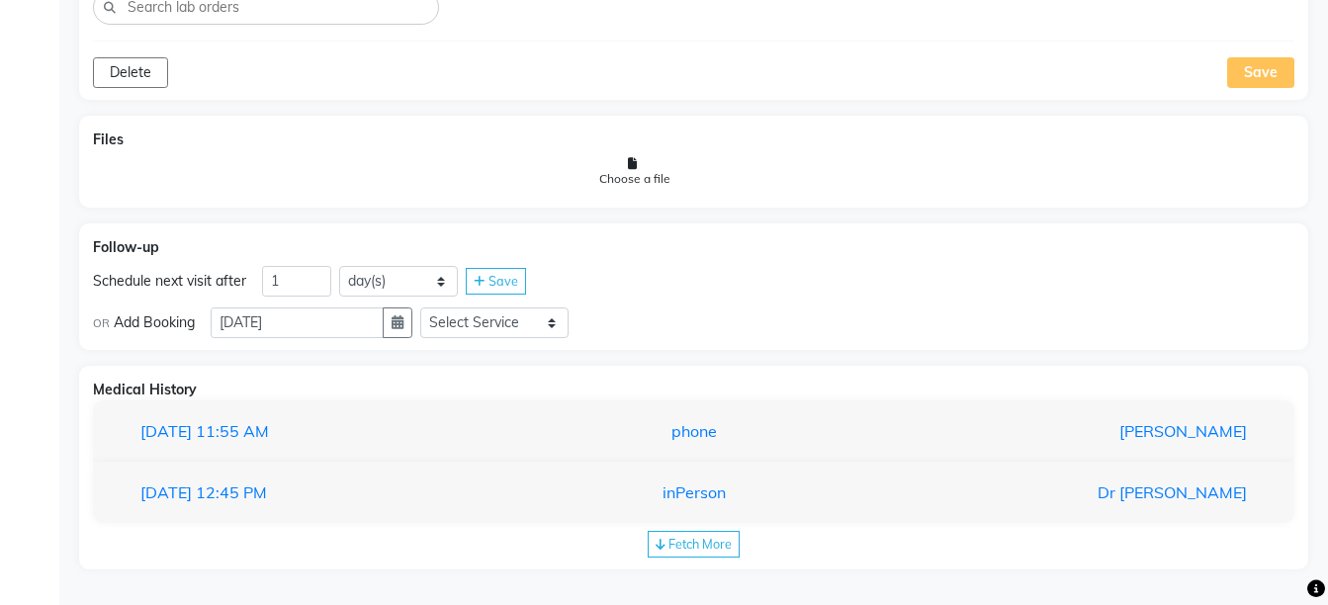
scroll to position [1527, 0]
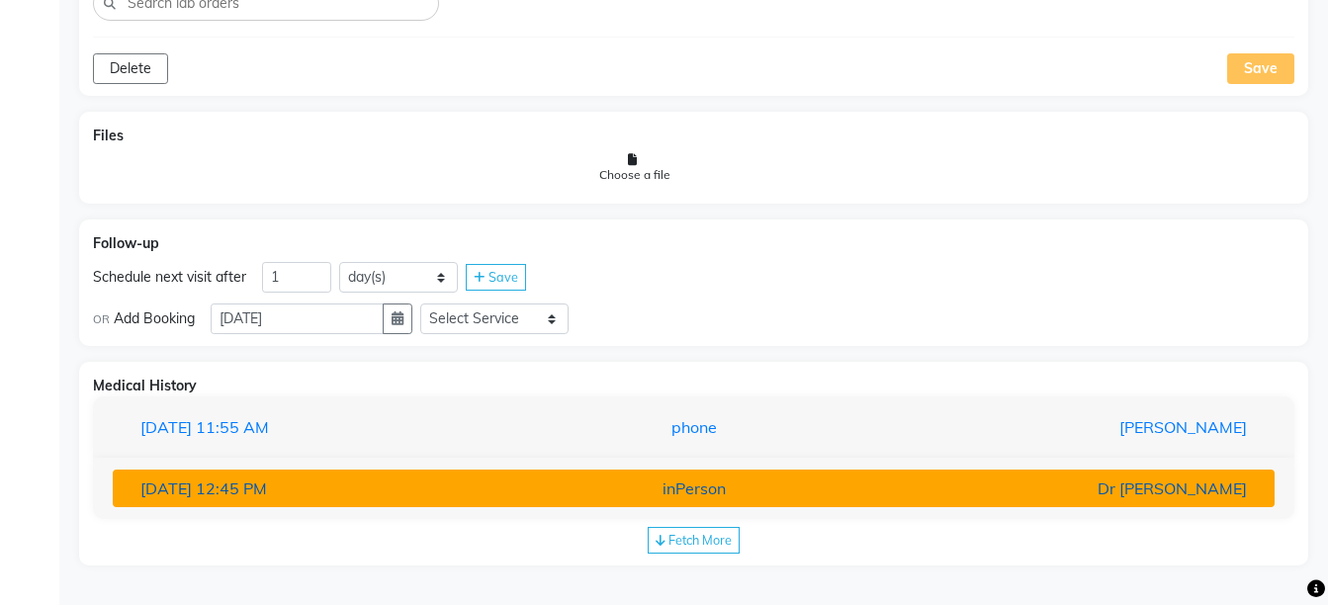
click at [882, 472] on button "09-06-2025 12:45 PM inPerson Dr Pooja Doshi" at bounding box center [694, 489] width 1162 height 38
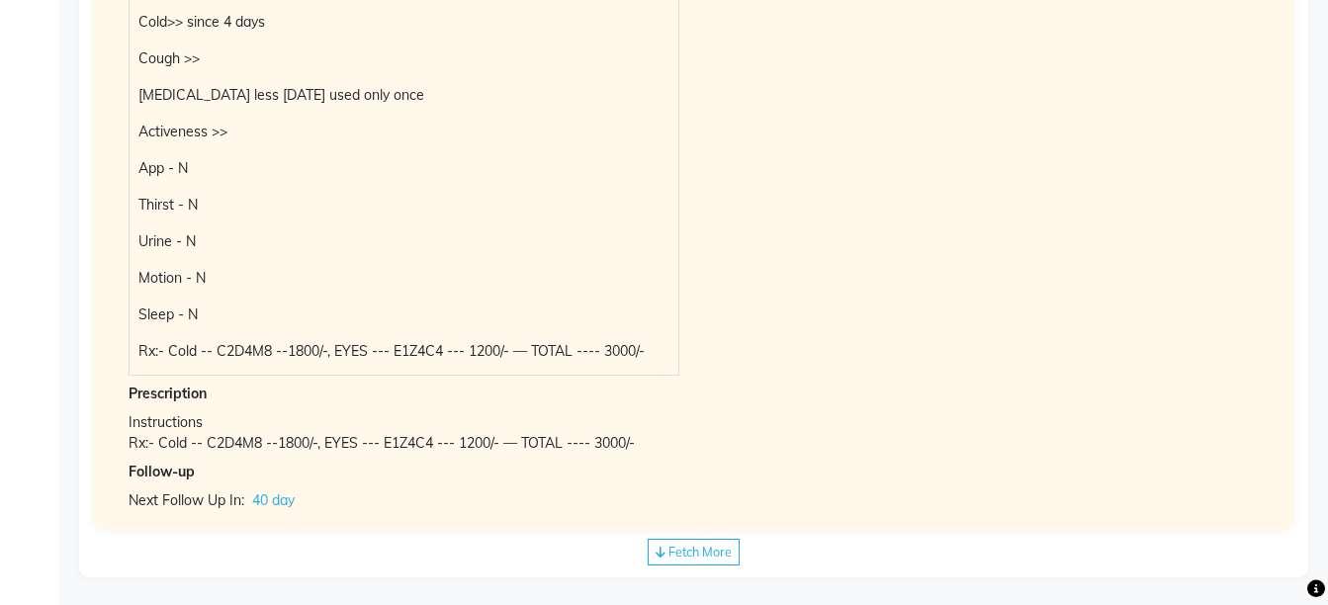
scroll to position [2131, 0]
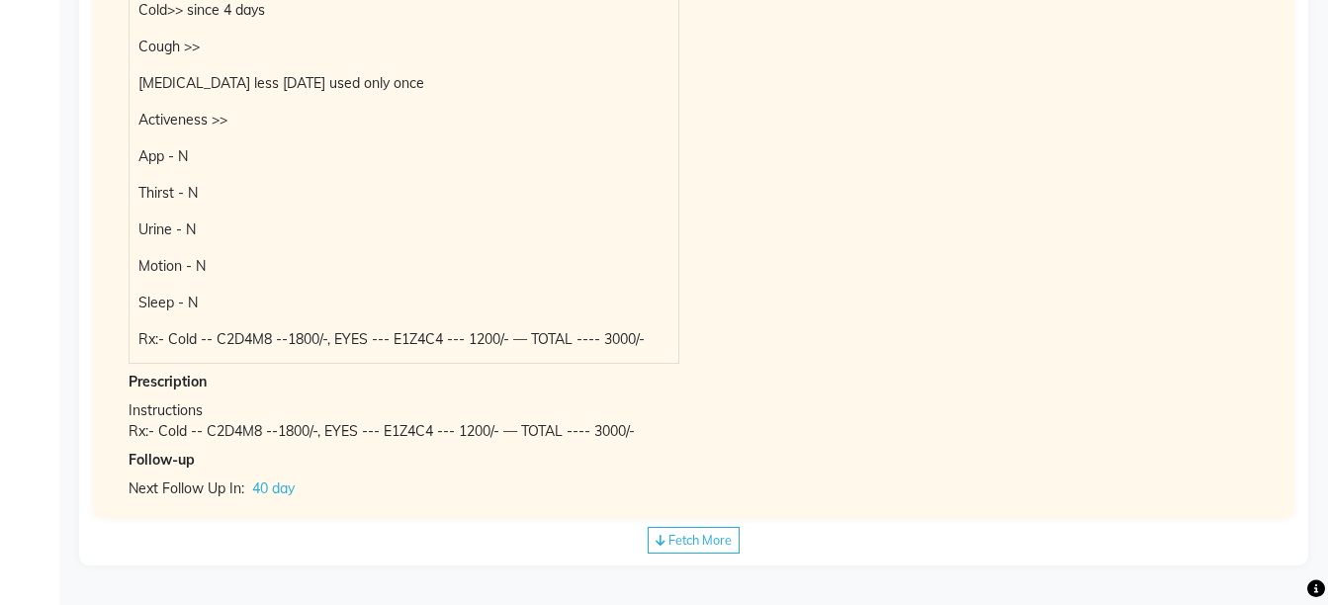
click at [720, 547] on span "Fetch More" at bounding box center [699, 540] width 63 height 16
click at [720, 547] on div "inPerson" at bounding box center [693, 550] width 379 height 24
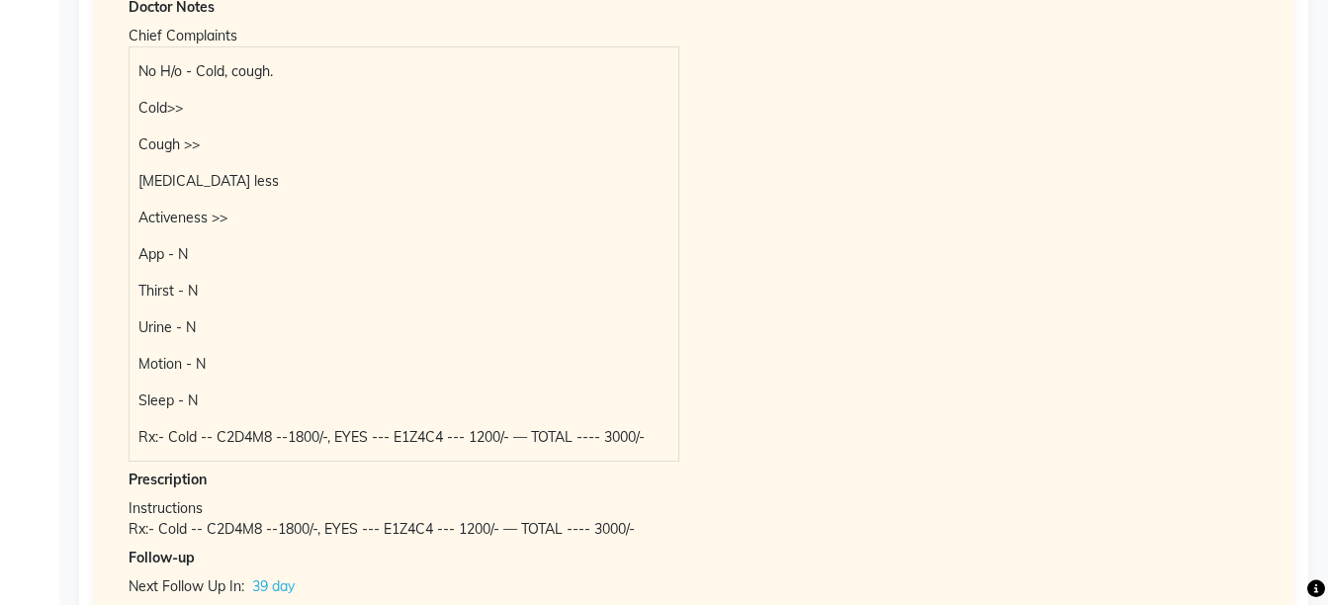
scroll to position [2284, 0]
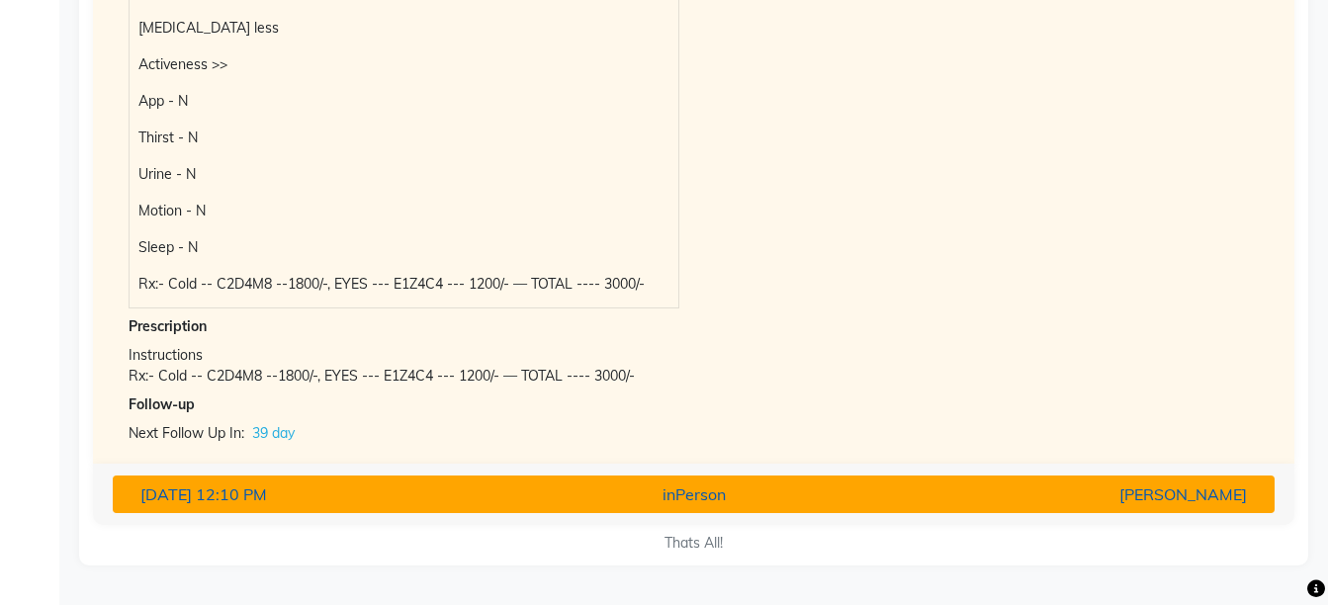
click at [740, 492] on div "inPerson" at bounding box center [693, 494] width 379 height 24
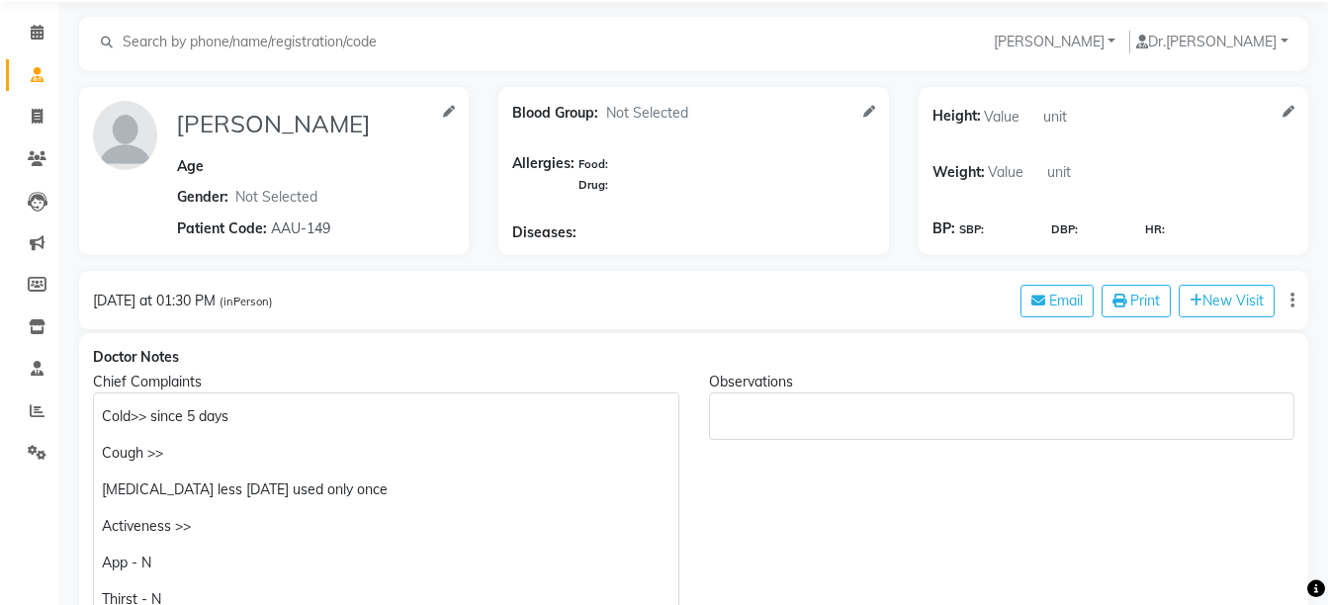
scroll to position [0, 0]
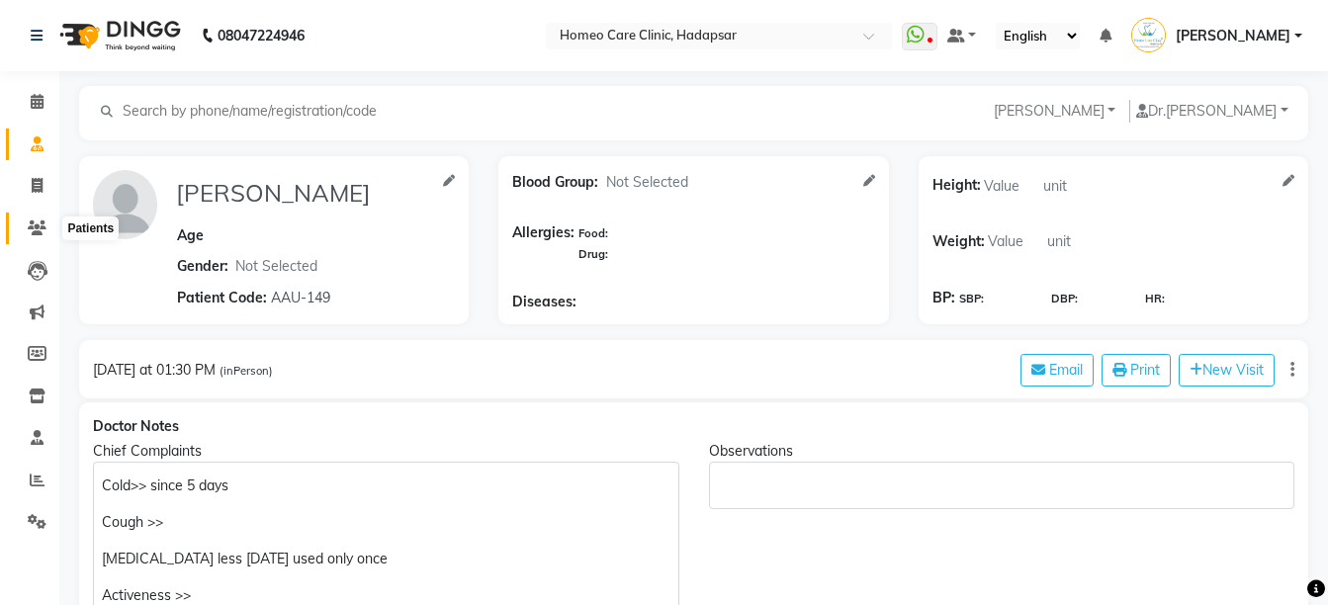
click at [37, 229] on icon at bounding box center [37, 227] width 19 height 15
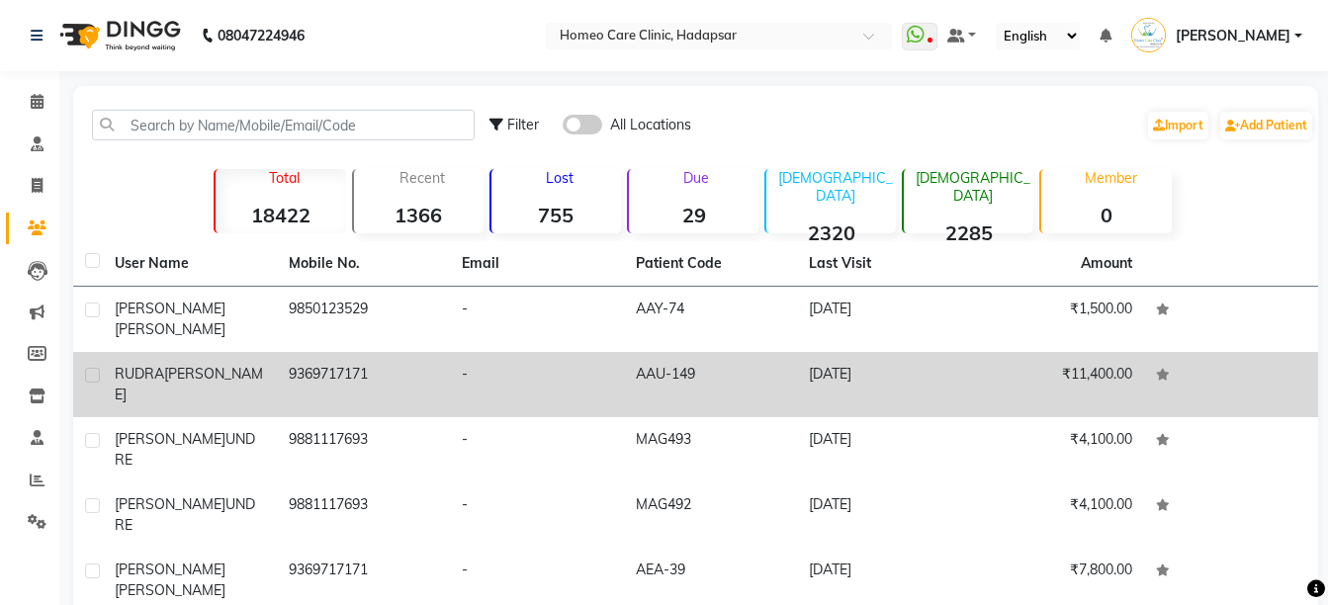
click at [221, 352] on td "RUDRA SHEDGE" at bounding box center [190, 384] width 174 height 65
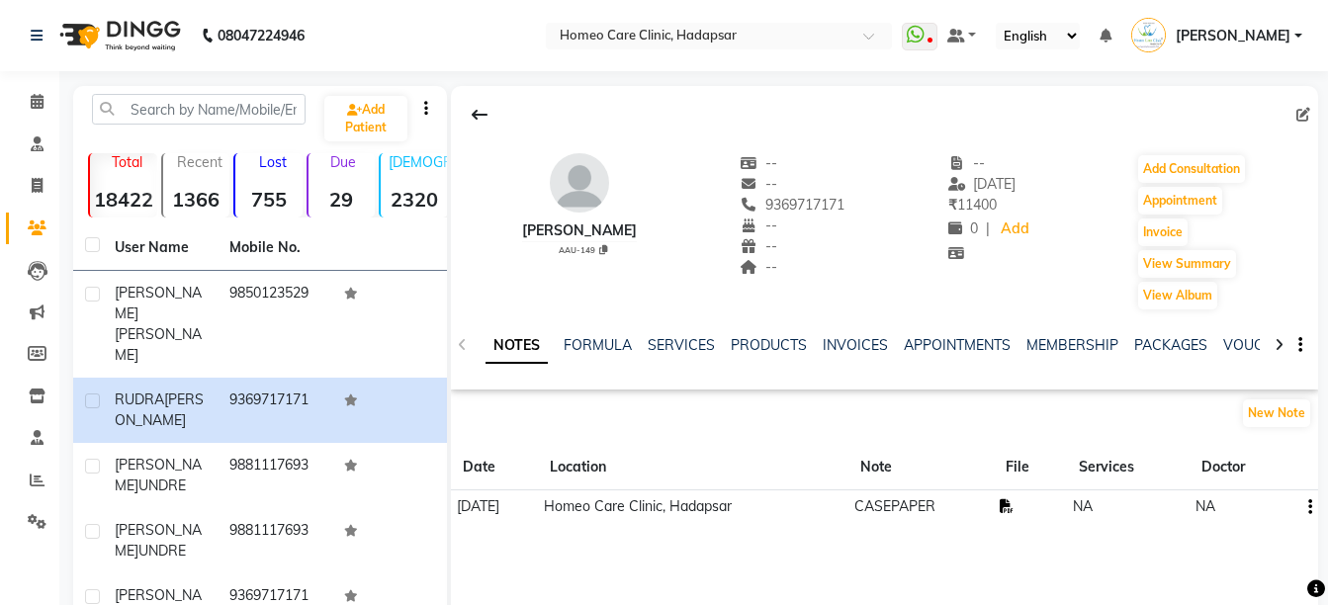
click at [1013, 507] on icon at bounding box center [1006, 506] width 14 height 14
click at [1197, 176] on button "Add Consultation" at bounding box center [1191, 169] width 107 height 28
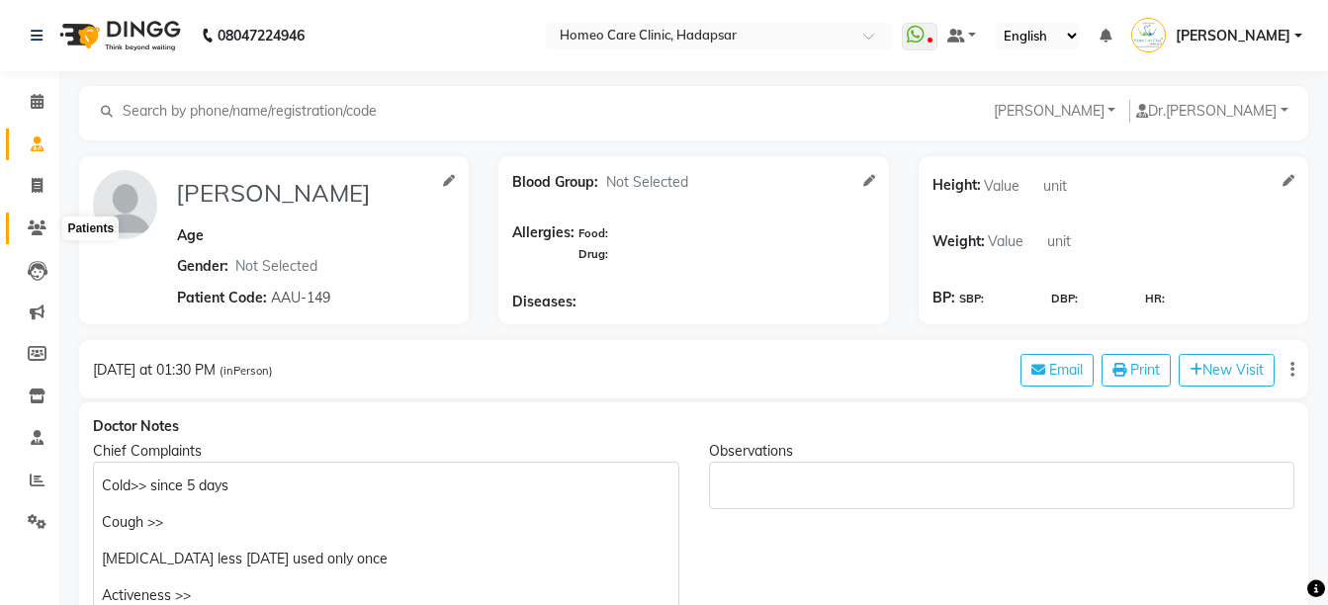
click at [34, 229] on icon at bounding box center [37, 227] width 19 height 15
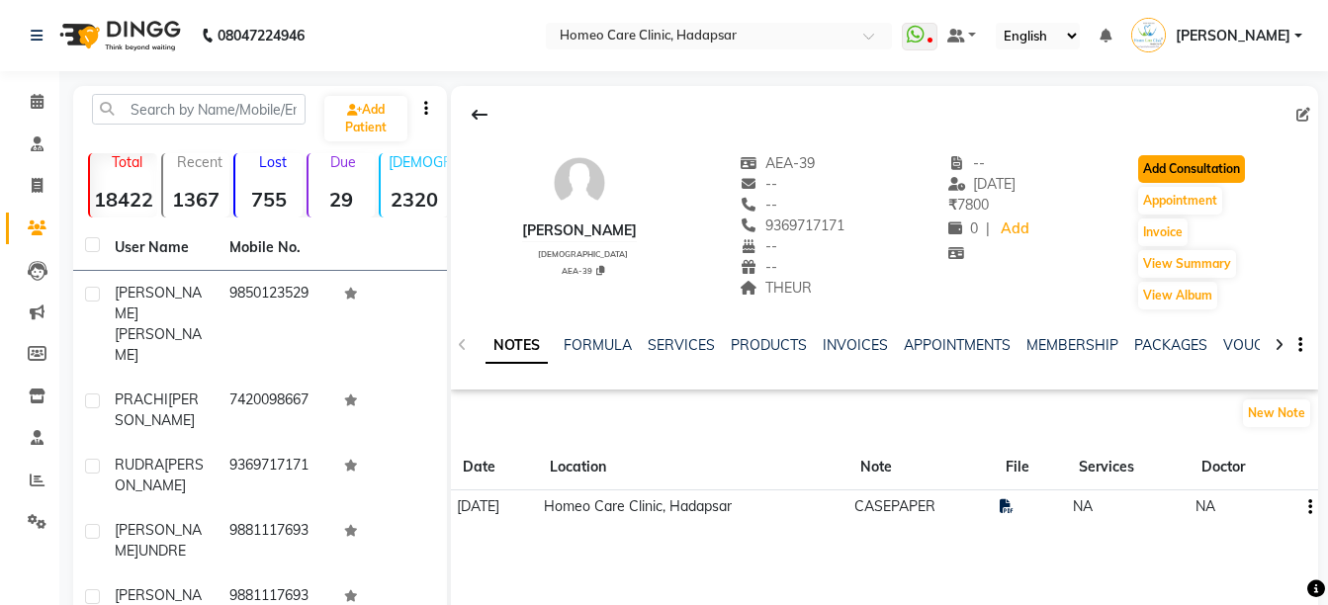
click at [1174, 167] on button "Add Consultation" at bounding box center [1191, 169] width 107 height 28
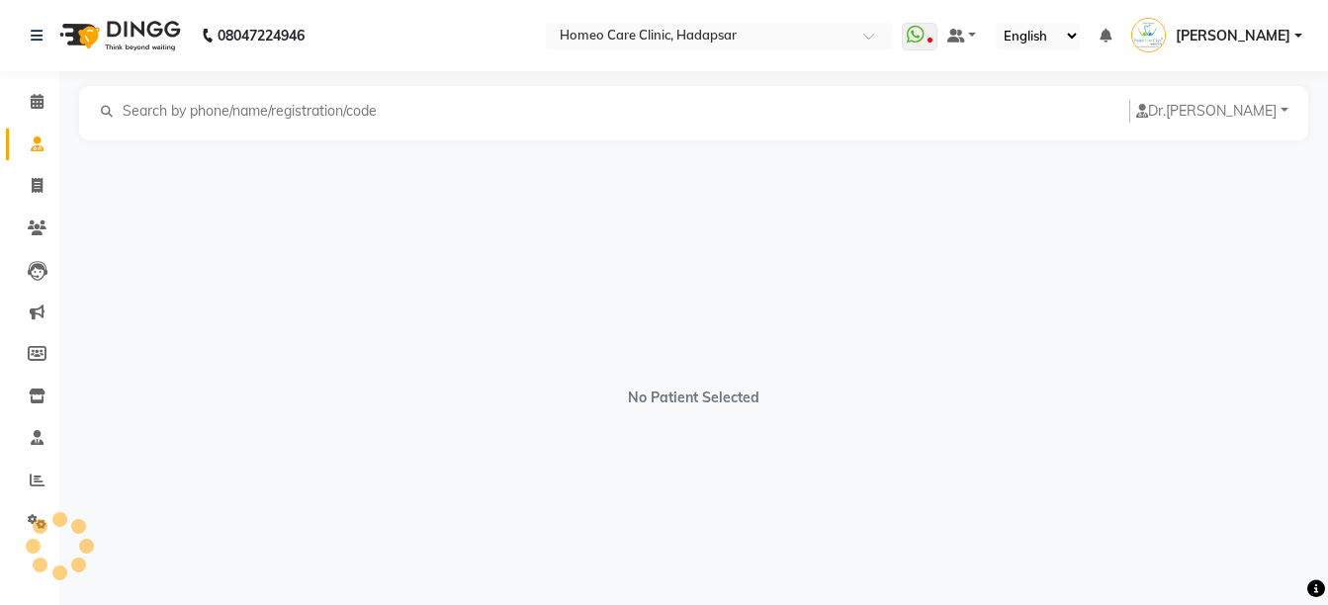
select select "[DEMOGRAPHIC_DATA]"
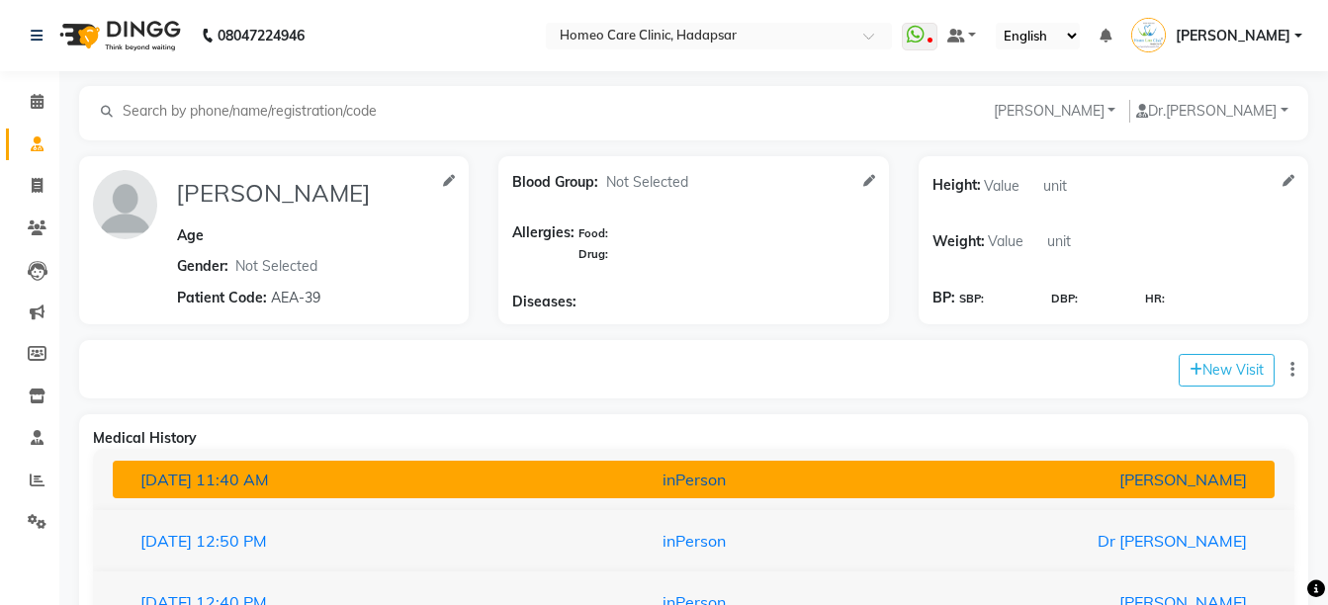
click at [1014, 468] on div "[PERSON_NAME]" at bounding box center [1072, 480] width 379 height 24
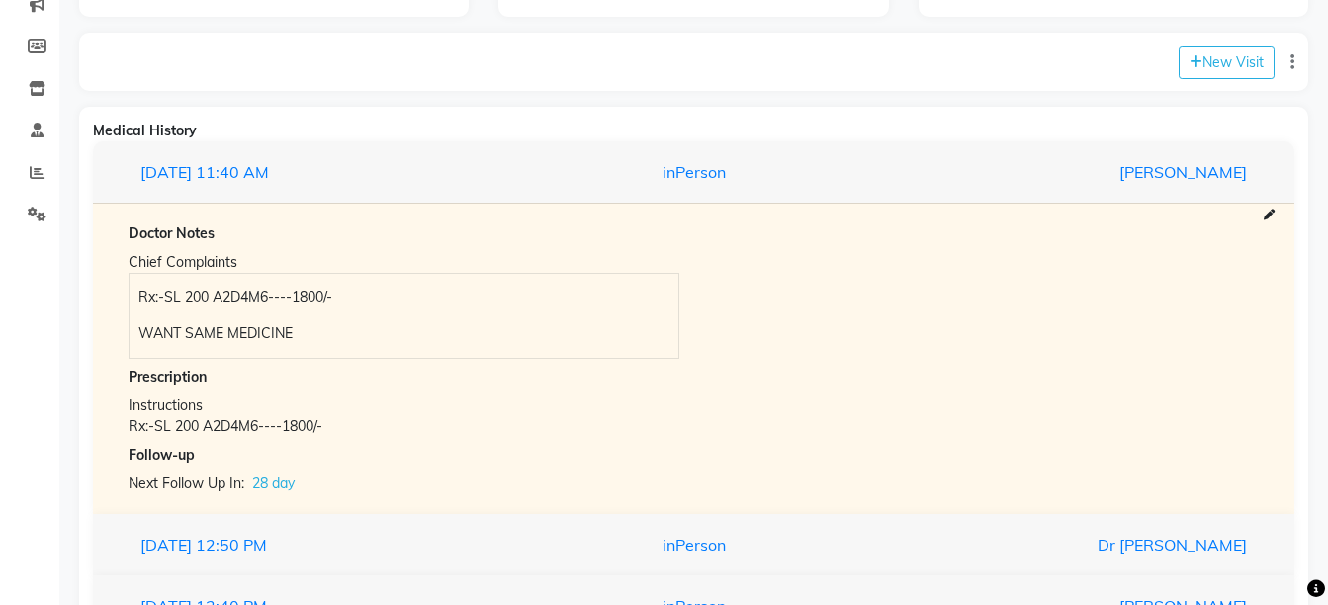
scroll to position [311, 0]
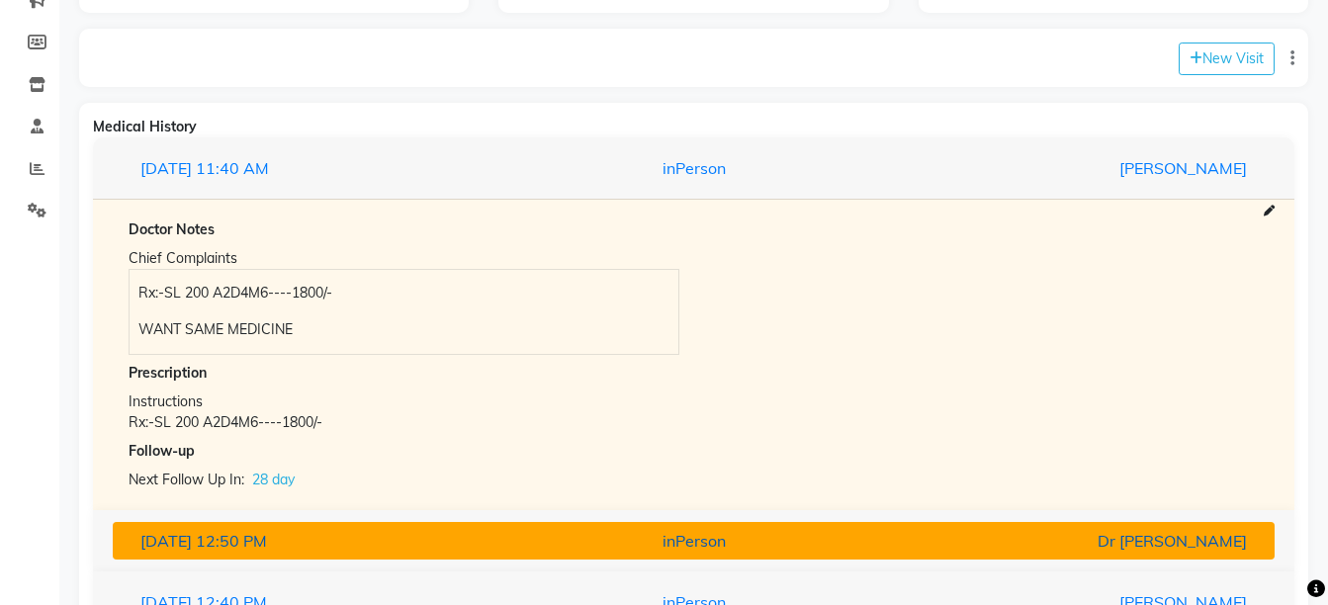
click at [1036, 522] on button "09-06-2025 12:50 PM inPerson Dr Pooja Doshi" at bounding box center [694, 541] width 1162 height 38
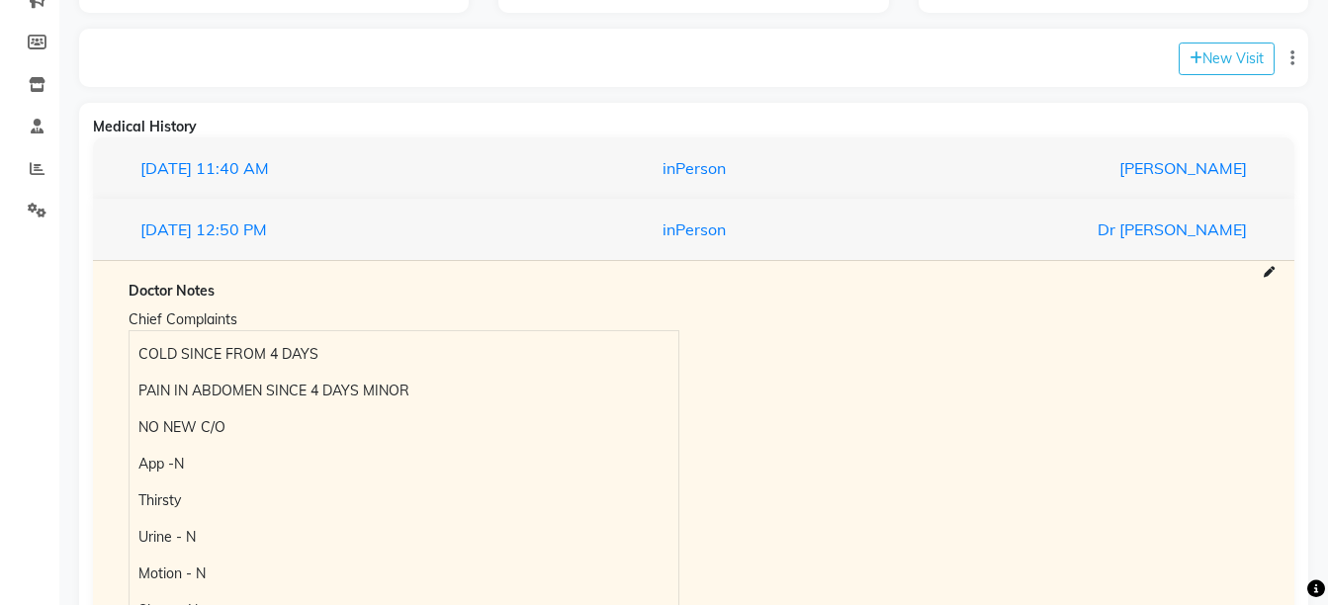
click at [132, 353] on div "COLD SINCE FROM 4 DAYS PAIN IN ABDOMEN SINCE 4 DAYS MINOR NO NEW C/O App -N Thi…" at bounding box center [403, 501] width 549 height 340
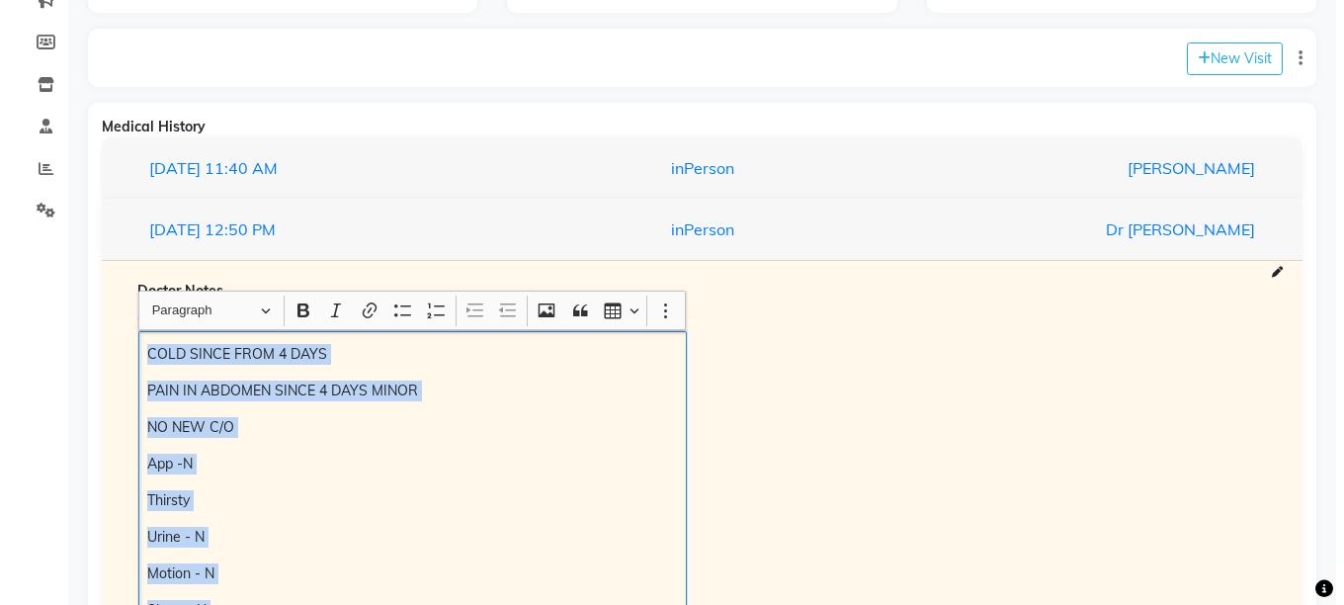
scroll to position [363, 0]
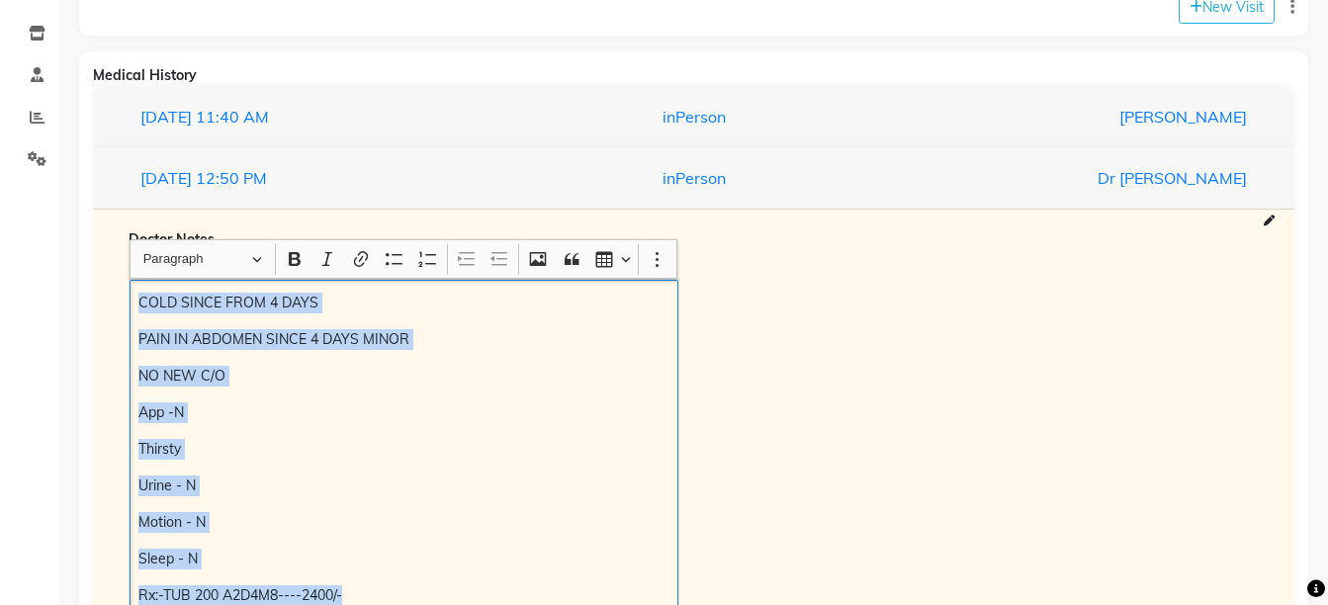
copy div "COLD SINCE FROM 4 DAYS PAIN IN ABDOMEN SINCE 4 DAYS MINOR NO NEW C/O App -N Thi…"
click at [1246, 18] on button "New Visit" at bounding box center [1226, 7] width 96 height 33
select select "810"
select select "inPerson"
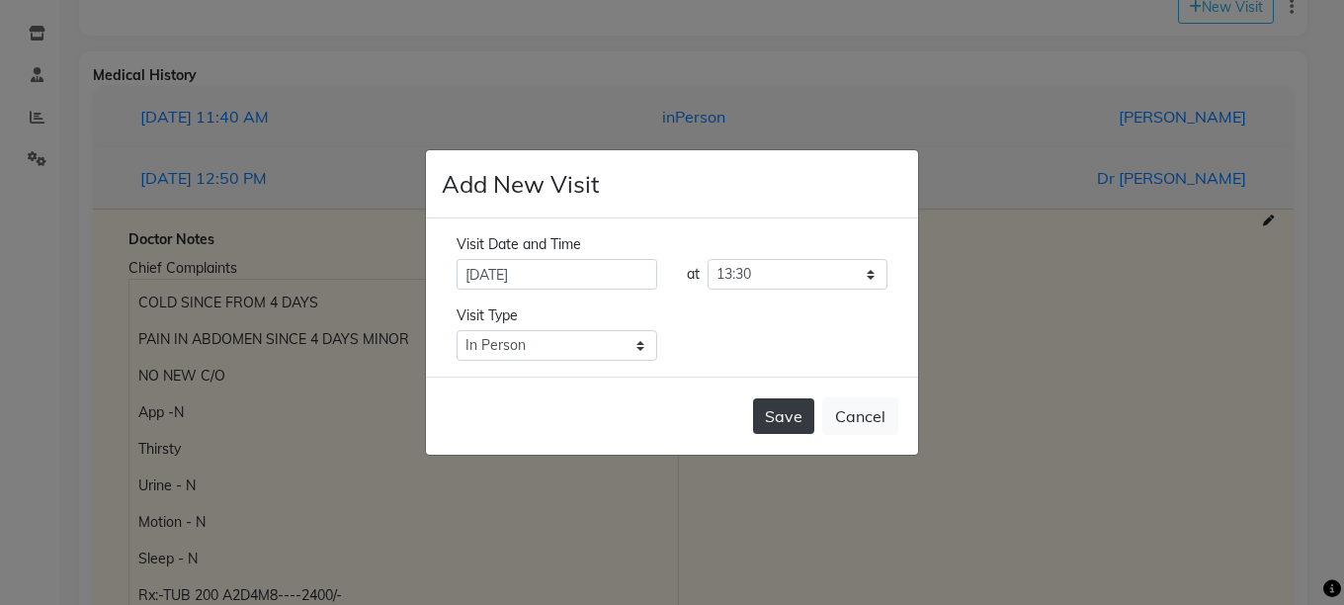
click at [771, 430] on button "Save" at bounding box center [783, 416] width 61 height 36
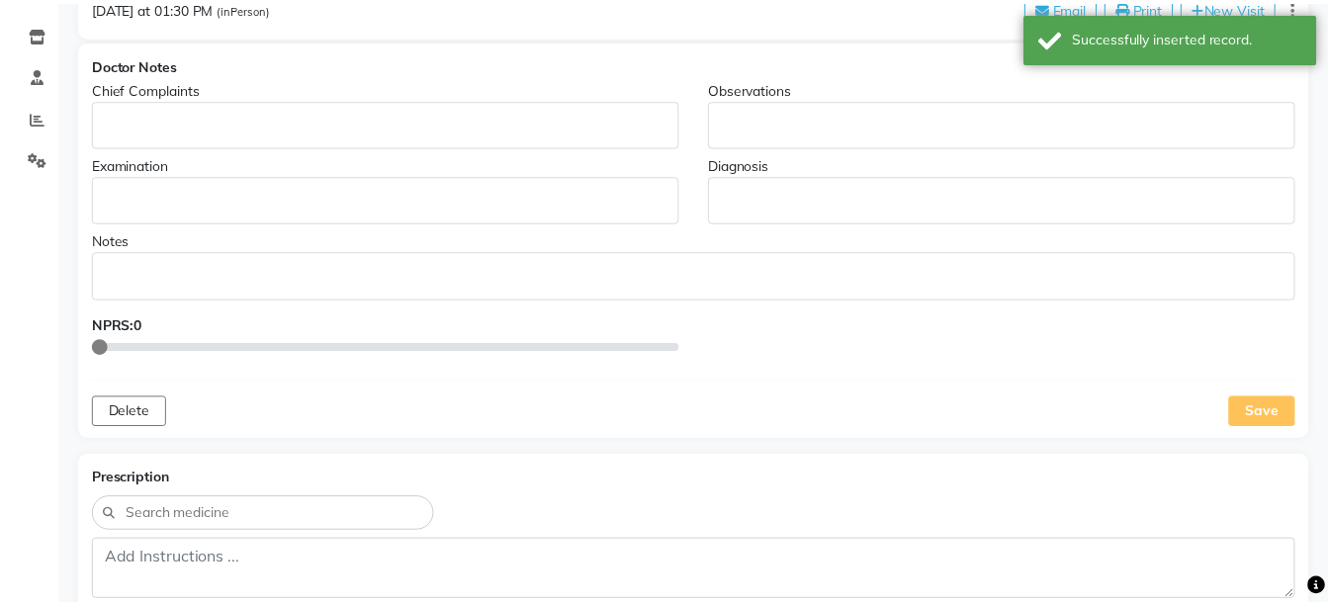
scroll to position [0, 0]
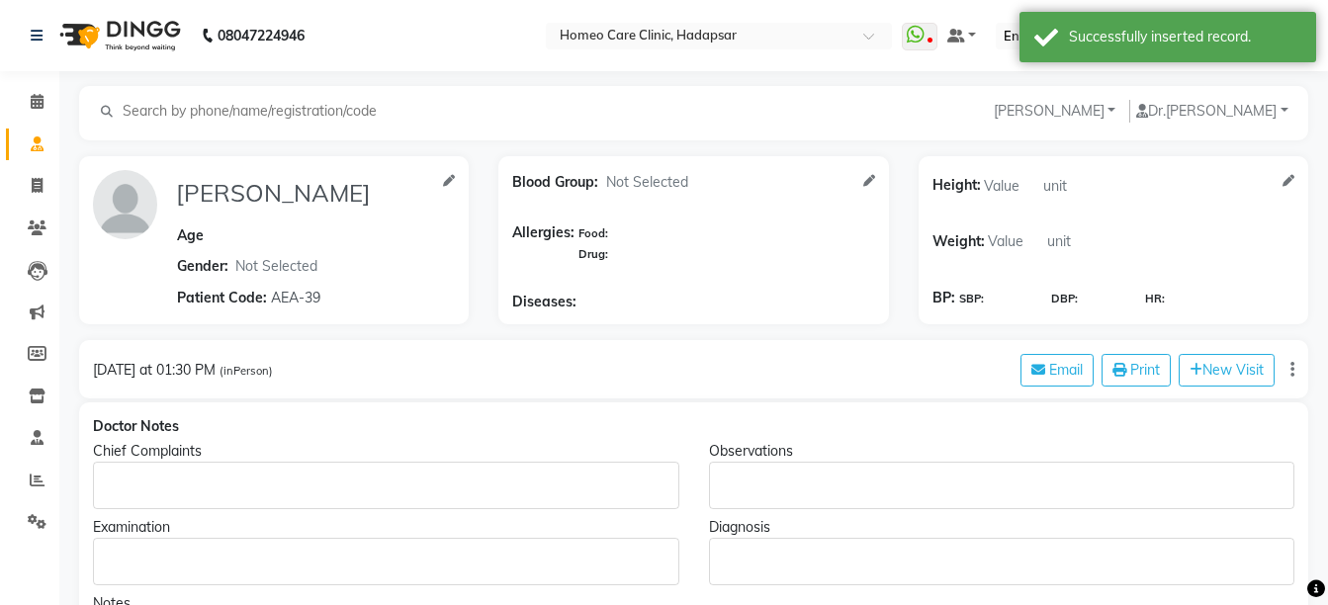
type input "SAIRAJ SHEDGE"
select select "[DEMOGRAPHIC_DATA]"
type input "AEA-39"
click at [149, 466] on div "Rich Text Editor, main" at bounding box center [386, 485] width 586 height 47
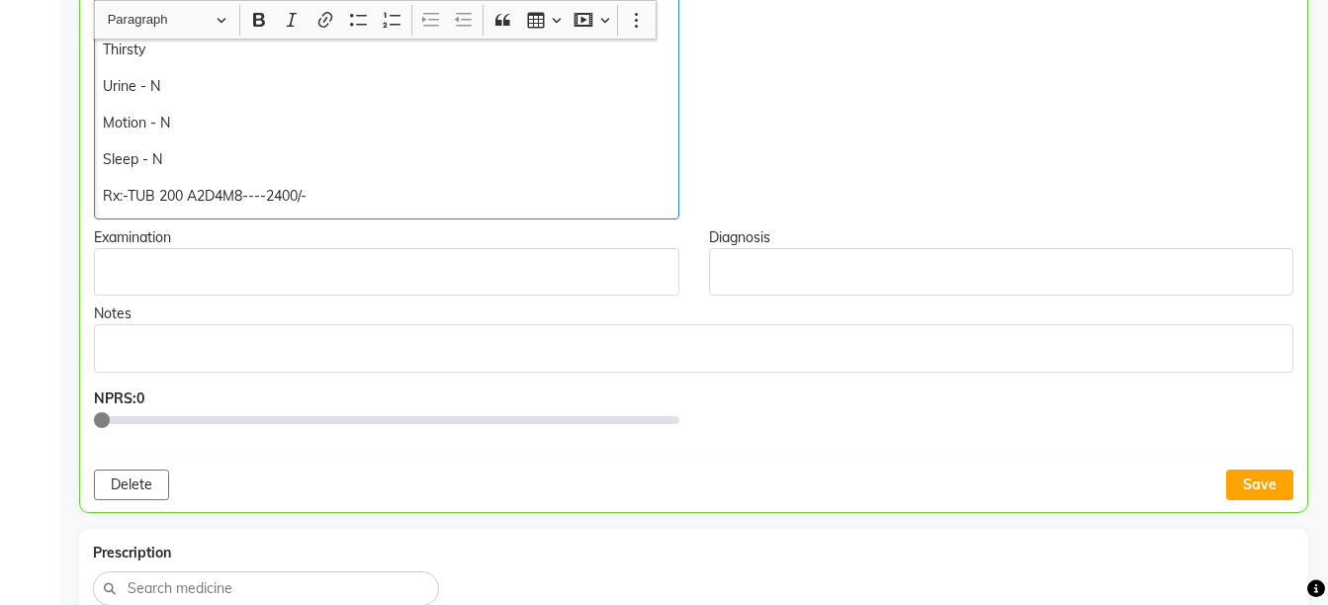
scroll to position [587, 0]
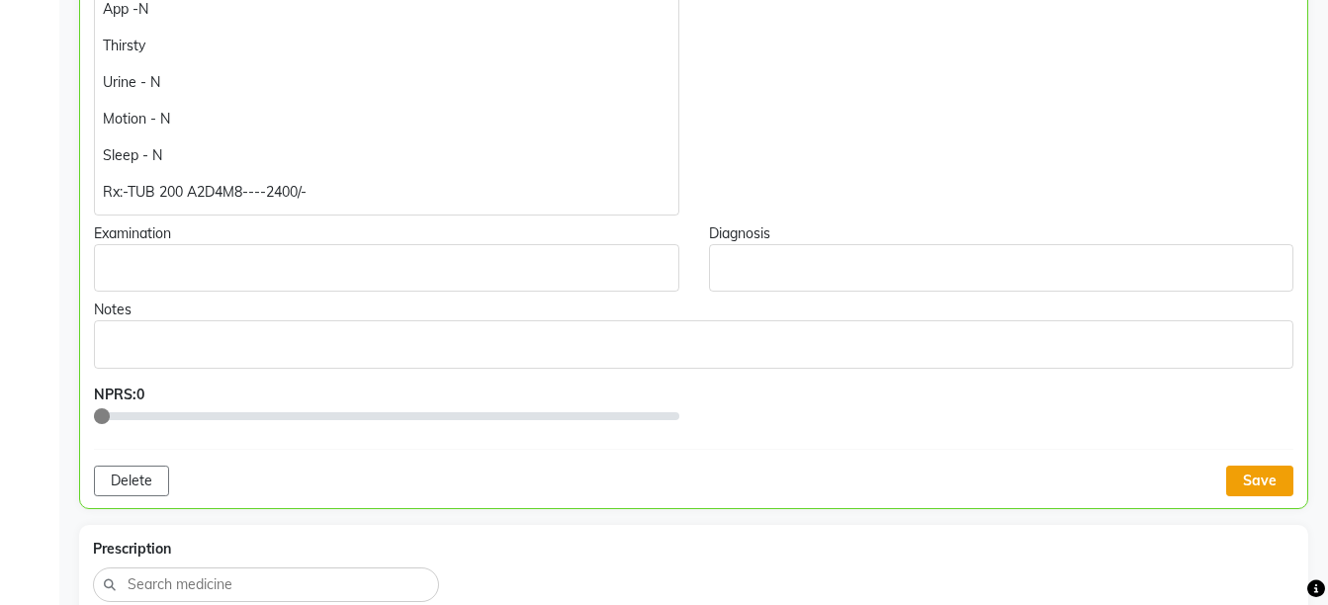
click at [1229, 471] on button "Save" at bounding box center [1259, 481] width 67 height 31
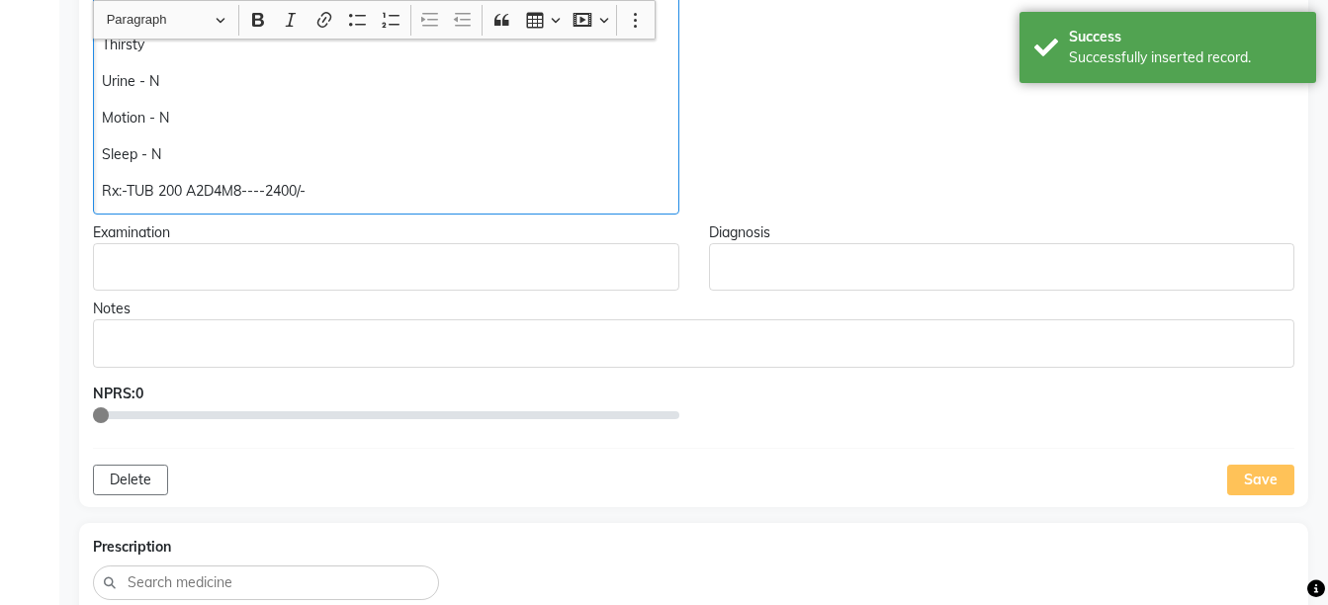
click at [475, 203] on div "COLD SINCE FROM 4 DAYS PAIN IN ABDOMEN SINCE 4 DAYS MINOR NO NEW C/O App -N Thi…" at bounding box center [386, 44] width 586 height 340
copy div "Rx:-TUB 200 A2D4M8----2400/-"
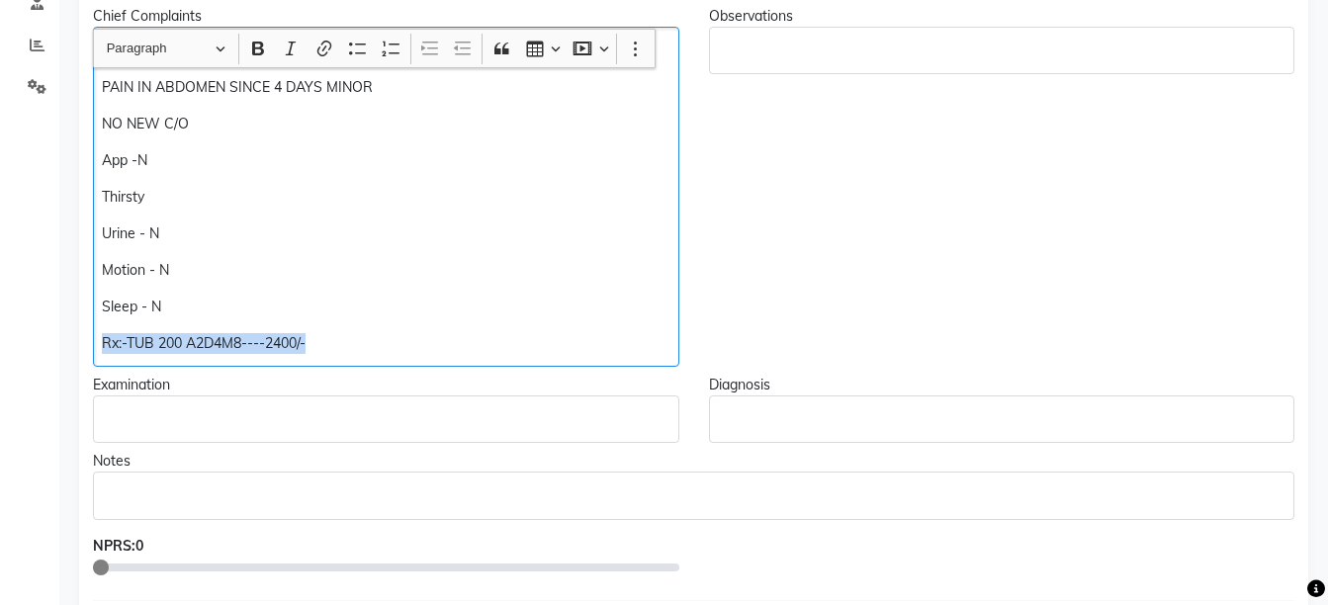
scroll to position [424, 0]
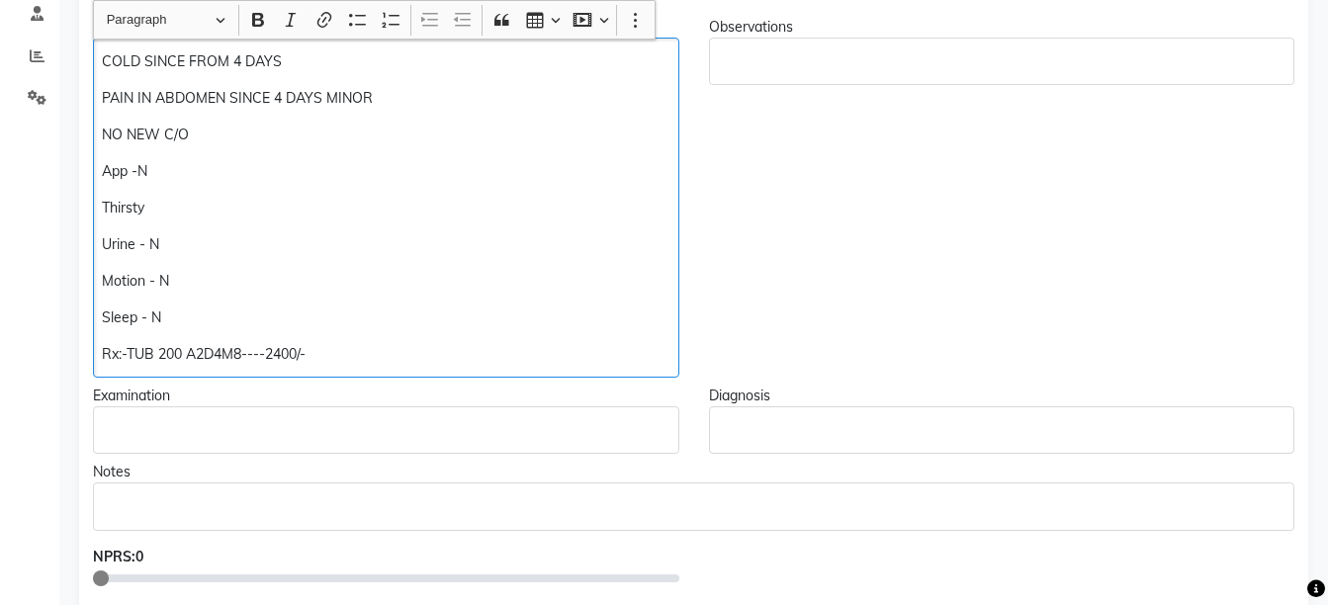
click at [341, 185] on div "COLD SINCE FROM 4 DAYS PAIN IN ABDOMEN SINCE 4 DAYS MINOR NO NEW C/O App -N Thi…" at bounding box center [386, 208] width 586 height 340
click at [187, 354] on p "Rx:-TUB 200 A2D4M8----2400/-" at bounding box center [385, 354] width 567 height 21
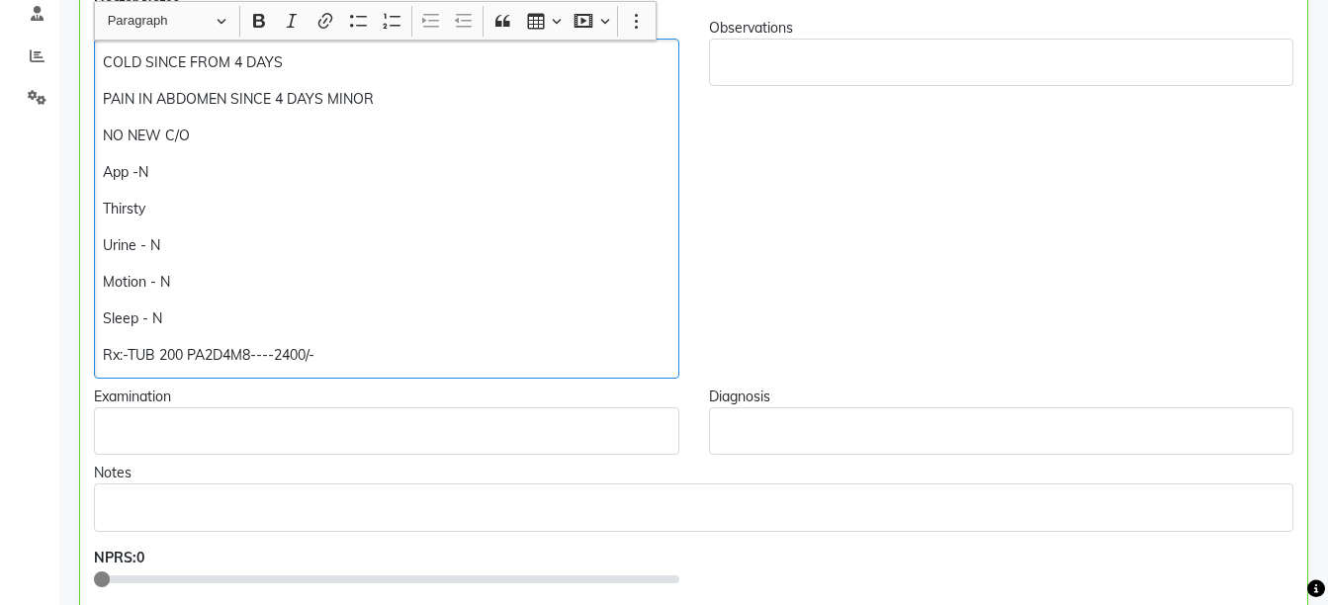
scroll to position [425, 0]
click at [444, 353] on p "Rx:-TUB 200 PAIN IN ABD — A2D4M8----2400/-" at bounding box center [386, 354] width 566 height 21
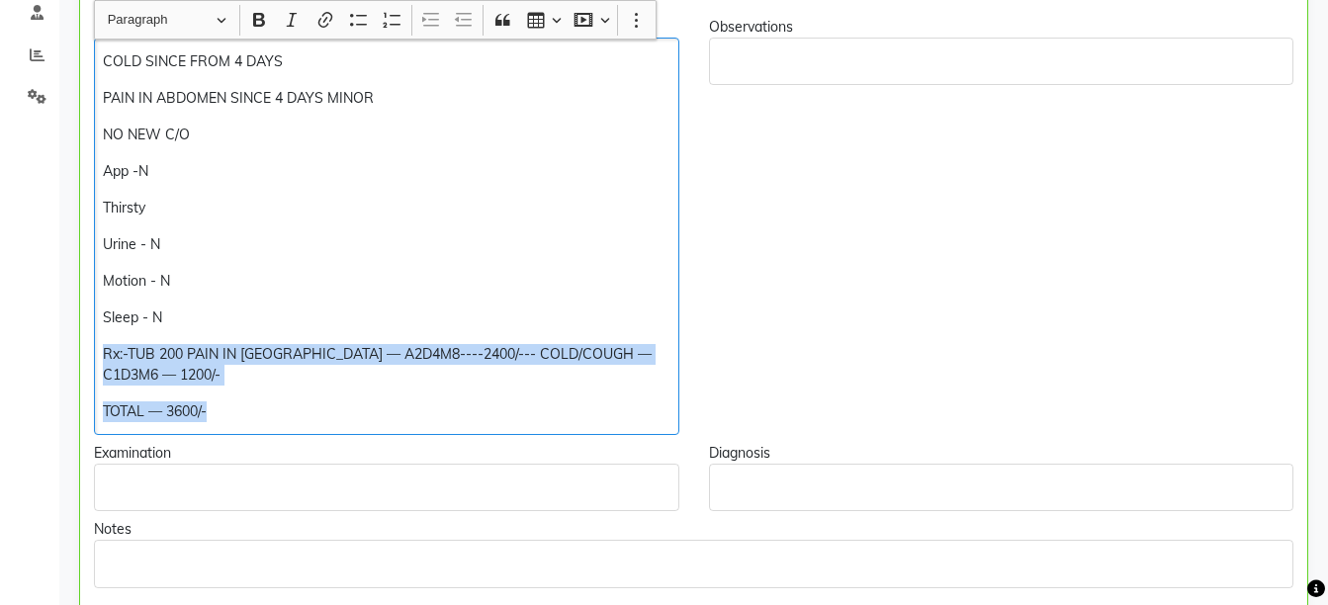
copy div "Rx:-TUB 200 PAIN IN ABD — A2D4M8----2400/--- COLD/COUGH — C1D3M6 — 1200/- TOTAL…"
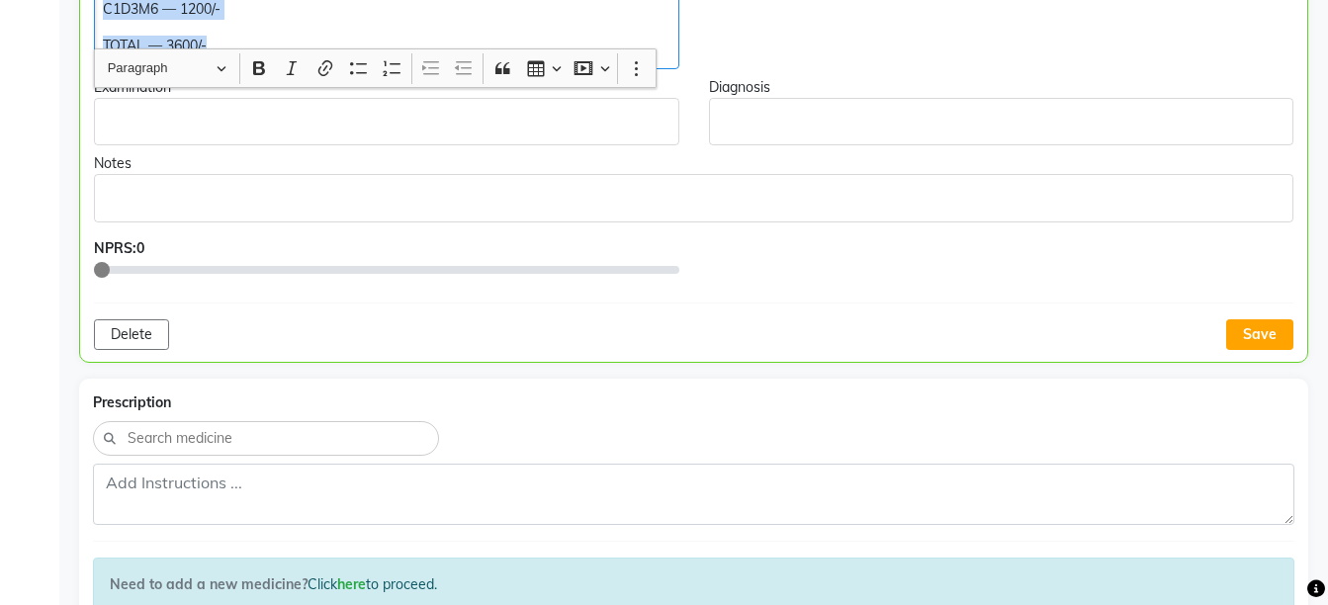
scroll to position [795, 0]
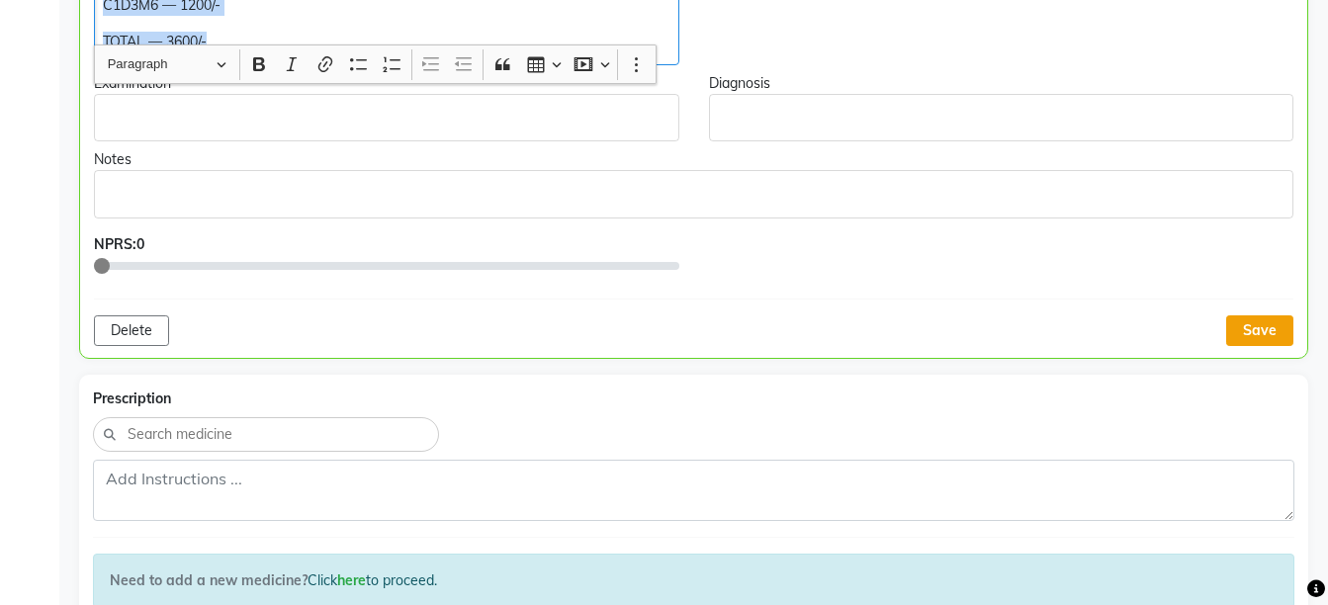
click at [1265, 315] on button "Save" at bounding box center [1259, 330] width 67 height 31
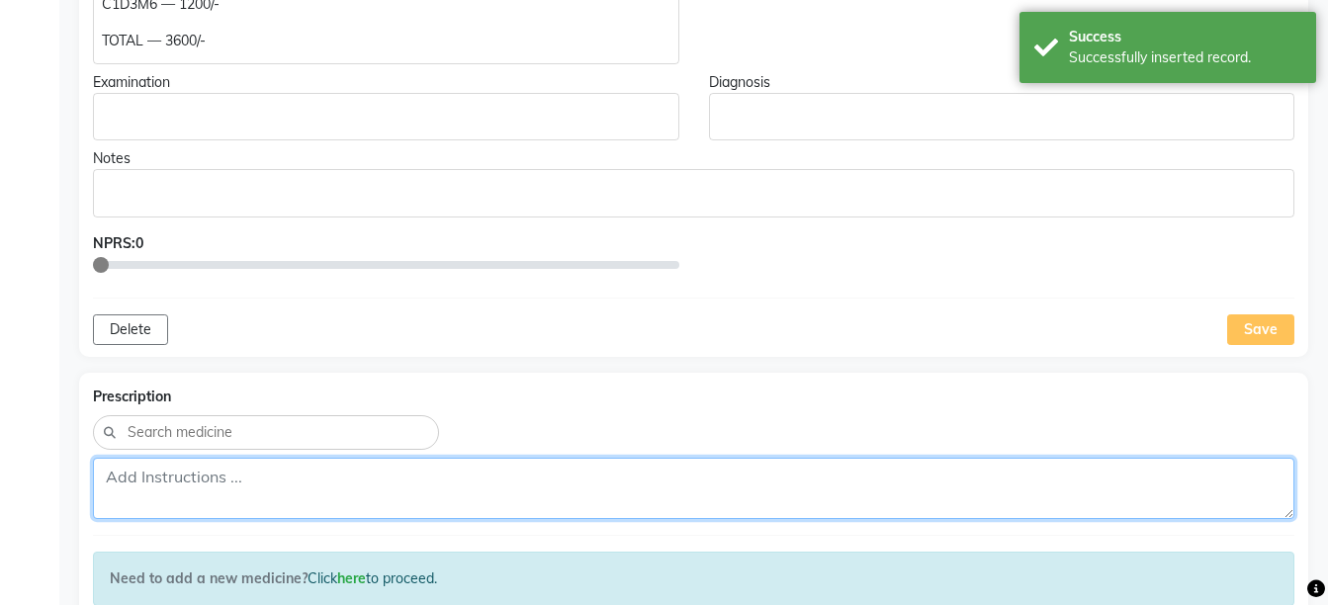
click at [400, 466] on textarea at bounding box center [693, 488] width 1201 height 61
paste textarea "Rx:-TUB 200 PAIN IN ABD — A2D4M8----2400/--- COLD/COUGH — C1D3M6 — 1200/- TOTAL…"
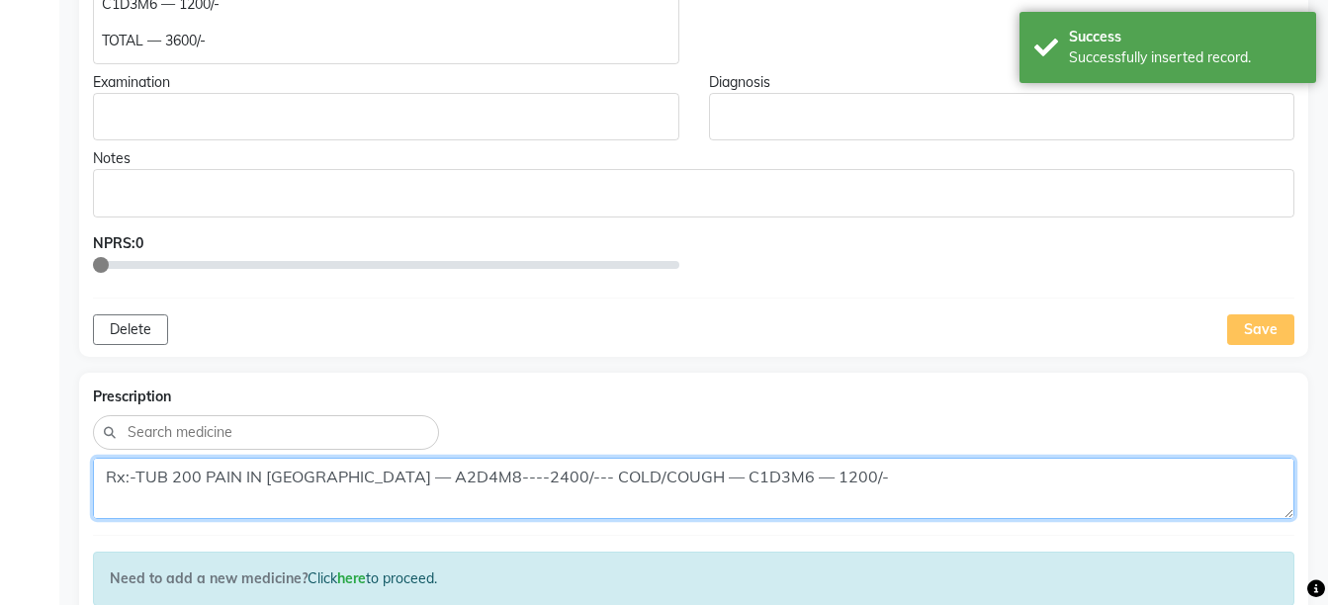
scroll to position [16, 0]
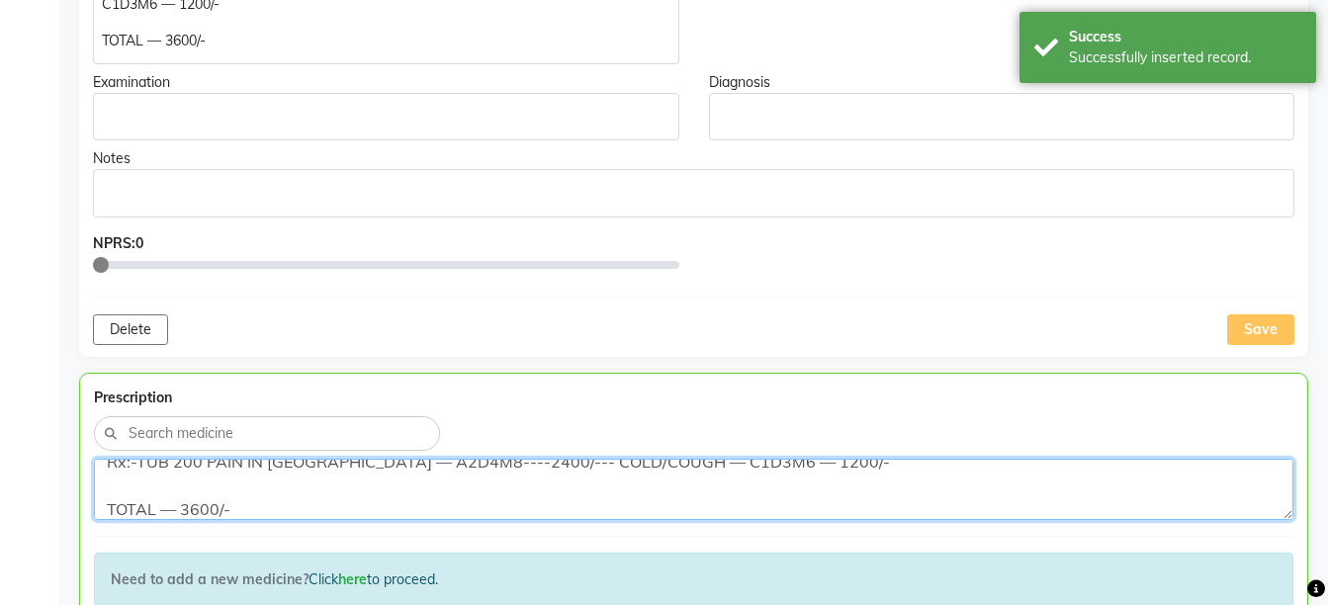
click at [104, 488] on textarea "Rx:-TUB 200 PAIN IN ABD — A2D4M8----2400/--- COLD/COUGH — C1D3M6 — 1200/- TOTAL…" at bounding box center [693, 489] width 1199 height 61
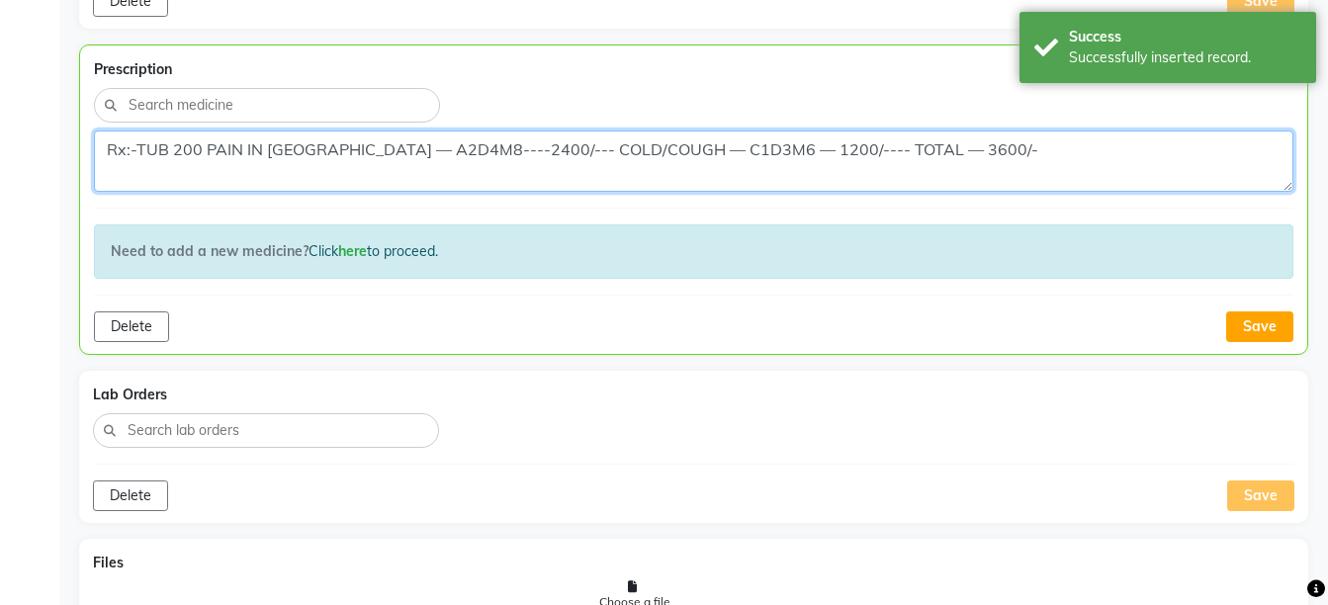
scroll to position [1149, 0]
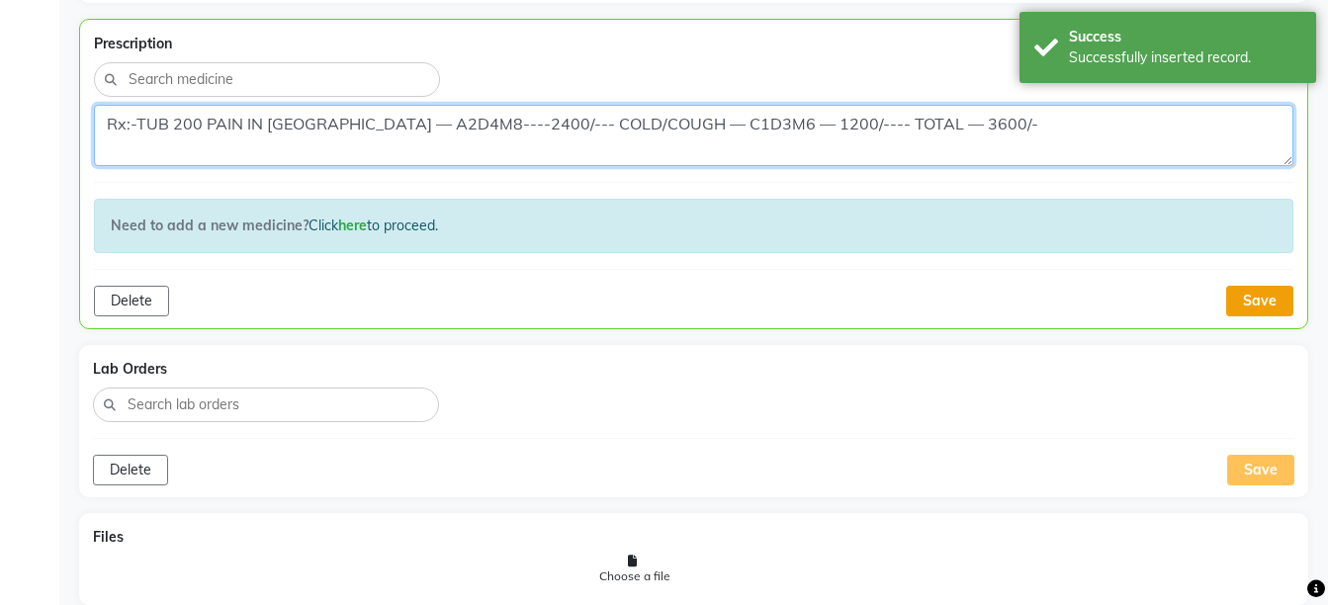
type textarea "Rx:-TUB 200 PAIN IN ABD — A2D4M8----2400/--- COLD/COUGH — C1D3M6 — 1200/---- TO…"
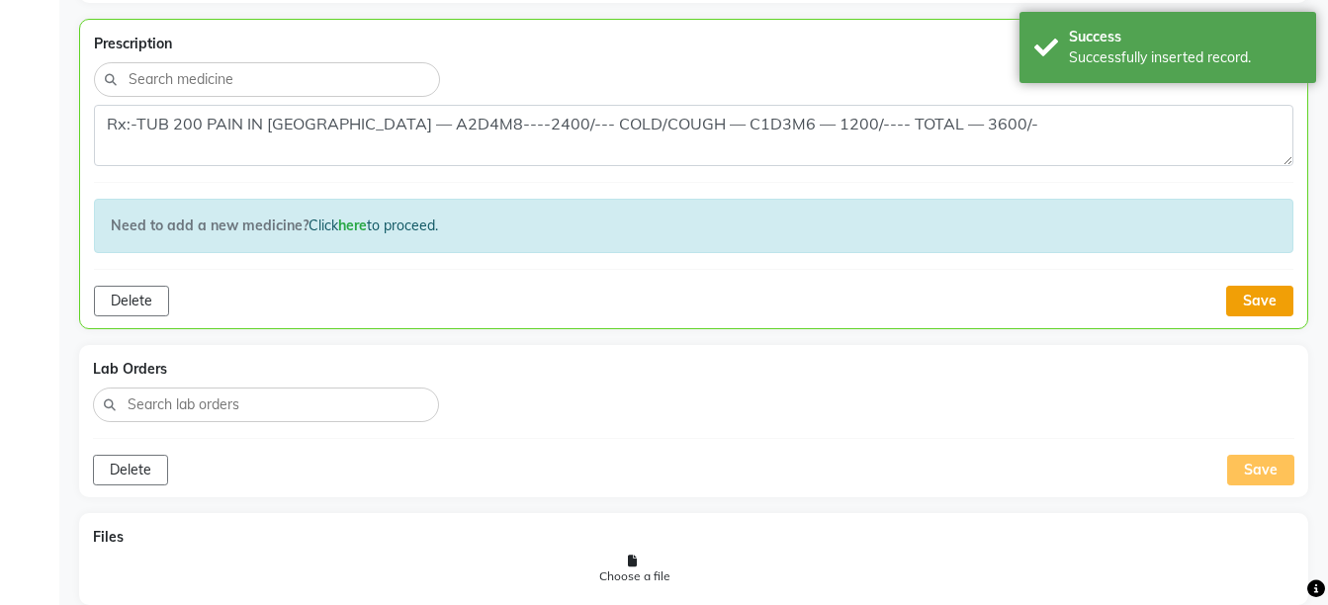
click at [1273, 286] on button "Save" at bounding box center [1259, 301] width 67 height 31
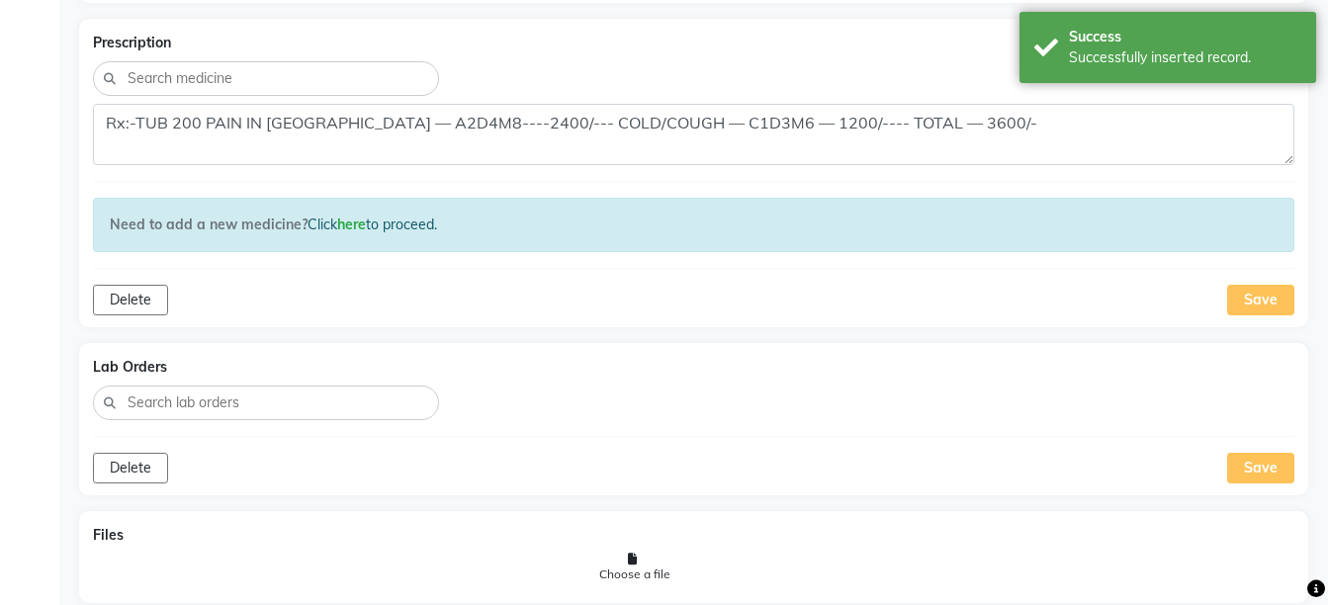
scroll to position [1527, 0]
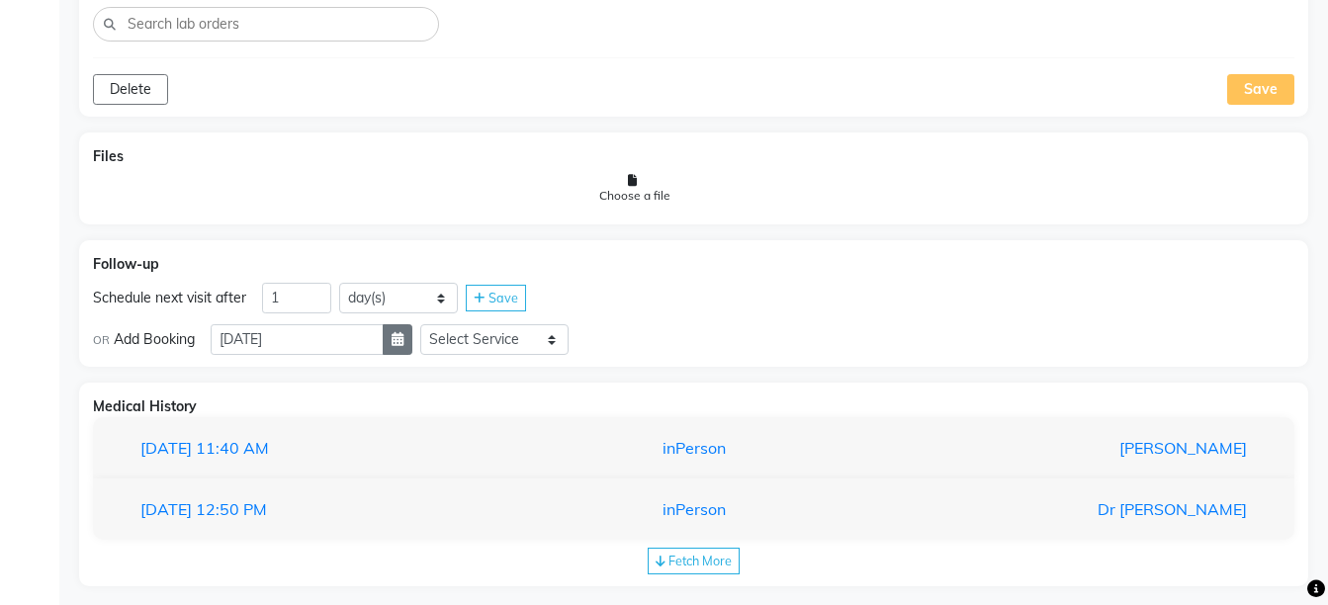
click at [403, 332] on icon "button" at bounding box center [397, 339] width 12 height 14
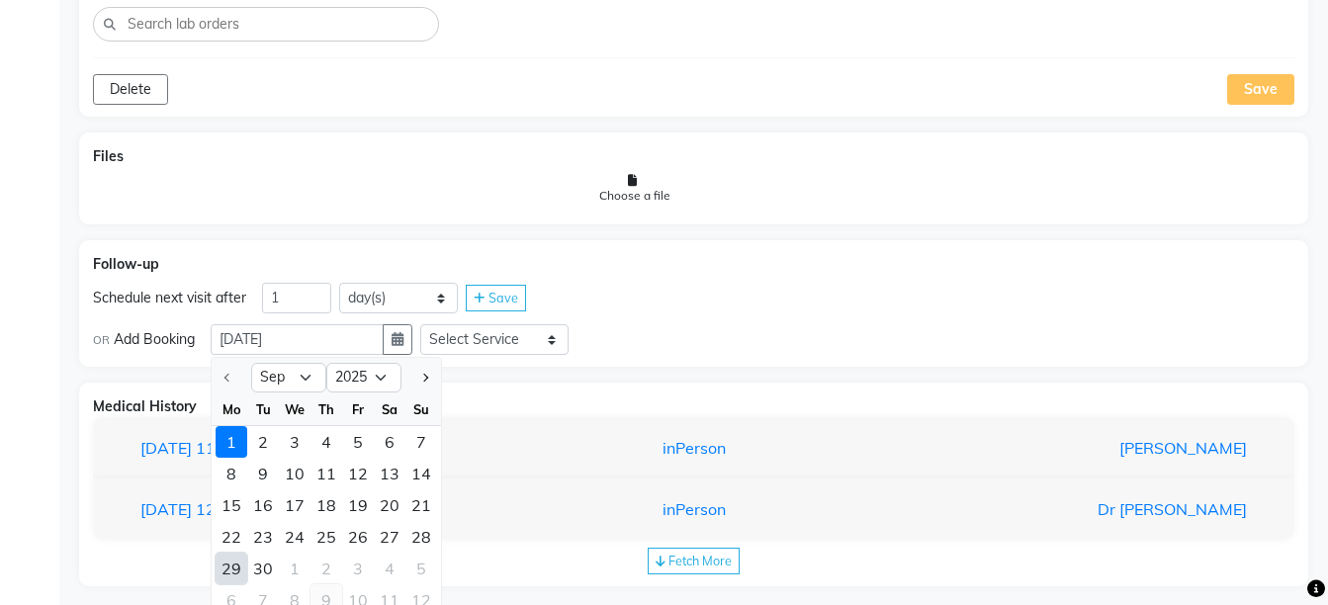
click at [322, 584] on div "9" at bounding box center [326, 600] width 32 height 32
type input "09-10-2025"
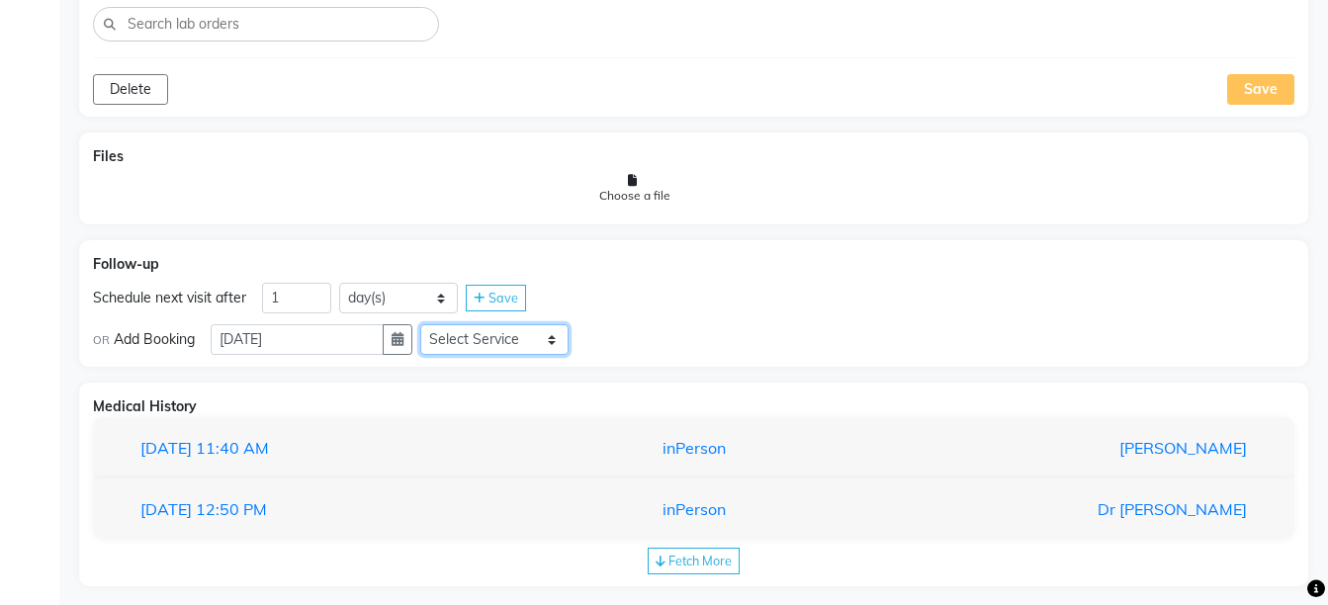
click at [525, 324] on select "Select Service Medicine Medicine 1 Hydra Facial Medi Facial Vampire Facial With…" at bounding box center [494, 339] width 148 height 31
select select "972997"
click at [436, 324] on select "Select Service Medicine Medicine 1 Hydra Facial Medi Facial Vampire Facial With…" at bounding box center [494, 339] width 148 height 31
click at [689, 328] on select "Select Slot 10:15 10:30 10:45 11:00 11:15 11:30 11:45 12:00 12:15 12:30 12:45 1…" at bounding box center [650, 339] width 148 height 31
select select "825"
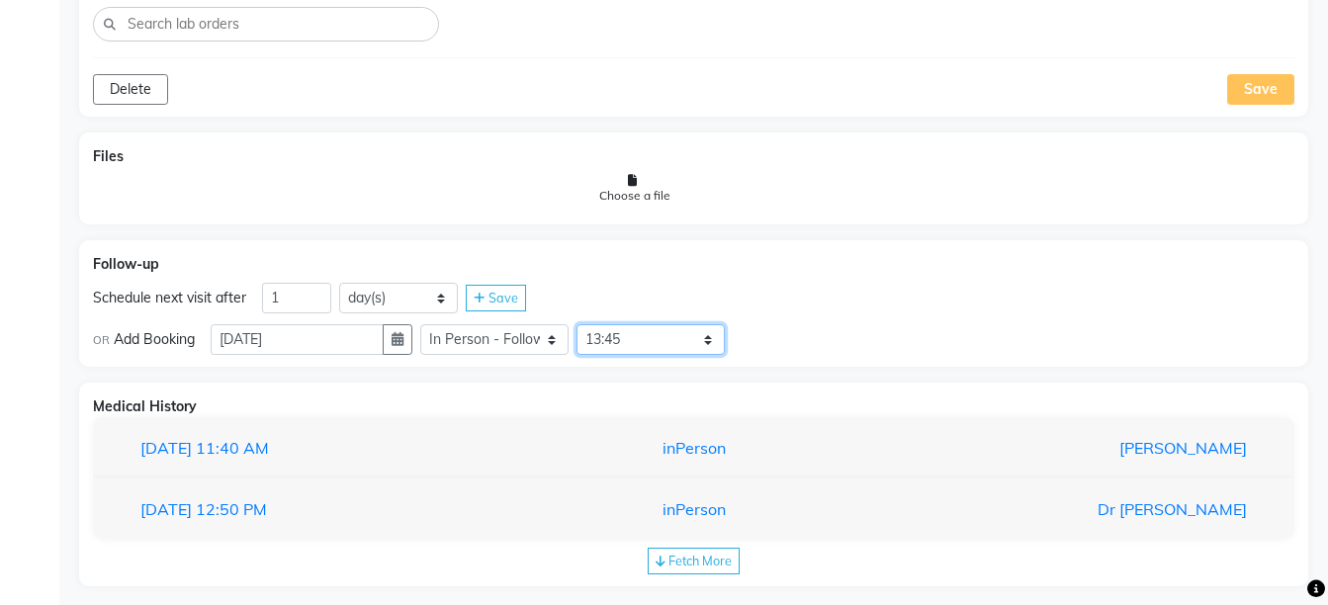
click at [592, 324] on select "Select Slot 10:15 10:30 10:45 11:00 11:15 11:30 11:45 12:00 12:15 12:30 12:45 1…" at bounding box center [650, 339] width 148 height 31
click at [785, 331] on span "Save" at bounding box center [770, 339] width 30 height 16
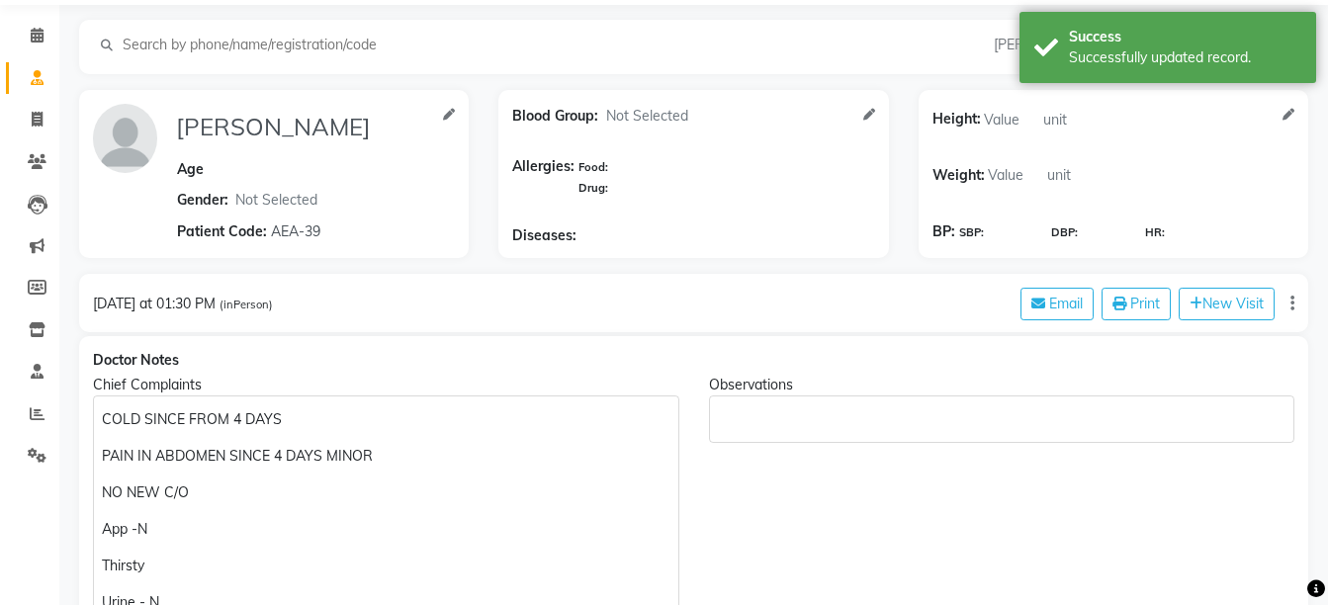
scroll to position [0, 0]
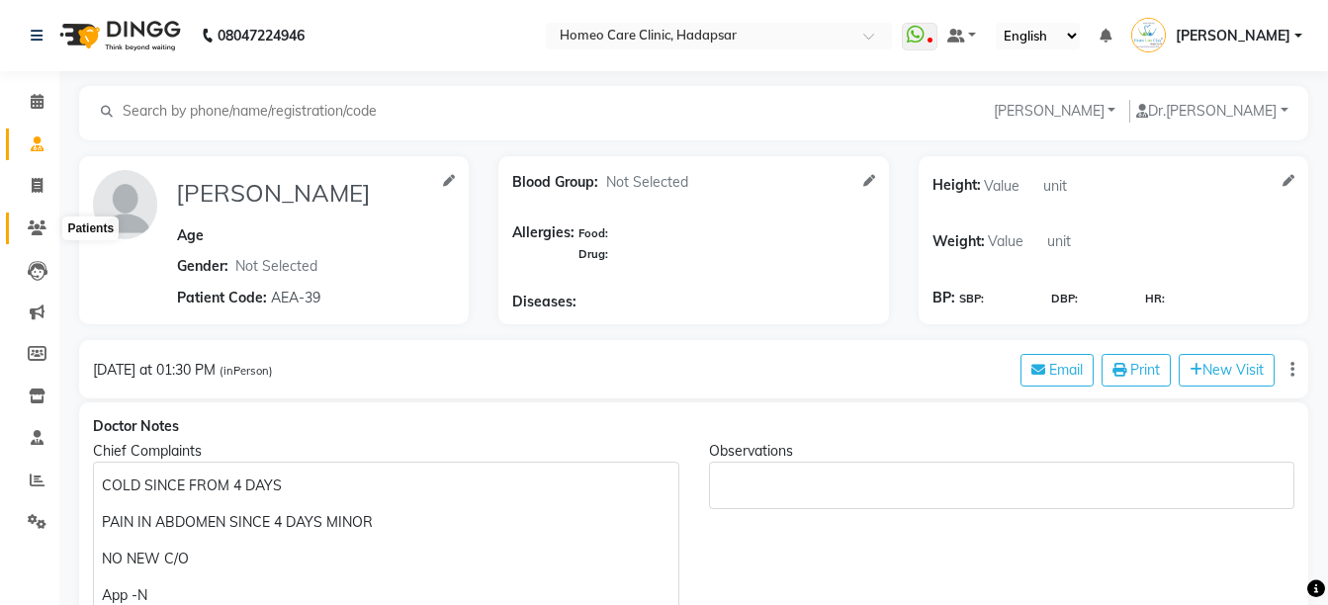
click at [43, 228] on icon at bounding box center [37, 227] width 19 height 15
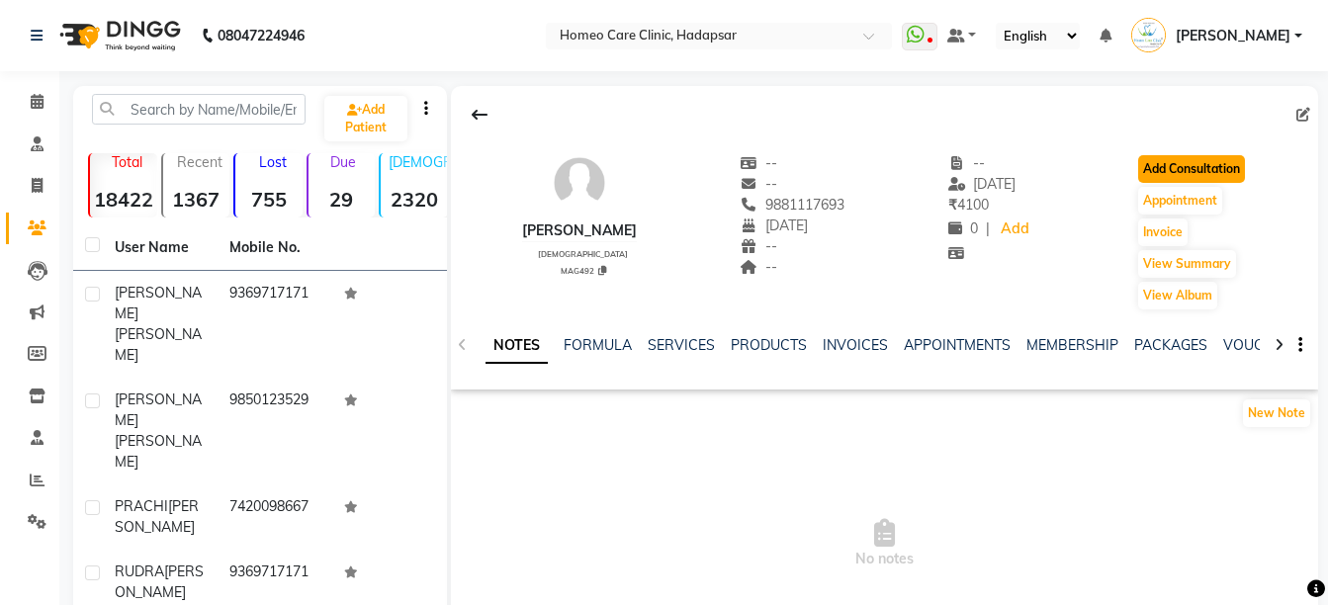
click at [1178, 169] on button "Add Consultation" at bounding box center [1191, 169] width 107 height 28
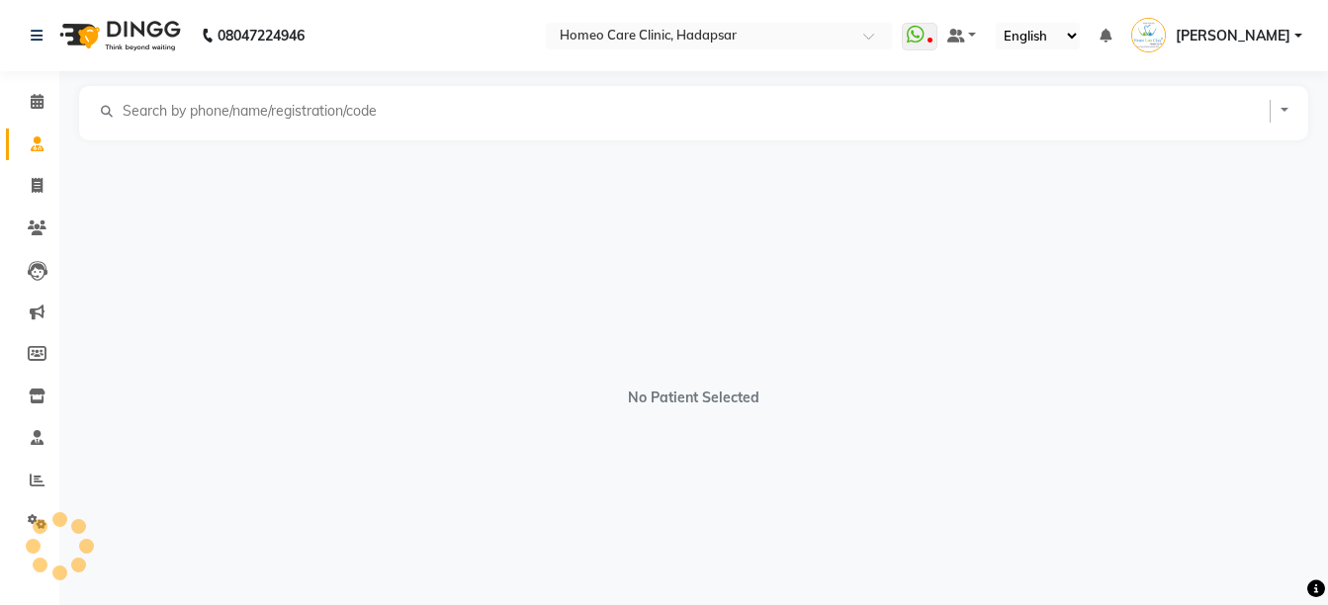
select select "[DEMOGRAPHIC_DATA]"
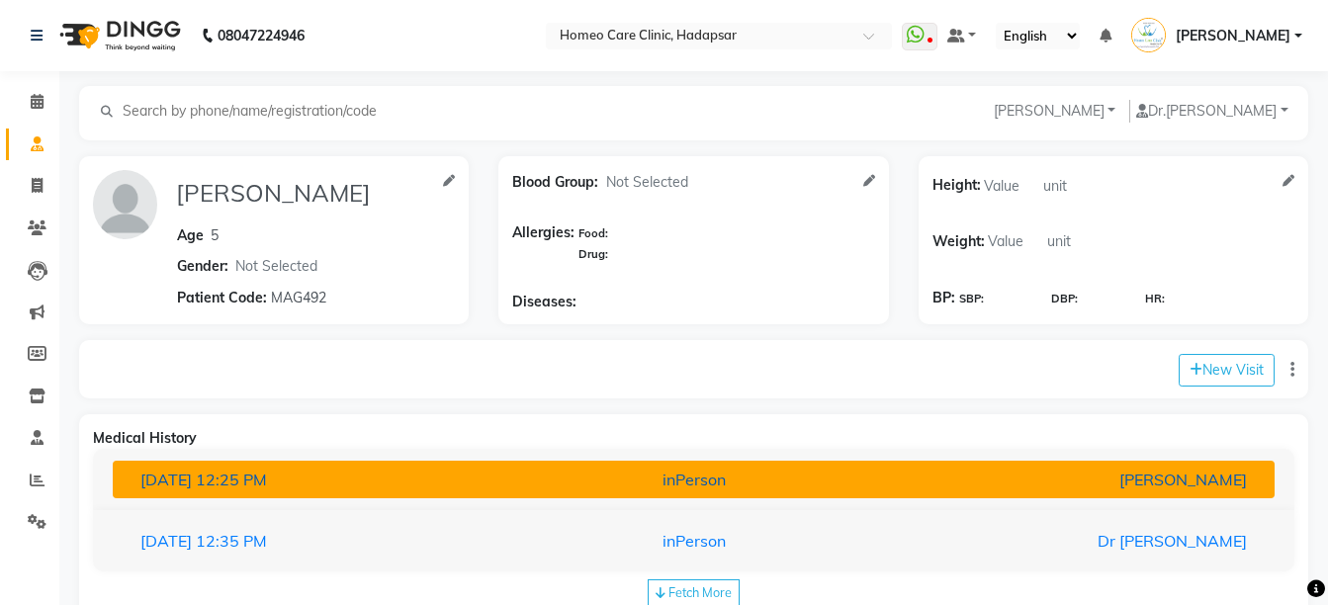
click at [824, 464] on button "09-07-2025 12:25 PM inPerson Dr Nijol Patil" at bounding box center [694, 480] width 1162 height 38
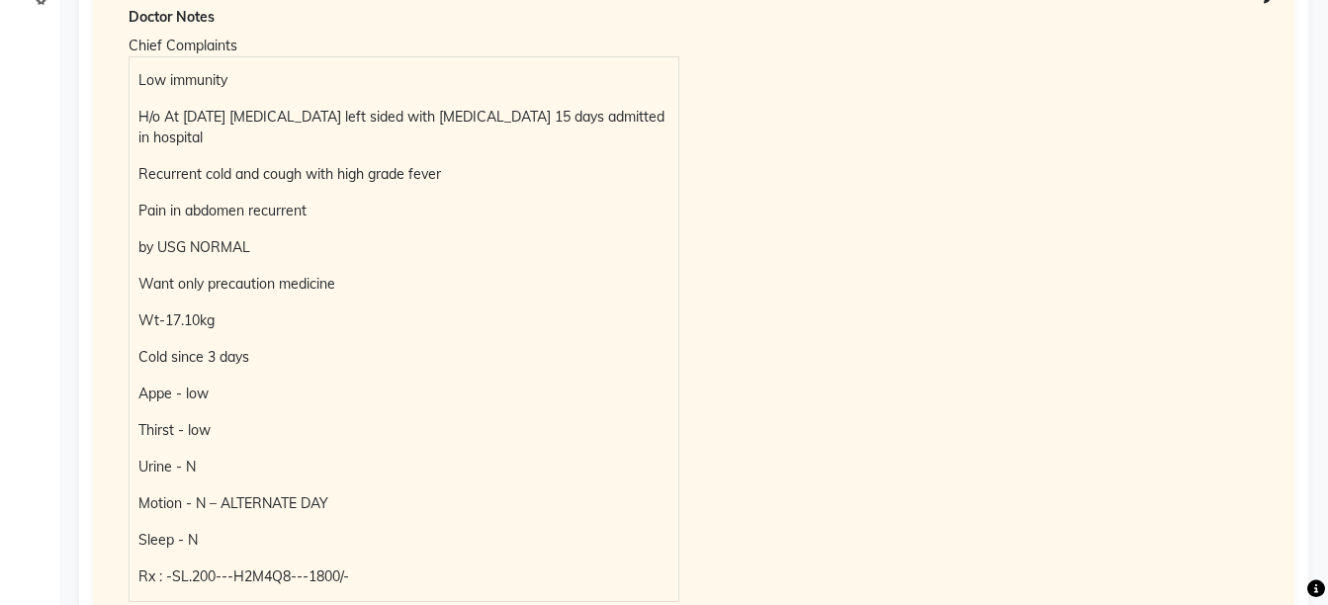
scroll to position [816, 0]
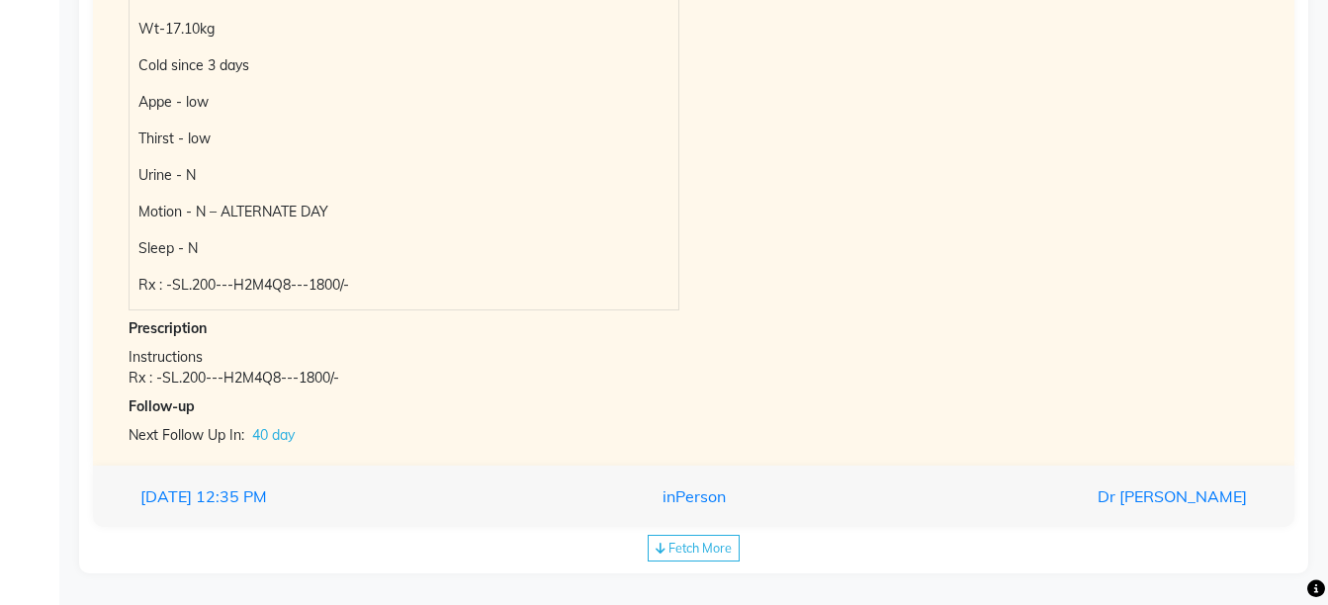
click at [708, 551] on span "Fetch More" at bounding box center [699, 548] width 63 height 16
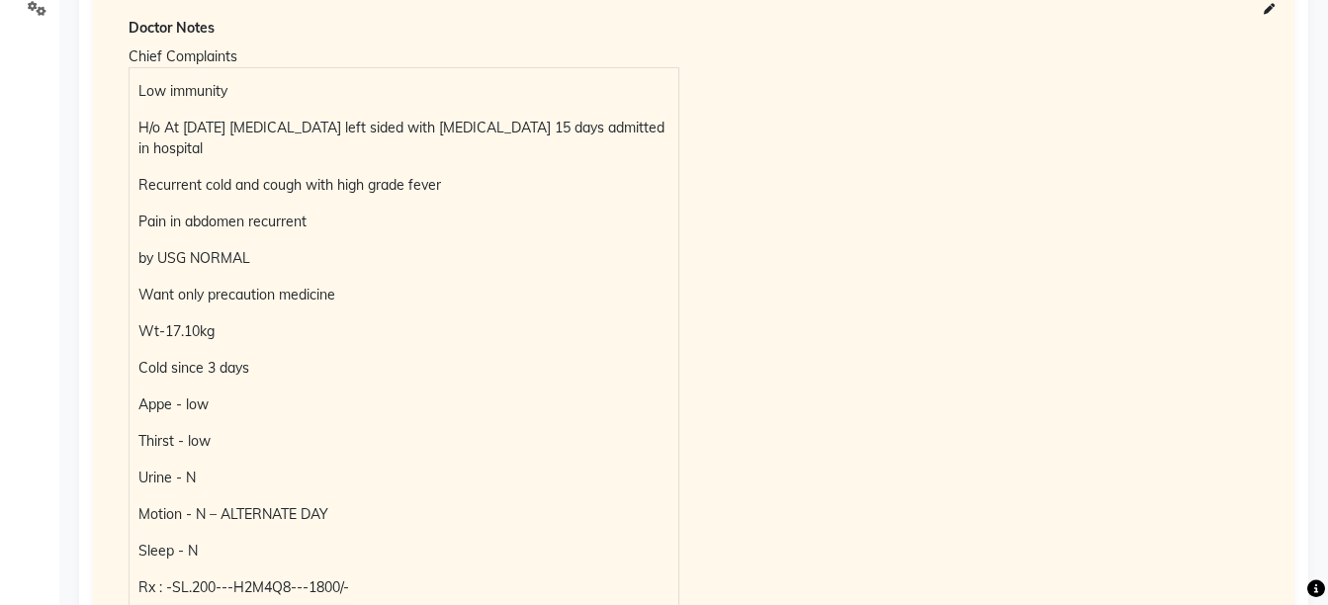
scroll to position [516, 0]
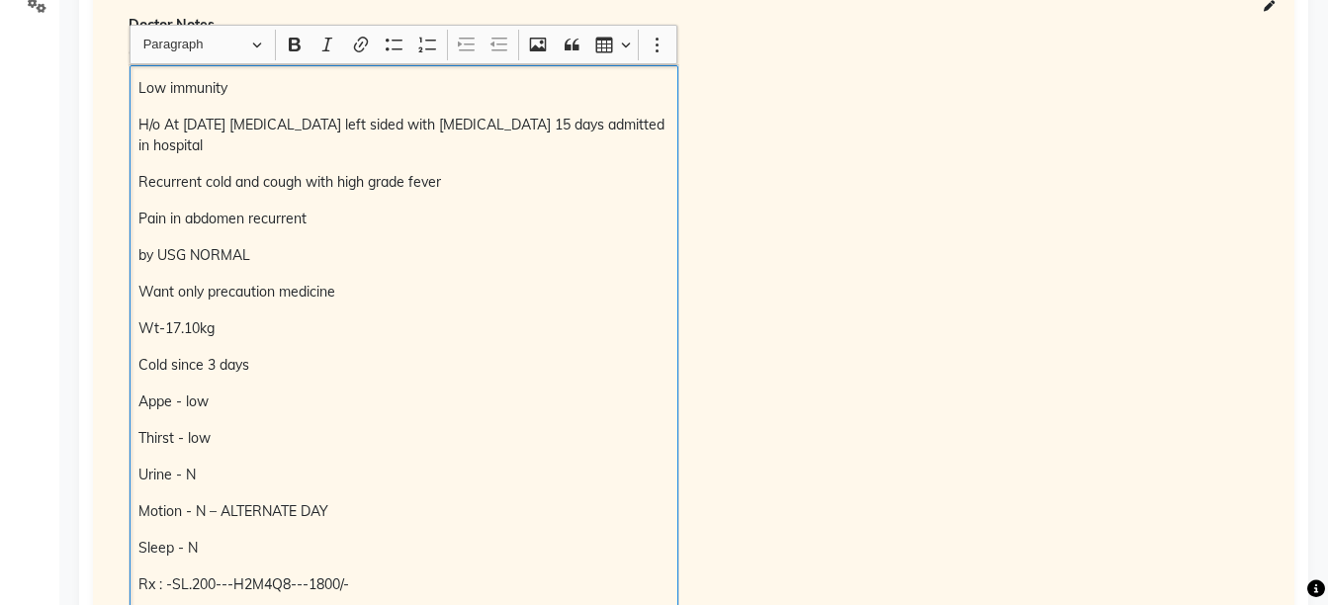
click at [130, 88] on div "Low immunity H/o At march 2025 pleural effusion left sided with pneumonitis 15 …" at bounding box center [403, 337] width 549 height 544
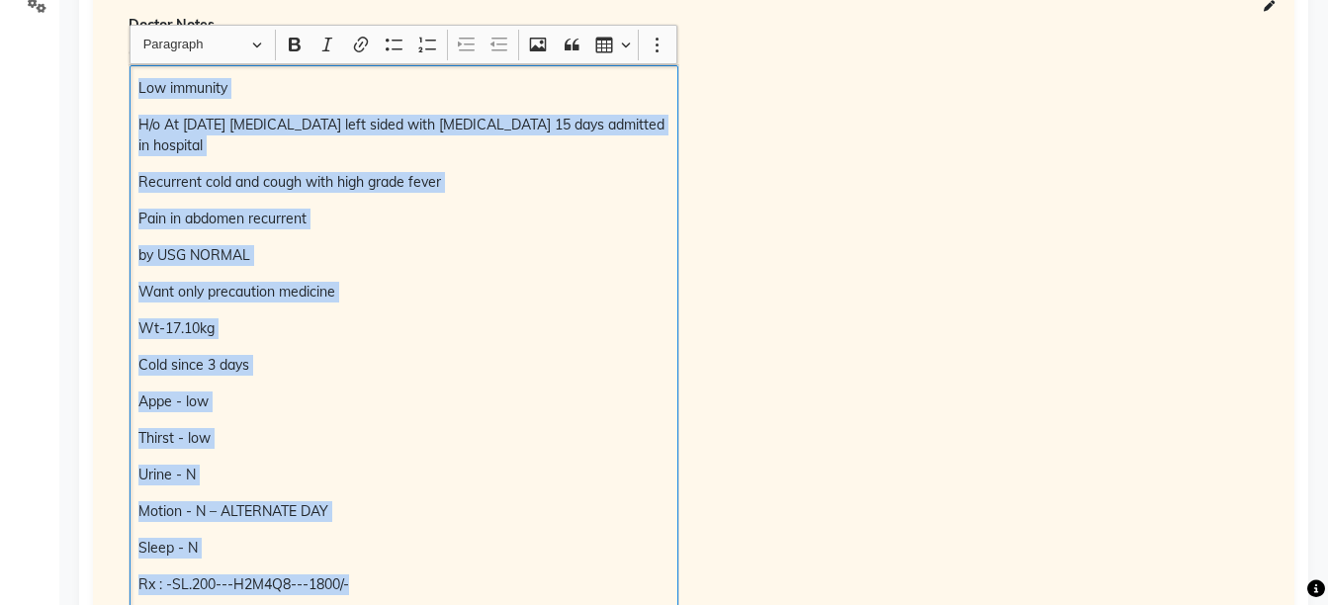
copy div "Low immunity H/o At march 2025 pleural effusion left sided with pneumonitis 15 …"
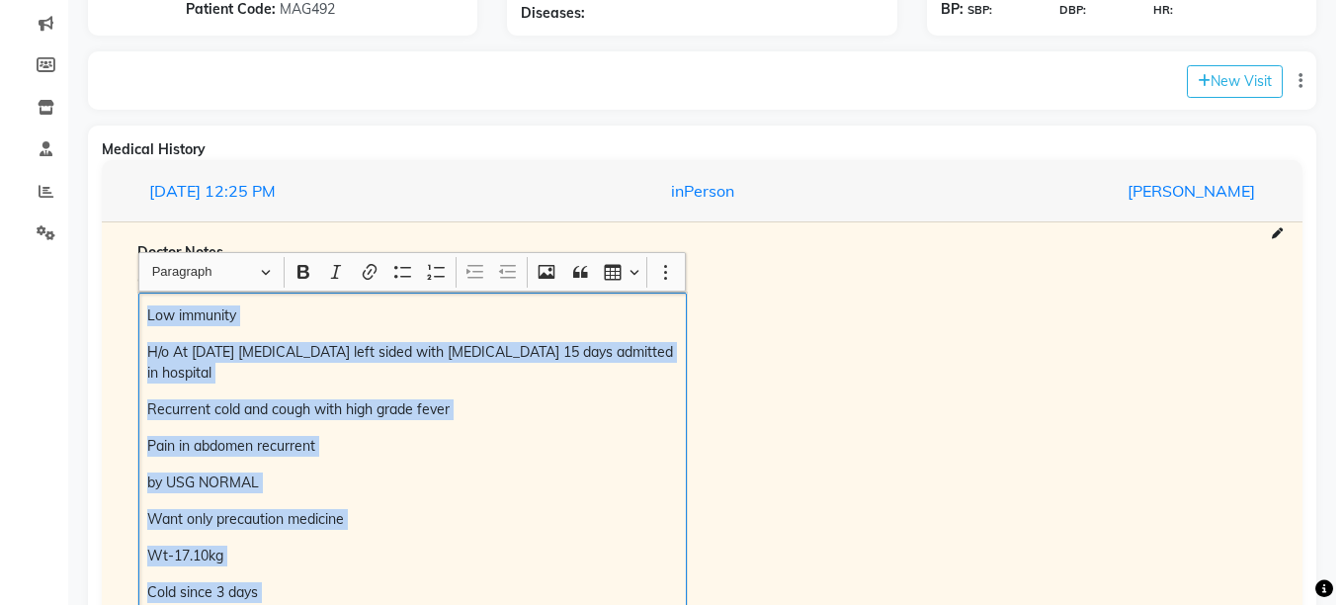
scroll to position [222, 0]
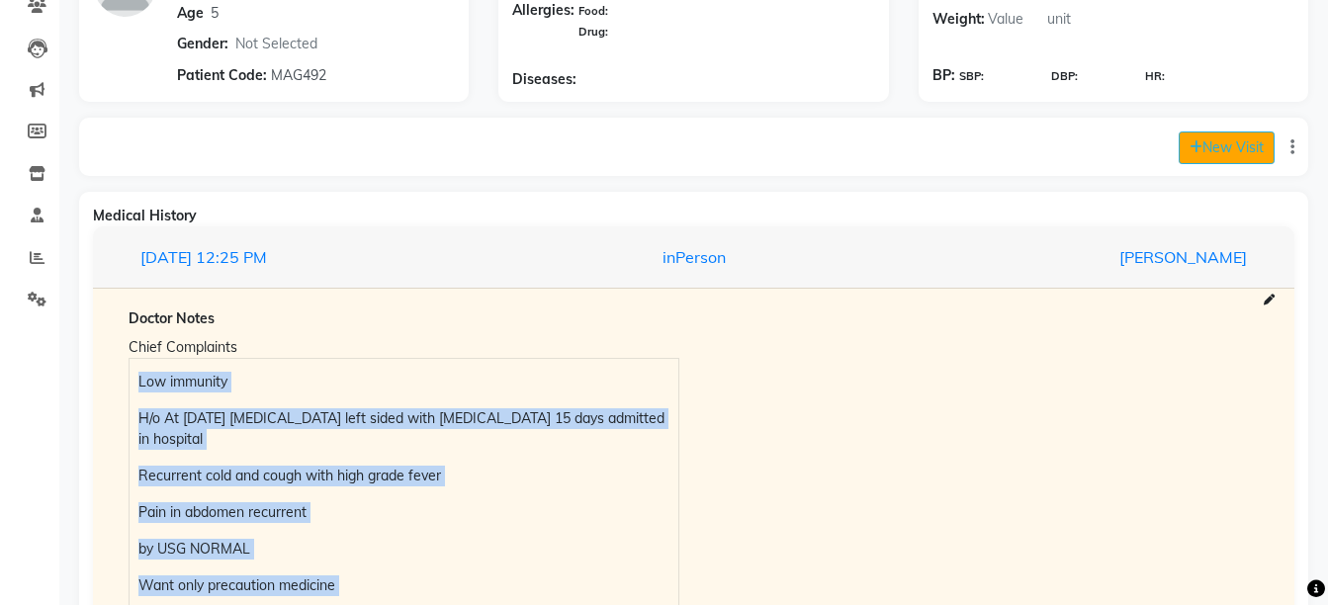
click at [1206, 147] on button "New Visit" at bounding box center [1226, 147] width 96 height 33
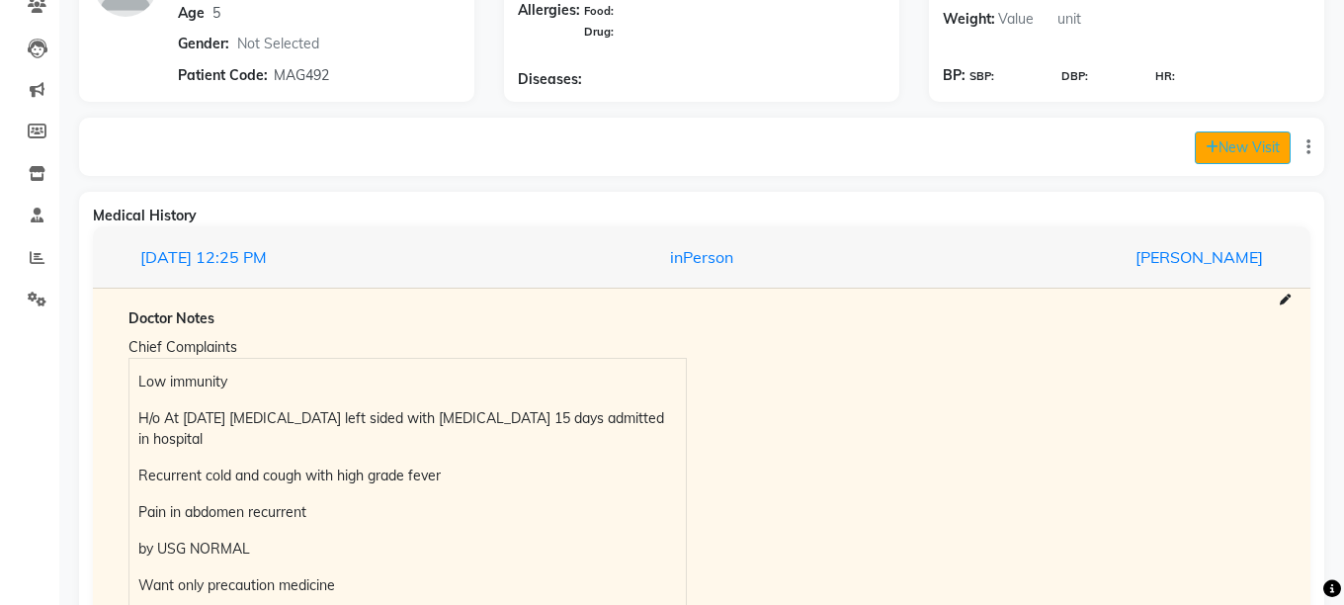
select select "815"
select select "inPerson"
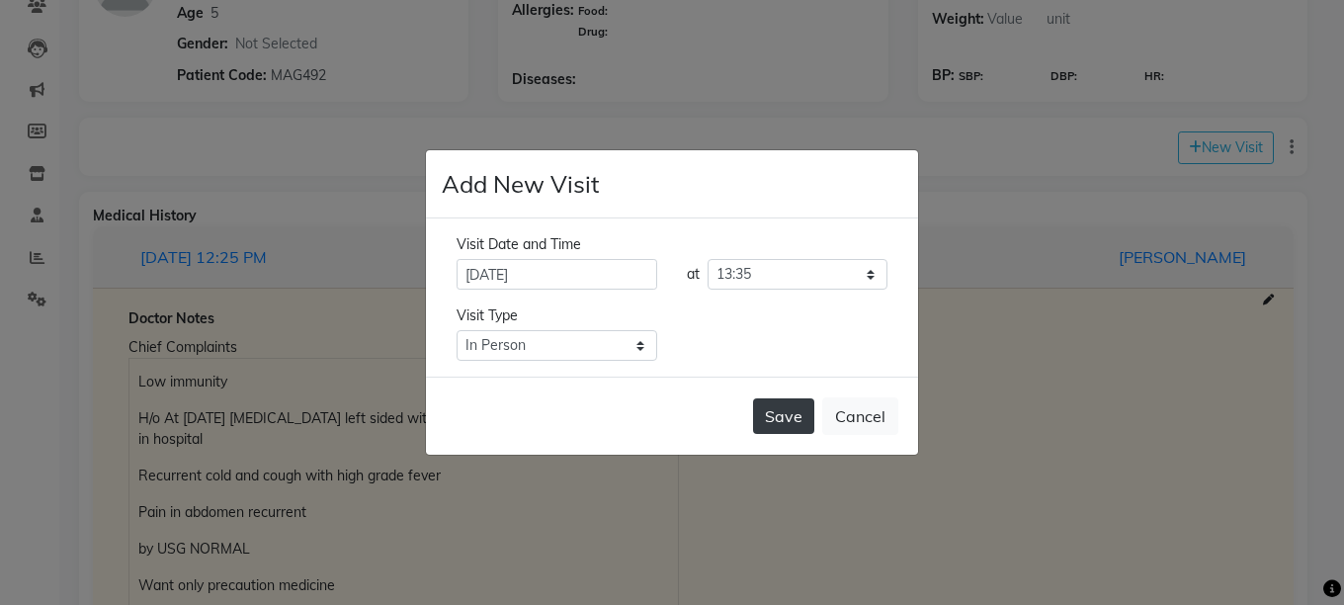
click at [788, 406] on button "Save" at bounding box center [783, 416] width 61 height 36
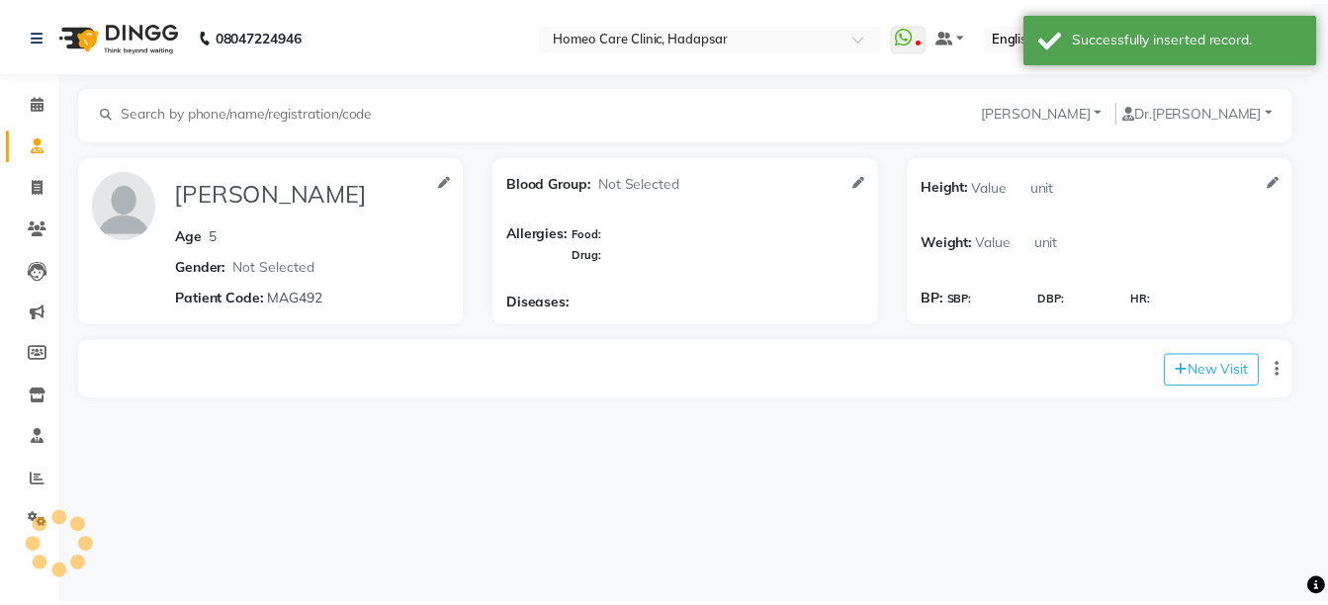
scroll to position [0, 0]
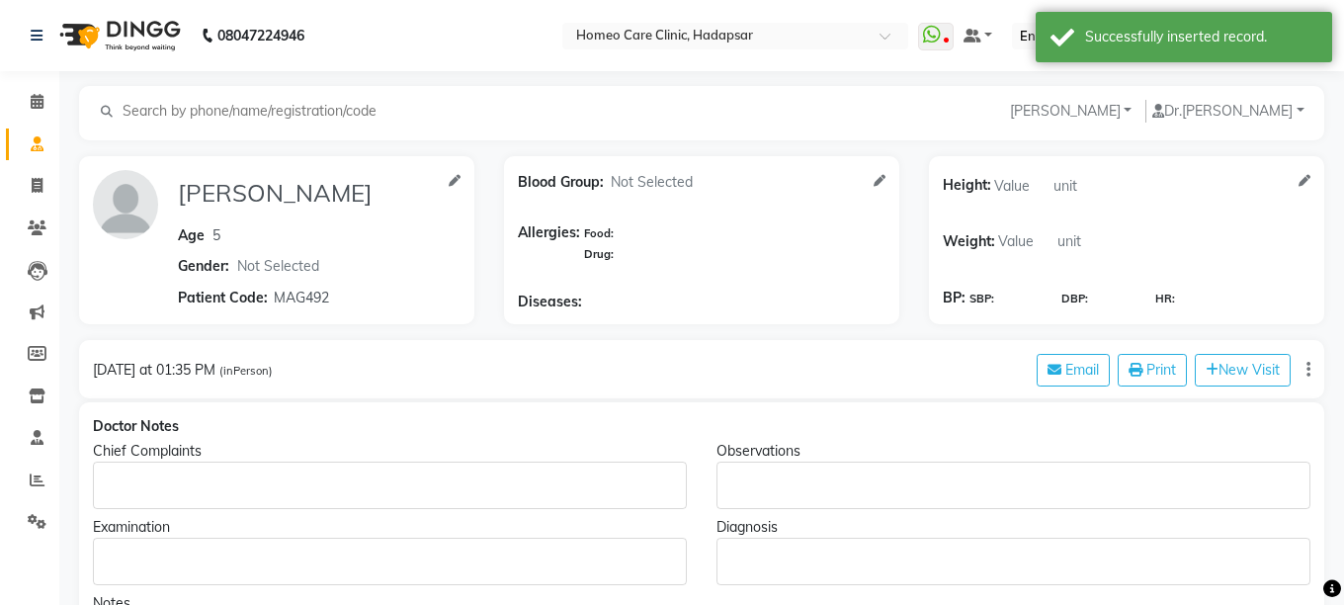
type input "ABHIRAJ UNDRE"
type input "5"
select select "[DEMOGRAPHIC_DATA]"
type input "MAG492"
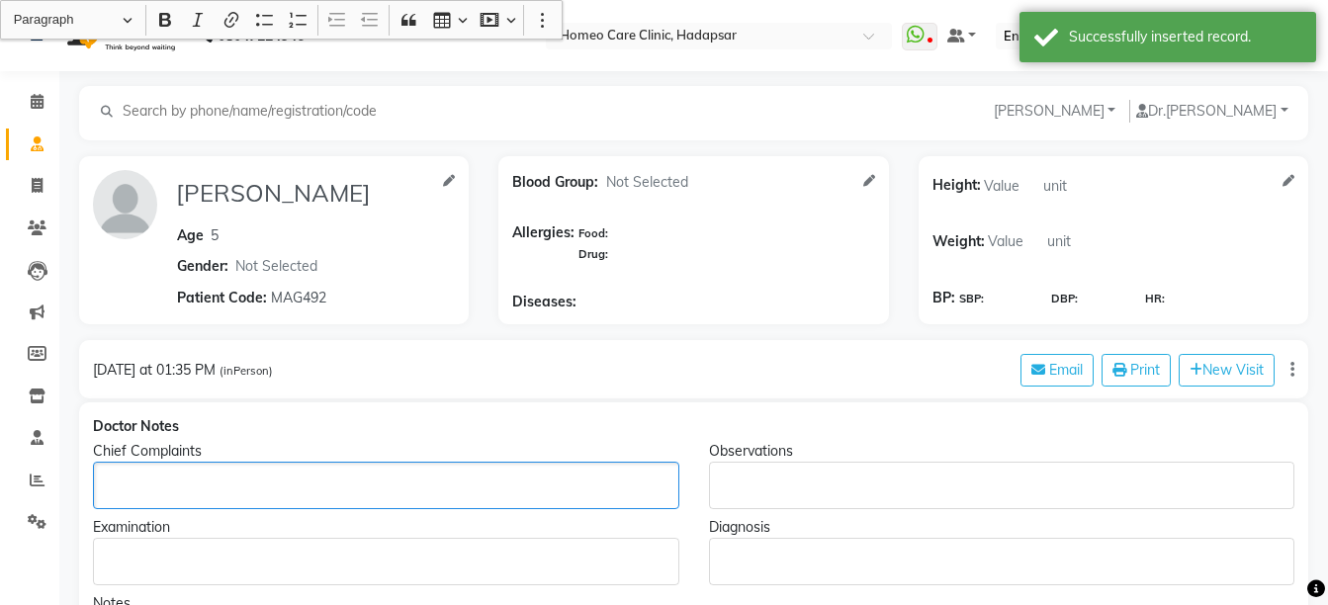
click at [186, 481] on p "Rich Text Editor, main" at bounding box center [385, 485] width 567 height 21
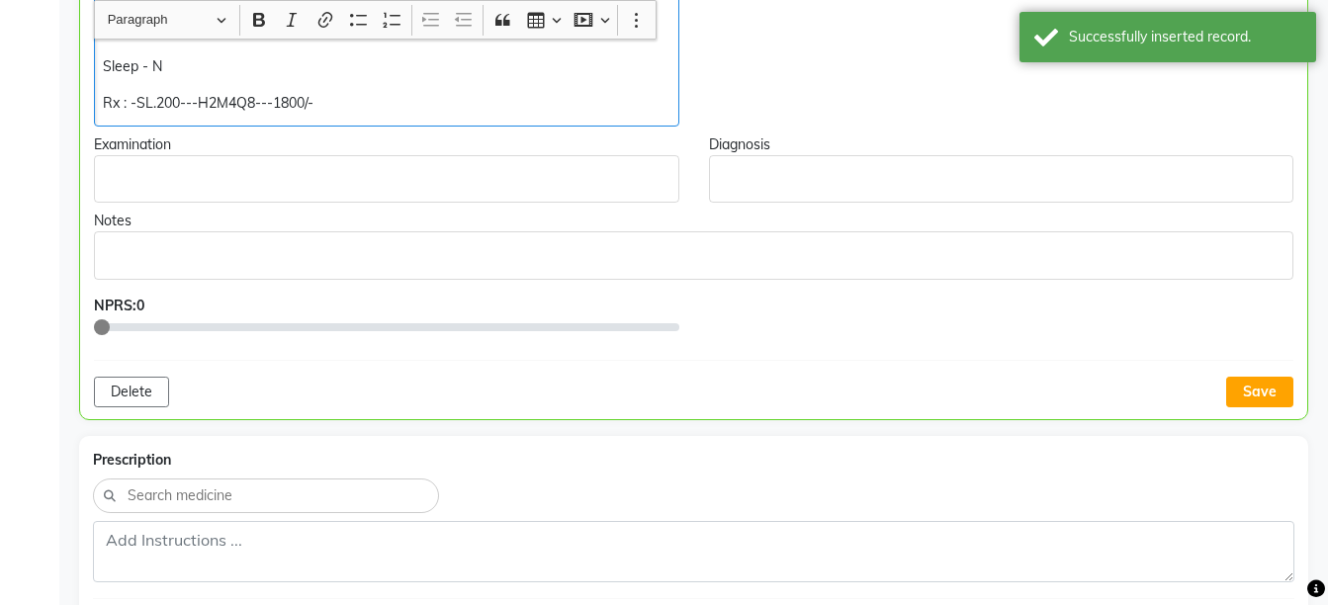
scroll to position [919, 0]
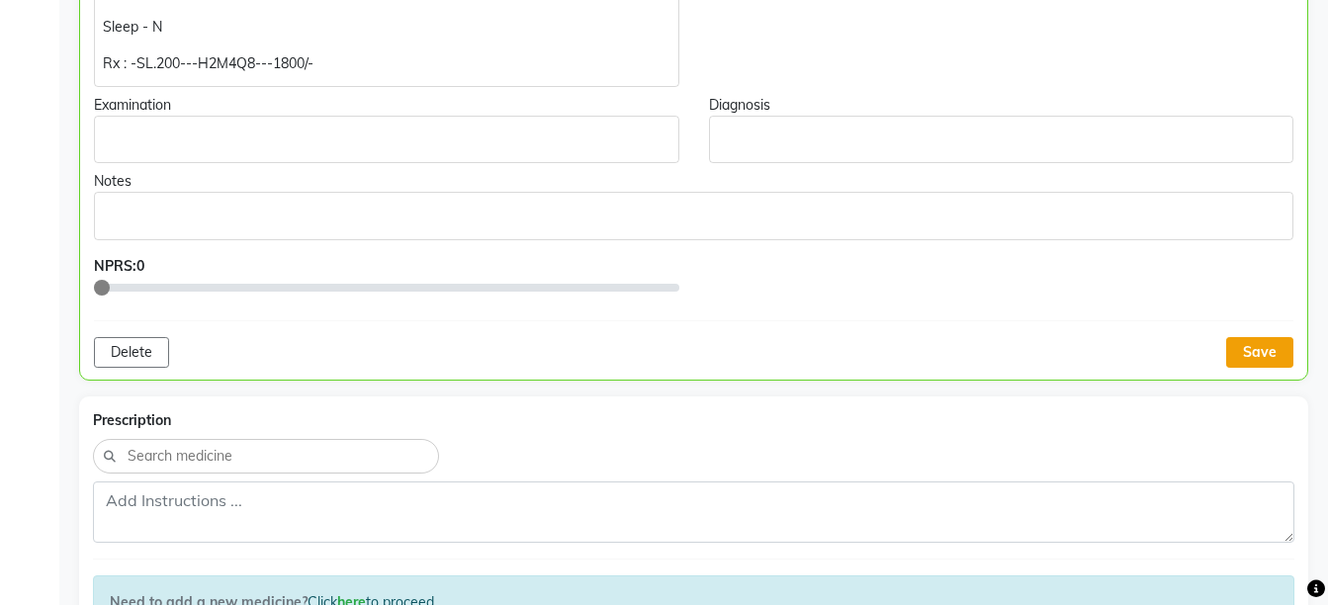
click at [1258, 341] on button "Save" at bounding box center [1259, 352] width 67 height 31
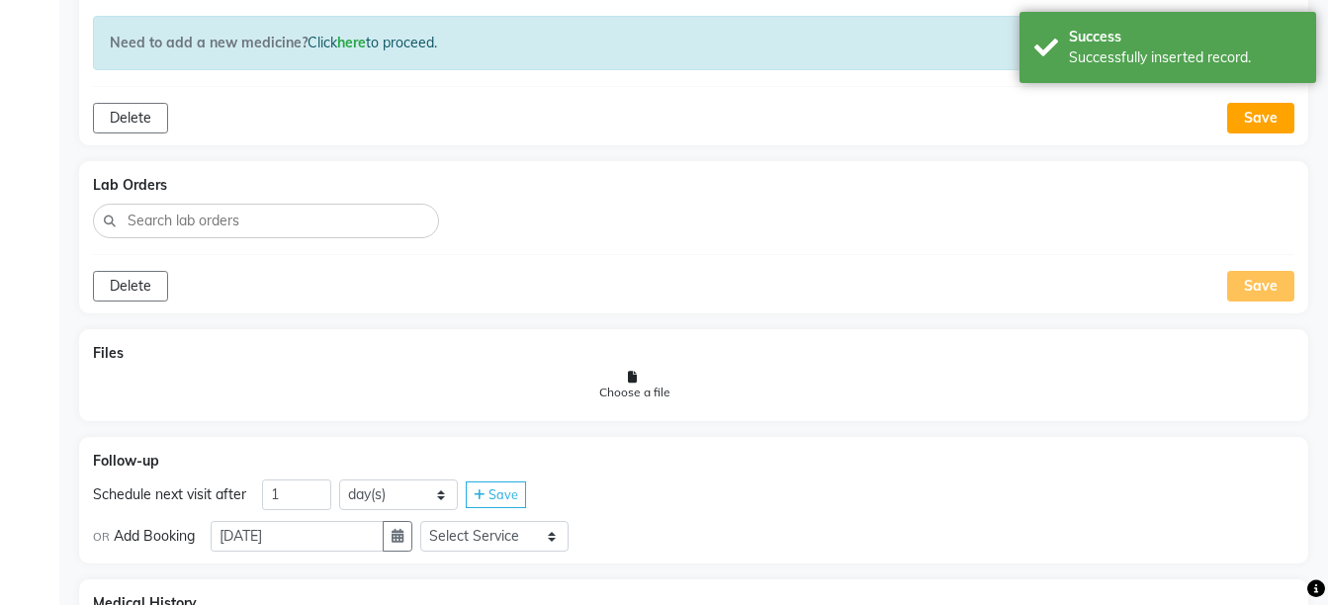
scroll to position [1694, 0]
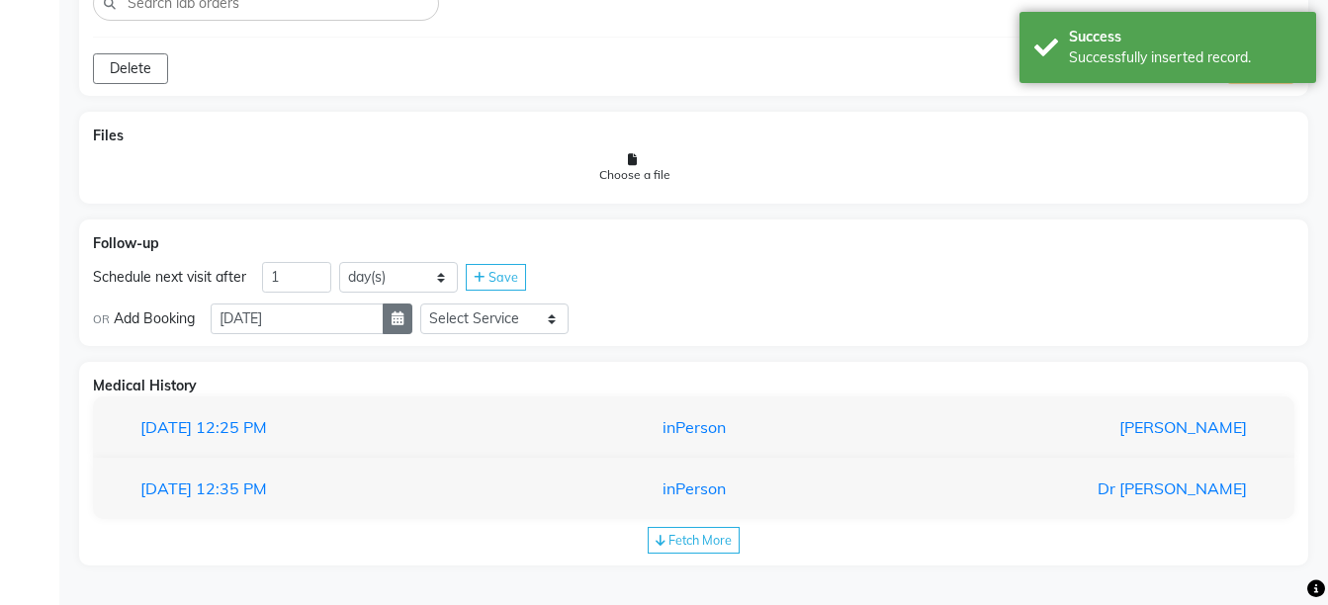
click at [403, 319] on icon "button" at bounding box center [397, 318] width 12 height 14
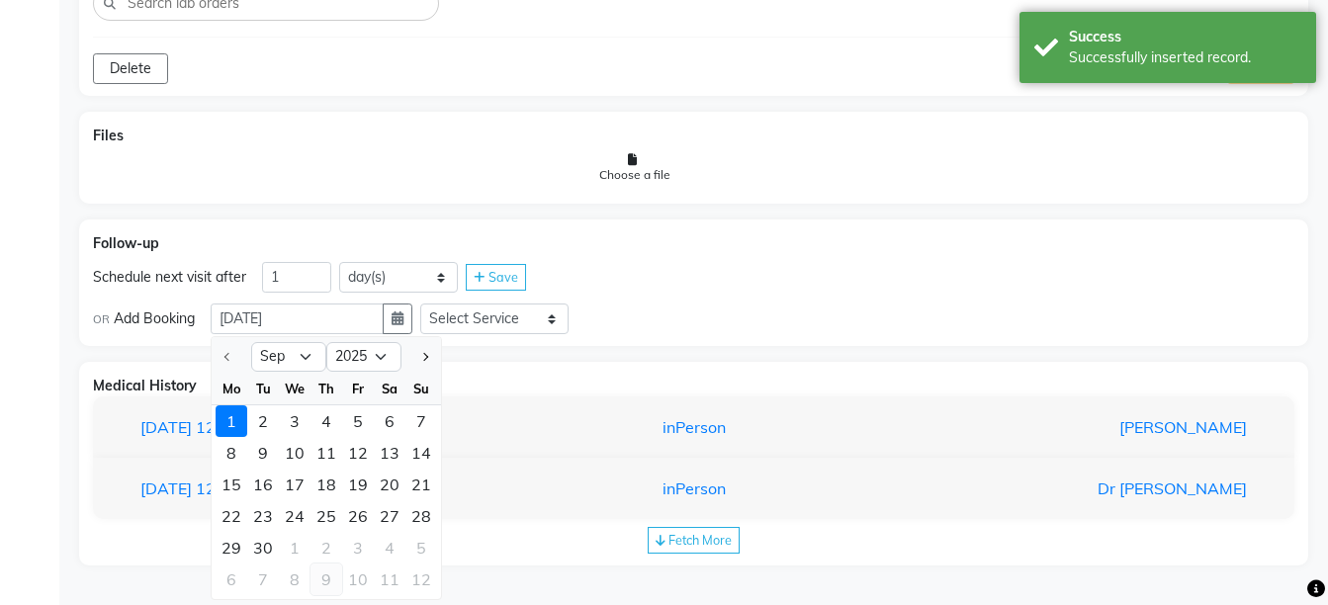
click at [314, 572] on div "9" at bounding box center [326, 579] width 32 height 32
type input "09-10-2025"
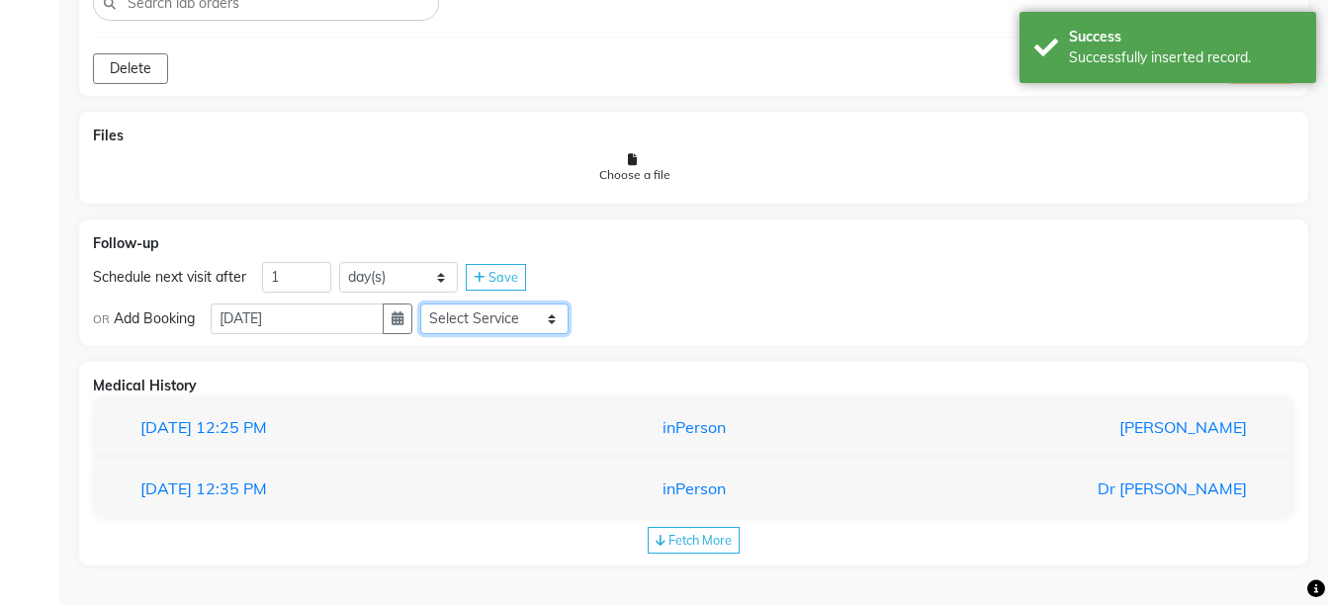
click at [472, 327] on select "Select Service Medicine Medicine 1 Hydra Facial Medi Facial Vampire Facial With…" at bounding box center [494, 318] width 148 height 31
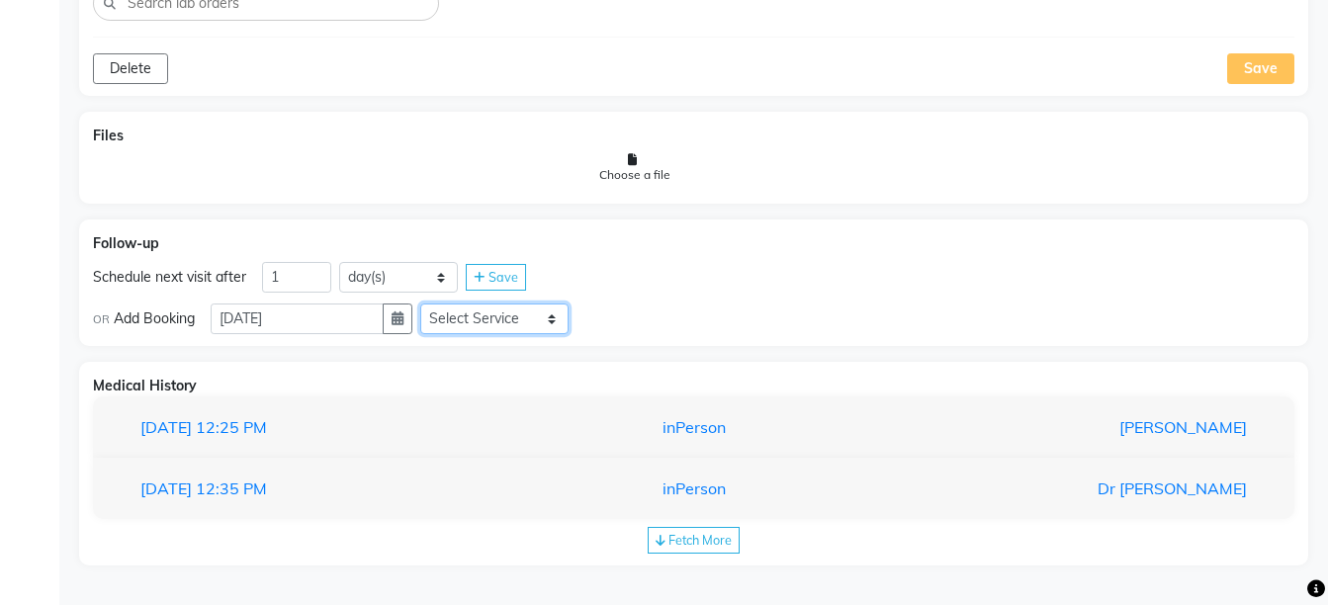
select select "972997"
click at [436, 303] on select "Select Service Medicine Medicine 1 Hydra Facial Medi Facial Vampire Facial With…" at bounding box center [494, 318] width 148 height 31
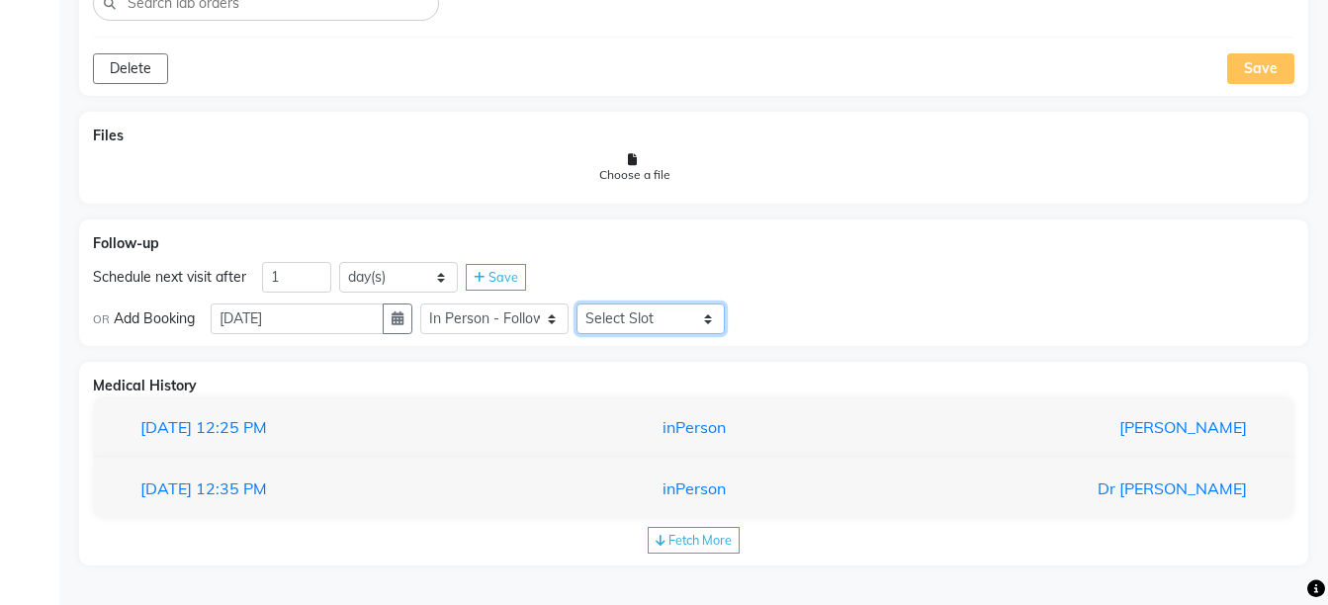
click at [646, 329] on select "Select Slot 10:15 10:30 10:45 11:00 11:15 11:30 11:45 12:00 12:15 12:30 12:45 1…" at bounding box center [650, 318] width 148 height 31
select select "795"
click at [592, 303] on select "Select Slot 10:15 10:30 10:45 11:00 11:15 11:30 11:45 12:00 12:15 12:30 12:45 1…" at bounding box center [650, 318] width 148 height 31
click at [751, 325] on icon at bounding box center [745, 319] width 11 height 13
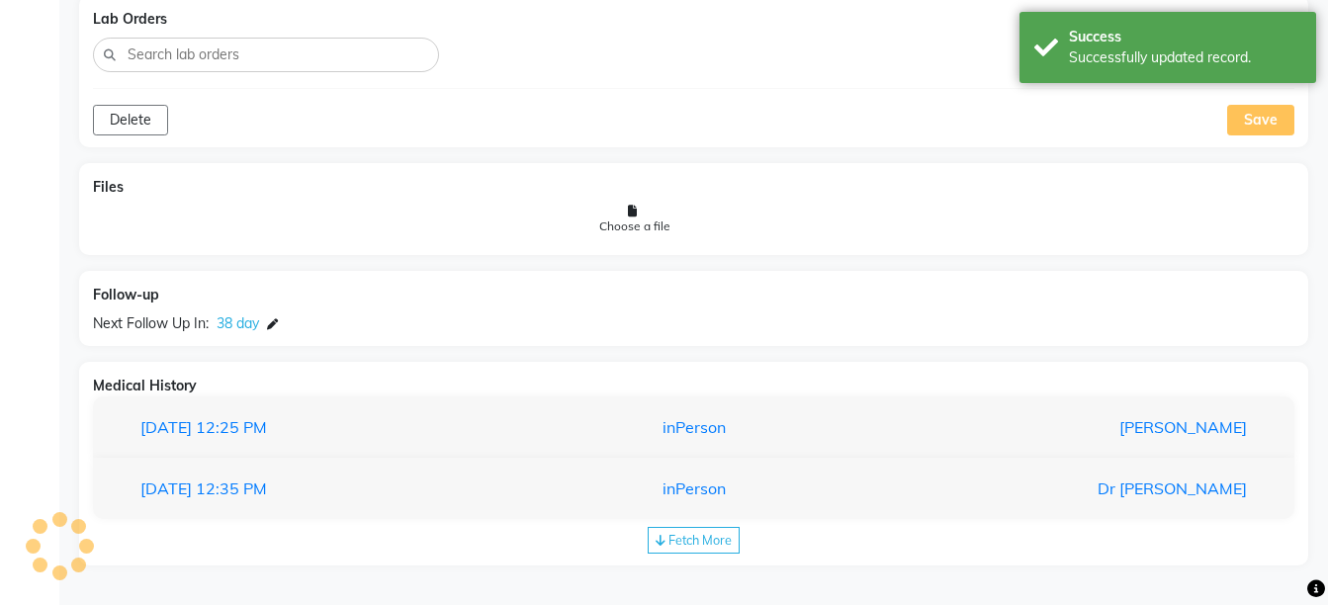
scroll to position [1643, 0]
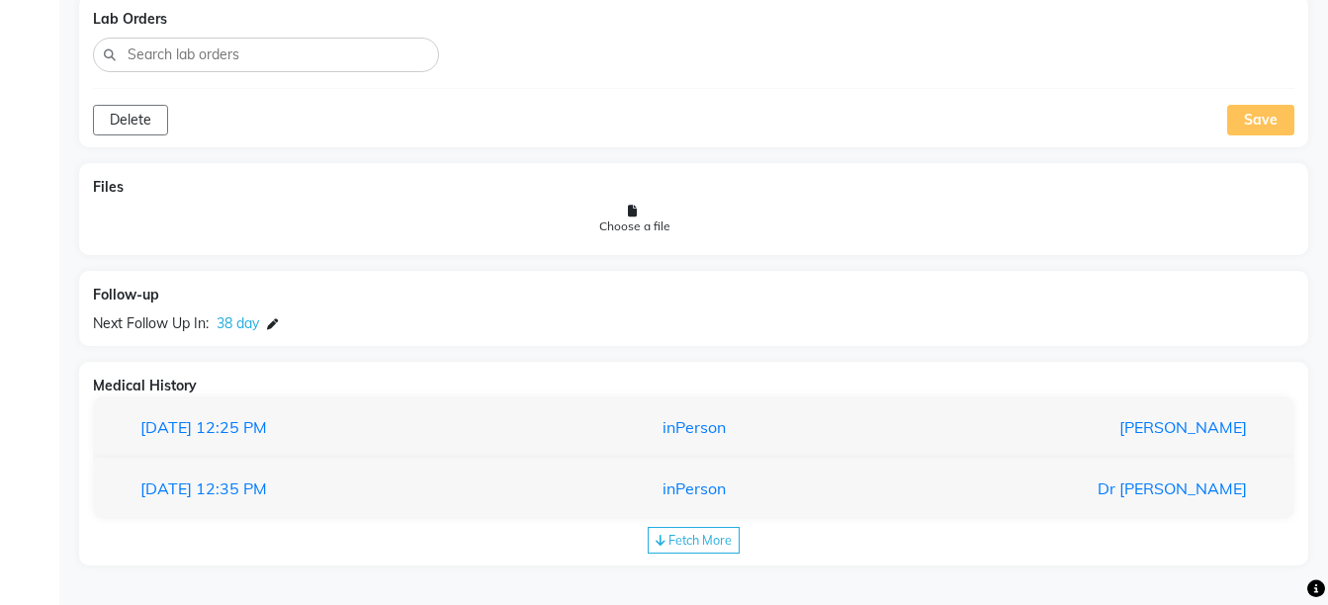
click at [651, 507] on div "27-05-2025 12:35 PM inPerson Dr Pooja Doshi" at bounding box center [693, 489] width 1201 height 62
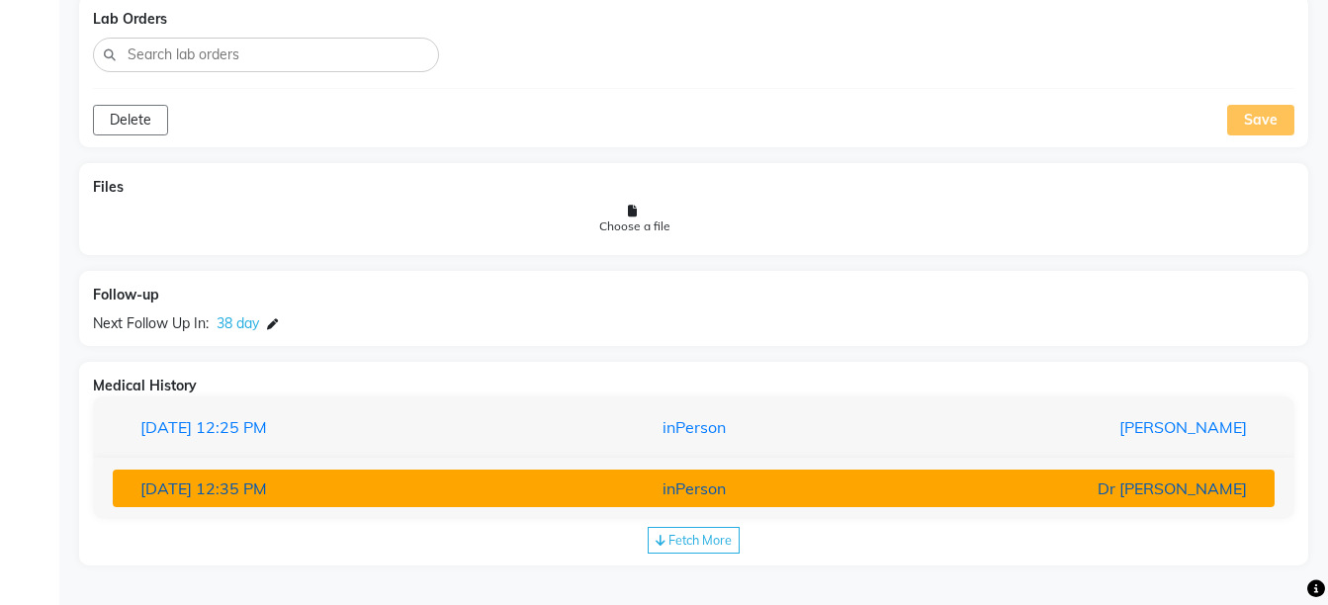
click at [654, 498] on div "inPerson" at bounding box center [693, 488] width 379 height 24
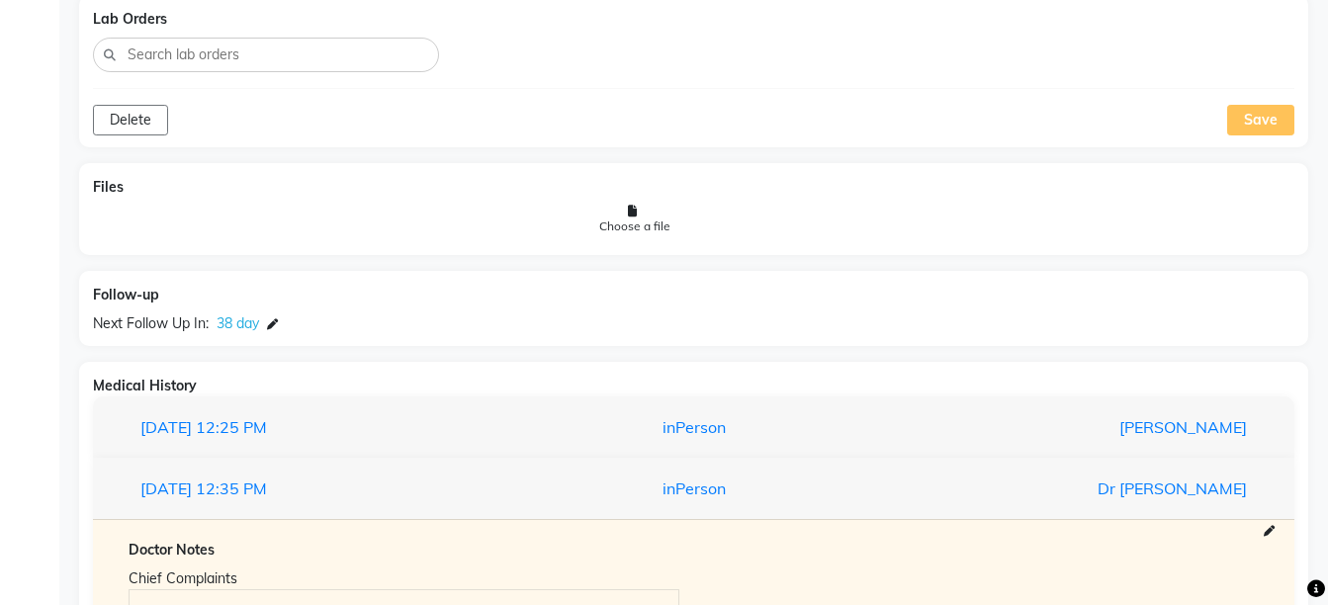
scroll to position [2059, 0]
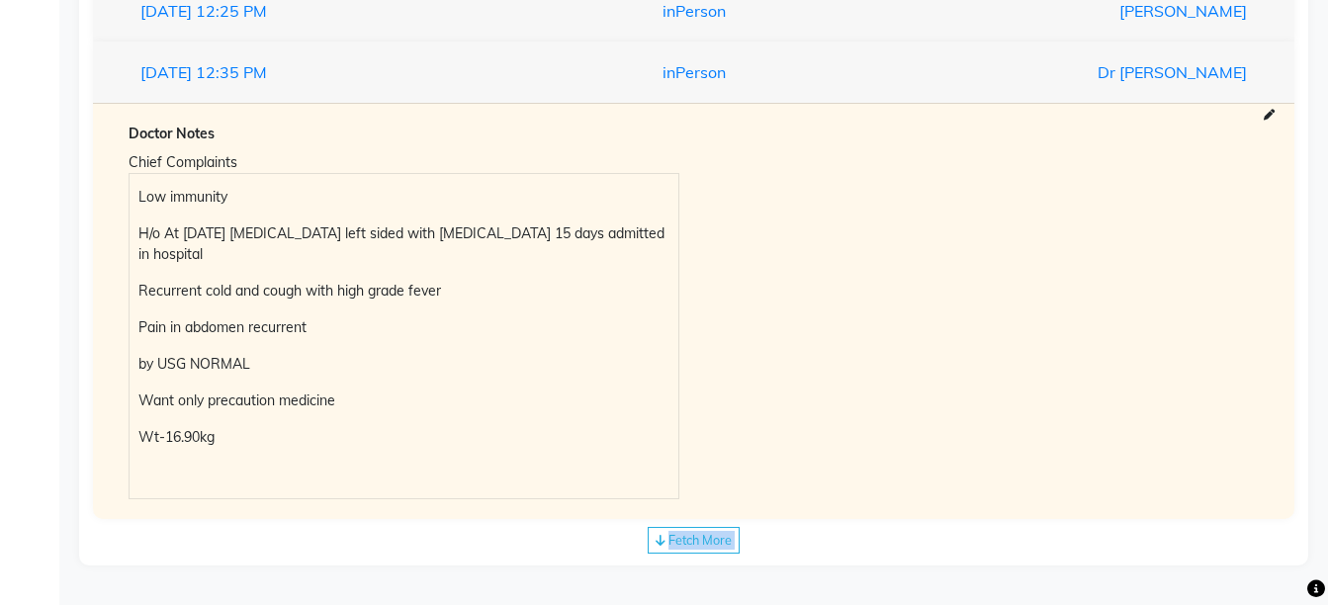
drag, startPoint x: 1308, startPoint y: 578, endPoint x: 1318, endPoint y: 454, distance: 124.9
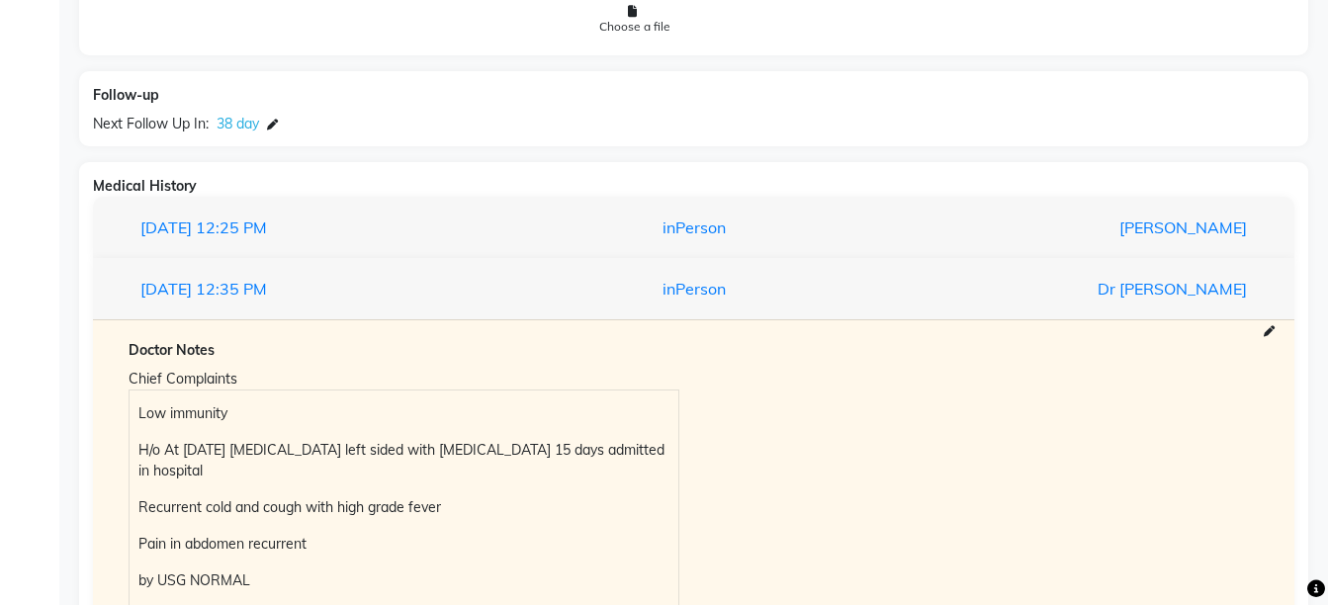
scroll to position [1741, 0]
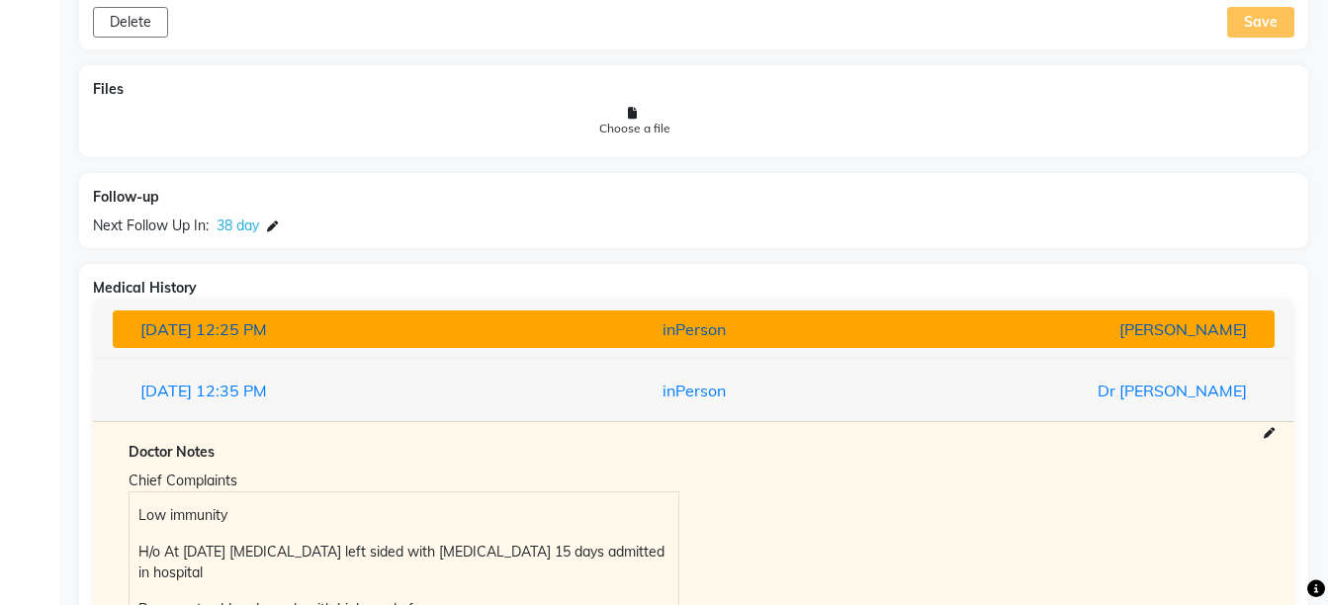
click at [1058, 336] on div "[PERSON_NAME]" at bounding box center [1072, 329] width 379 height 24
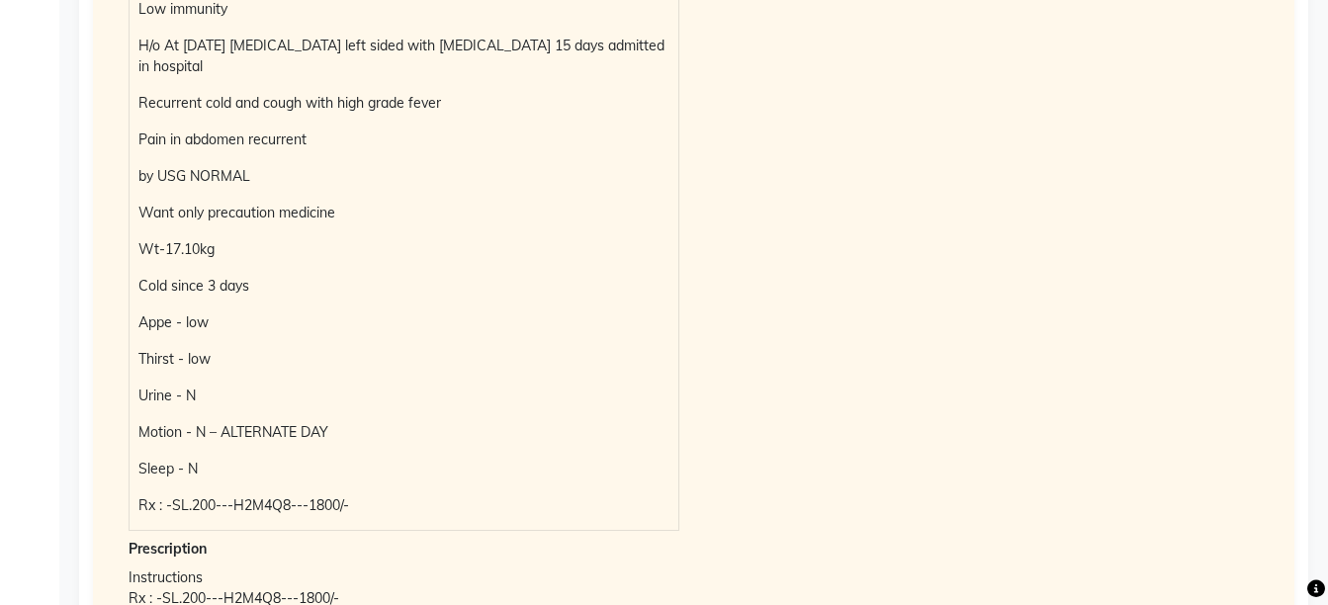
scroll to position [2414, 0]
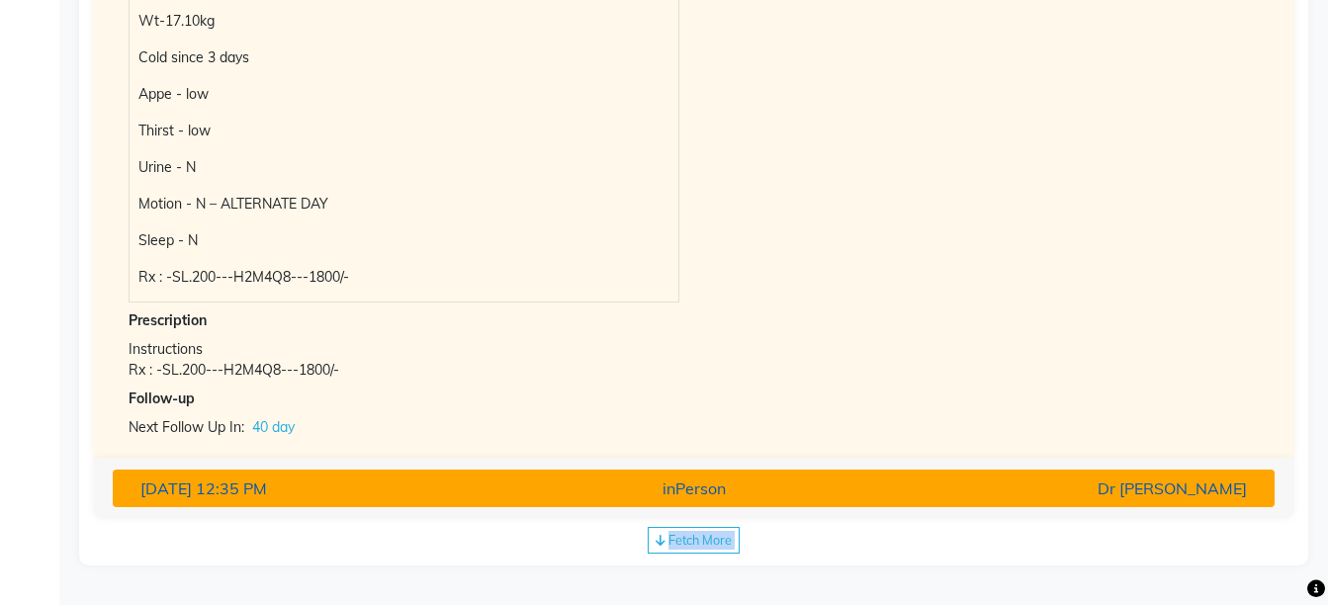
click at [1059, 481] on div "Dr [PERSON_NAME]" at bounding box center [1072, 488] width 379 height 24
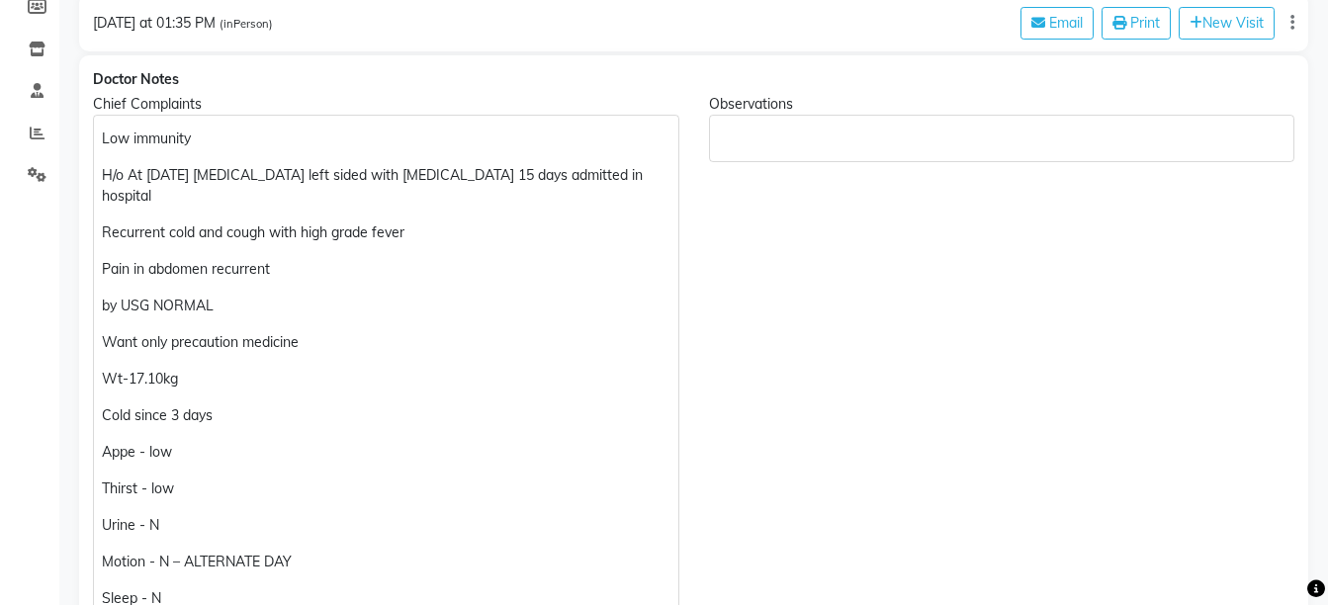
scroll to position [0, 0]
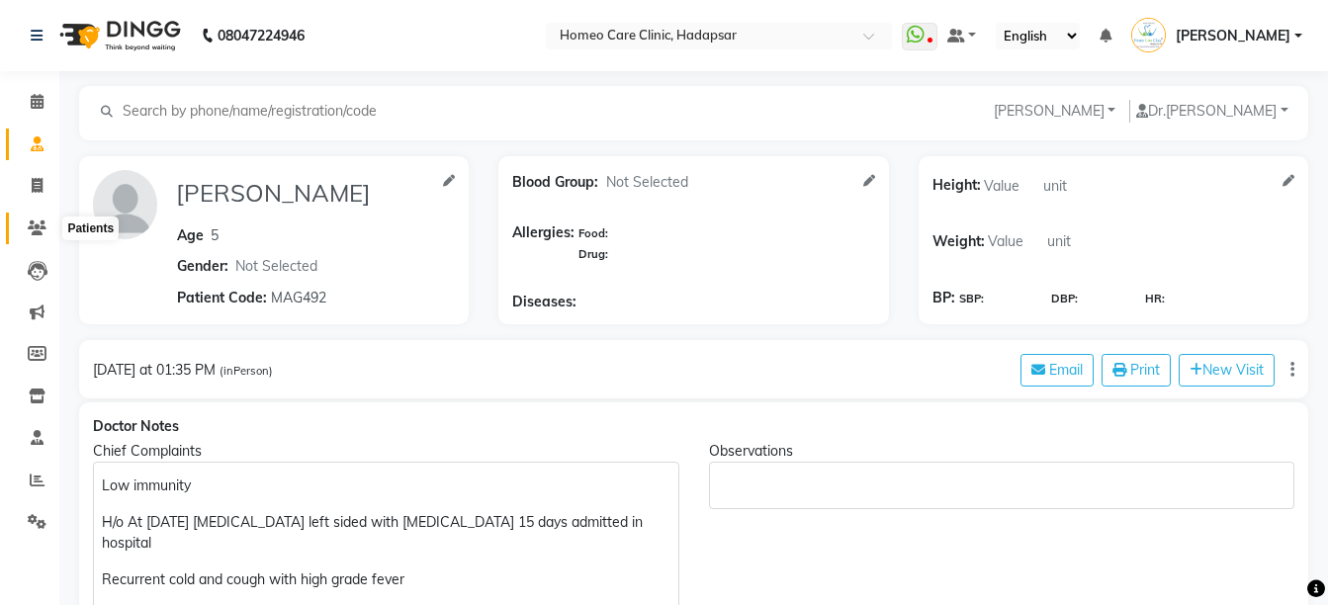
click at [36, 227] on icon at bounding box center [37, 227] width 19 height 15
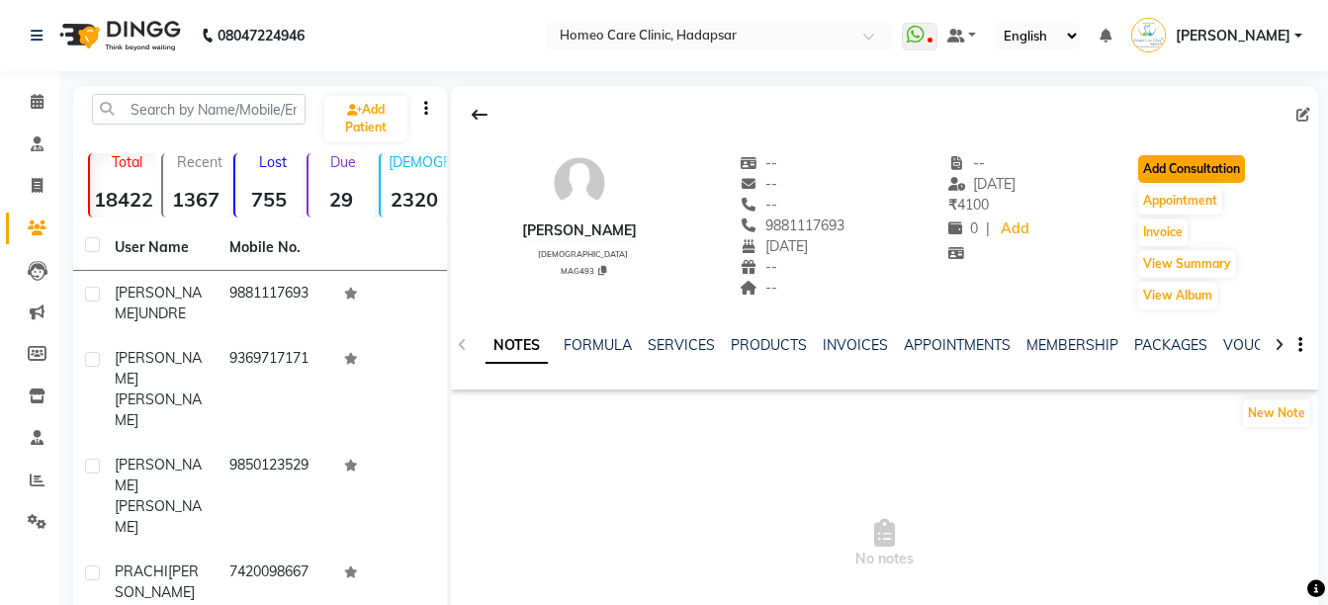
click at [1223, 163] on button "Add Consultation" at bounding box center [1191, 169] width 107 height 28
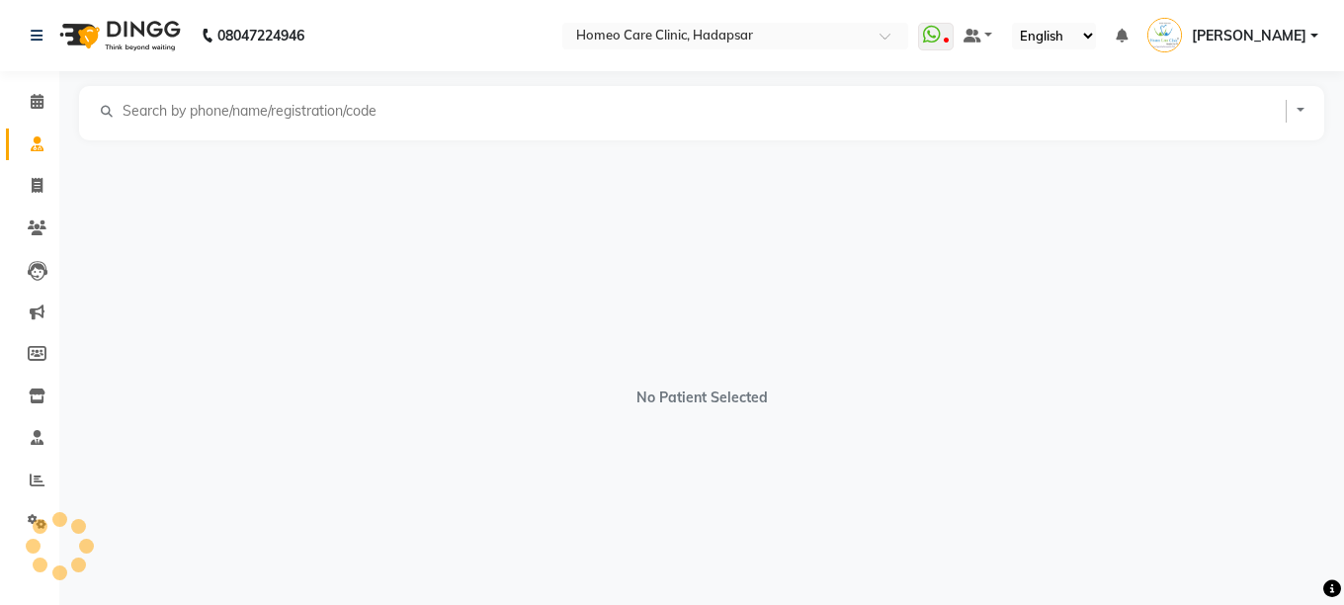
select select "[DEMOGRAPHIC_DATA]"
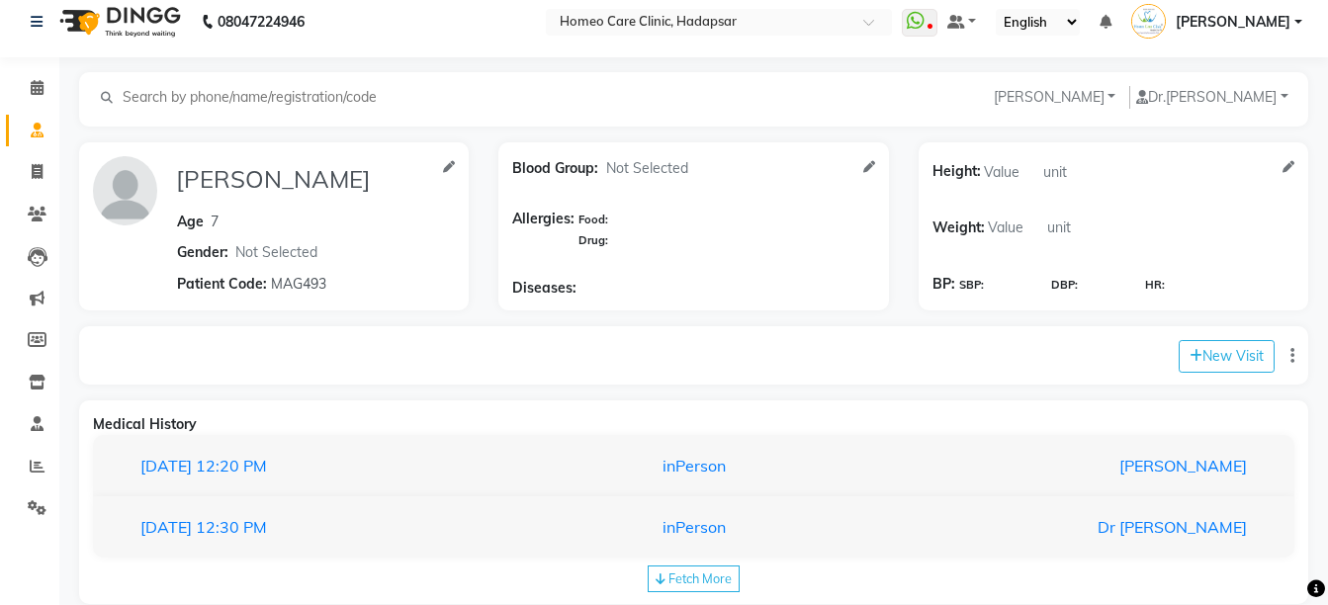
scroll to position [52, 0]
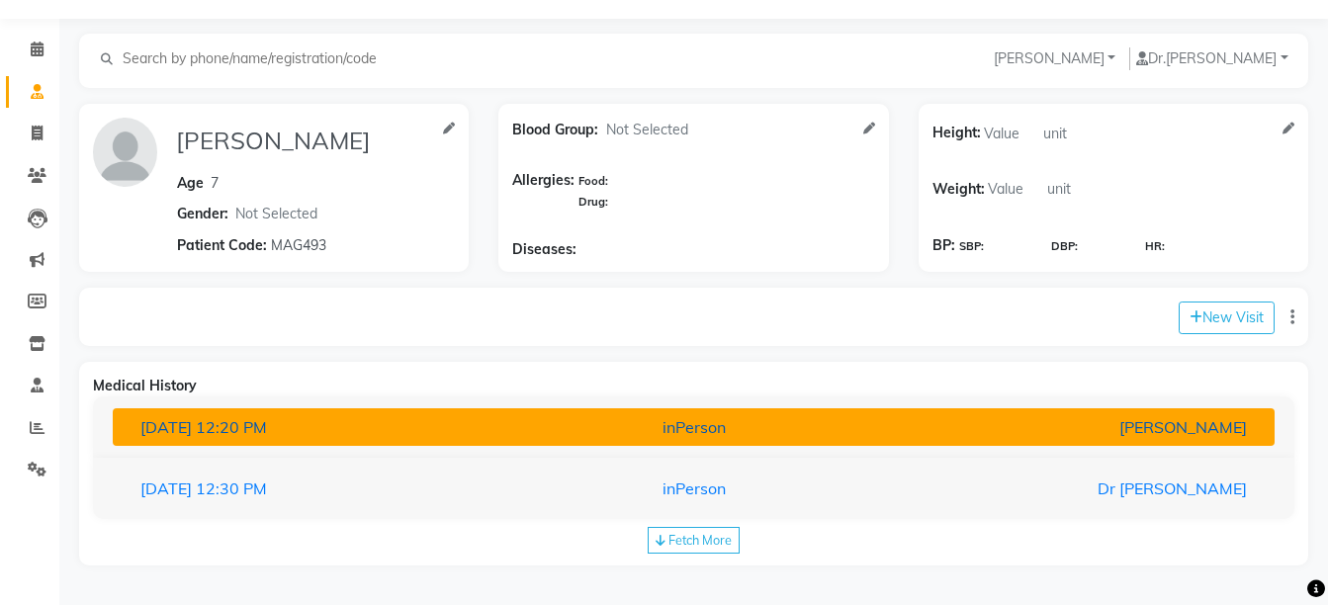
click at [1059, 433] on div "[PERSON_NAME]" at bounding box center [1072, 427] width 379 height 24
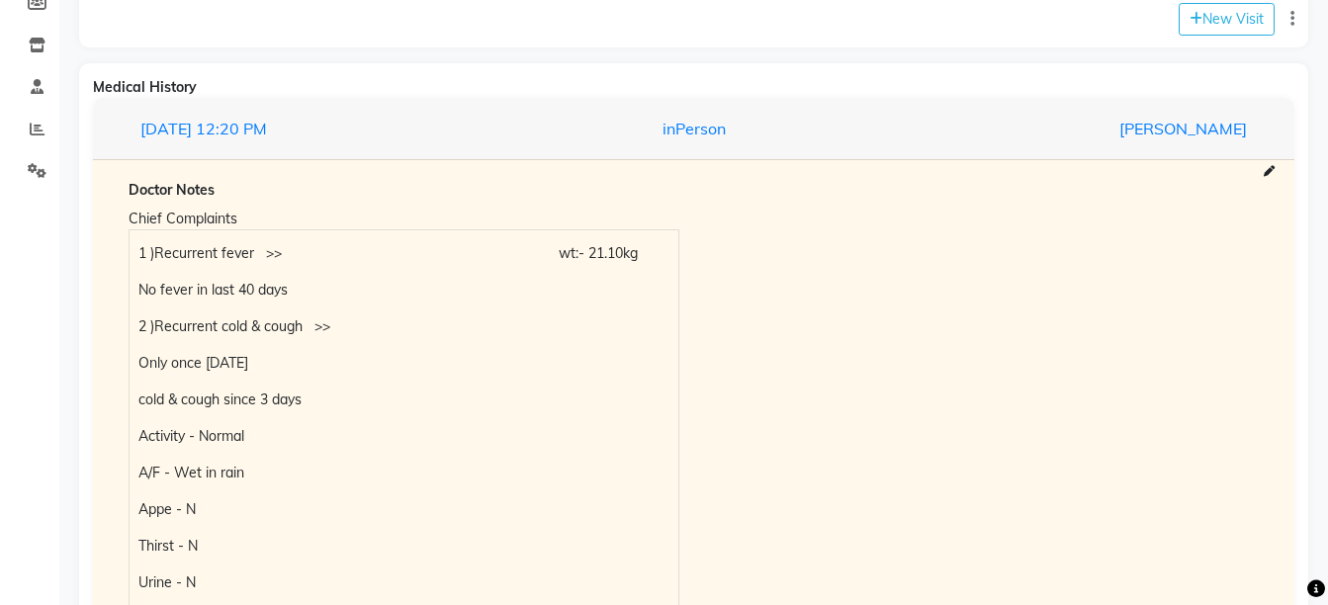
scroll to position [371, 0]
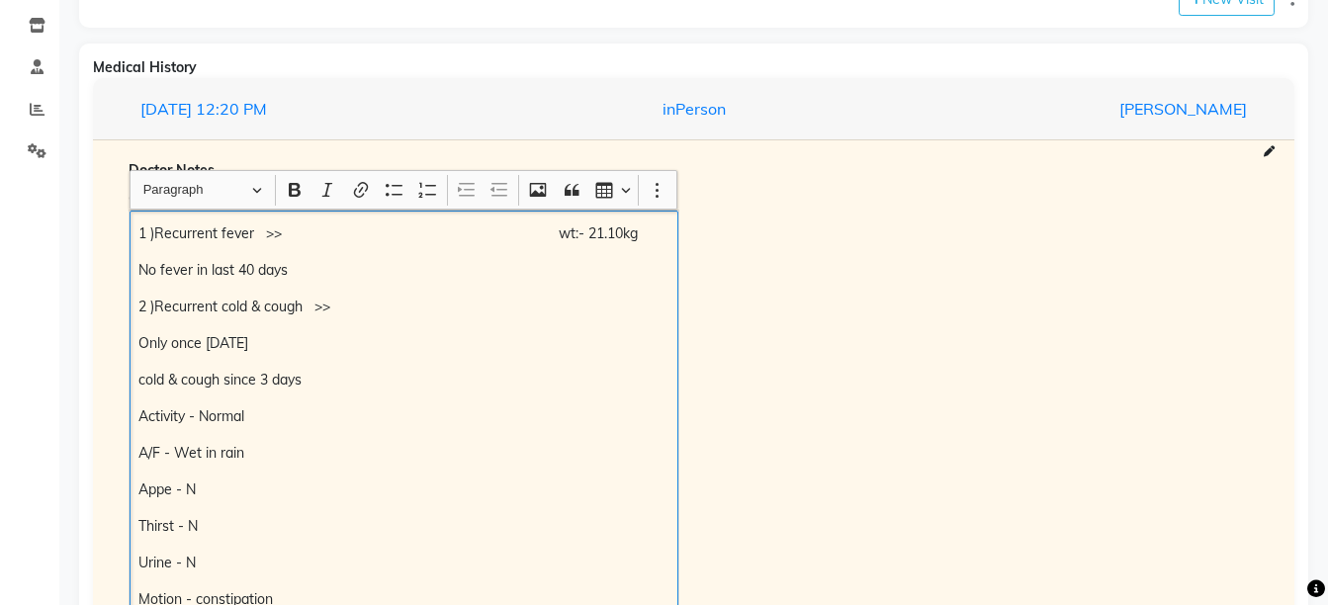
click at [143, 236] on p "1 )Recurrent fever >> wt:- 21.10kg" at bounding box center [403, 233] width 530 height 21
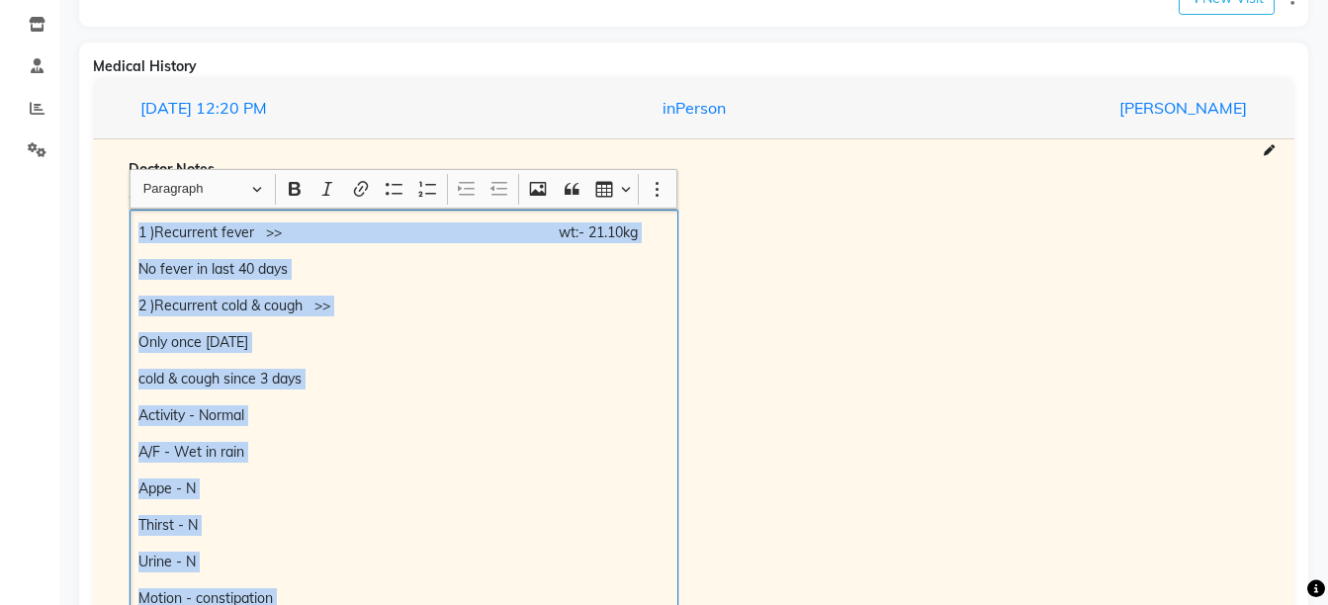
scroll to position [448, 0]
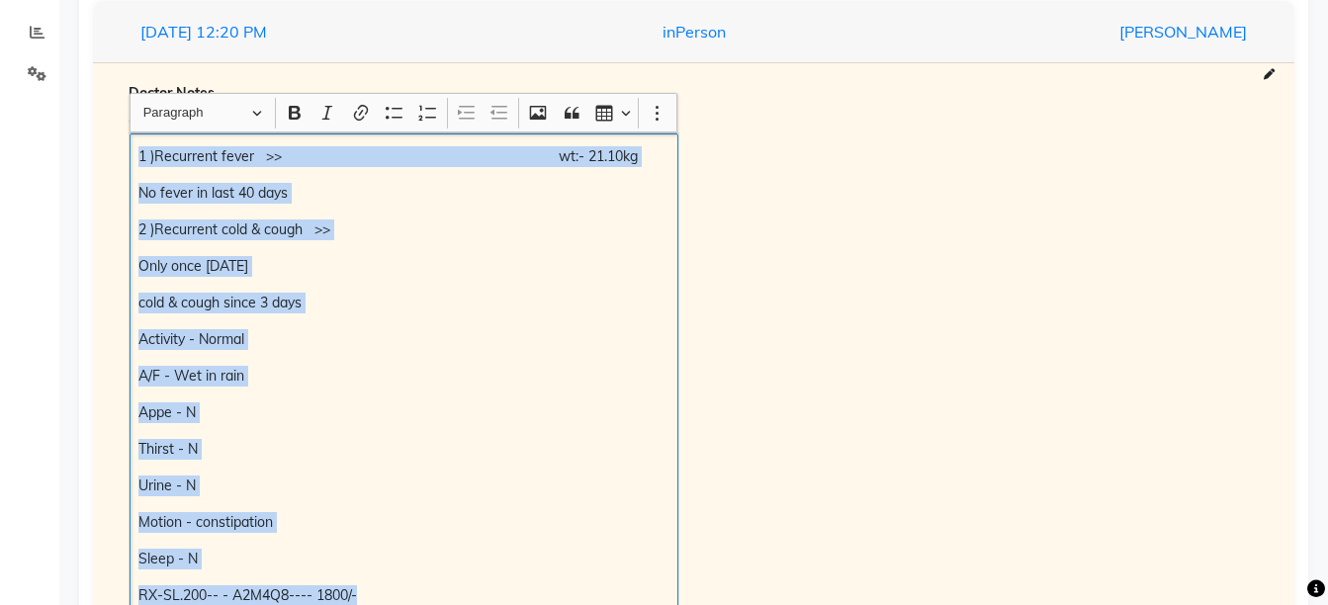
copy div "1 )Recurrent fever >> wt:- 21.10kg No fever in last 40 days 2 )Recurrent cold &…"
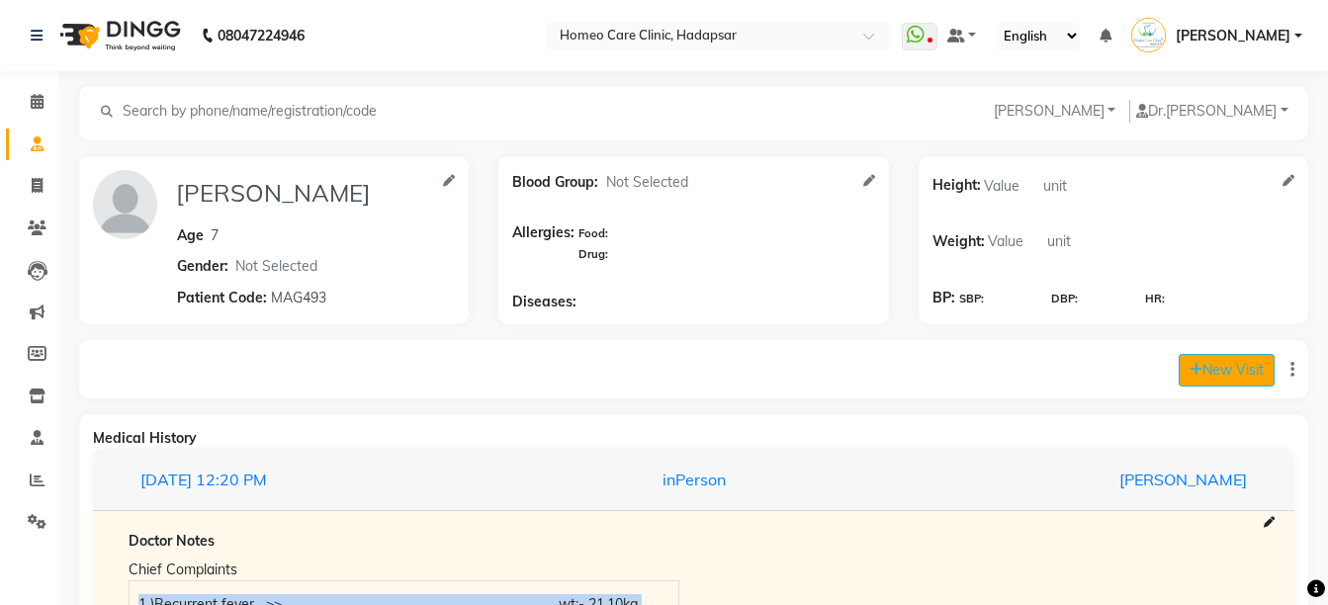
click at [1203, 370] on button "New Visit" at bounding box center [1226, 370] width 96 height 33
select select "820"
select select "inPerson"
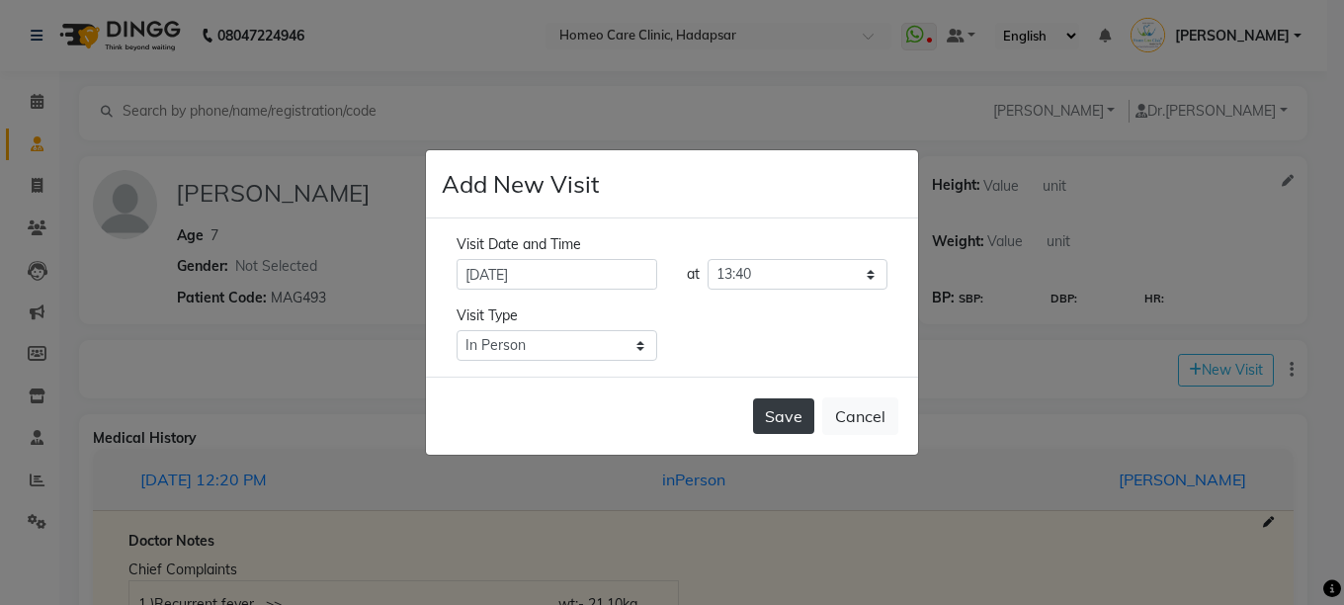
click at [765, 412] on button "Save" at bounding box center [783, 416] width 61 height 36
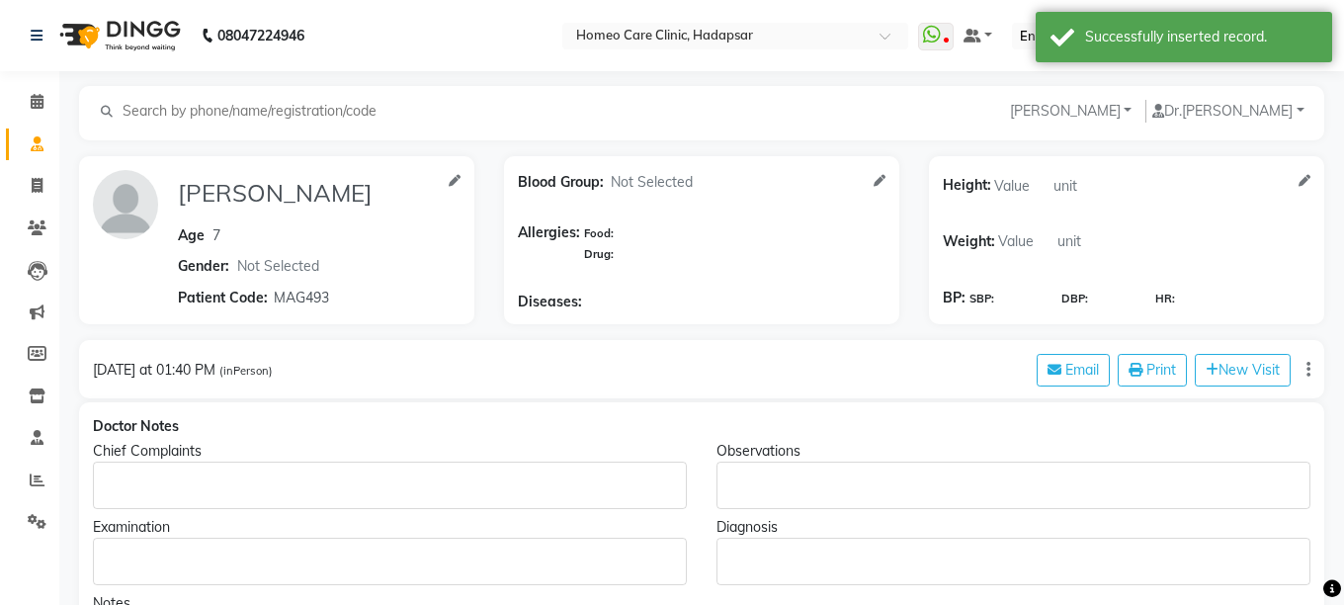
type input "RANVEER UNDRE"
type input "7"
select select "[DEMOGRAPHIC_DATA]"
type input "MAG493"
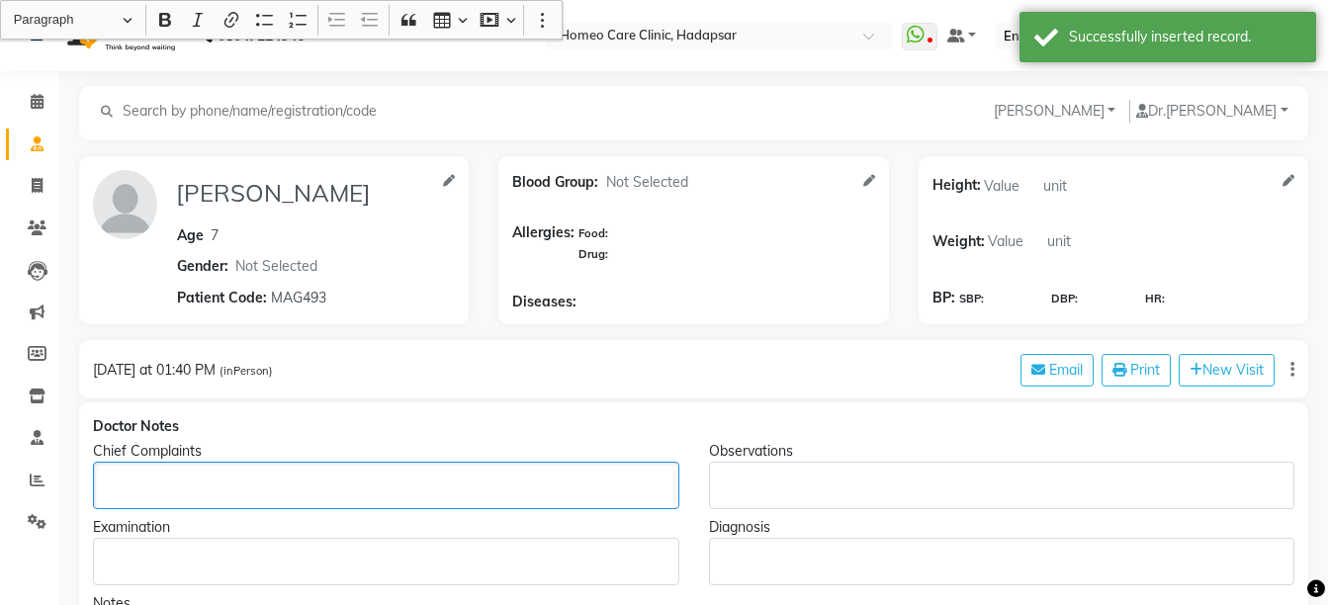
click at [147, 485] on p "Rich Text Editor, main" at bounding box center [385, 485] width 567 height 21
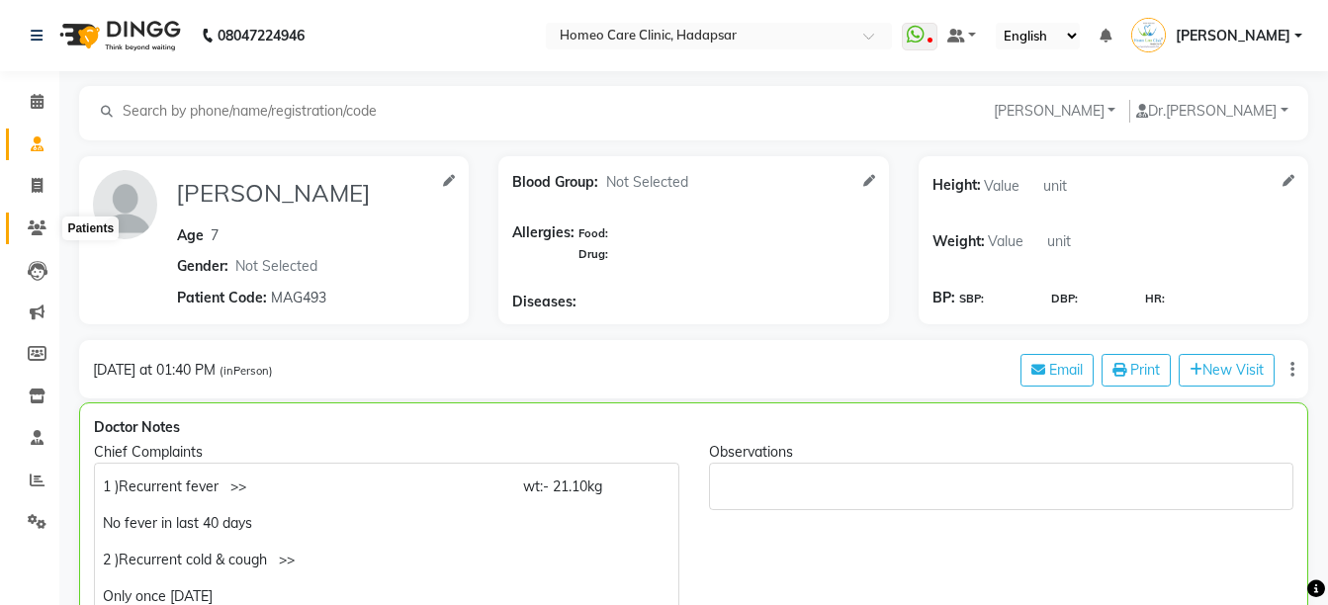
click at [22, 228] on span at bounding box center [37, 228] width 35 height 23
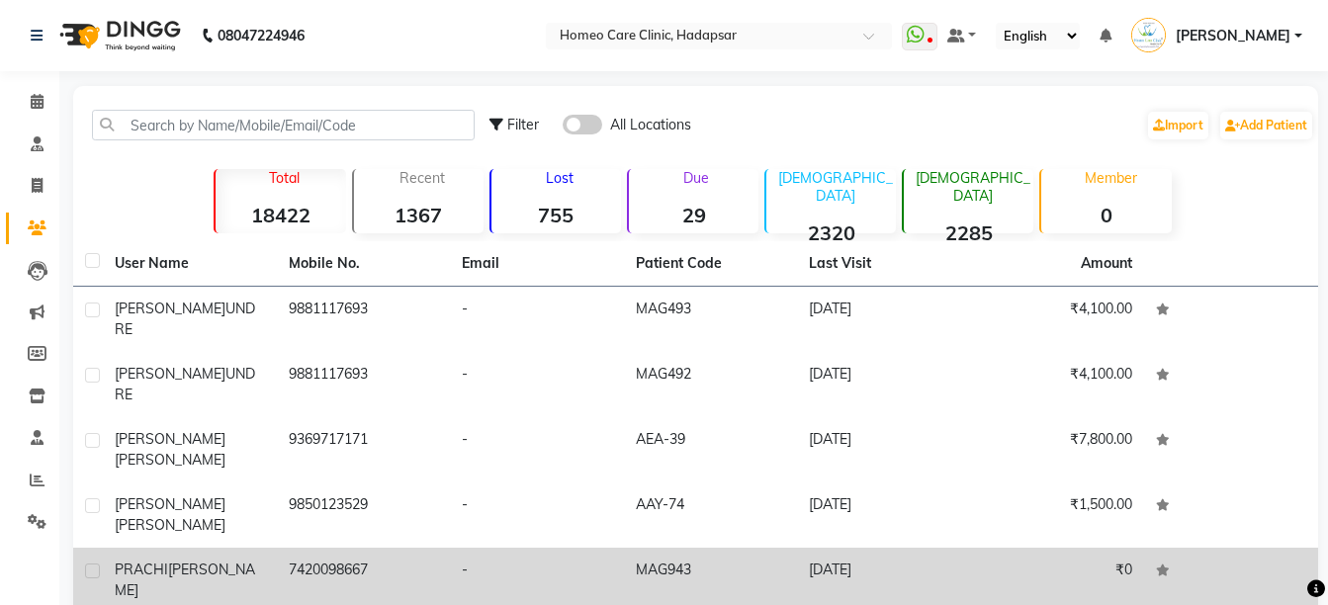
click at [283, 548] on td "7420098667" at bounding box center [364, 580] width 174 height 65
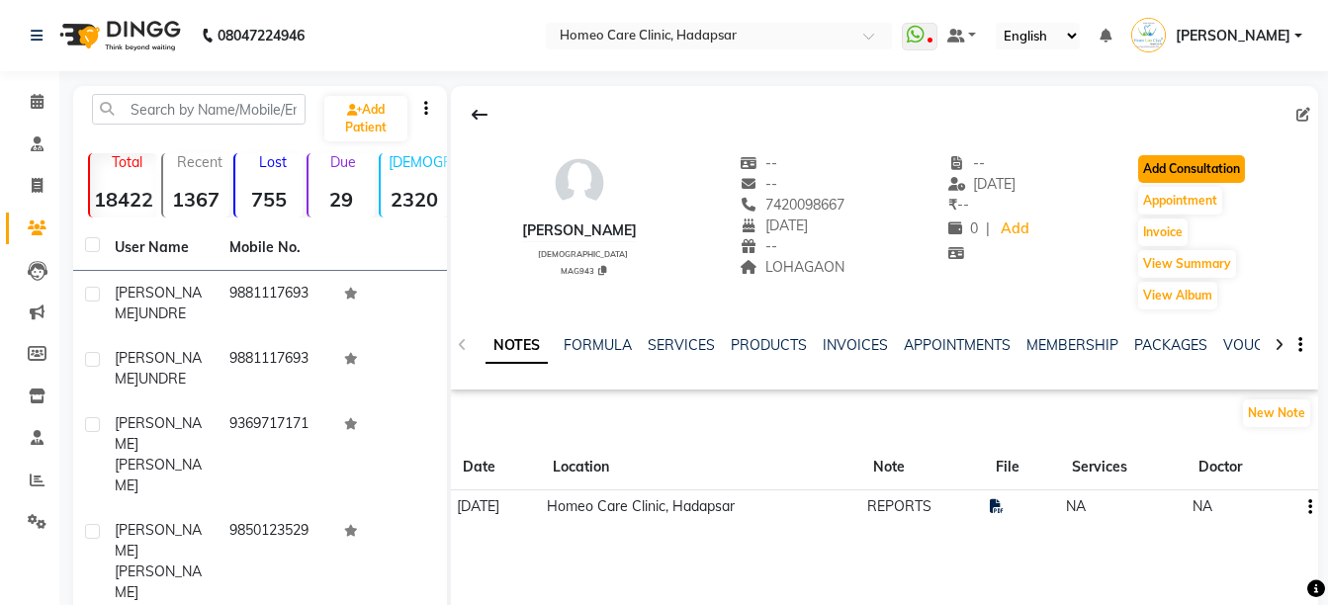
click at [1189, 168] on button "Add Consultation" at bounding box center [1191, 169] width 107 height 28
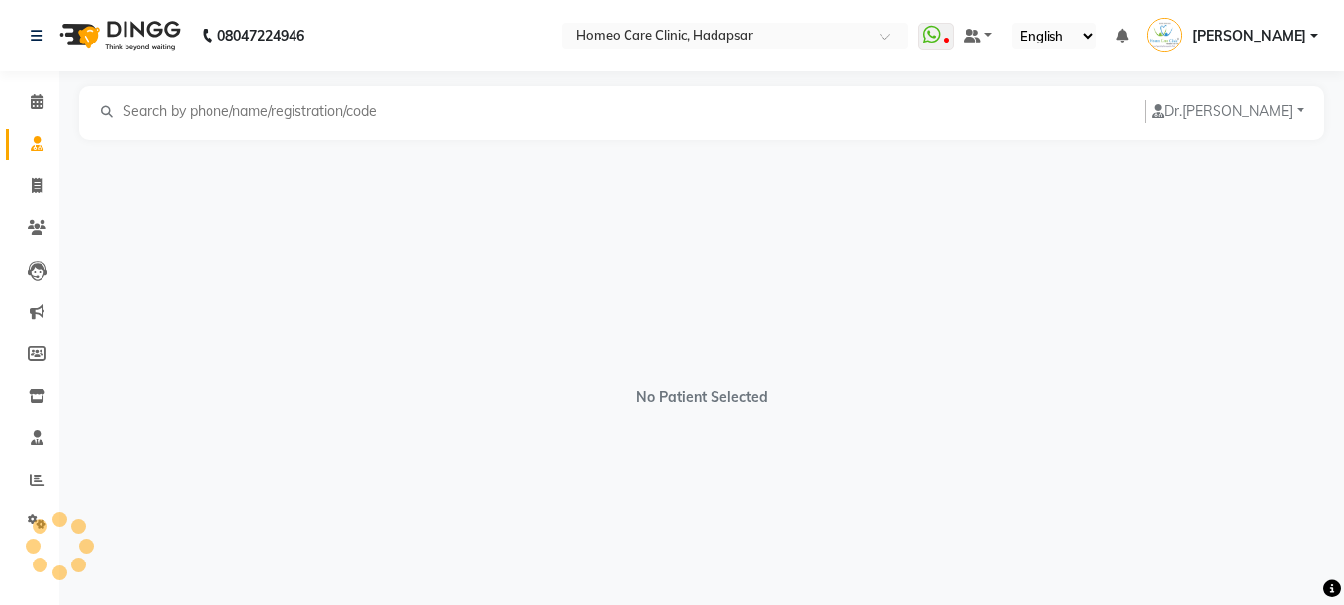
select select "female"
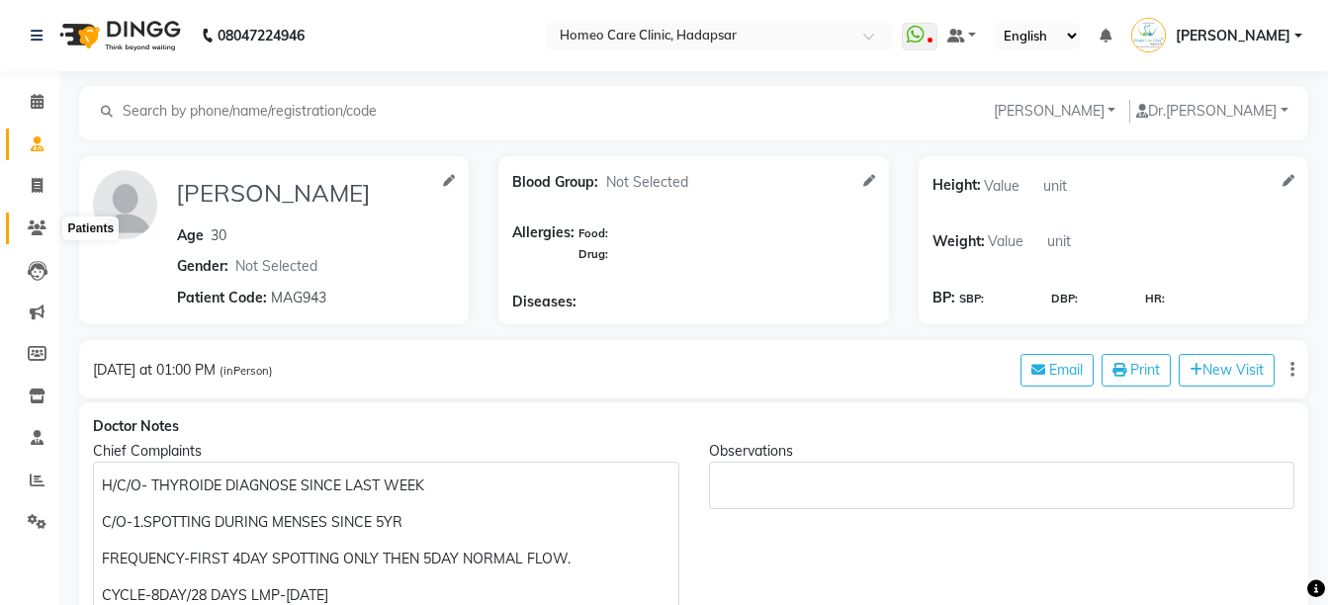
click at [34, 226] on icon at bounding box center [37, 227] width 19 height 15
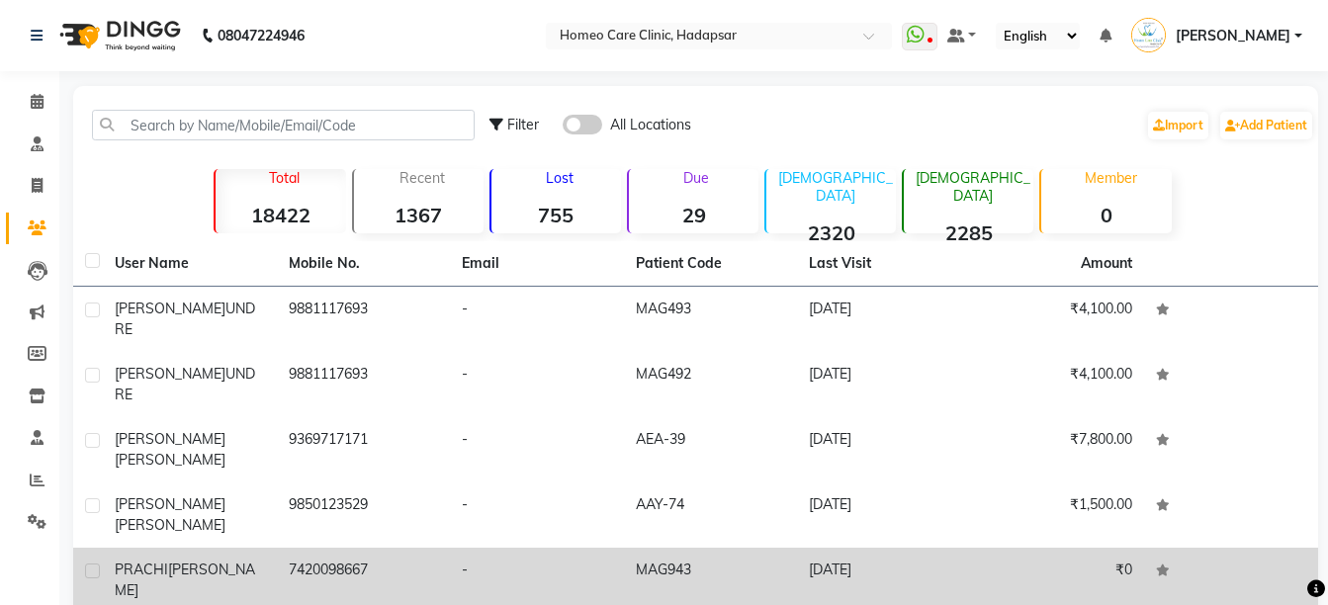
click at [245, 560] on div "PRACHI PRABHA" at bounding box center [190, 581] width 150 height 42
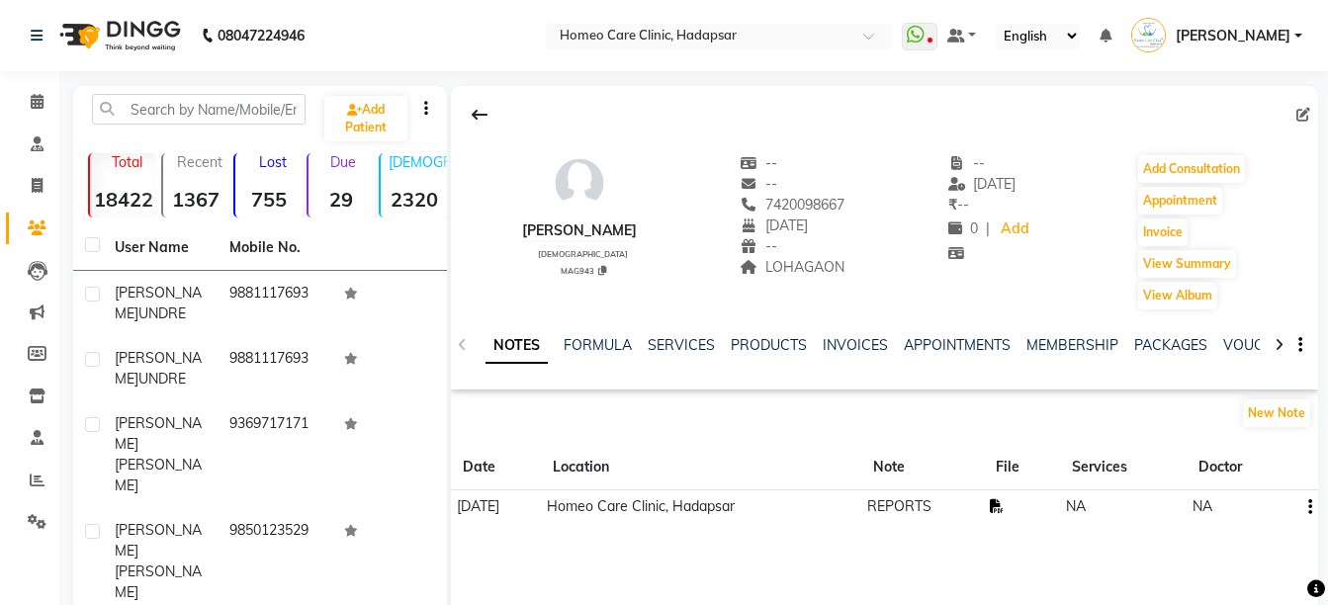
click at [1003, 509] on icon at bounding box center [997, 506] width 14 height 14
click at [1195, 165] on button "Add Consultation" at bounding box center [1191, 169] width 107 height 28
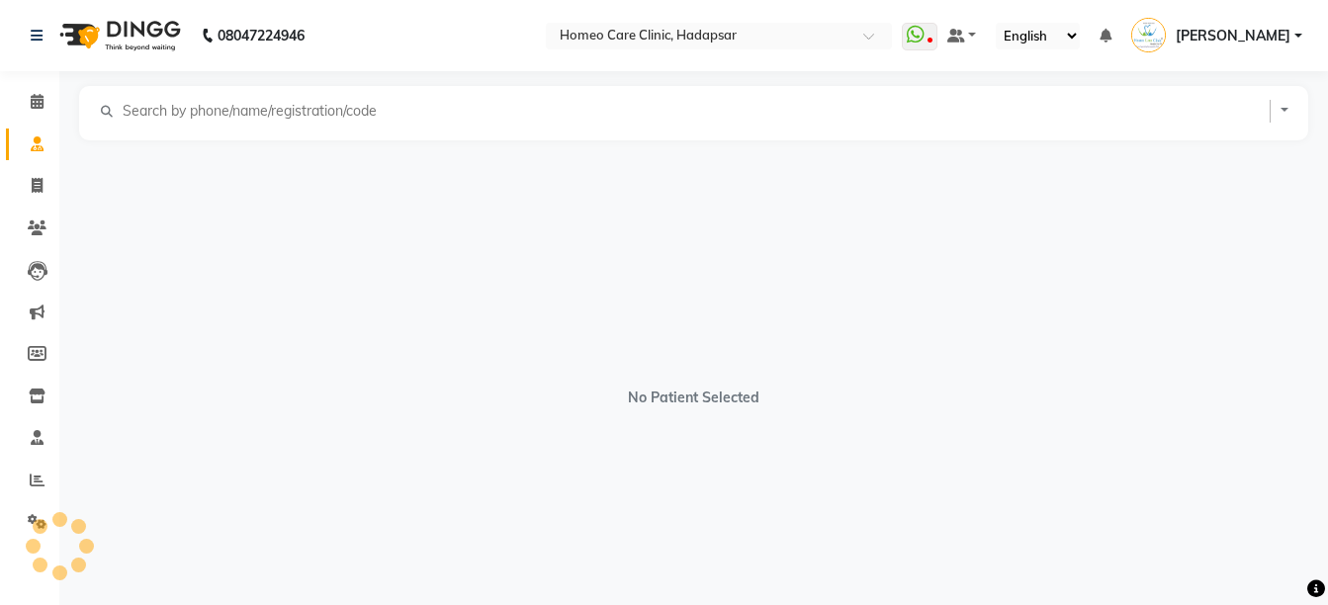
select select "female"
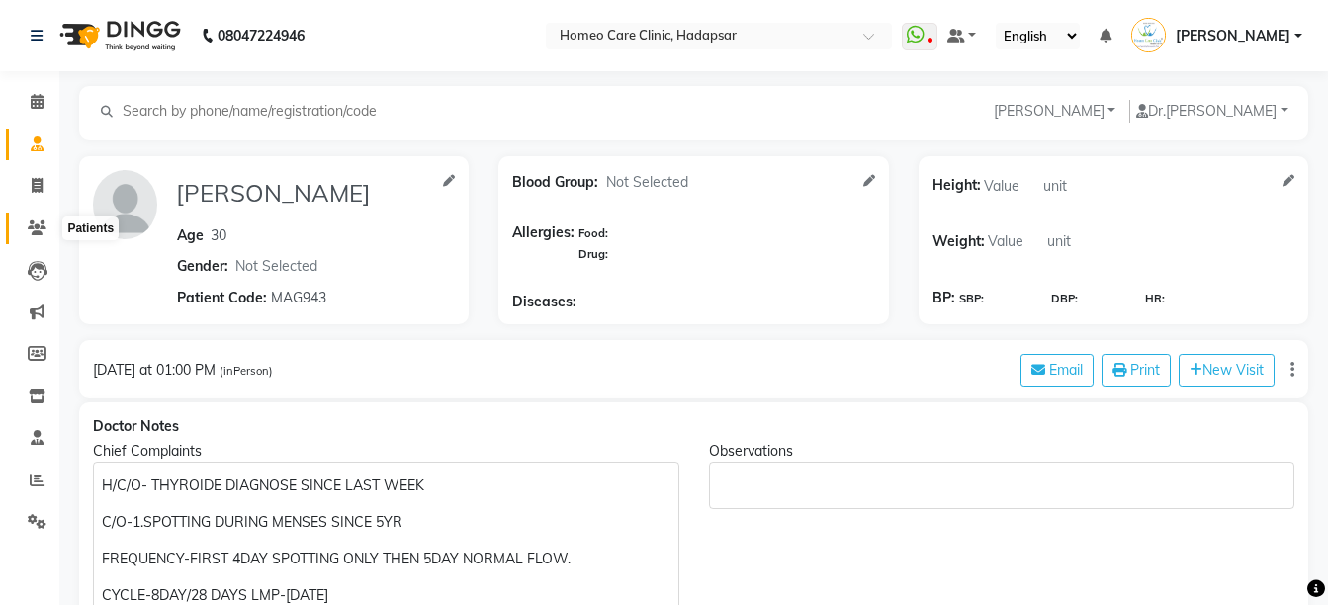
click at [35, 226] on icon at bounding box center [37, 227] width 19 height 15
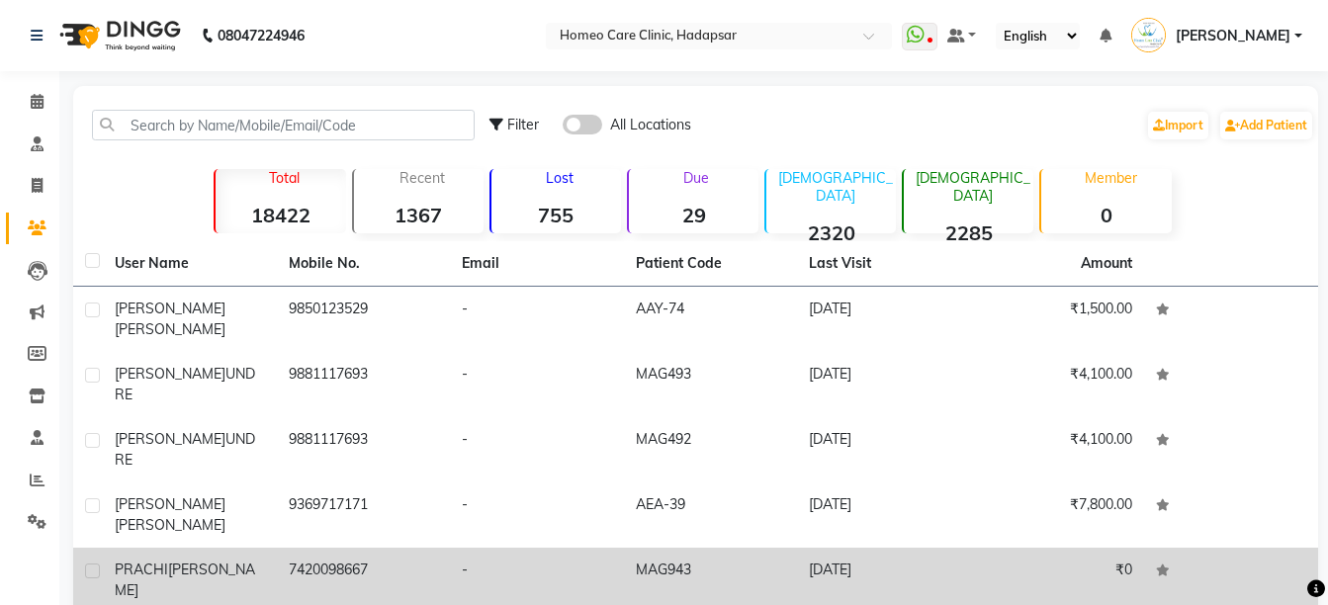
click at [816, 548] on td "[DATE]" at bounding box center [884, 580] width 174 height 65
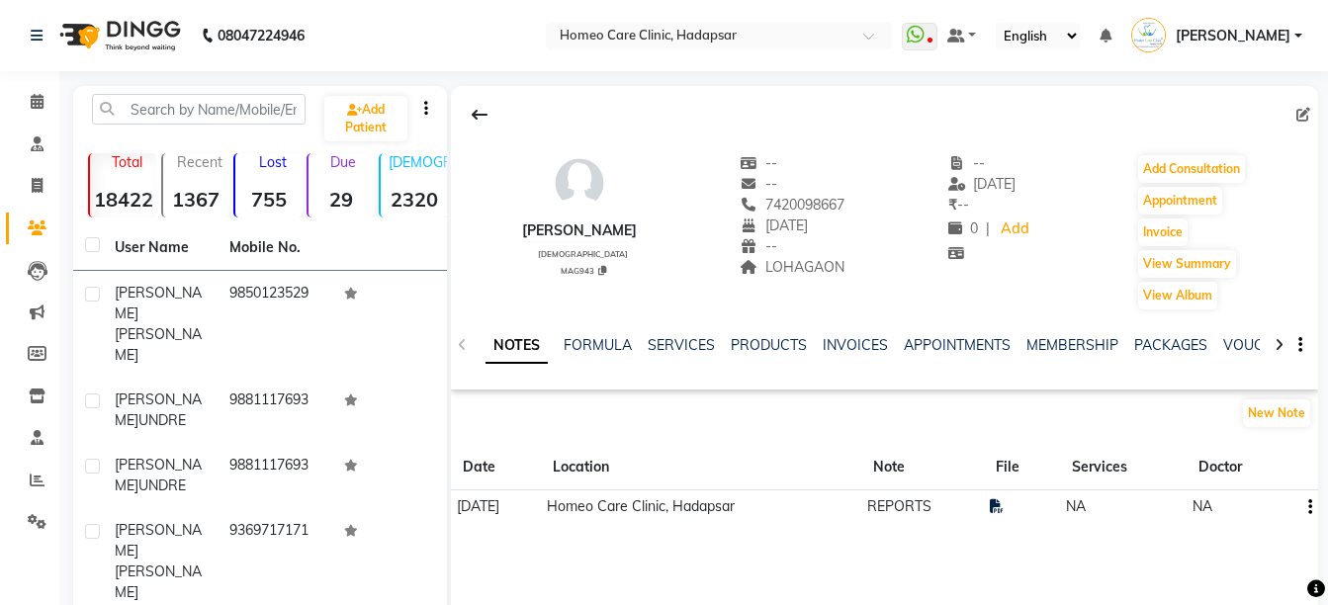
click at [1274, 342] on icon at bounding box center [1278, 345] width 9 height 14
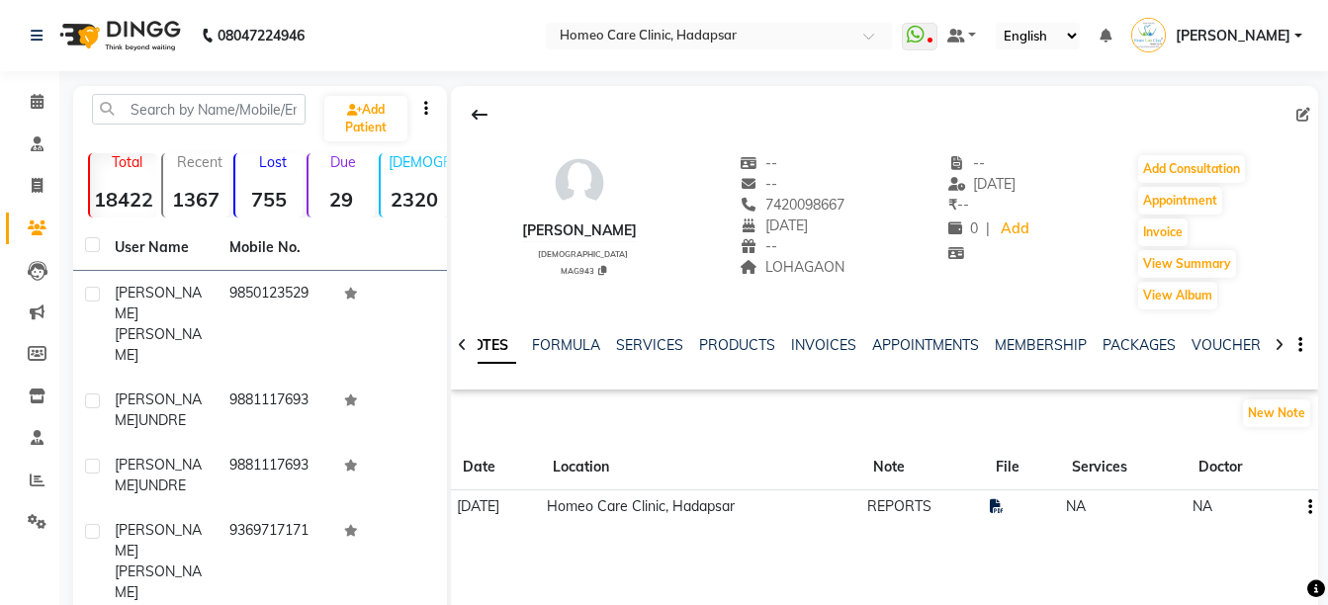
click at [1274, 342] on icon at bounding box center [1278, 345] width 9 height 14
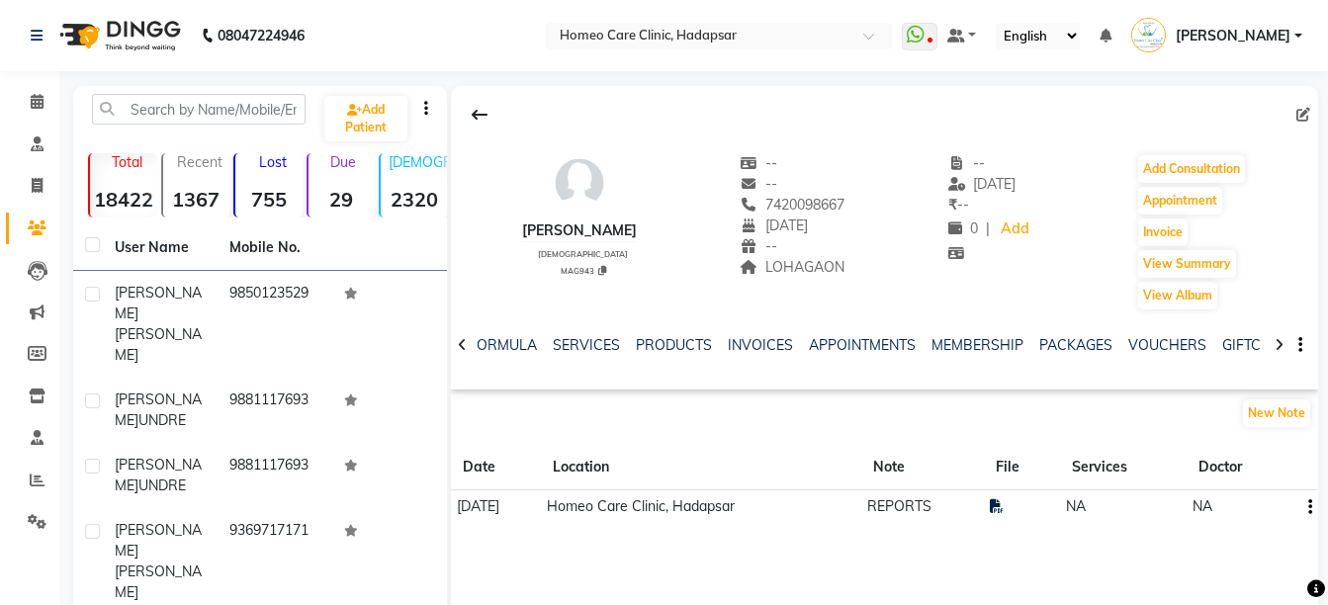
click at [1274, 342] on icon at bounding box center [1278, 345] width 9 height 14
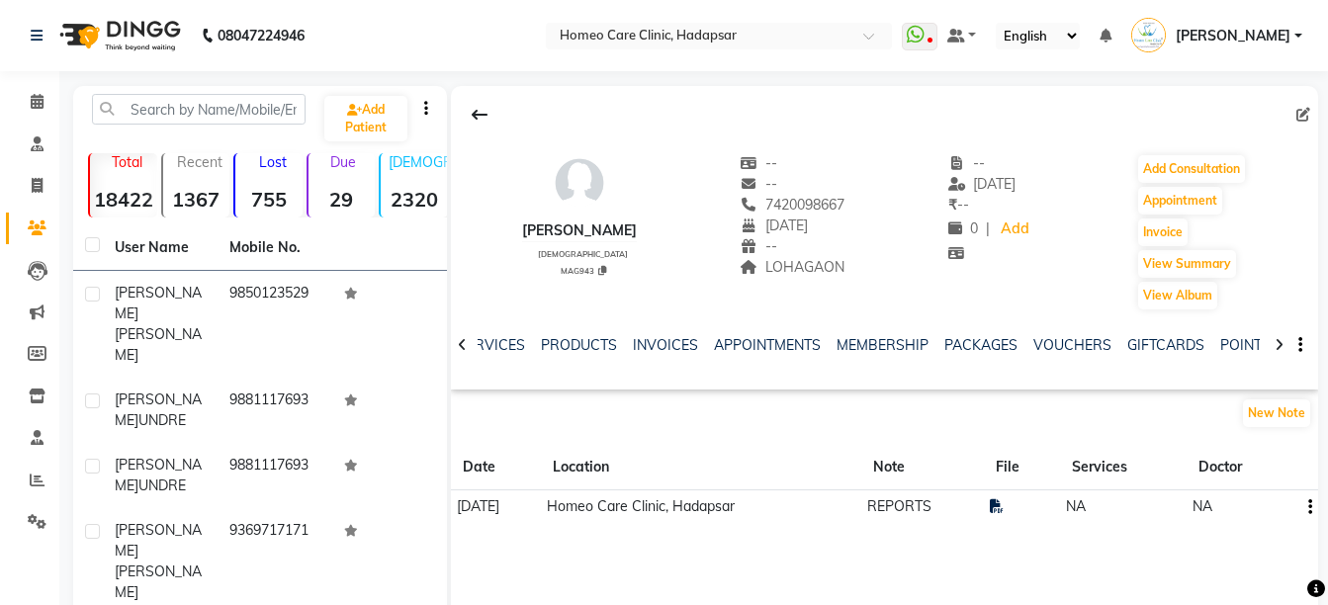
click at [1274, 342] on icon at bounding box center [1278, 345] width 9 height 14
click at [1274, 342] on div "NOTES FORMULA SERVICES PRODUCTS INVOICES APPOINTMENTS MEMBERSHIP PACKAGES VOUCH…" at bounding box center [884, 345] width 867 height 68
click at [1254, 342] on link "FORMS" at bounding box center [1278, 345] width 49 height 18
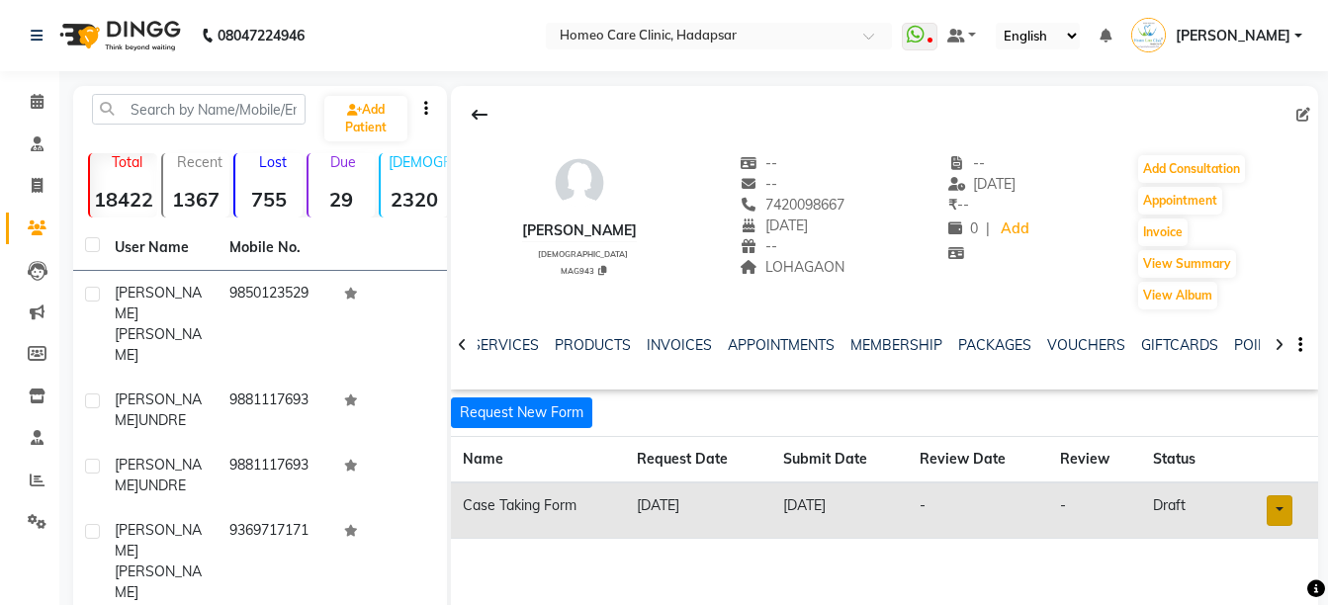
click at [1272, 507] on link at bounding box center [1279, 510] width 26 height 31
click at [1251, 476] on link "Open in staff mode" at bounding box center [1228, 471] width 187 height 32
click at [1159, 168] on button "Add Consultation" at bounding box center [1191, 169] width 107 height 28
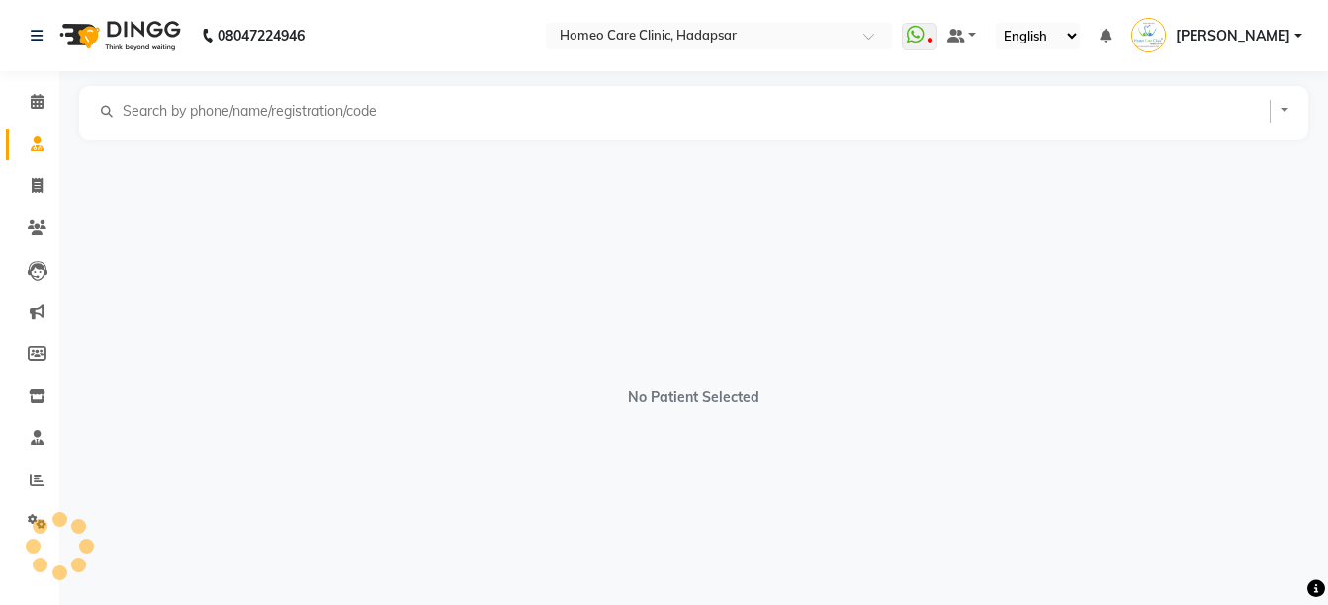
select select "female"
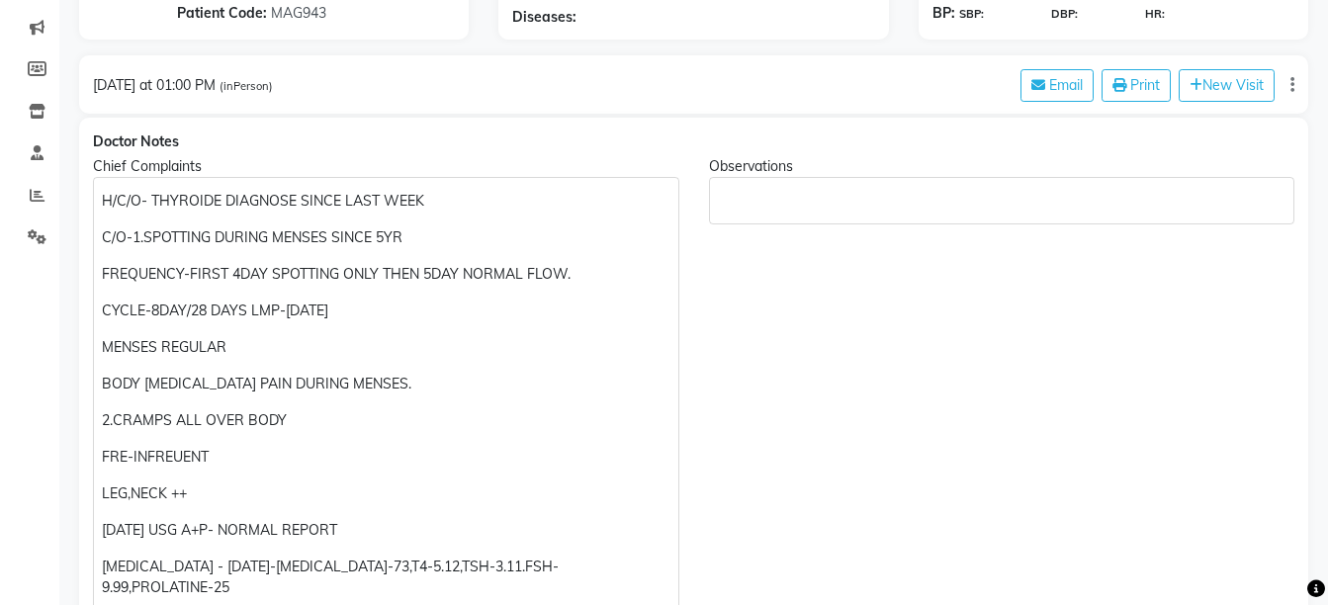
scroll to position [643, 0]
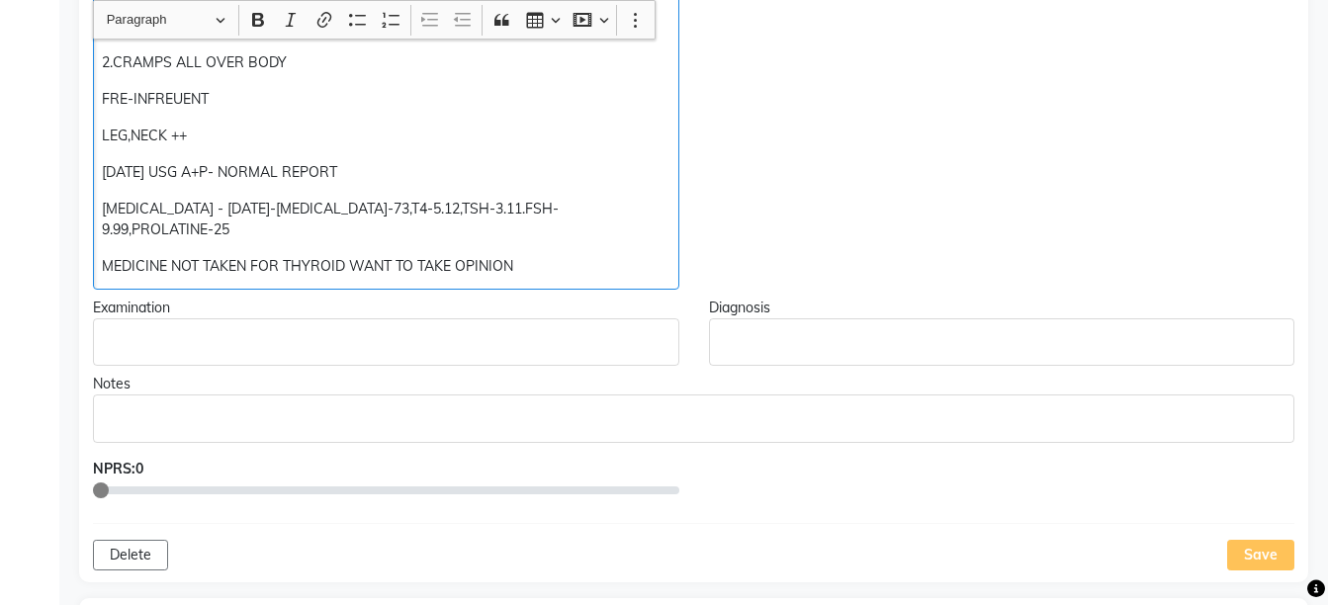
click at [558, 256] on p "MEDICINE NOT TAKEN FOR THYROID WANT TO TAKE OPINION" at bounding box center [385, 266] width 567 height 21
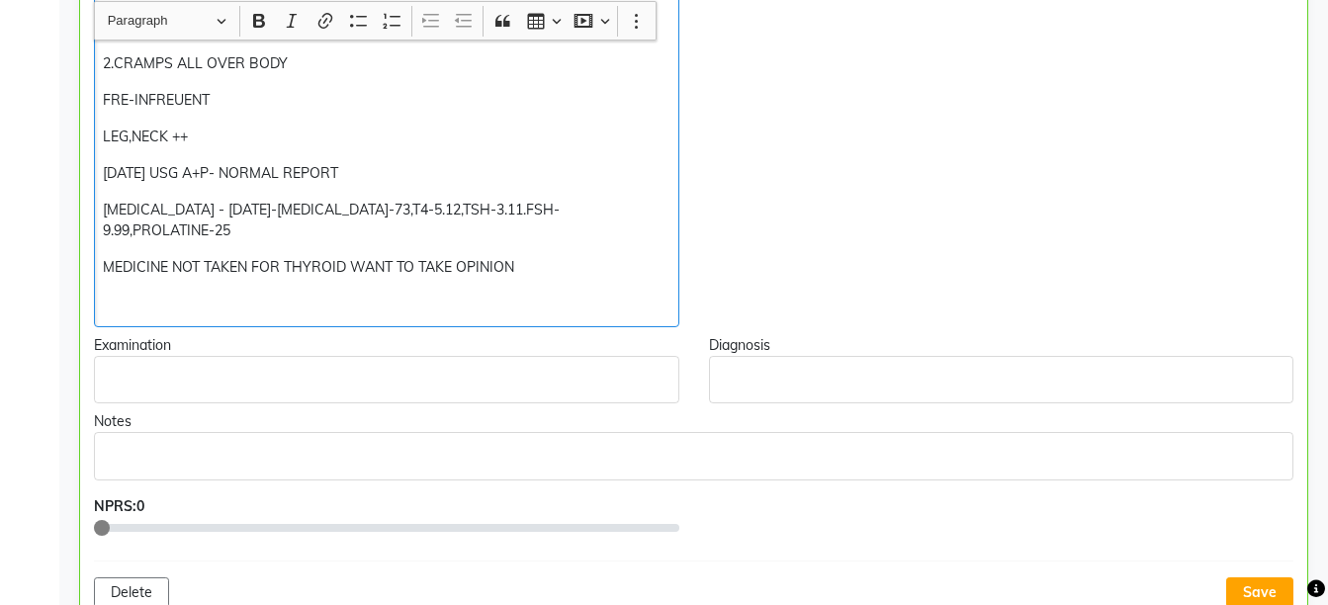
scroll to position [644, 0]
click at [122, 293] on p "D/D-NAT MUR" at bounding box center [386, 303] width 566 height 21
click at [215, 293] on p "Rx:-NAT MUR" at bounding box center [386, 303] width 566 height 21
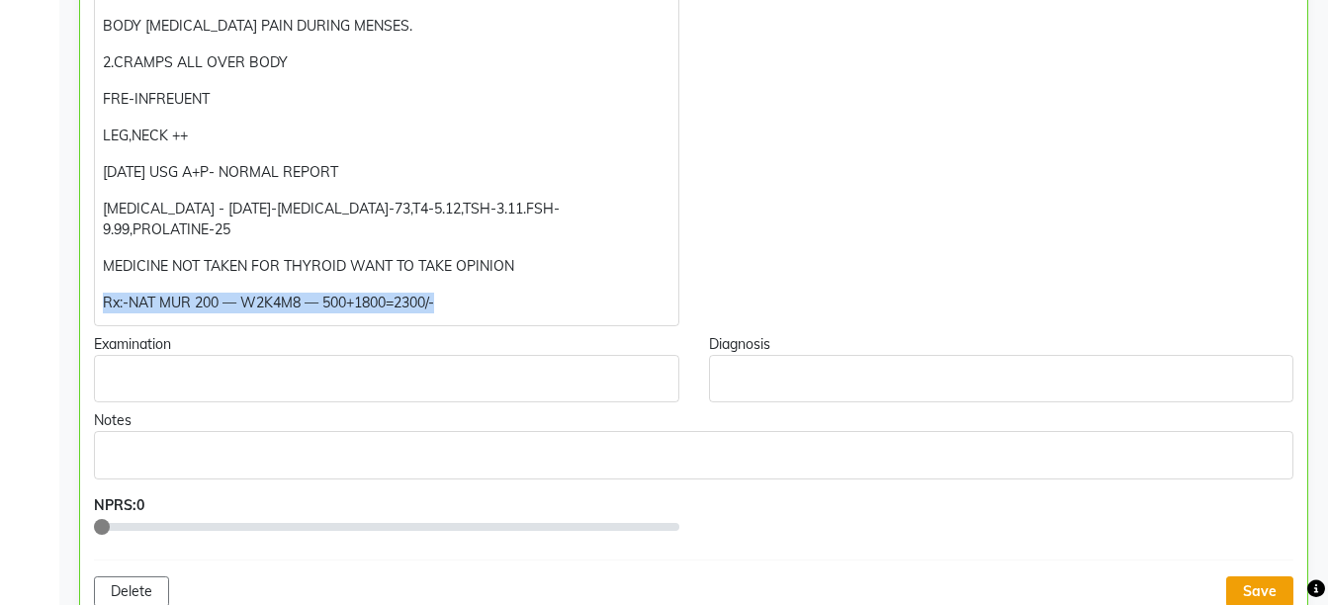
click at [1248, 576] on button "Save" at bounding box center [1259, 591] width 67 height 31
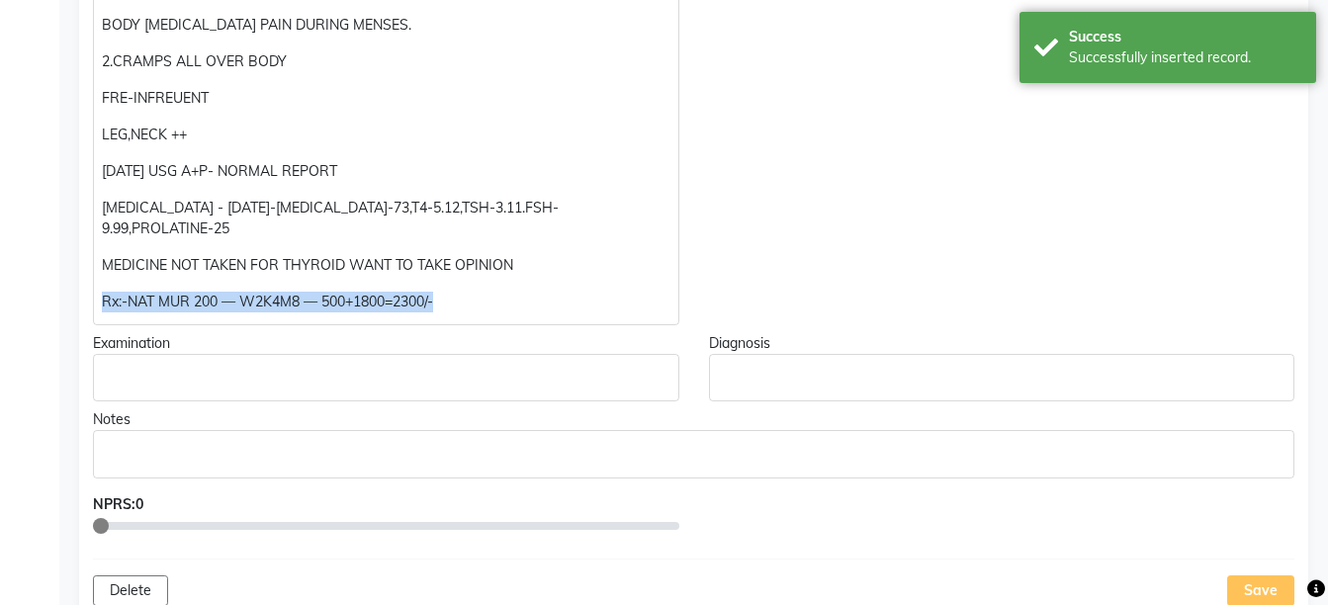
scroll to position [941, 0]
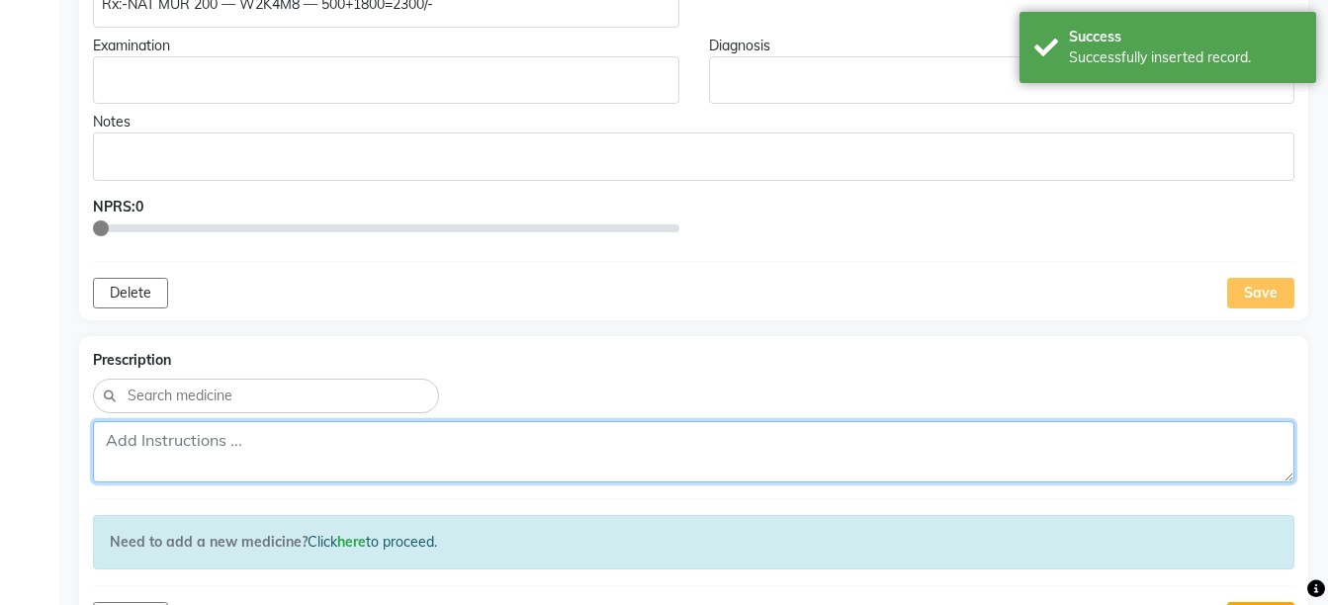
click at [641, 431] on textarea at bounding box center [693, 451] width 1201 height 61
paste textarea "Rx:-NAT MUR 200 — W2K4M8 — 500+1800=2300/-"
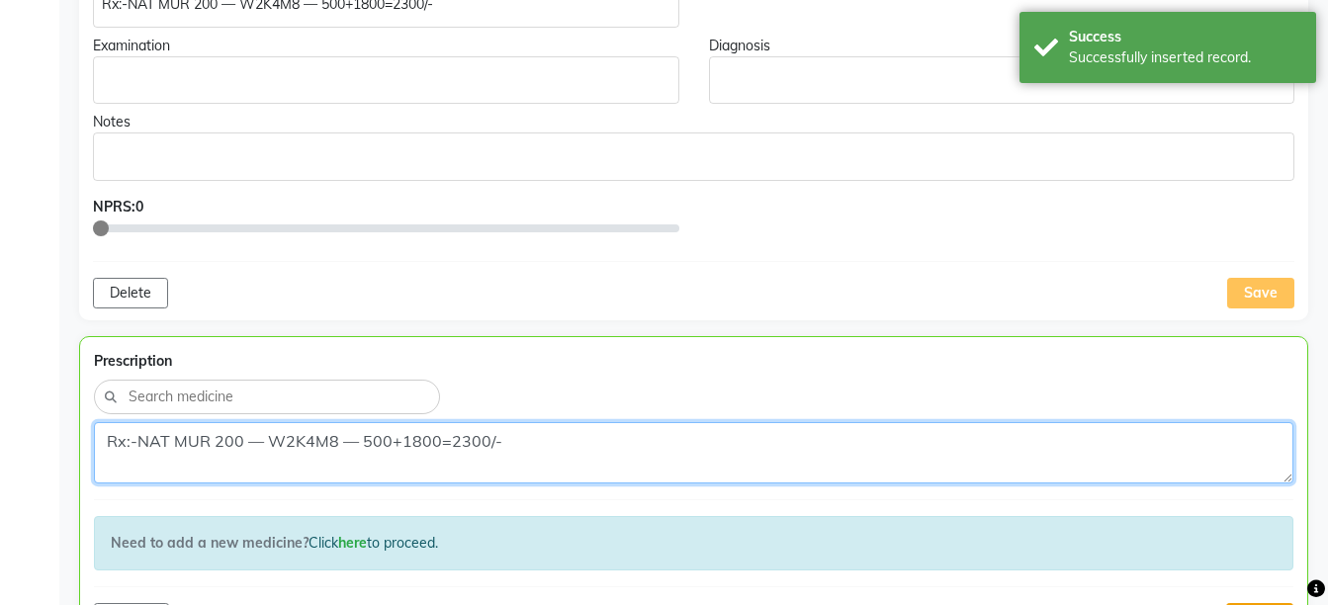
type textarea "Rx:-NAT MUR 200 — W2K4M8 — 500+1800=2300/-"
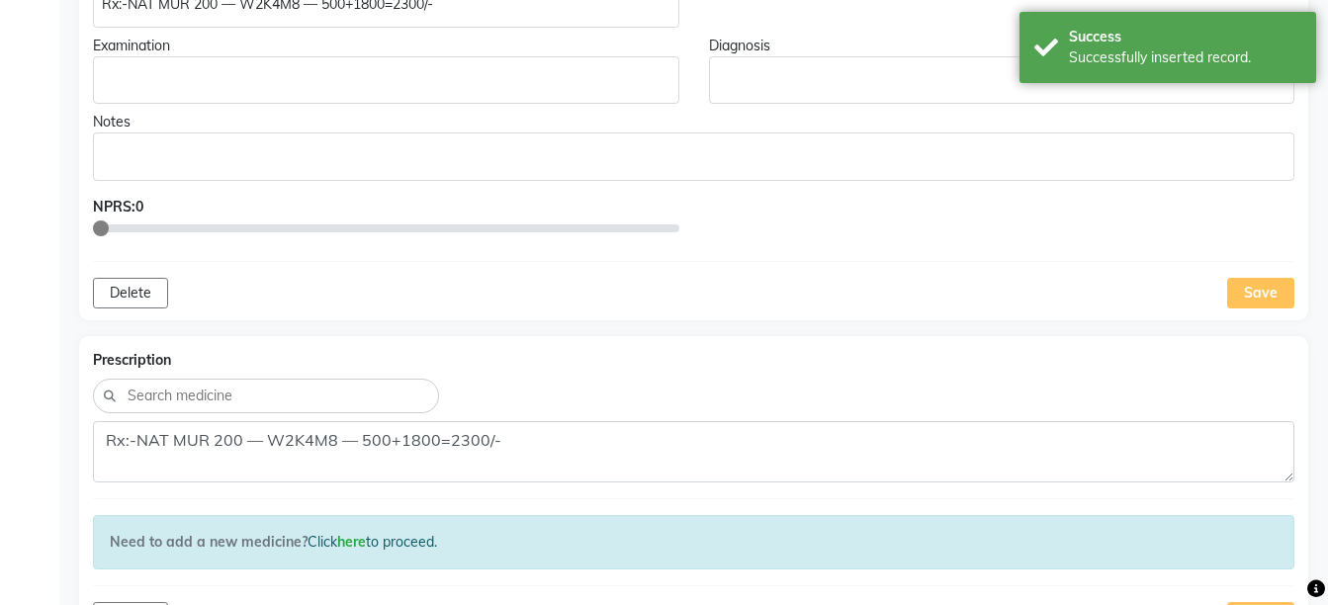
scroll to position [0, 0]
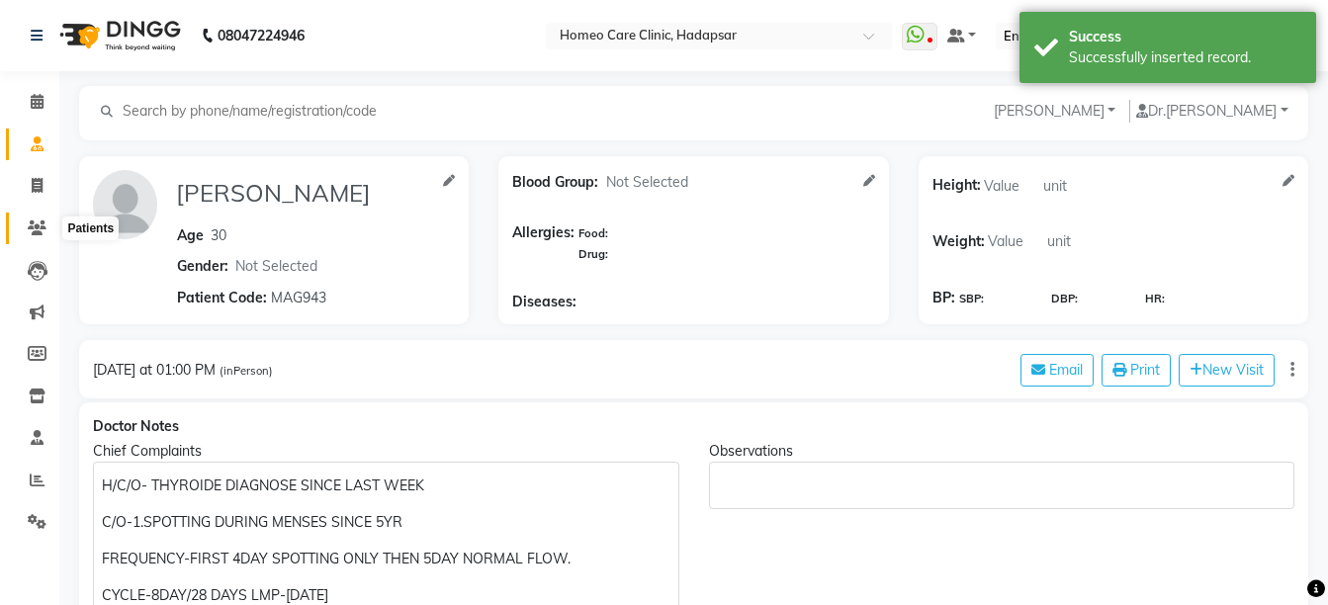
click at [48, 238] on span at bounding box center [37, 228] width 35 height 23
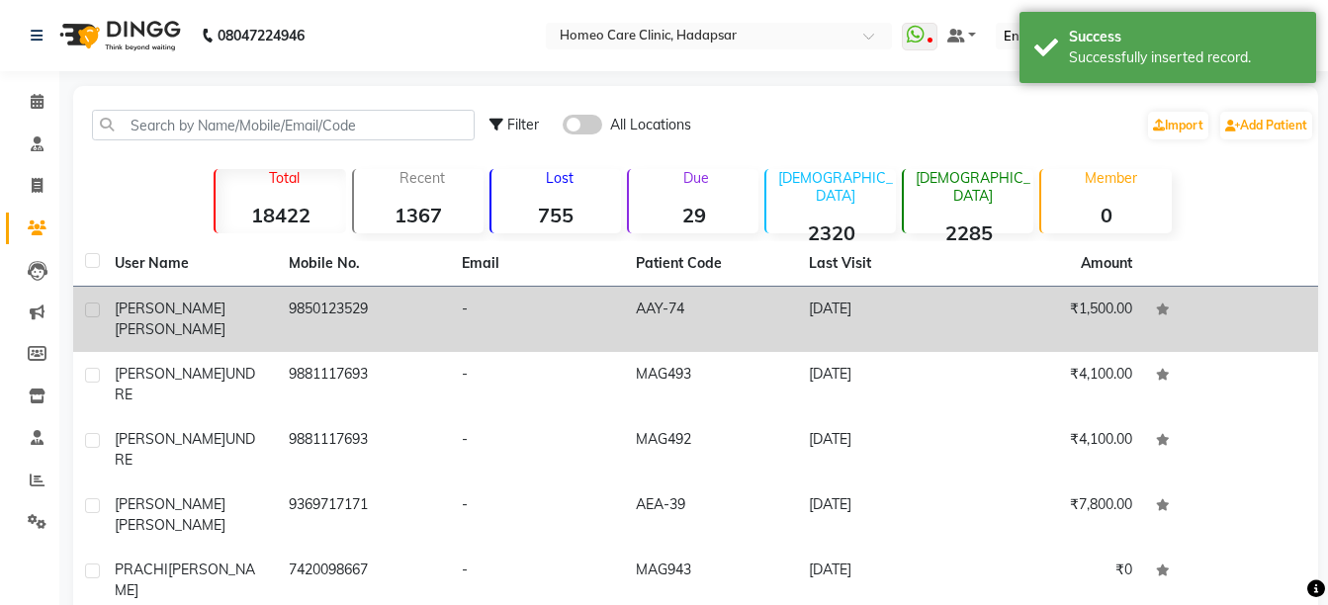
click at [220, 298] on td "SANGEETA WADKAR" at bounding box center [190, 319] width 174 height 65
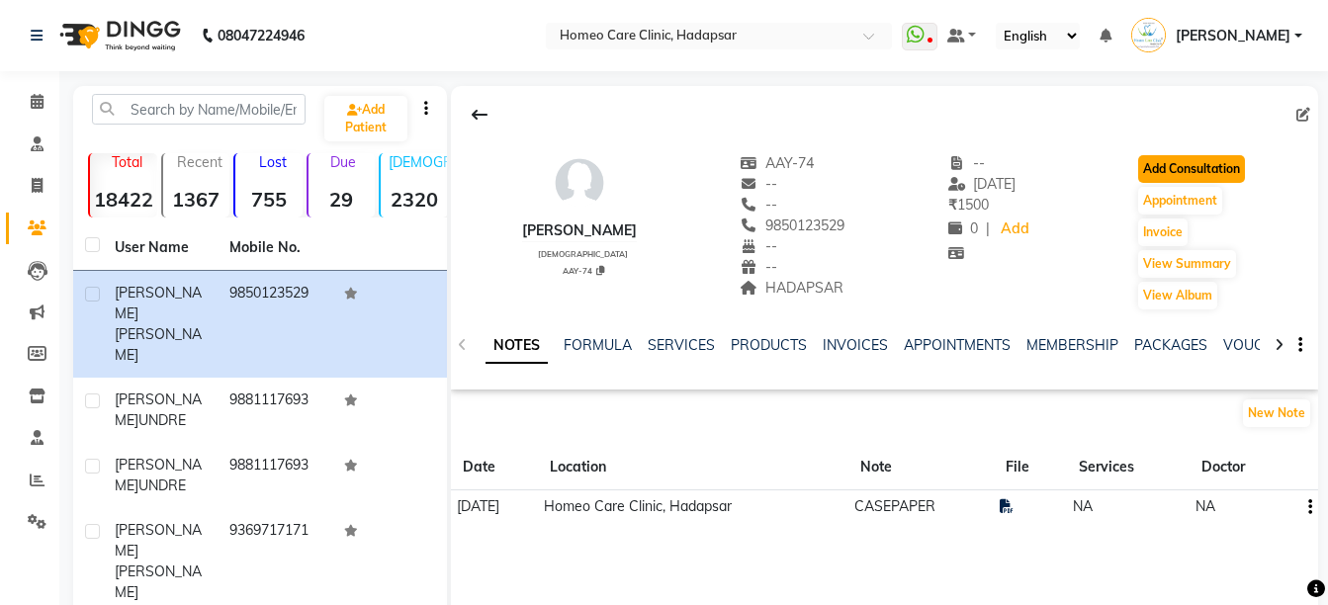
click at [1158, 165] on button "Add Consultation" at bounding box center [1191, 169] width 107 height 28
select select "female"
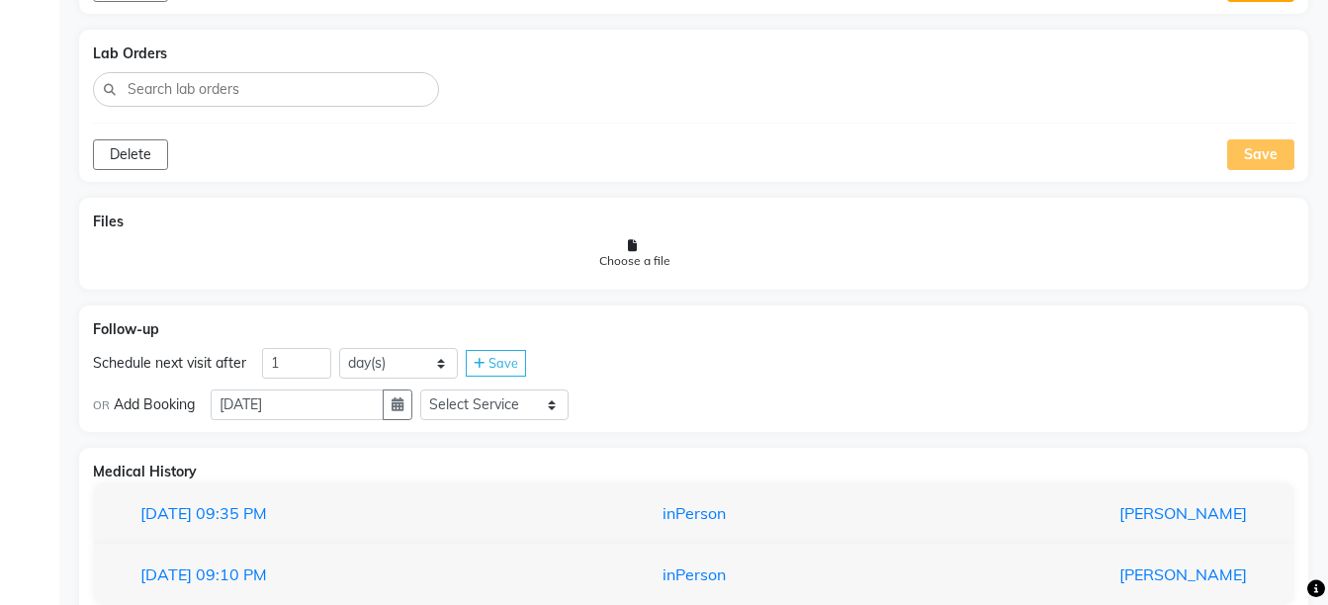
scroll to position [1548, 0]
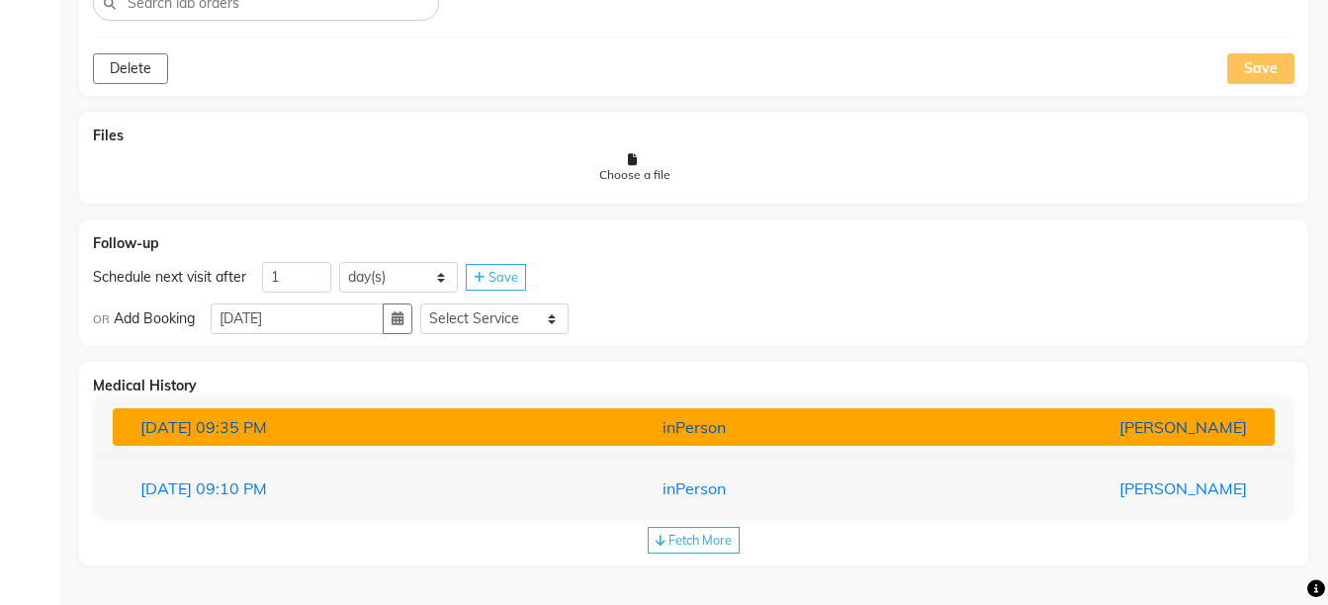
click at [981, 432] on div "[PERSON_NAME]" at bounding box center [1072, 427] width 379 height 24
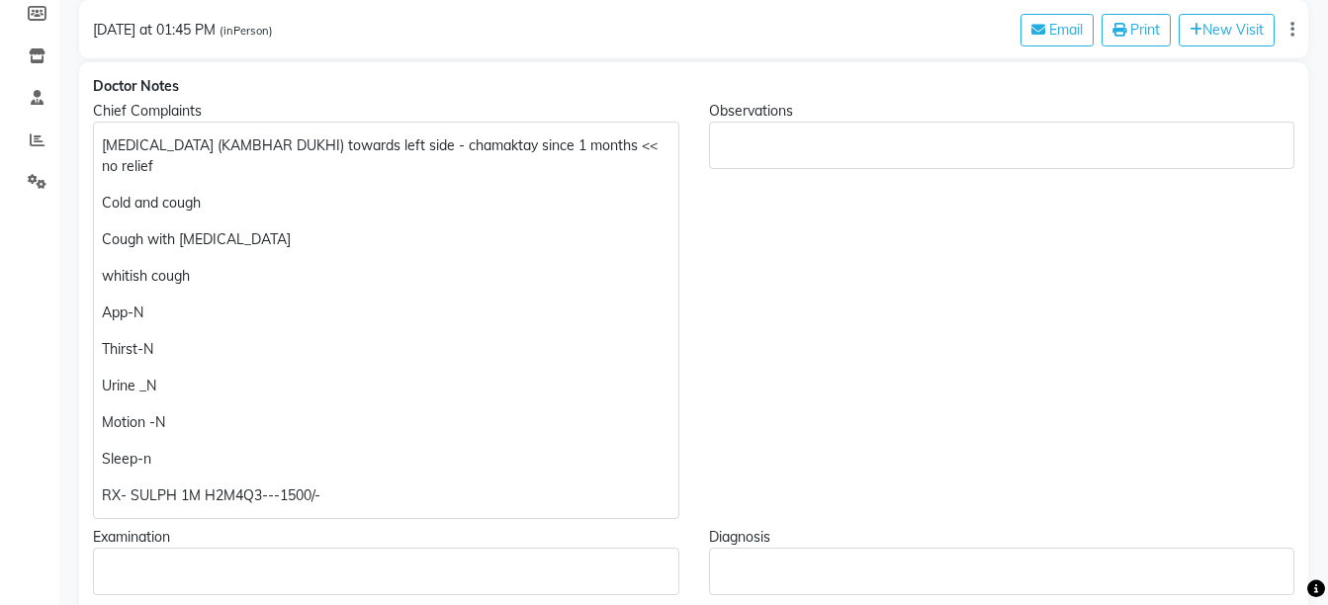
scroll to position [349, 0]
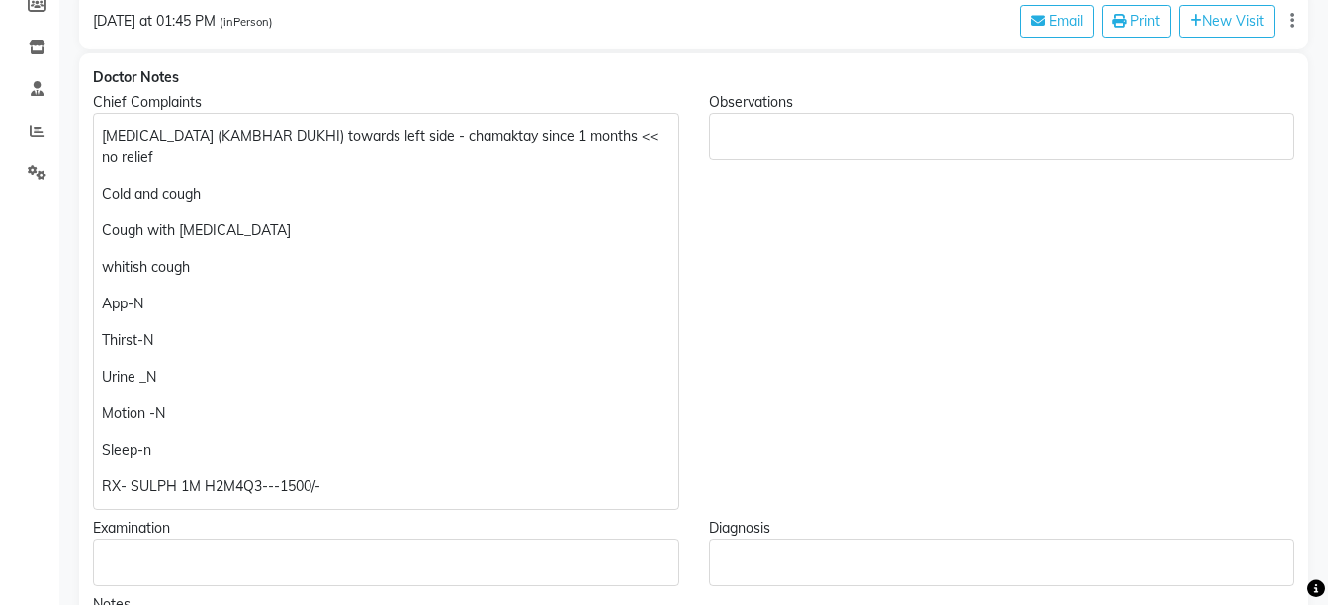
click at [343, 261] on p "whitish cough" at bounding box center [385, 267] width 567 height 21
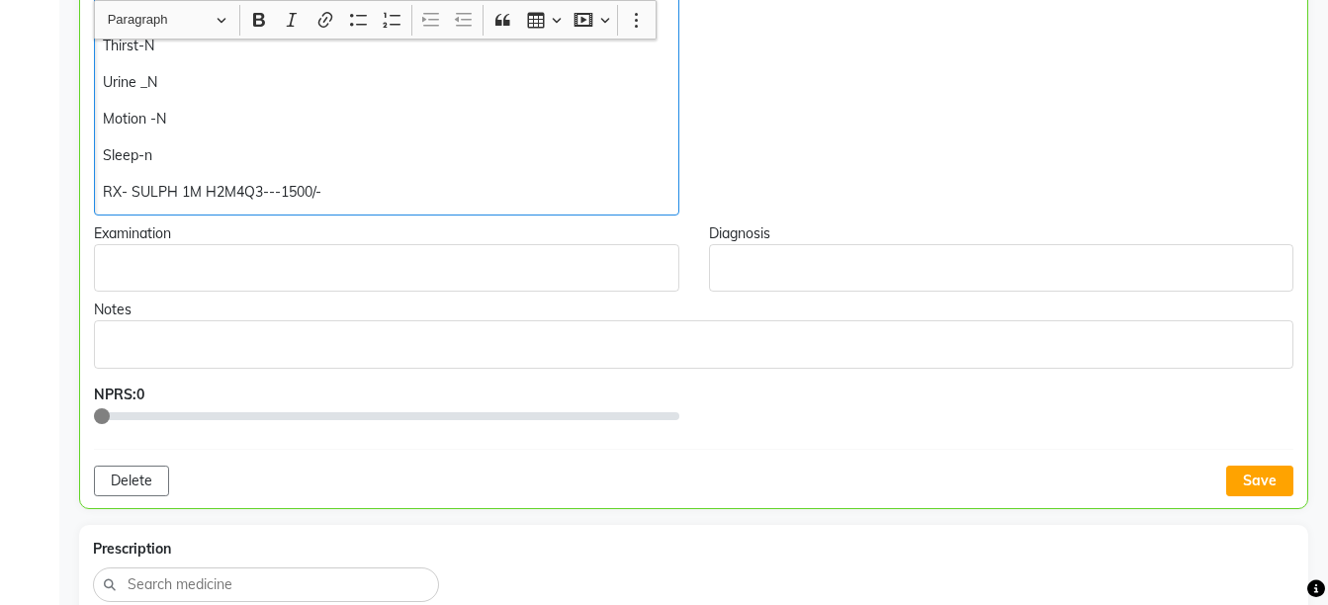
scroll to position [709, 0]
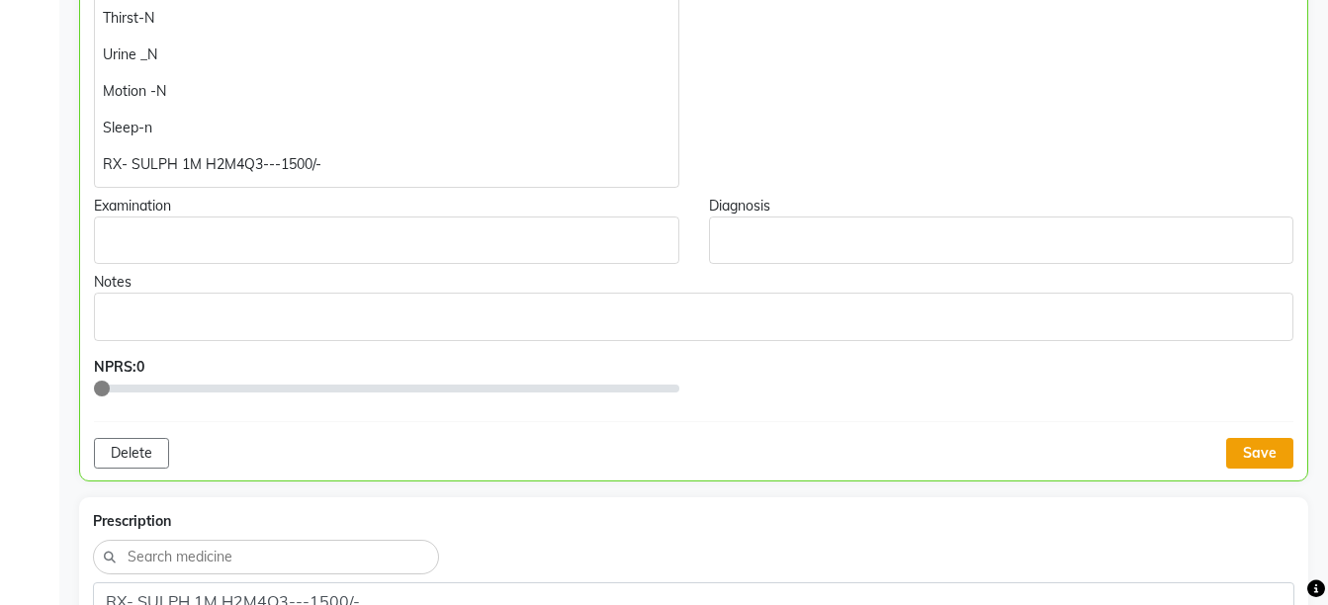
click at [1251, 453] on button "Save" at bounding box center [1259, 453] width 67 height 31
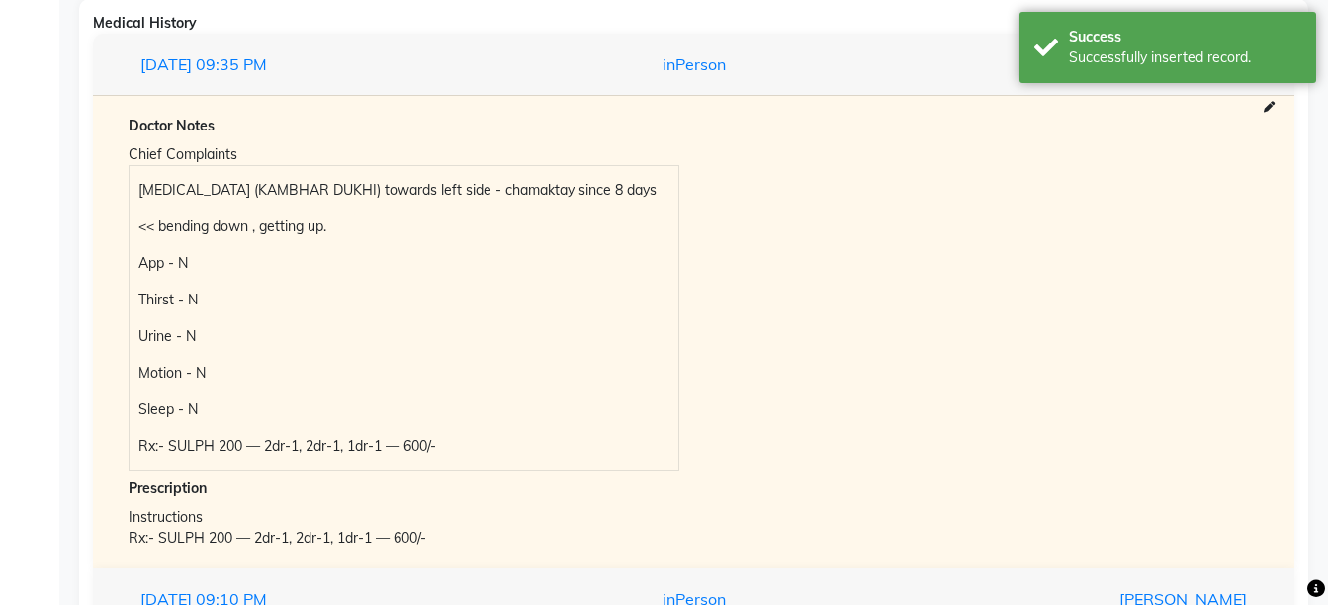
scroll to position [2058, 0]
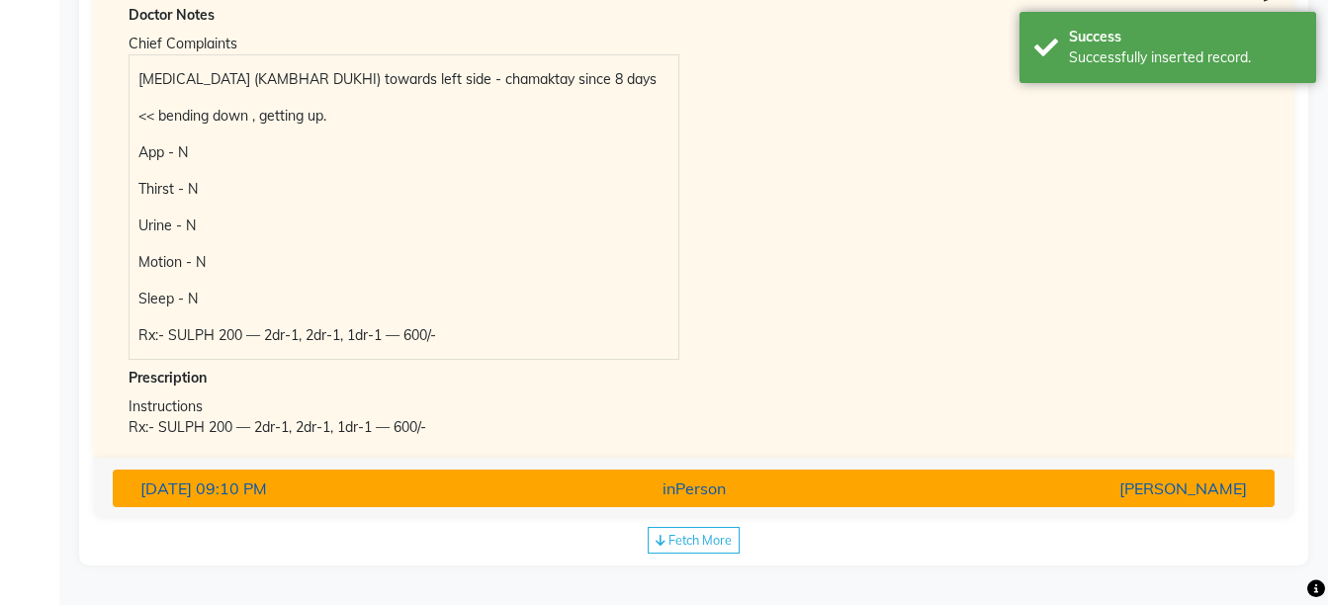
click at [794, 479] on div "inPerson" at bounding box center [693, 488] width 379 height 24
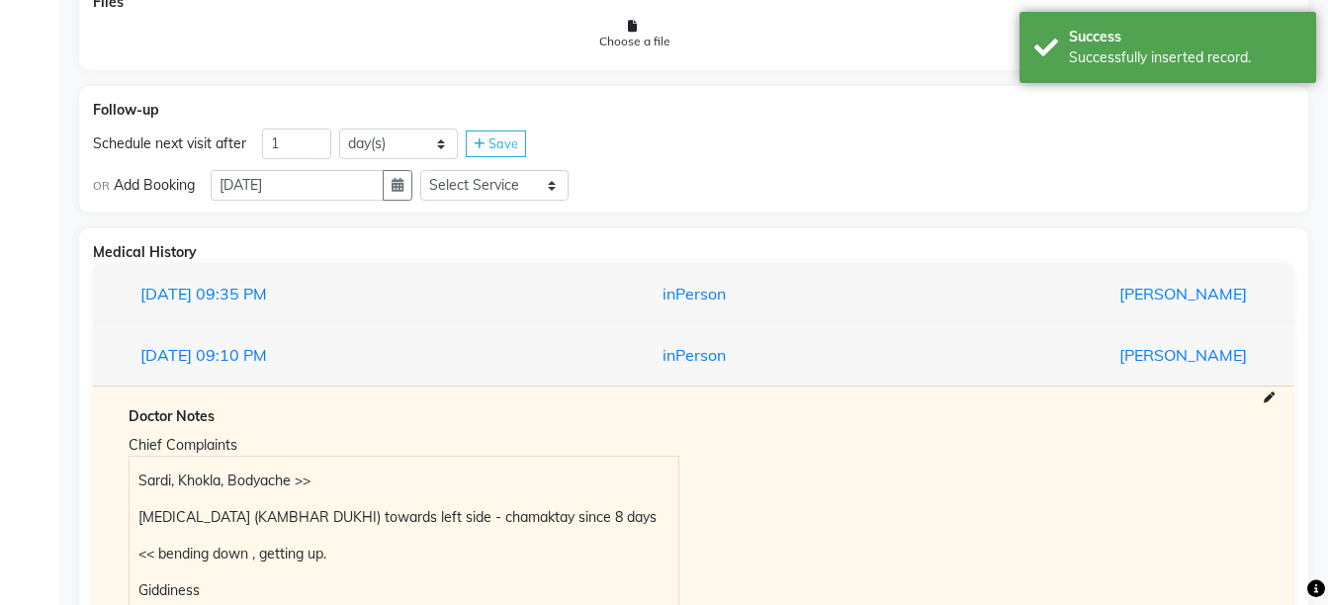
scroll to position [1723, 0]
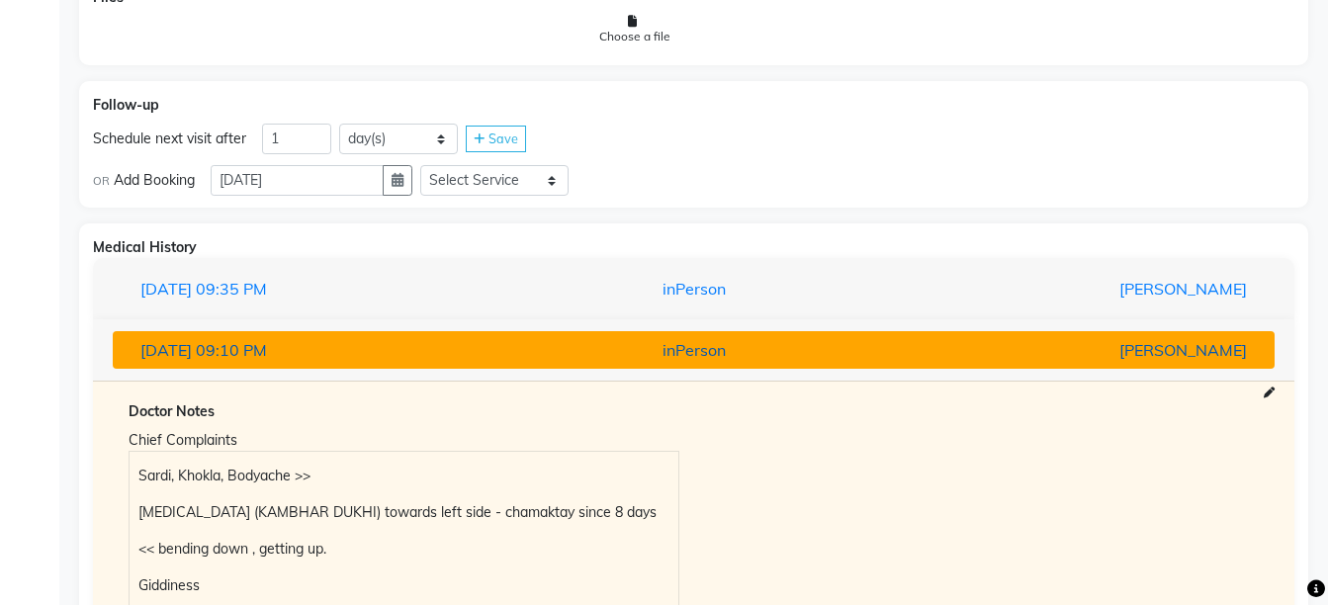
click at [1004, 337] on button "30-07-2025 09:10 PM inPerson Dr Vaseem Choudhary" at bounding box center [694, 350] width 1162 height 38
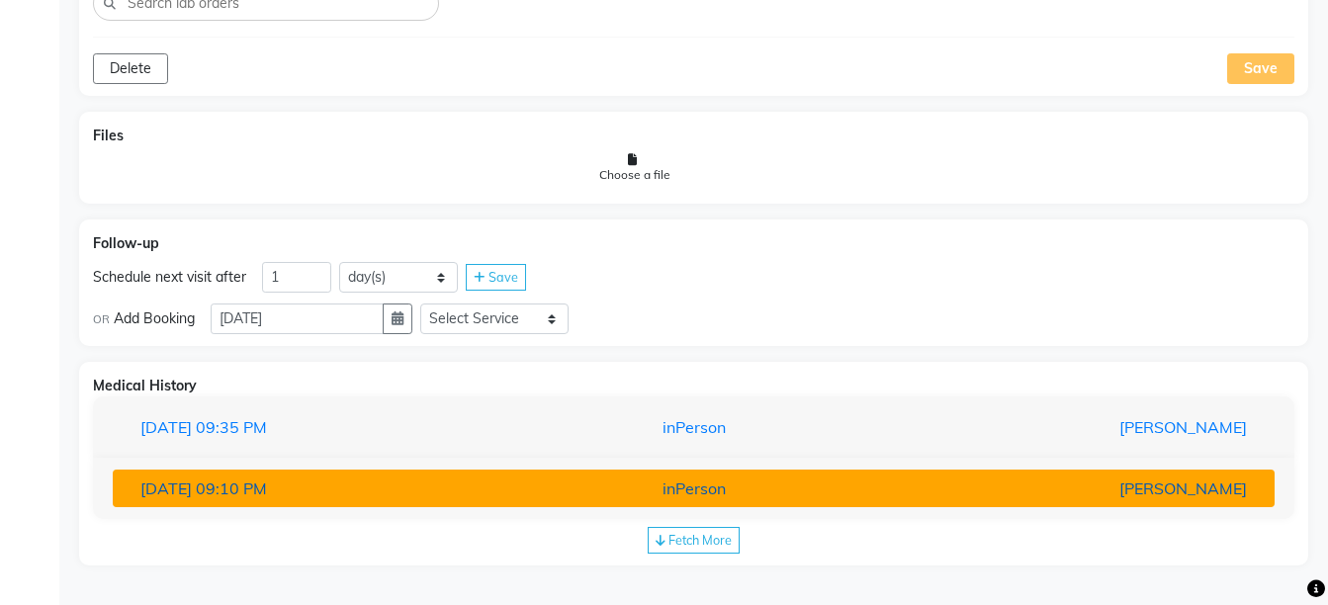
scroll to position [1585, 0]
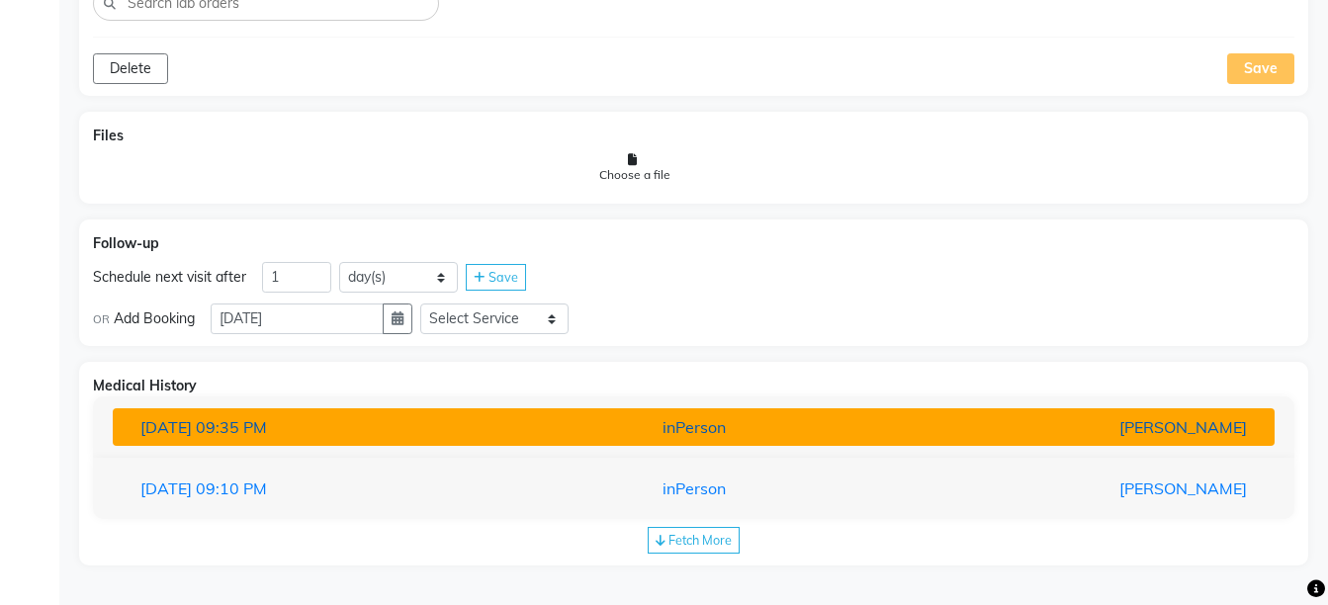
click at [1055, 435] on div "[PERSON_NAME]" at bounding box center [1072, 427] width 379 height 24
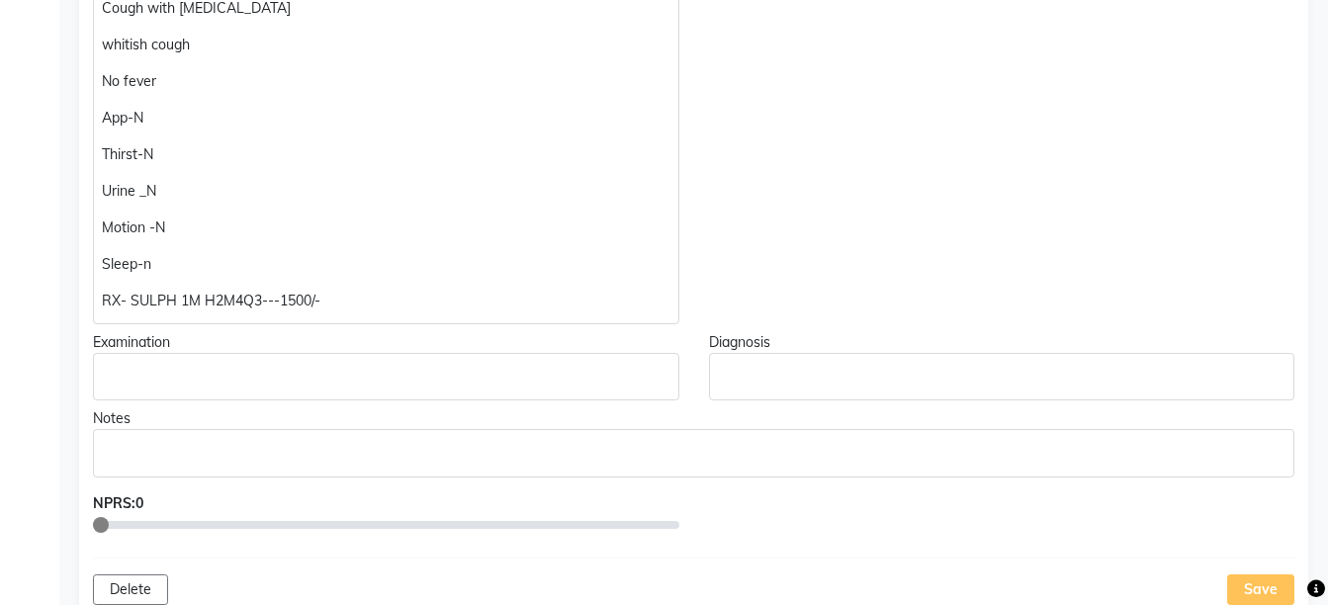
scroll to position [580, 0]
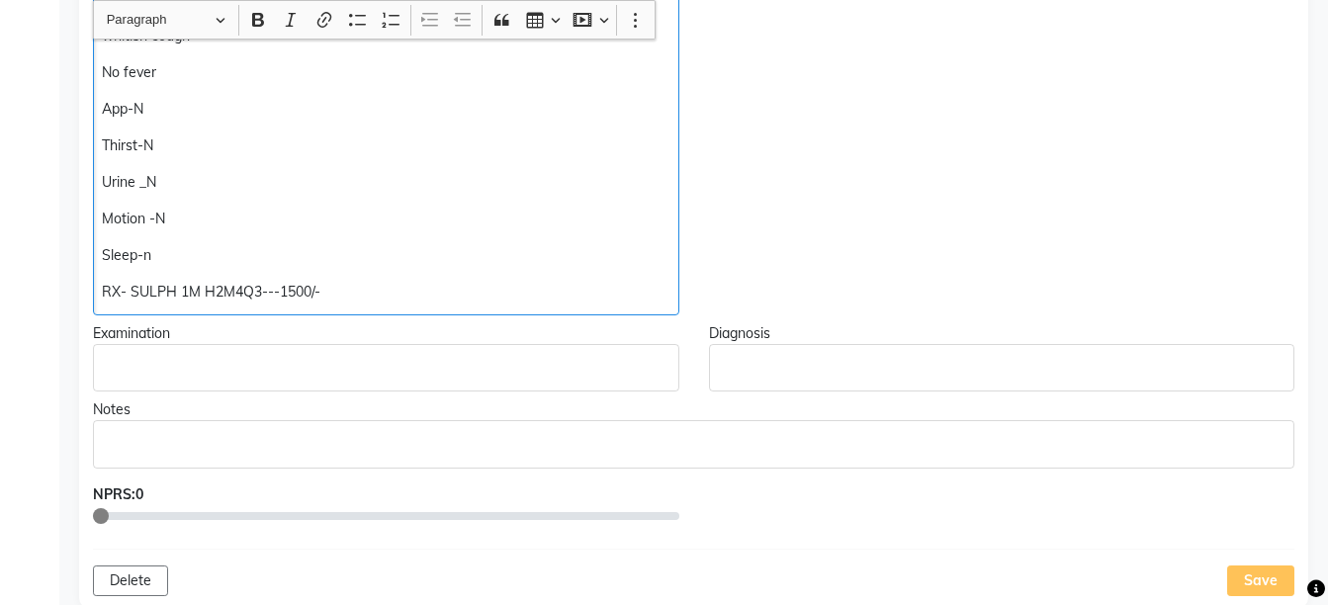
click at [272, 290] on p "RX- SULPH 1M H2M4Q3---1500/-" at bounding box center [385, 292] width 567 height 21
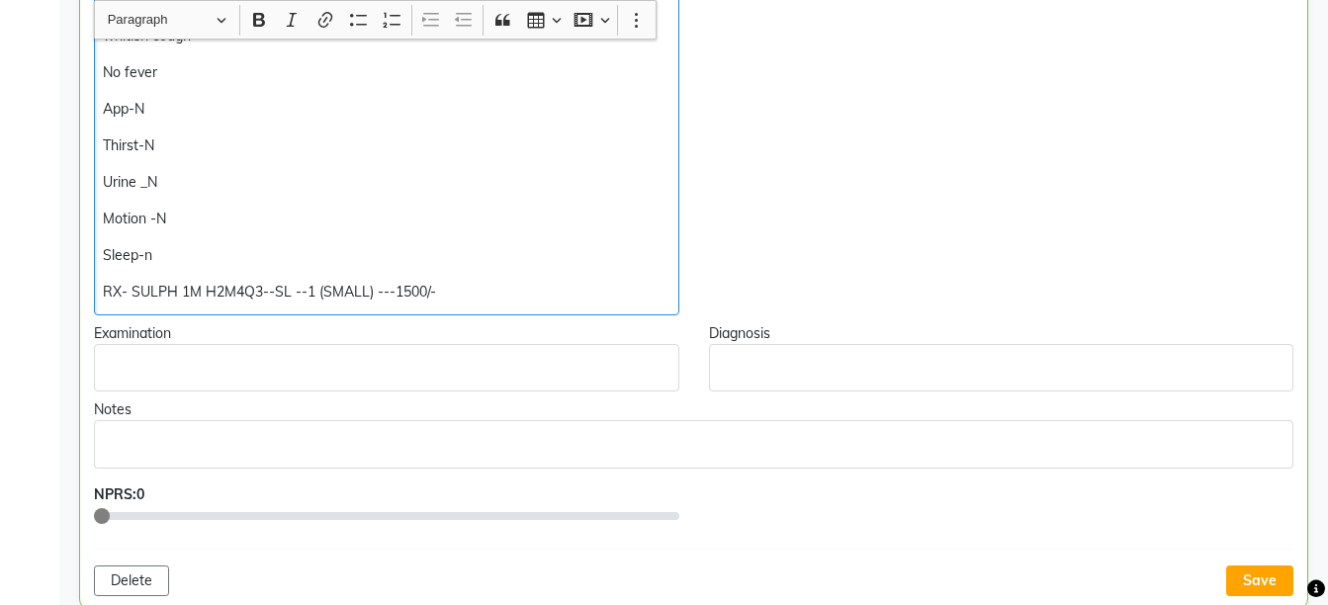
click at [510, 289] on p "RX- SULPH 1M H2M4Q3--SL --1 (SMALL) ---1500/-" at bounding box center [386, 292] width 566 height 21
click at [563, 300] on p "RX- SULPH 1M H2M4Q3--SL --1 (SMALL) ---1500/-" at bounding box center [386, 292] width 566 height 21
click at [408, 289] on p "RX- SULPH 1M H2M4Q3--SL --1 (SMALL) ---1500/-" at bounding box center [386, 292] width 566 height 21
click at [457, 295] on p "RX- SULPH 1M H2M4Q3--SL --1 (SMALL) ---1200/-" at bounding box center [386, 292] width 566 height 21
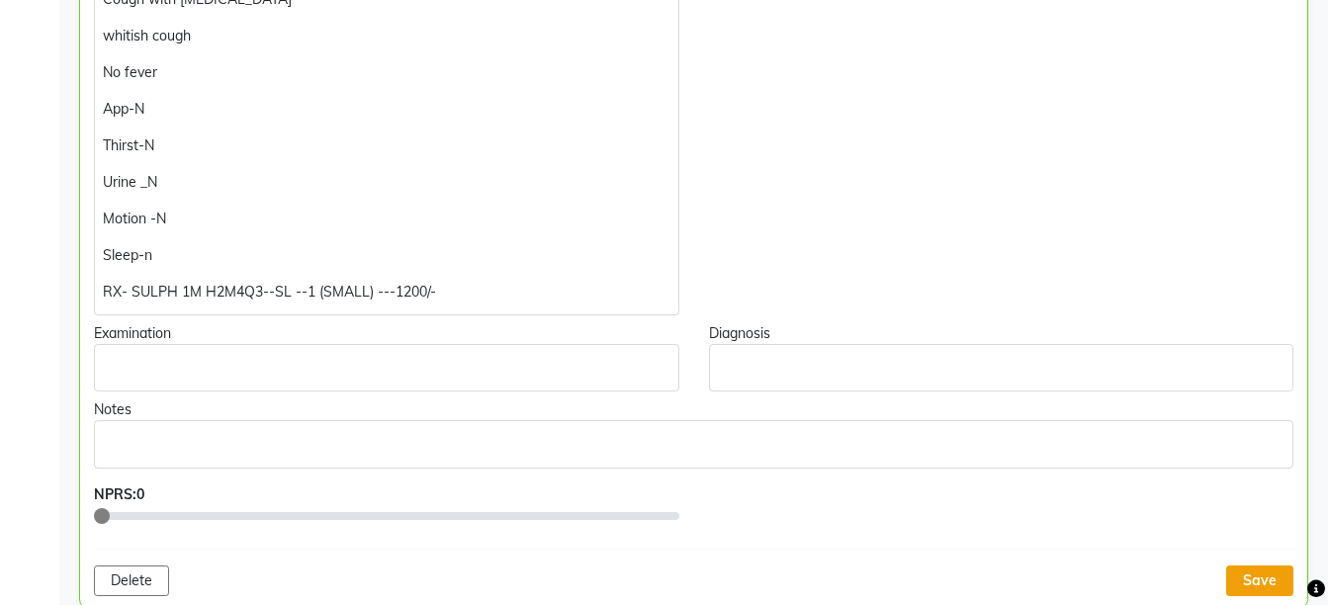
click at [1253, 575] on button "Save" at bounding box center [1259, 580] width 67 height 31
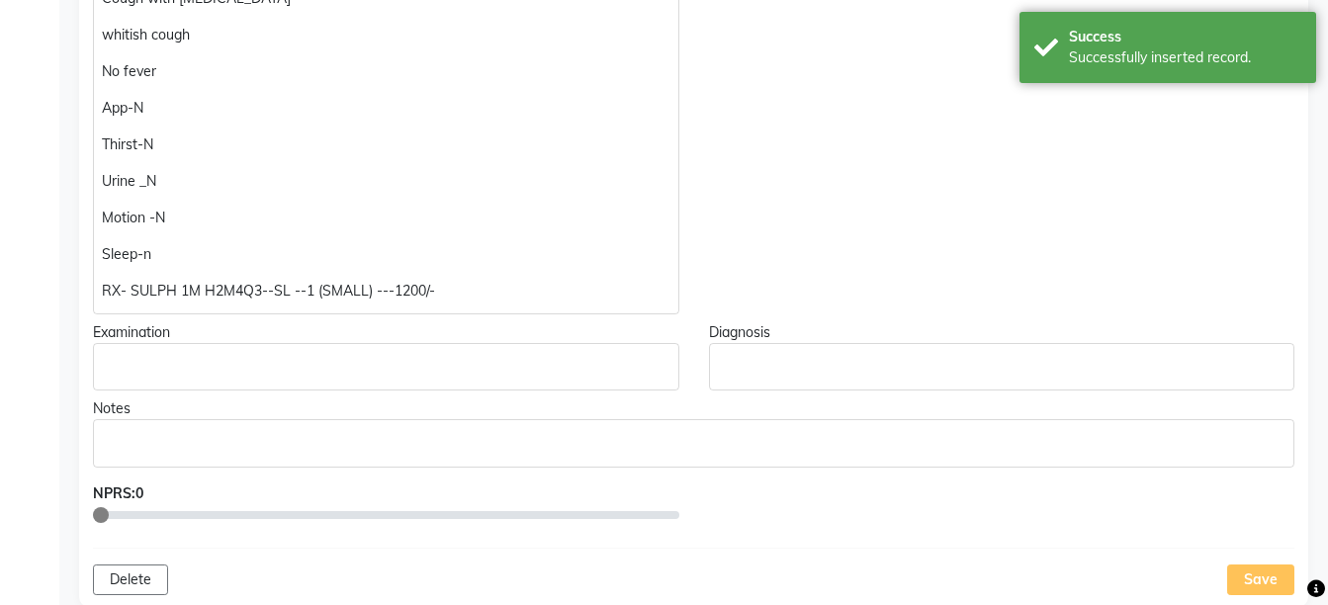
scroll to position [650, 0]
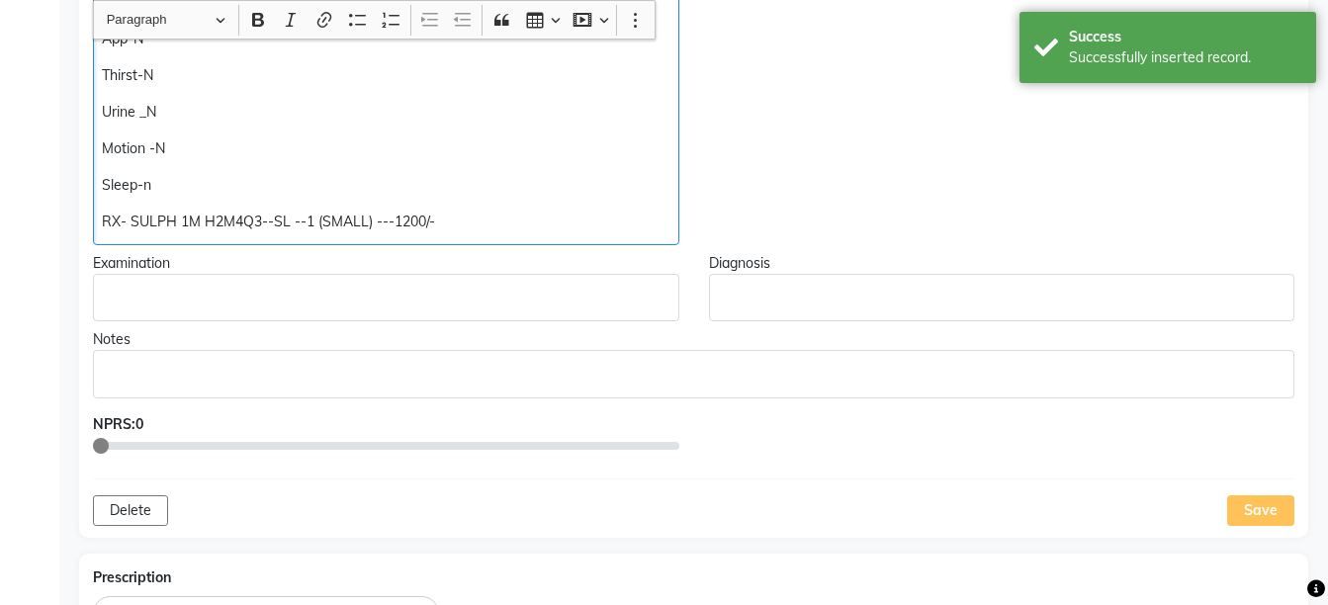
click at [407, 220] on p "RX- SULPH 1M H2M4Q3--SL --1 (SMALL) ---1200/-" at bounding box center [385, 222] width 567 height 21
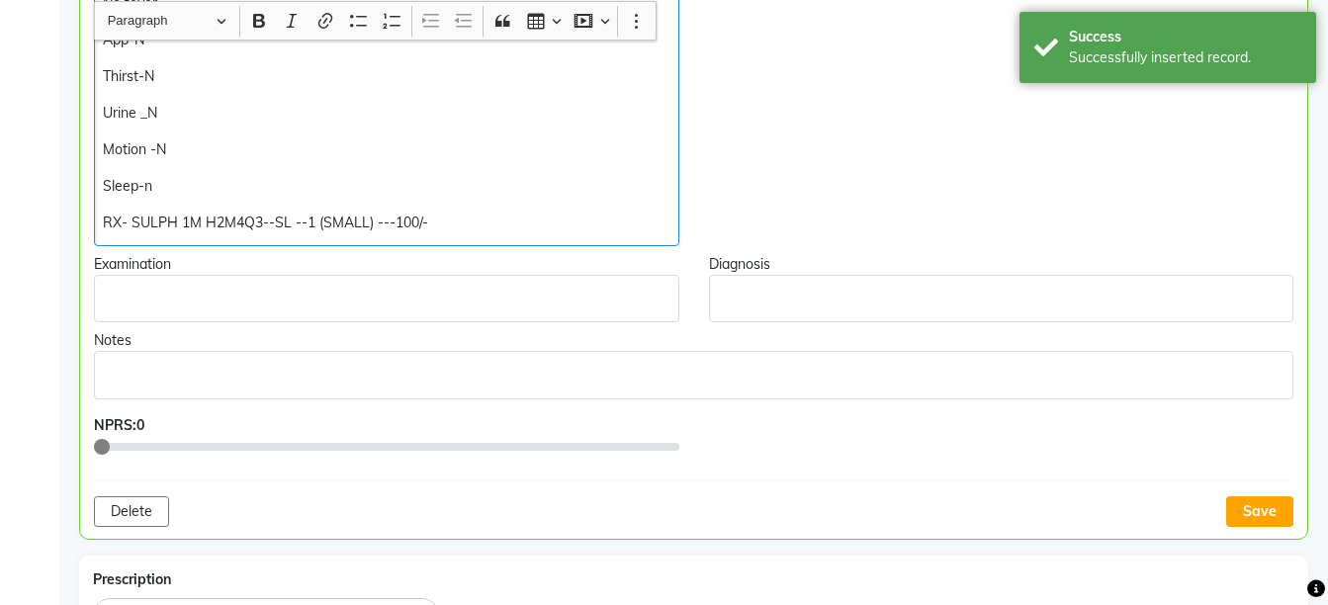
scroll to position [651, 0]
click at [464, 222] on p "RX- SULPH 1M H2M4Q3--SL --1 (SMALL) ---1500/-" at bounding box center [386, 222] width 566 height 21
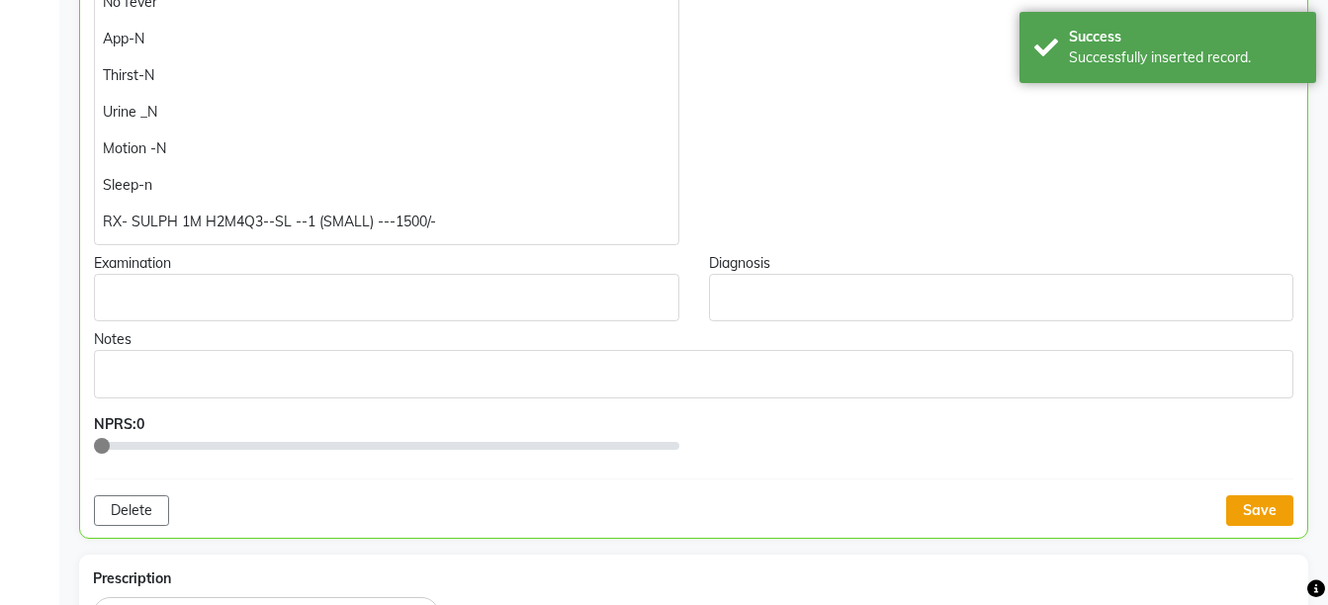
click at [1252, 512] on button "Save" at bounding box center [1259, 510] width 67 height 31
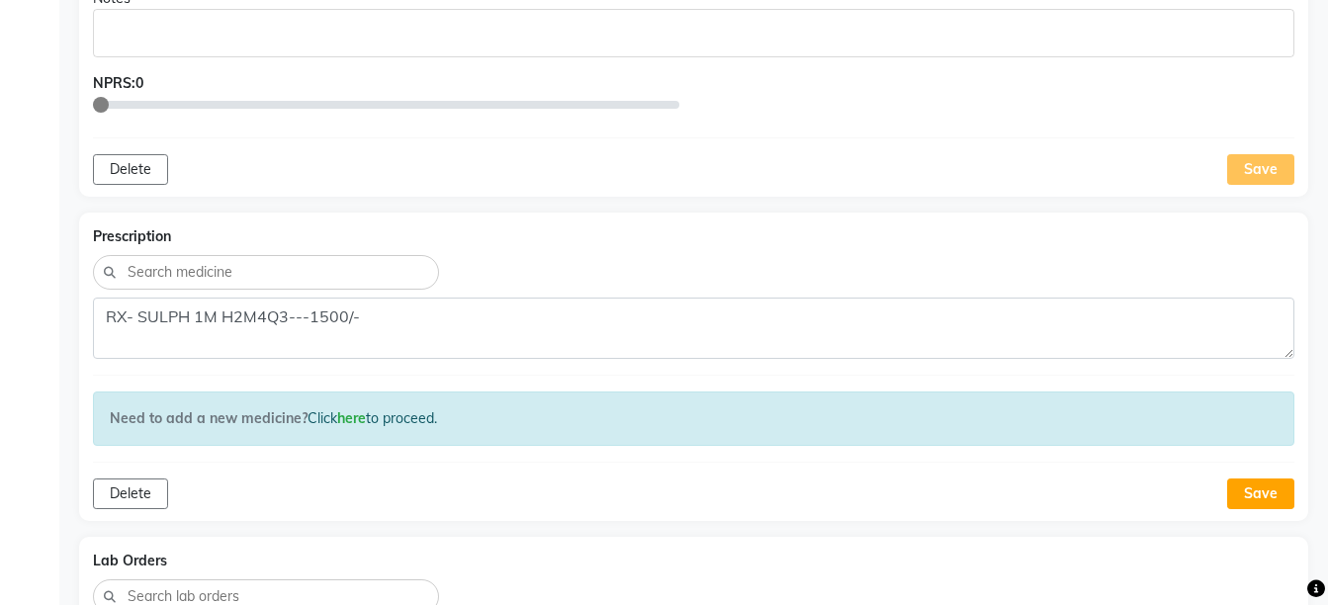
scroll to position [1139, 0]
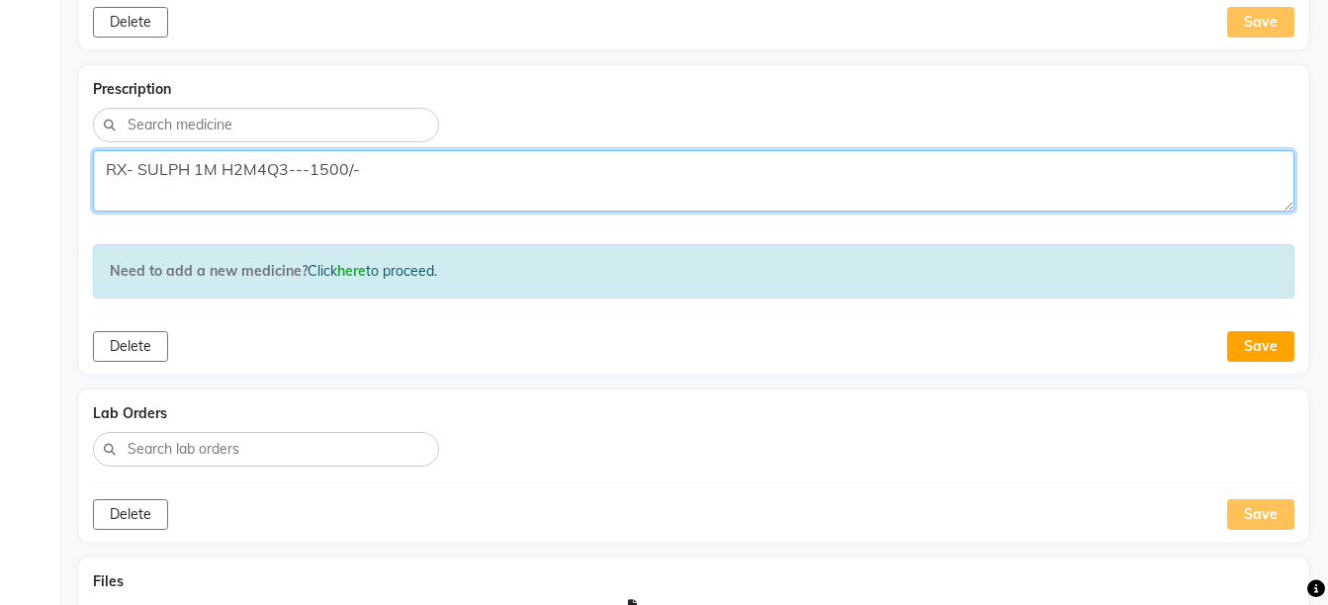
click at [609, 173] on textarea "RX- SULPH 1M H2M4Q3---1500/-" at bounding box center [693, 180] width 1201 height 61
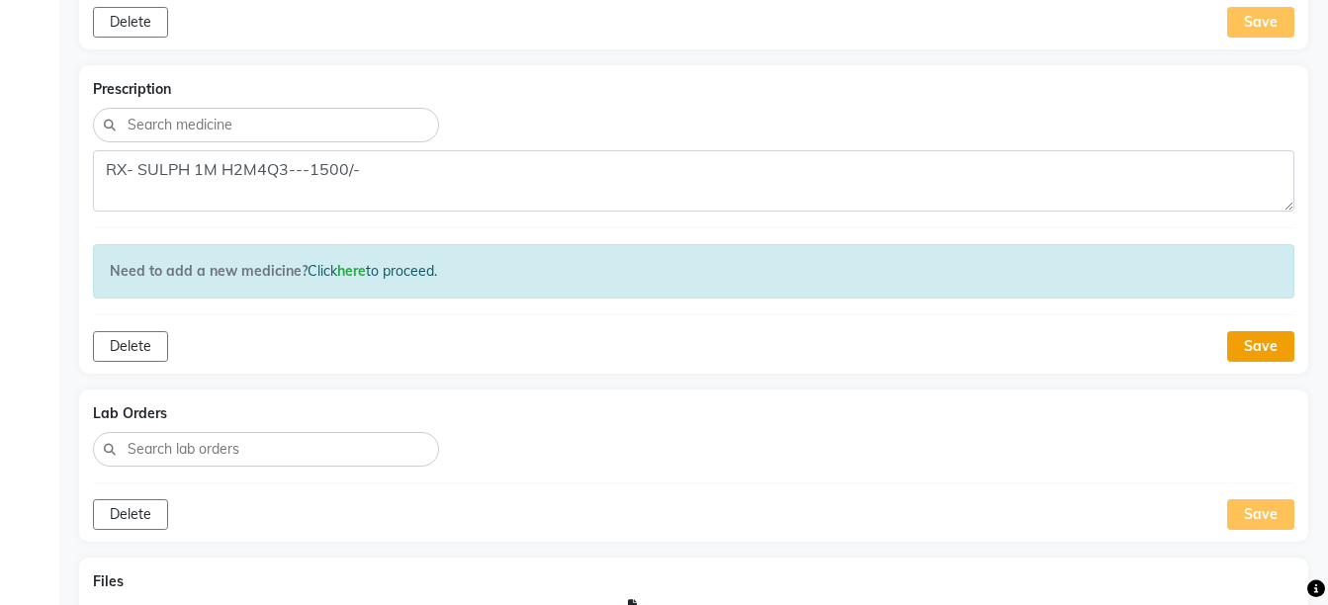
click at [1248, 335] on button "Save" at bounding box center [1260, 346] width 67 height 31
